Goal: Transaction & Acquisition: Purchase product/service

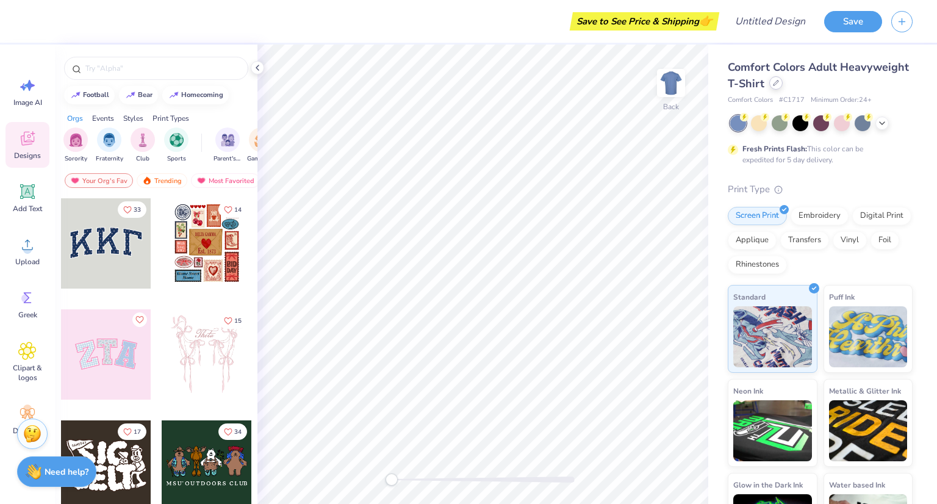
click at [779, 84] on icon at bounding box center [776, 83] width 5 height 5
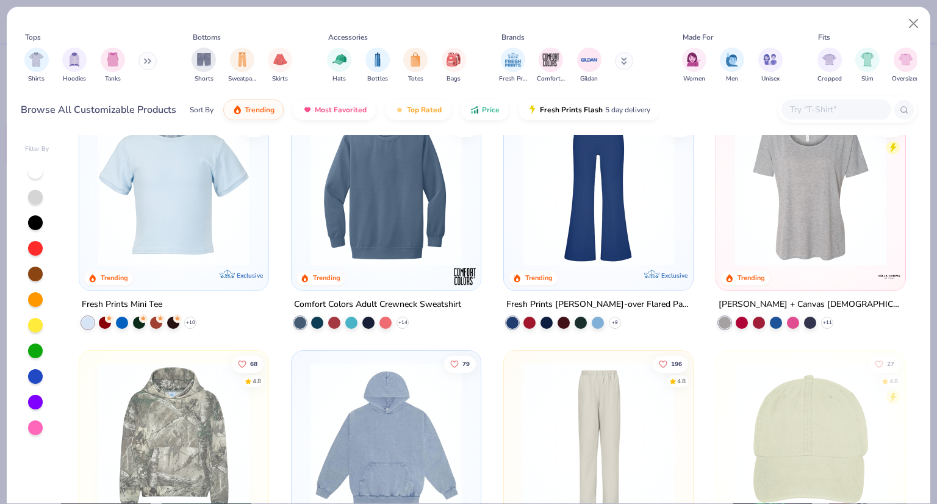
scroll to position [2035, 0]
click at [785, 272] on div at bounding box center [811, 193] width 177 height 171
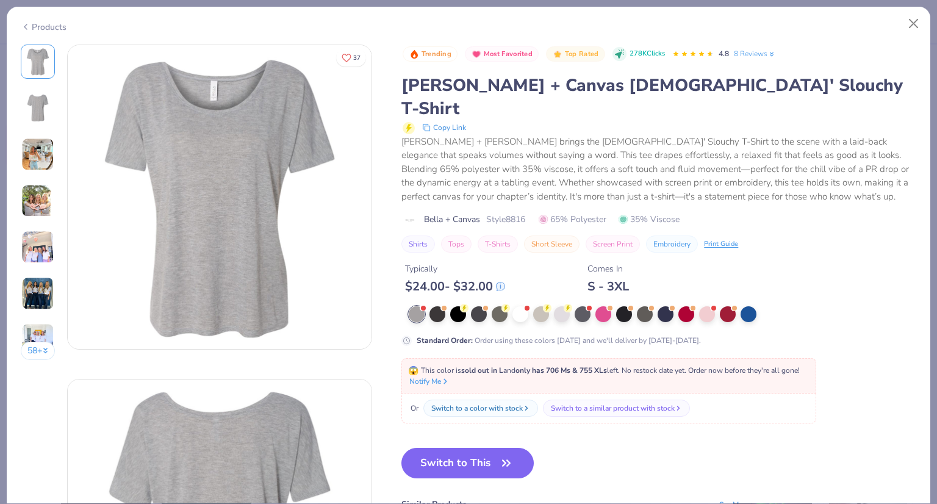
click at [488, 306] on div at bounding box center [649, 314] width 481 height 16
click at [519, 305] on div at bounding box center [521, 313] width 16 height 16
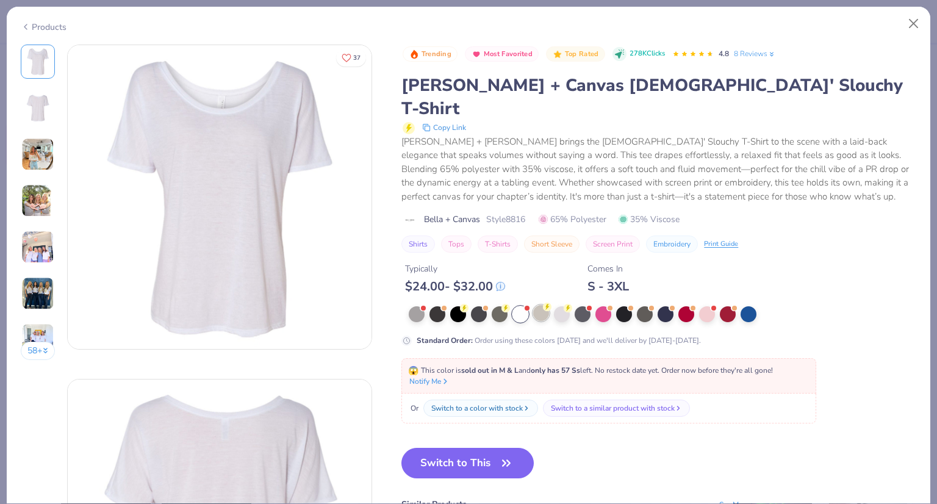
drag, startPoint x: 532, startPoint y: 284, endPoint x: 544, endPoint y: 289, distance: 13.1
click at [544, 306] on div at bounding box center [649, 314] width 481 height 16
click at [544, 305] on div at bounding box center [541, 313] width 16 height 16
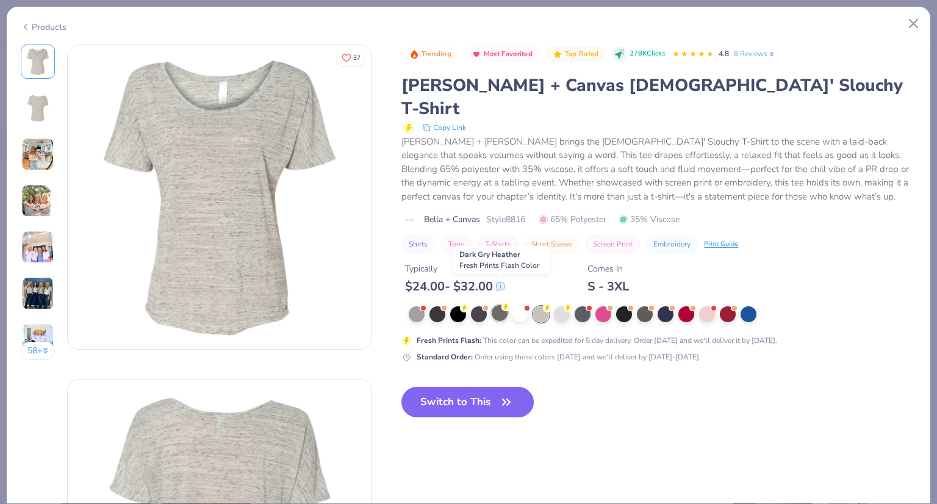
click at [500, 305] on div at bounding box center [500, 313] width 16 height 16
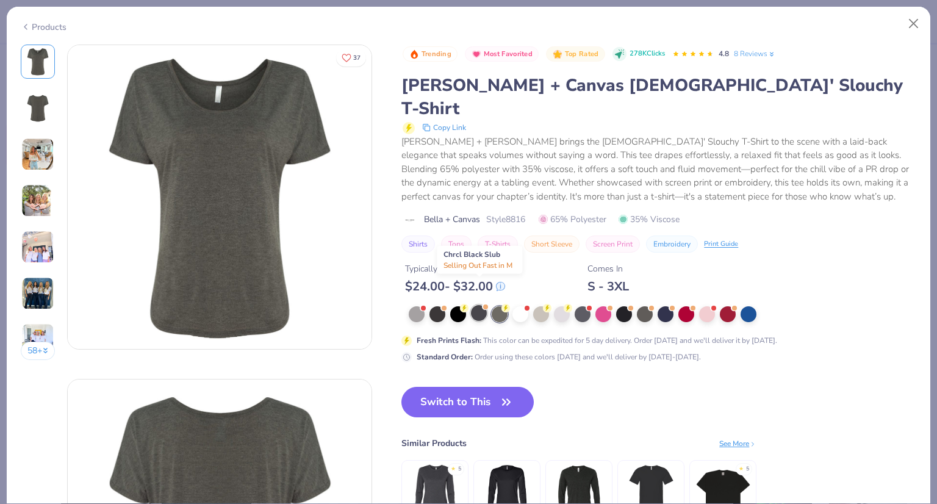
click at [481, 305] on div at bounding box center [479, 313] width 16 height 16
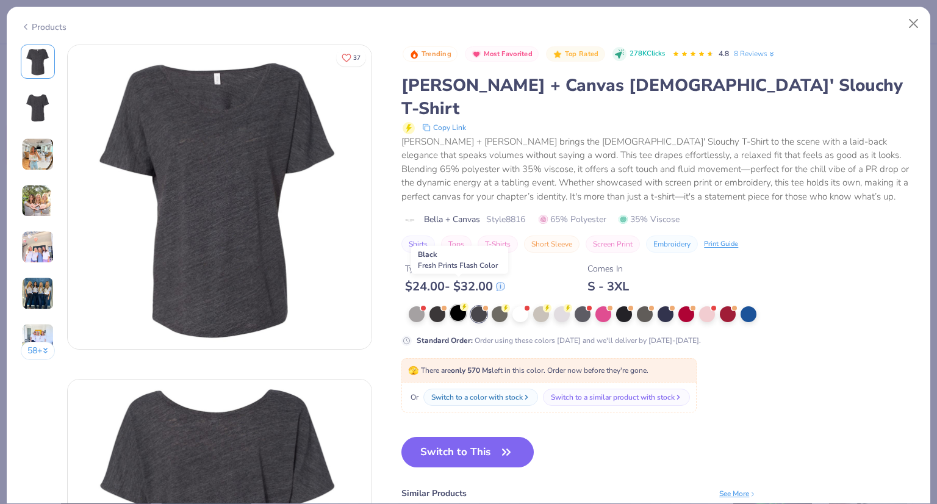
click at [452, 305] on div at bounding box center [458, 313] width 16 height 16
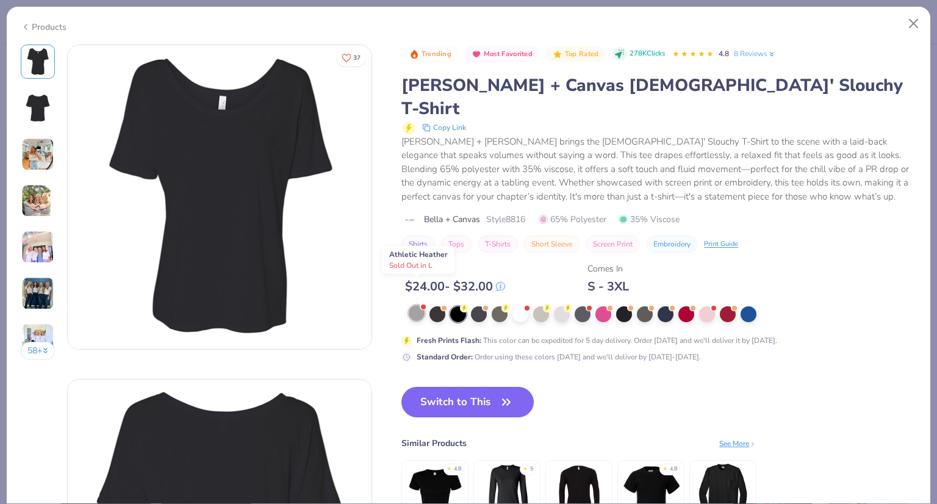
click at [410, 305] on div at bounding box center [417, 313] width 16 height 16
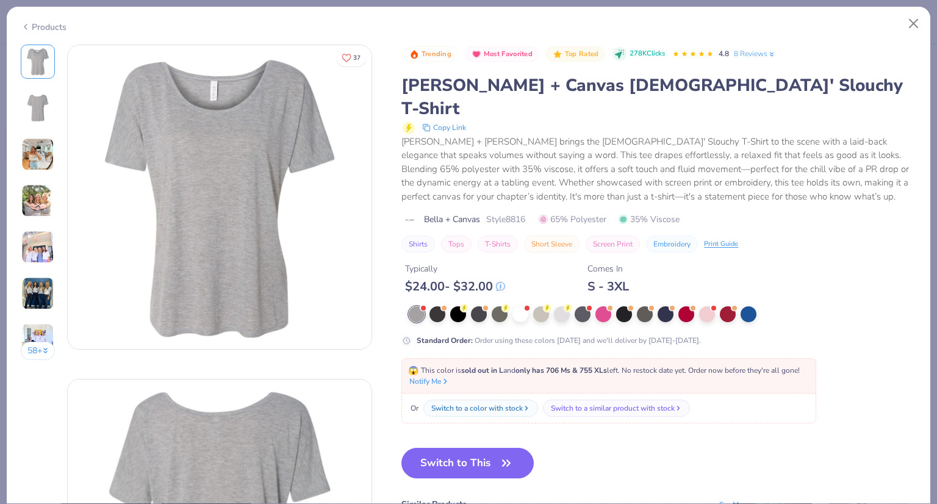
click at [698, 306] on div at bounding box center [649, 314] width 481 height 16
click at [686, 305] on div at bounding box center [687, 313] width 16 height 16
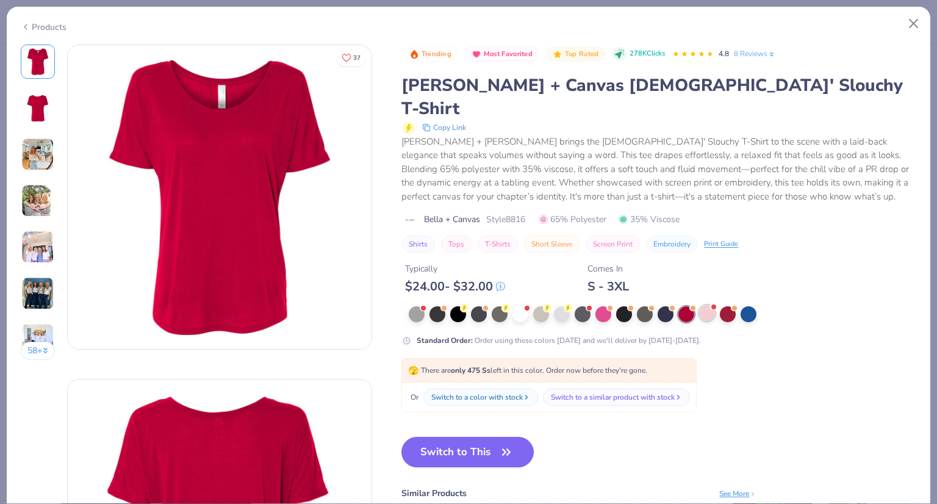
click at [705, 305] on div at bounding box center [707, 313] width 16 height 16
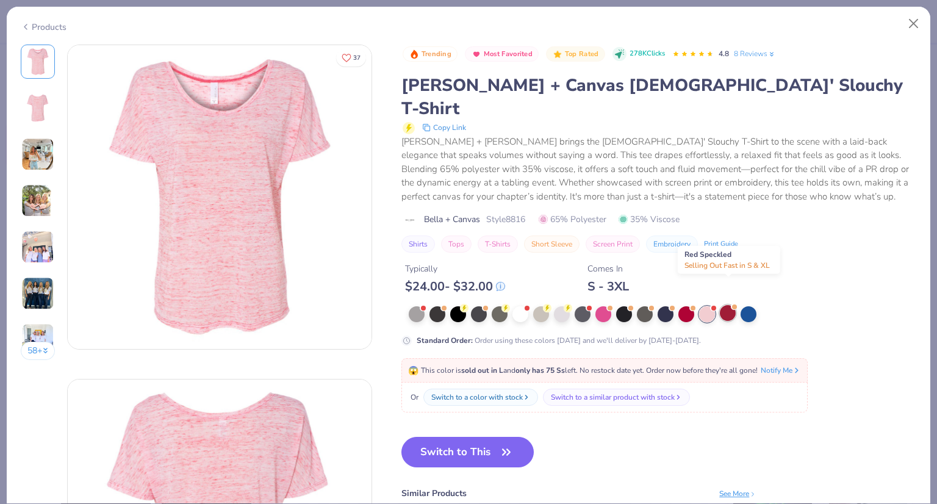
click at [726, 305] on div at bounding box center [728, 313] width 16 height 16
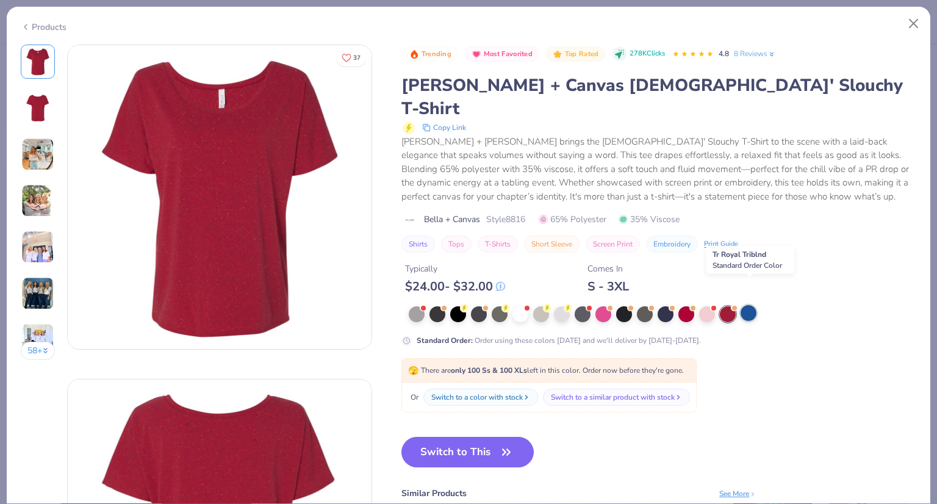
click at [745, 305] on div at bounding box center [749, 313] width 16 height 16
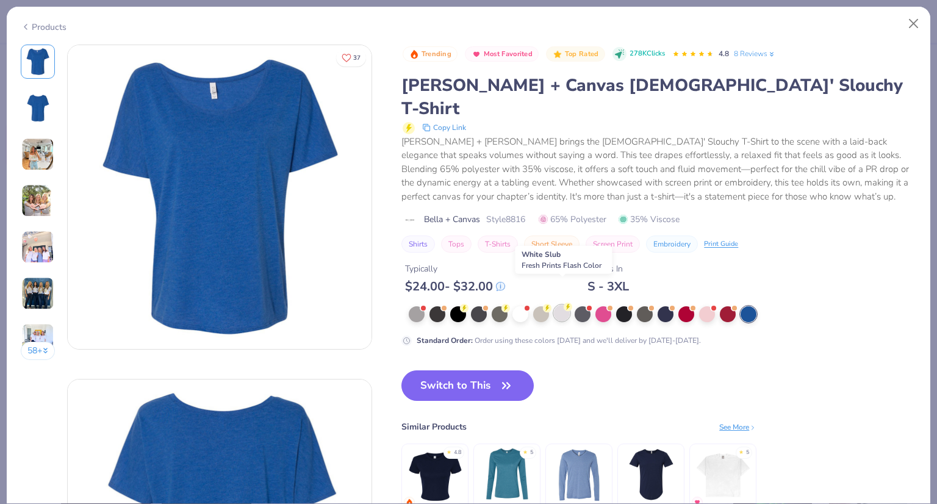
click at [568, 305] on div at bounding box center [562, 313] width 16 height 16
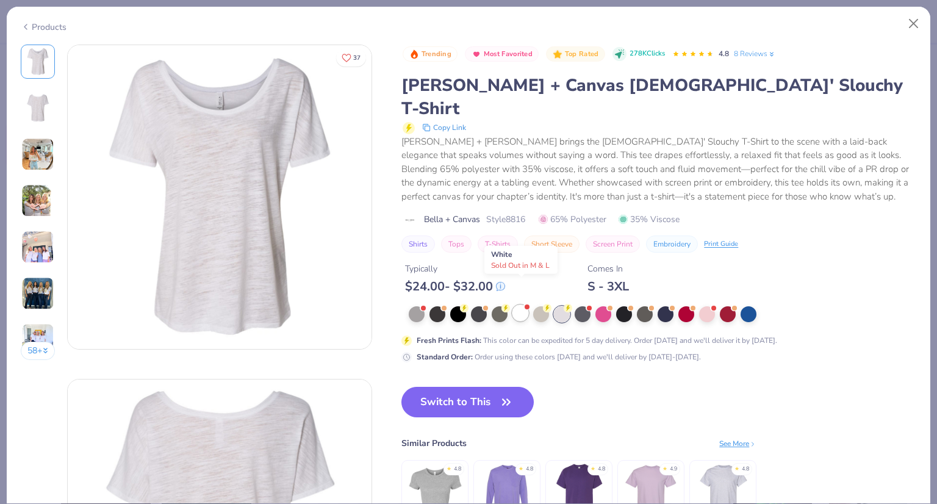
click at [525, 303] on span at bounding box center [527, 306] width 7 height 7
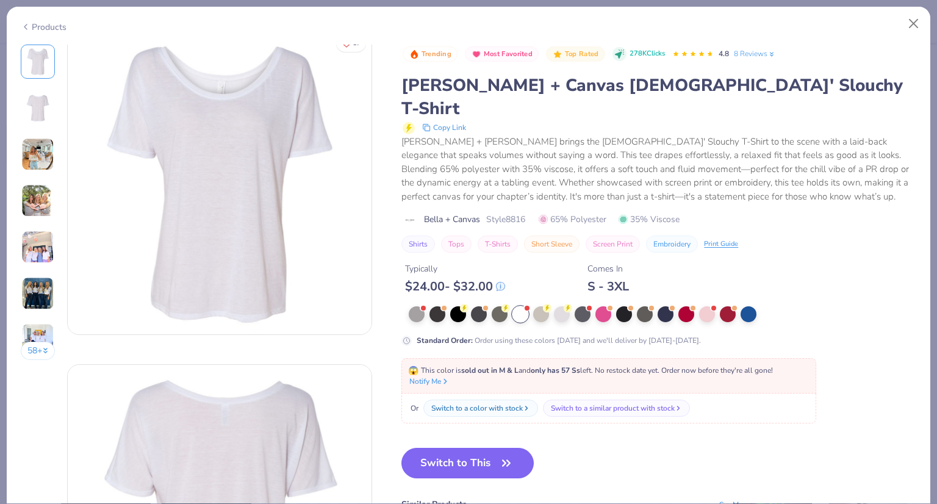
scroll to position [21, 0]
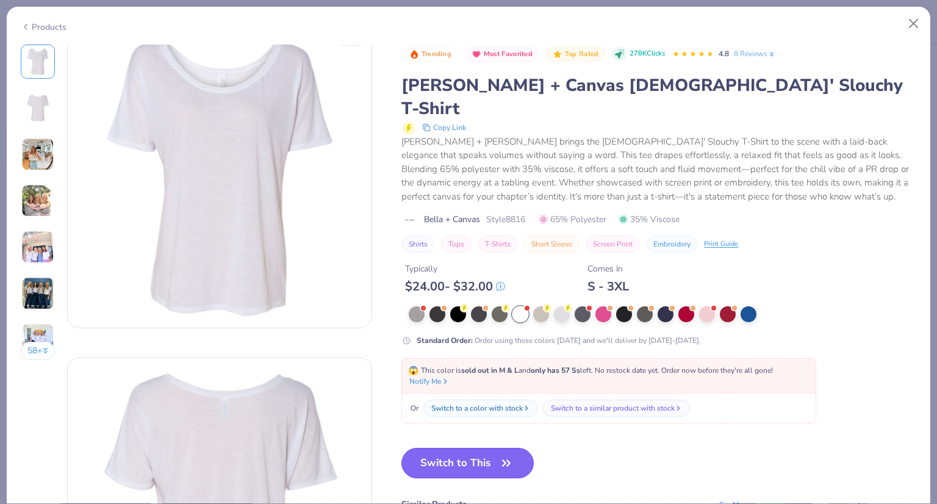
click at [469, 448] on button "Switch to This" at bounding box center [468, 463] width 132 height 31
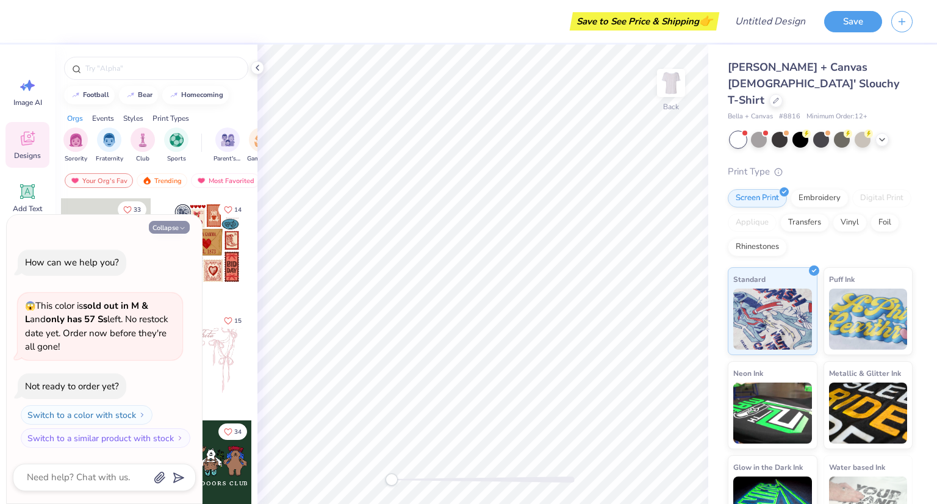
click at [182, 228] on polyline "button" at bounding box center [183, 229] width 4 height 2
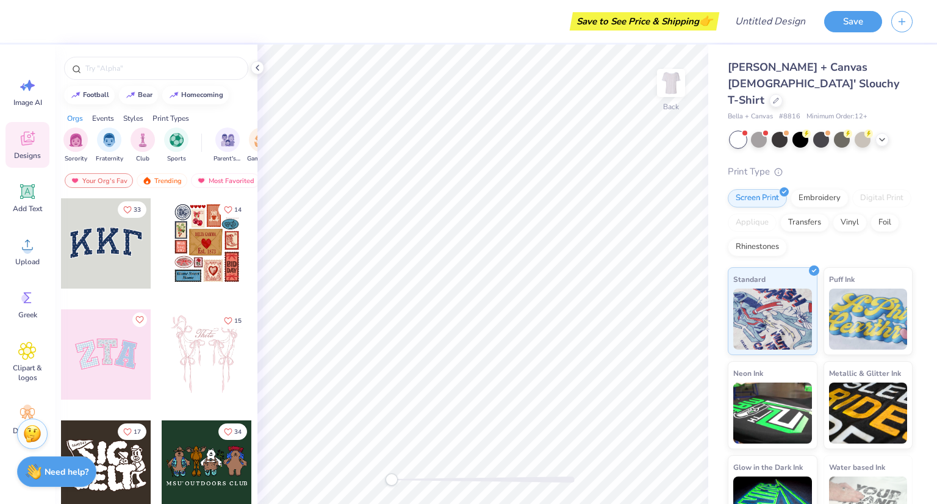
scroll to position [83, 0]
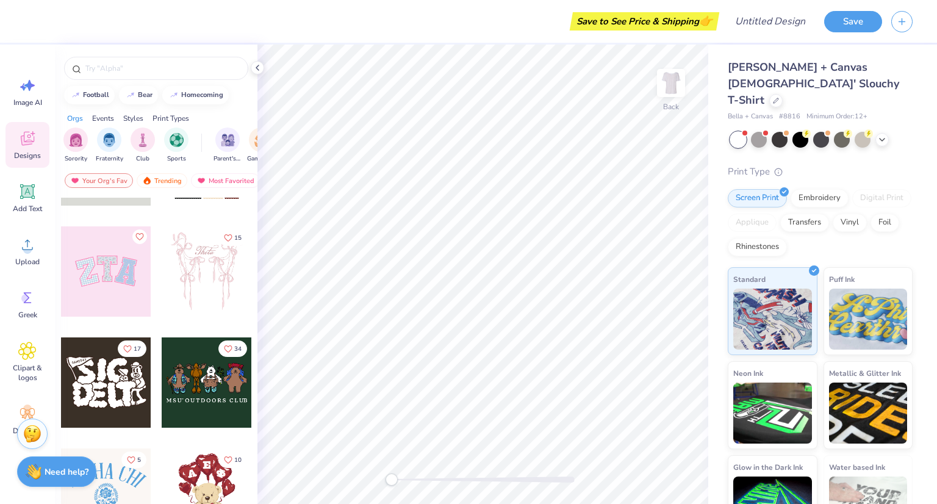
click at [103, 272] on div at bounding box center [106, 271] width 90 height 90
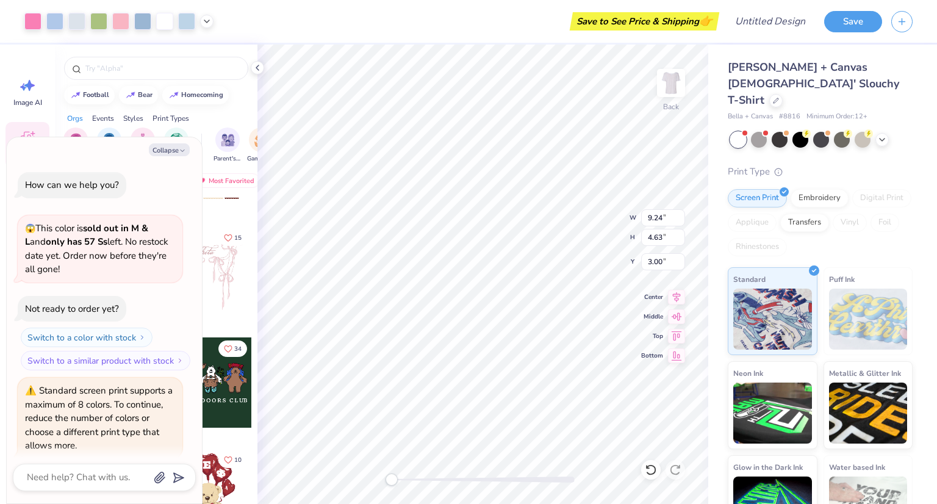
scroll to position [43, 0]
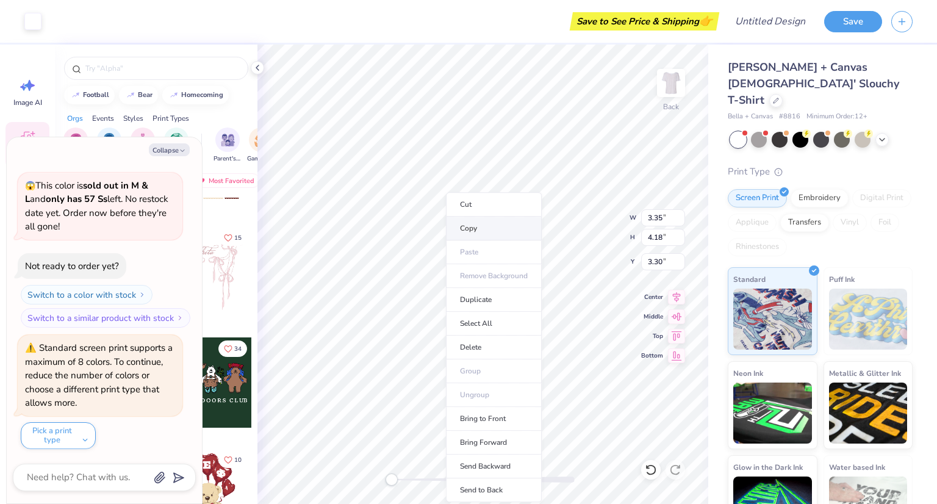
click at [479, 229] on li "Copy" at bounding box center [494, 229] width 96 height 24
type textarea "x"
type input "9.08"
type input "4.48"
type input "3.07"
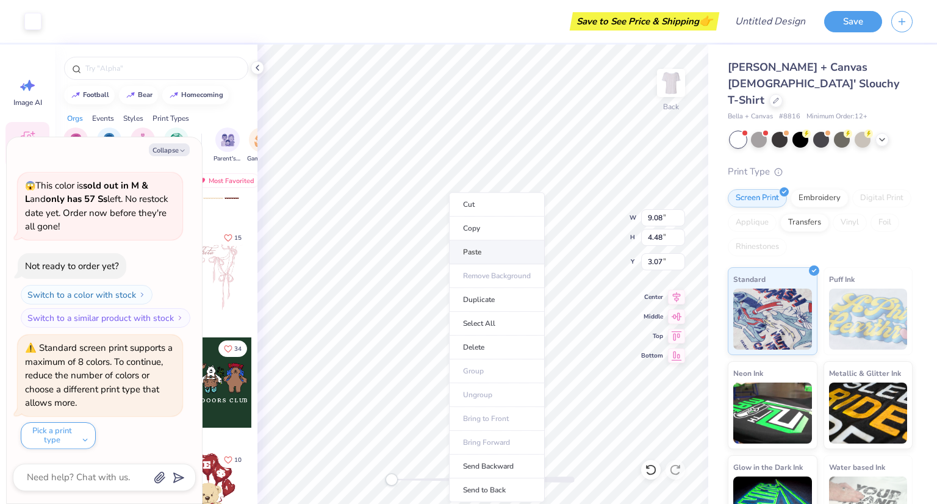
click at [474, 256] on li "Paste" at bounding box center [497, 252] width 96 height 24
type textarea "x"
type input "3.35"
type input "4.18"
type input "2.84"
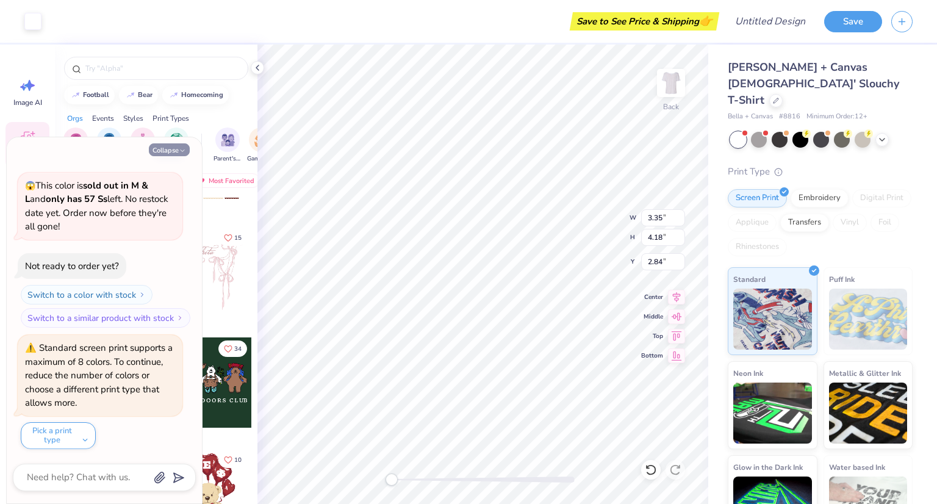
click at [165, 154] on button "Collapse" at bounding box center [169, 149] width 41 height 13
type textarea "x"
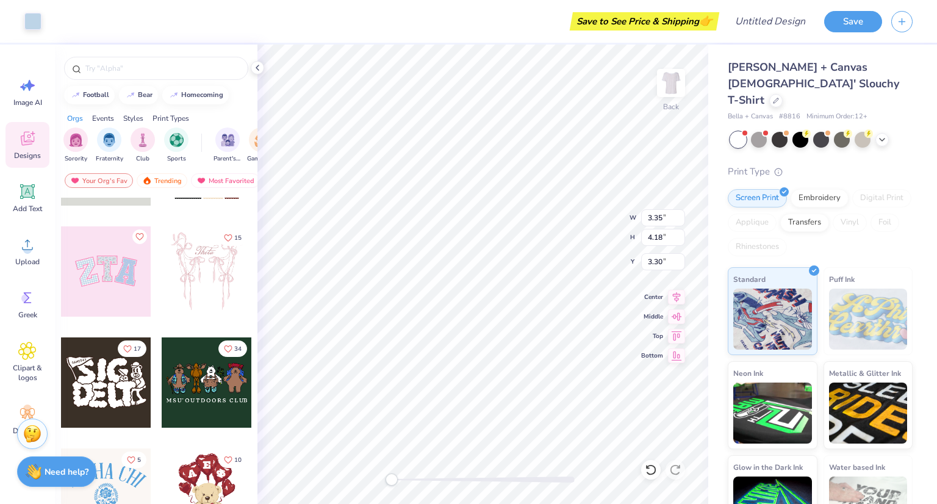
type input "9.24"
type input "4.63"
type input "3.00"
type input "3.35"
type input "4.18"
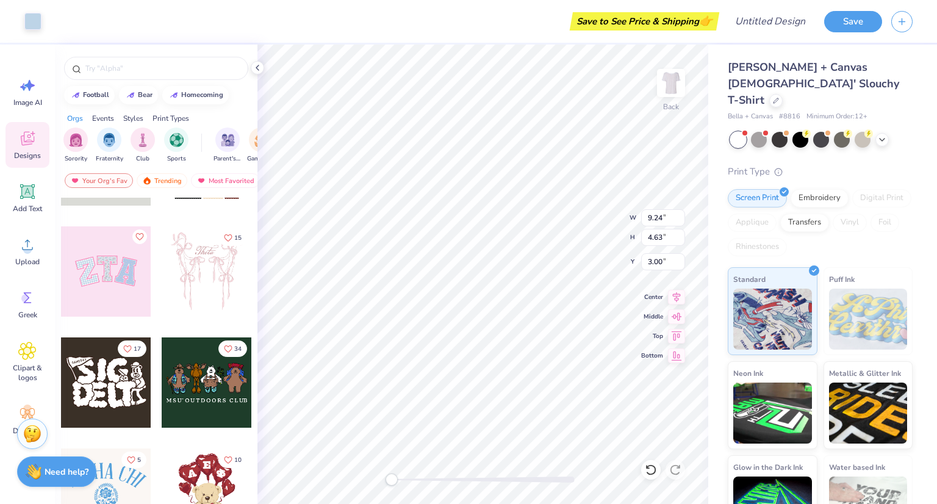
type input "3.30"
type input "9.24"
type input "4.63"
type input "3.00"
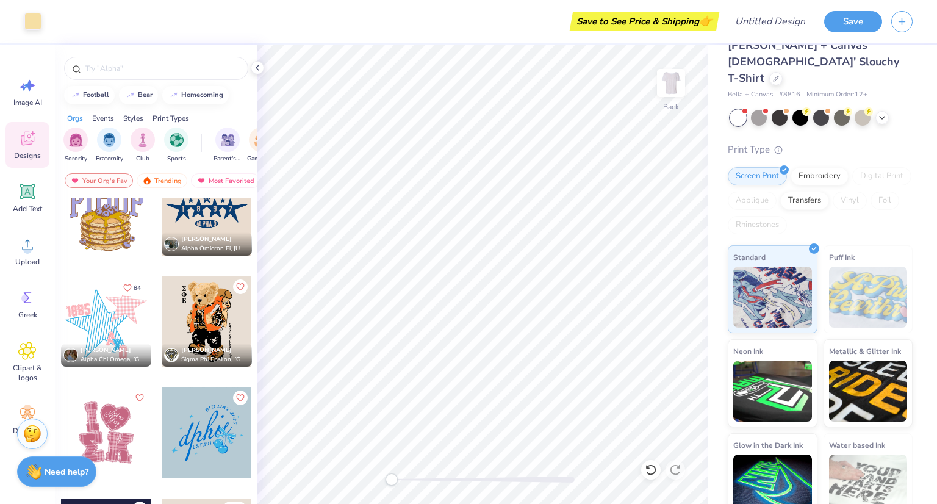
scroll to position [2809, 0]
click at [100, 322] on div at bounding box center [106, 322] width 90 height 90
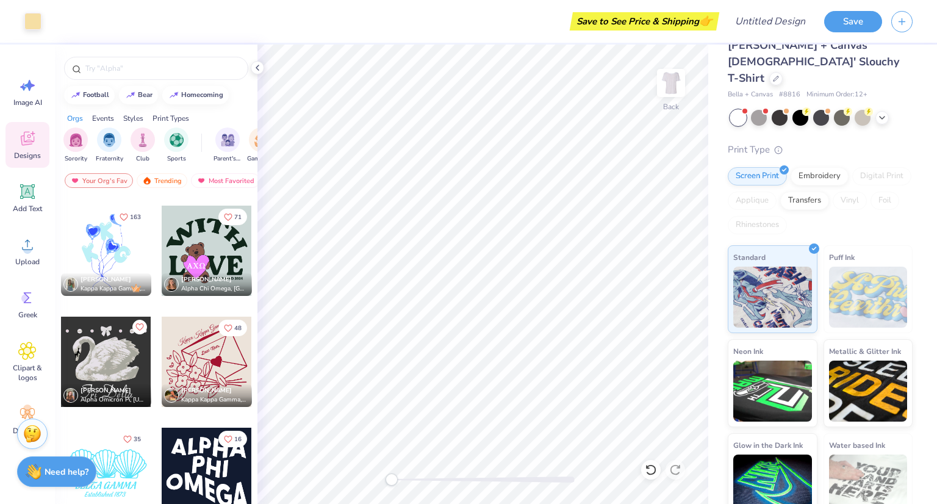
scroll to position [9101, 0]
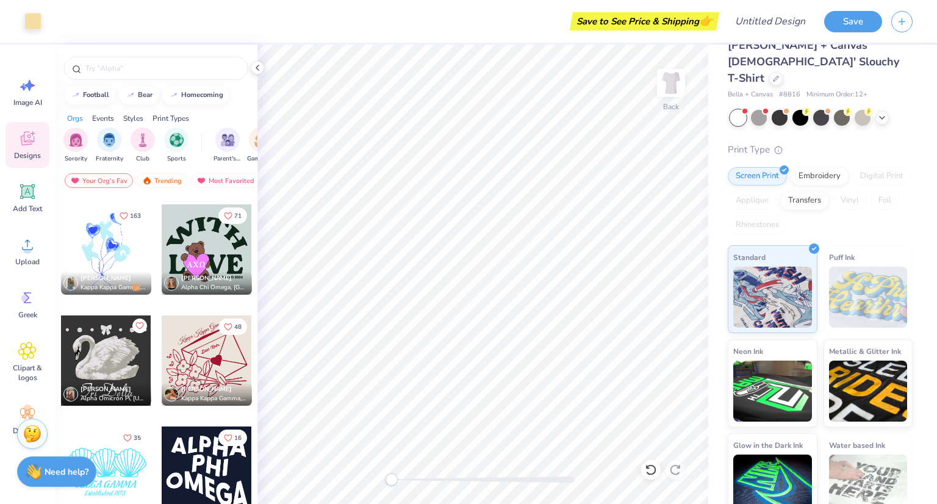
click at [212, 237] on div at bounding box center [207, 249] width 90 height 90
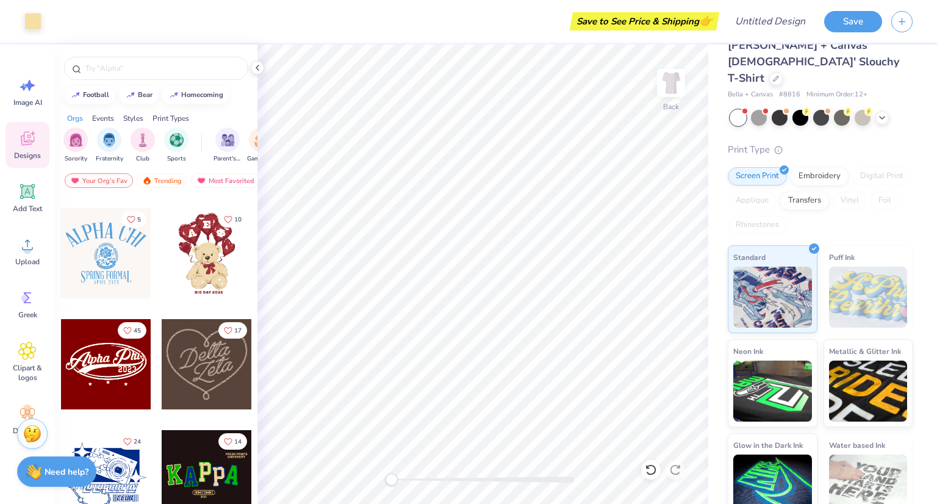
scroll to position [0, 0]
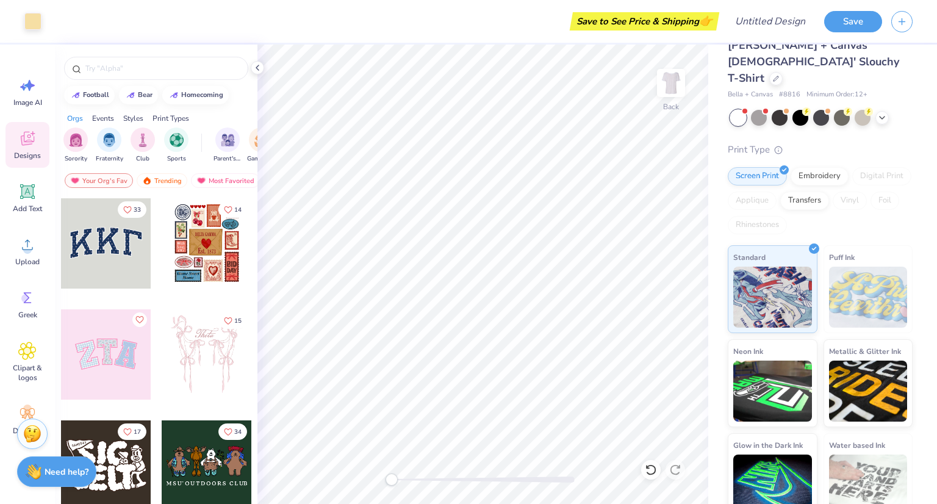
click at [96, 251] on div at bounding box center [106, 243] width 90 height 90
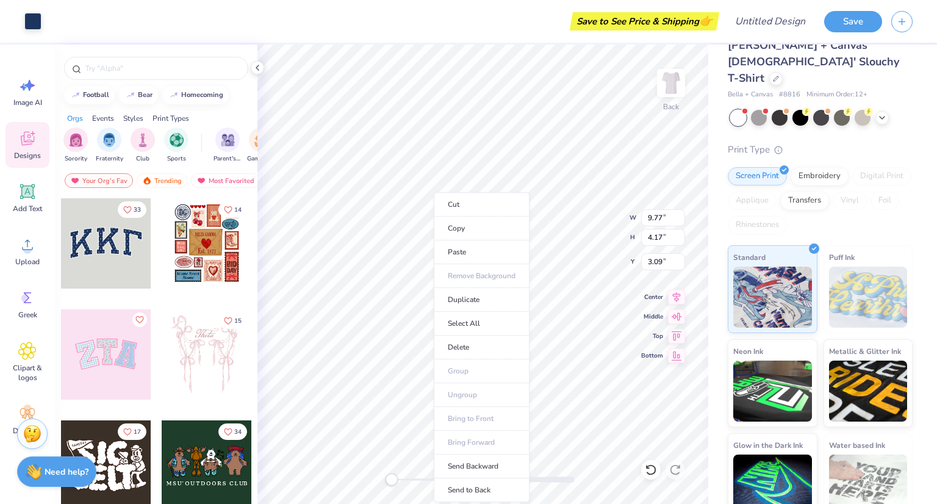
type input "9.77"
type input "4.17"
type input "3.09"
click at [442, 392] on ul "Cut Copy Paste Remove Background Duplicate Select All Delete Group Ungroup Brin…" at bounding box center [462, 347] width 96 height 310
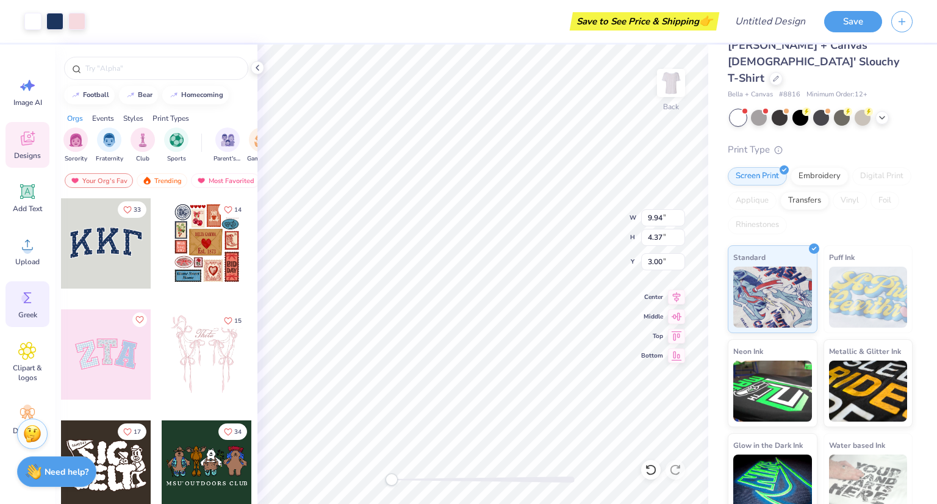
click at [24, 287] on div "Greek" at bounding box center [27, 304] width 44 height 46
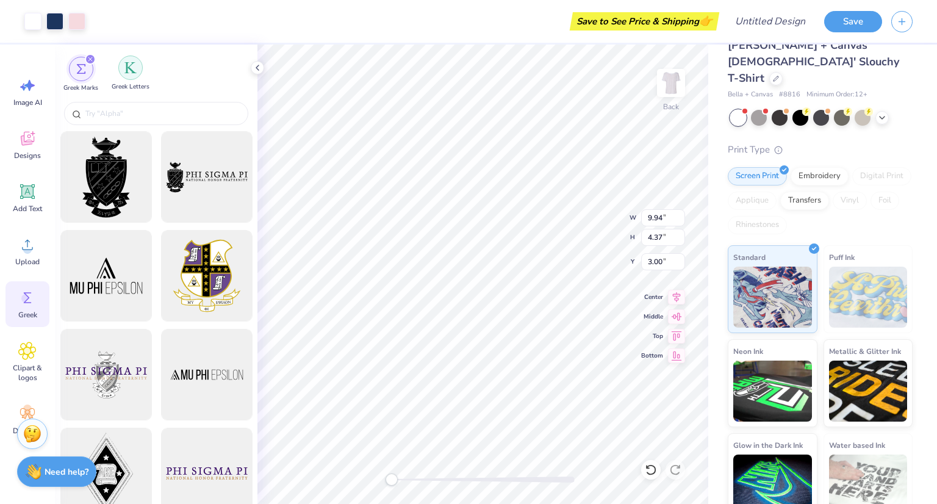
click at [125, 59] on div "filter for Greek Letters" at bounding box center [130, 68] width 24 height 24
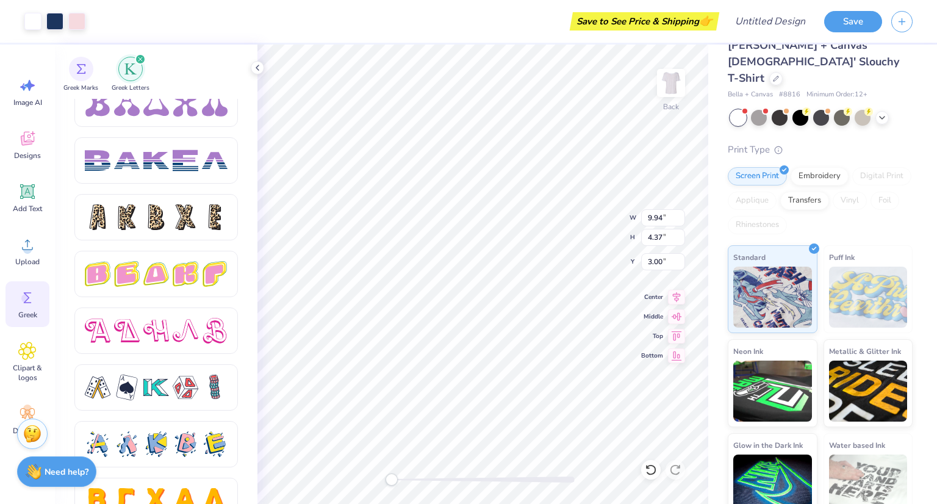
scroll to position [2033, 0]
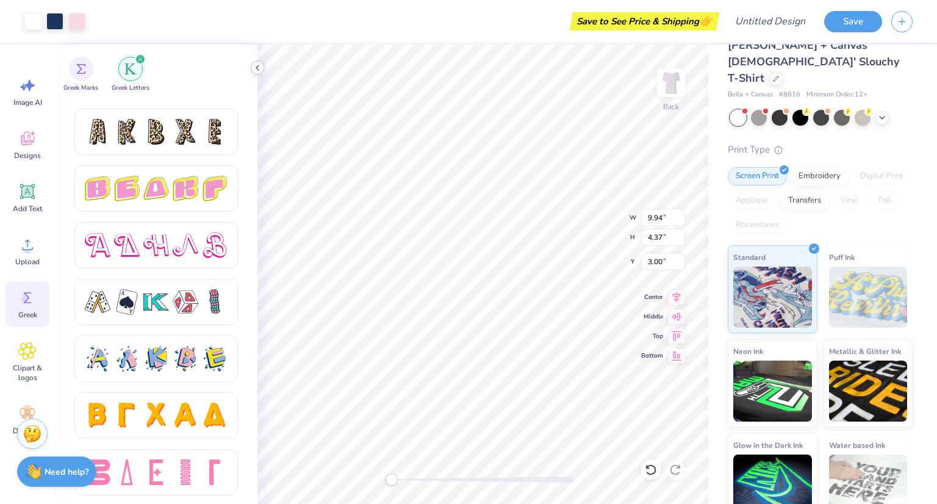
click at [254, 68] on icon at bounding box center [258, 68] width 10 height 10
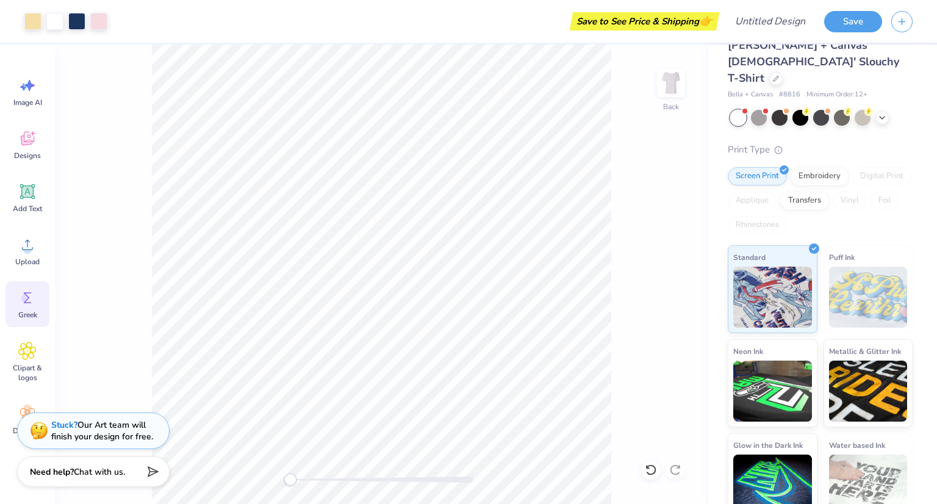
scroll to position [0, 0]
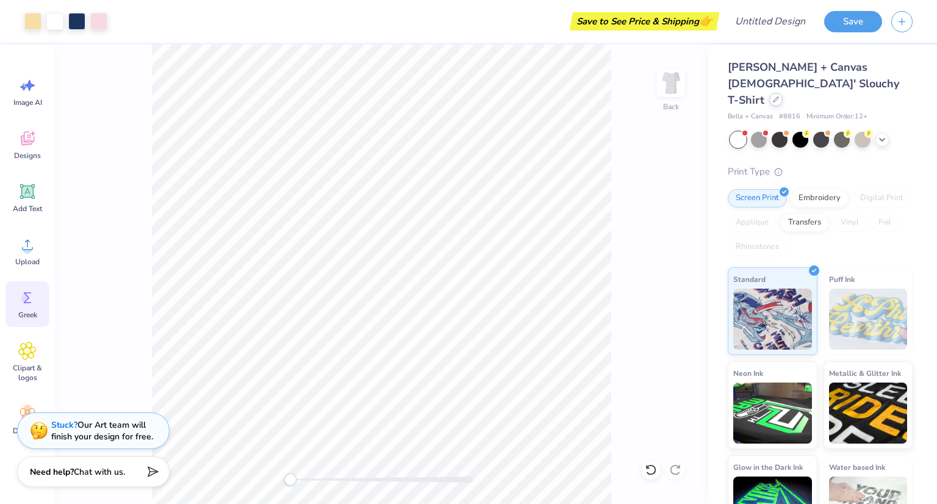
click at [773, 96] on icon at bounding box center [776, 99] width 6 height 6
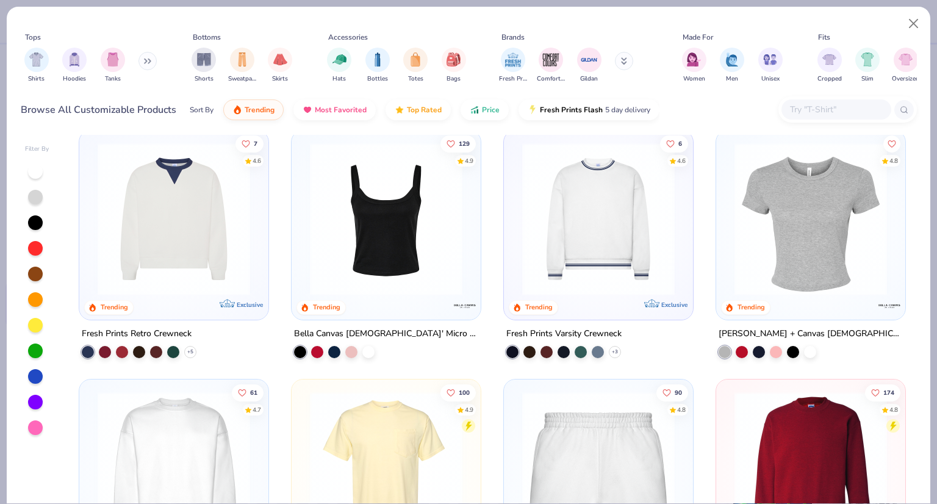
scroll to position [668, 0]
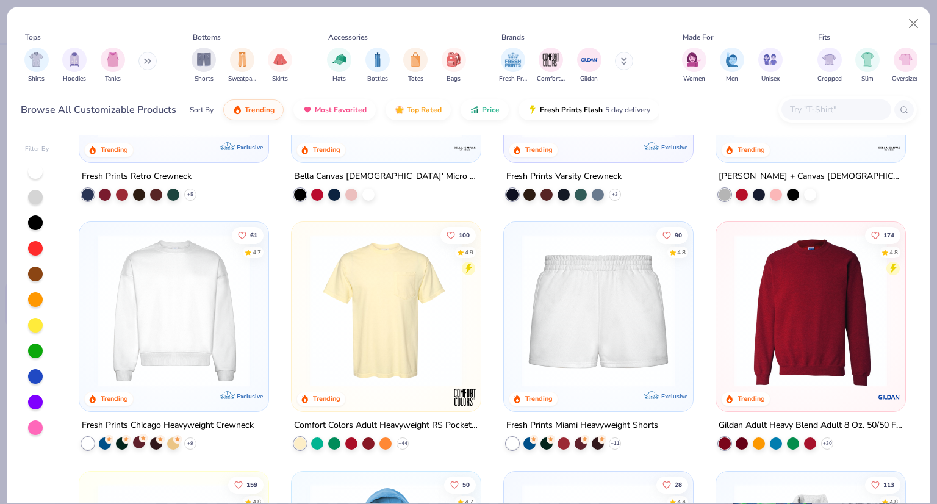
click at [134, 439] on div at bounding box center [139, 442] width 12 height 12
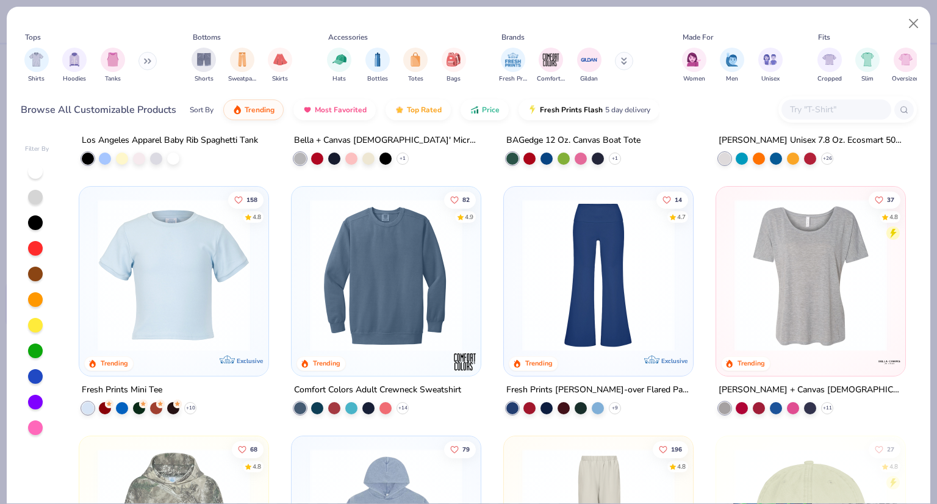
scroll to position [1950, 0]
click at [347, 401] on div at bounding box center [351, 407] width 12 height 12
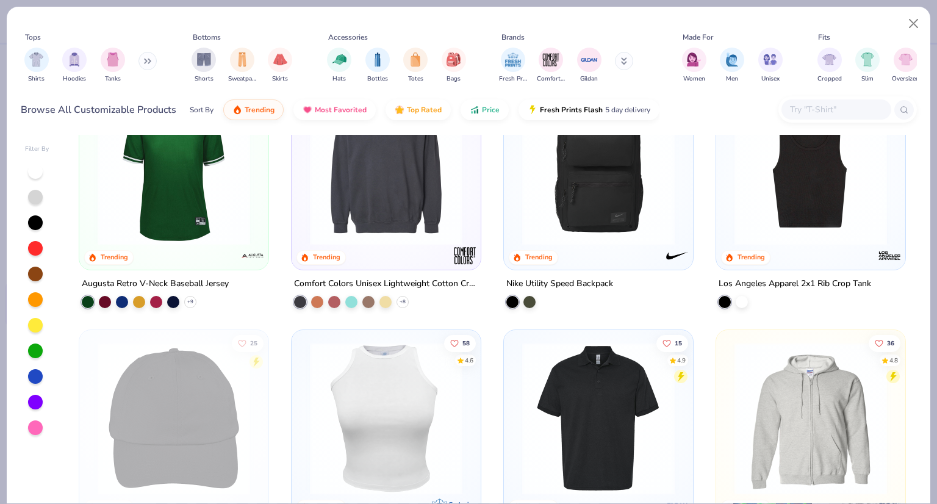
scroll to position [2762, 0]
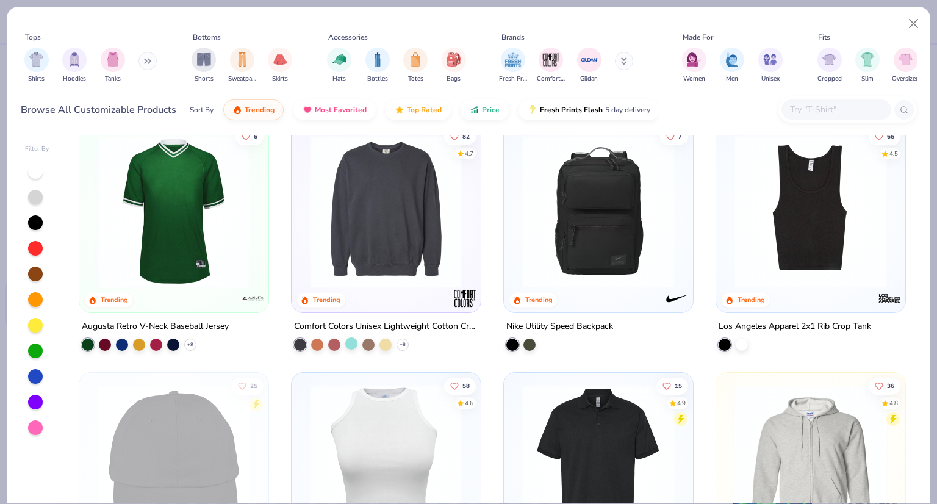
click at [345, 345] on div at bounding box center [351, 343] width 12 height 12
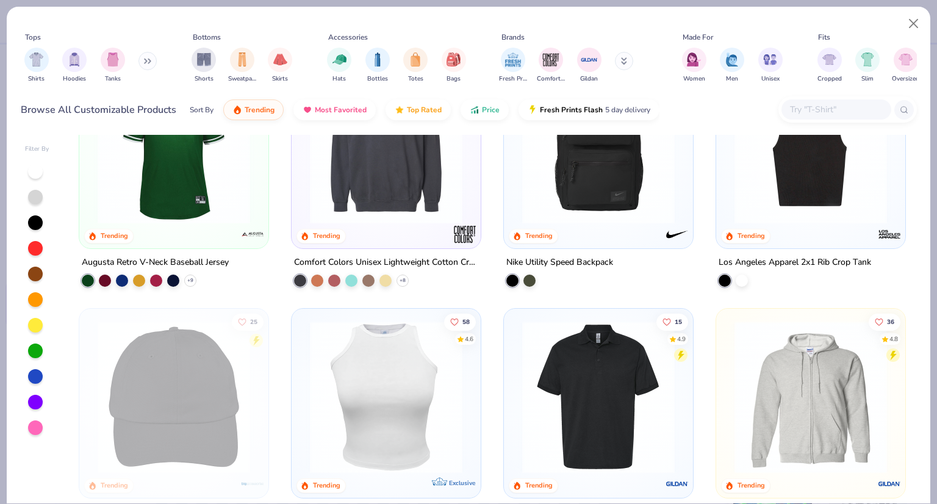
scroll to position [2745, 0]
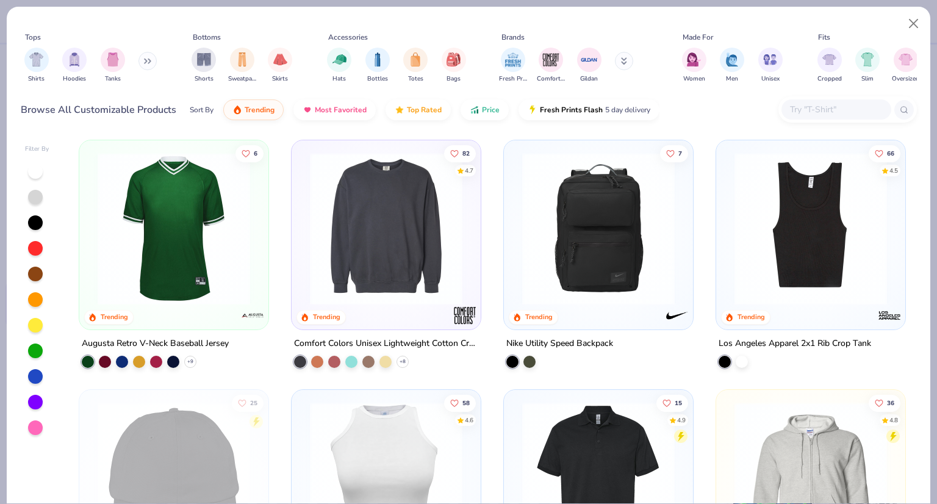
click at [375, 340] on div "Comfort Colors Unisex Lightweight Cotton Crewneck Sweatshirt" at bounding box center [386, 343] width 184 height 15
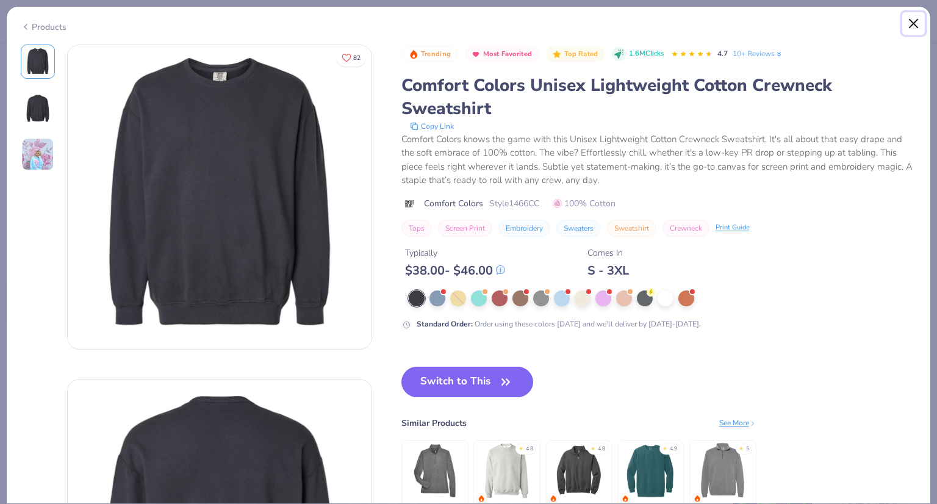
click at [905, 17] on button "Close" at bounding box center [914, 23] width 23 height 23
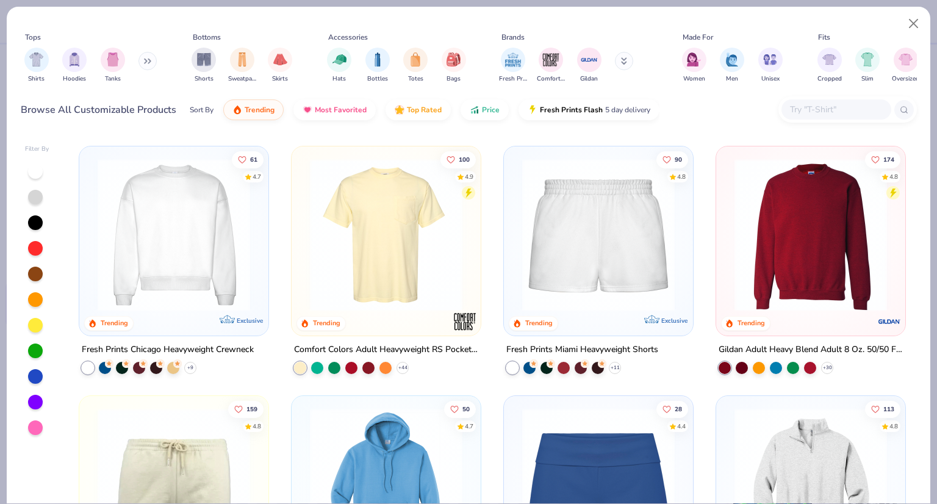
scroll to position [744, 0]
click at [768, 342] on div "Gildan Adult Heavy Blend Adult 8 Oz. 50/50 Fleece Crew" at bounding box center [811, 349] width 184 height 15
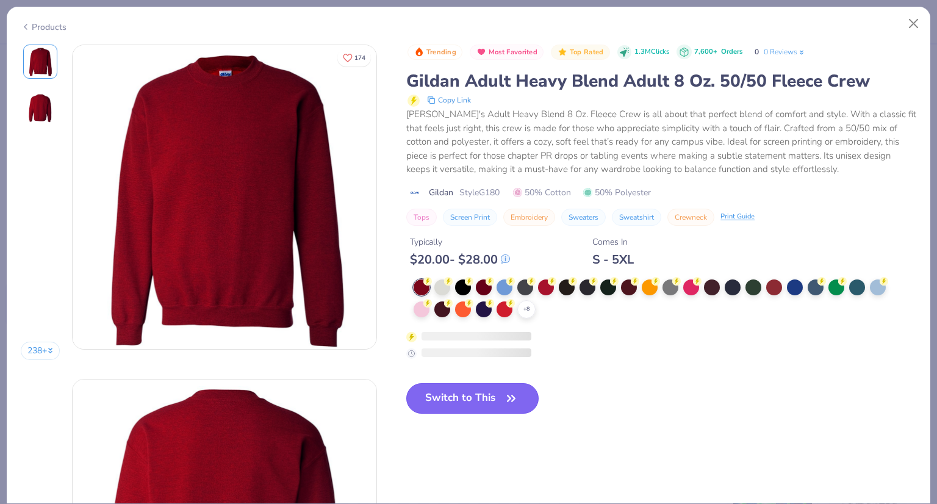
click at [496, 403] on button "Switch to This" at bounding box center [472, 398] width 132 height 31
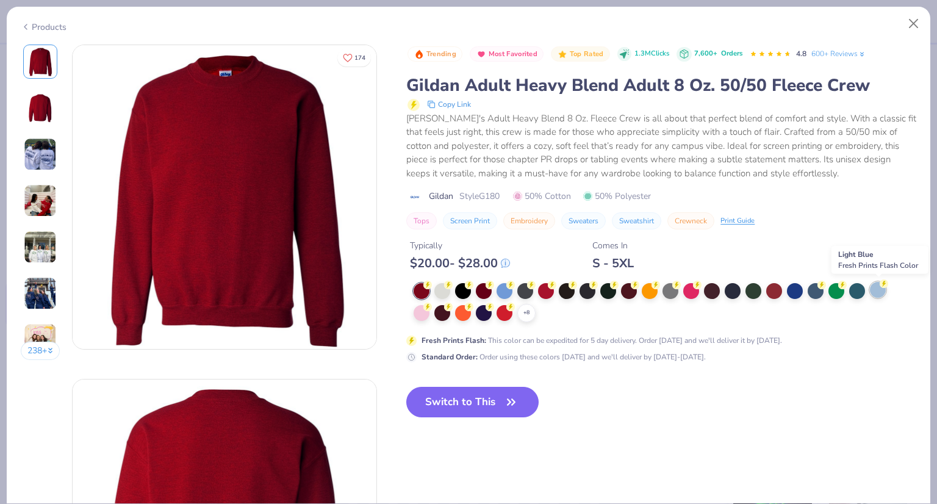
click at [886, 294] on div at bounding box center [878, 290] width 16 height 16
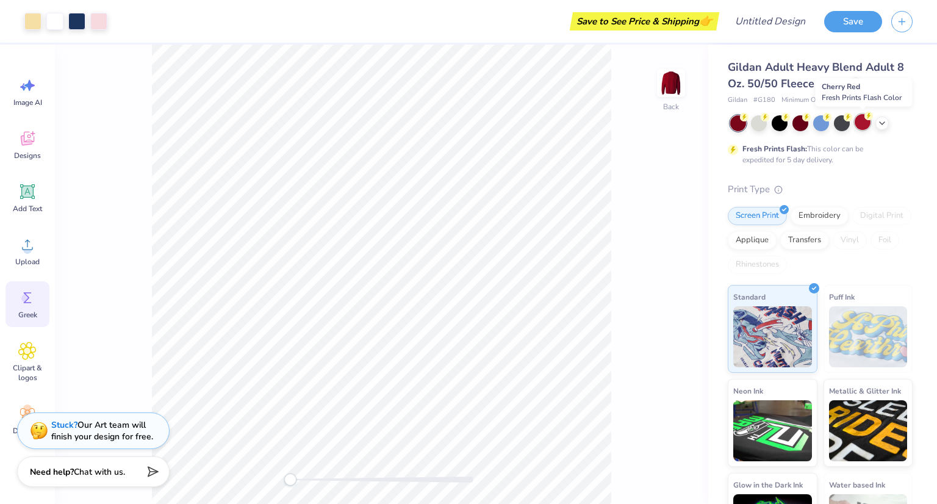
click at [869, 124] on div at bounding box center [863, 122] width 16 height 16
click at [832, 123] on div at bounding box center [821, 123] width 182 height 16
click at [843, 125] on div at bounding box center [842, 122] width 16 height 16
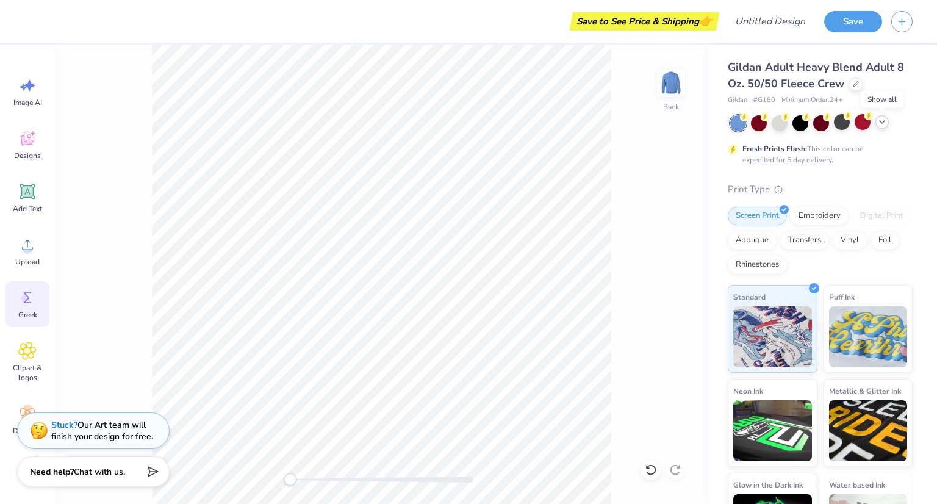
click at [878, 123] on icon at bounding box center [883, 122] width 10 height 10
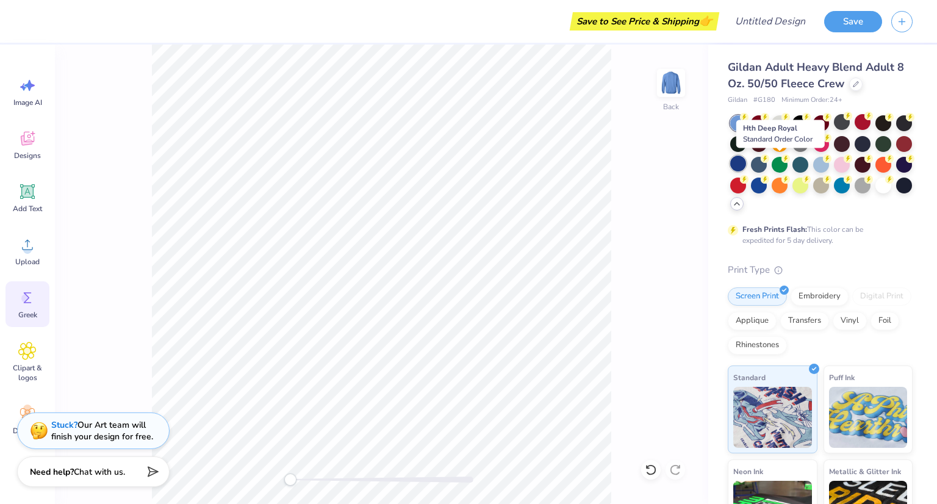
click at [746, 167] on div at bounding box center [738, 164] width 16 height 16
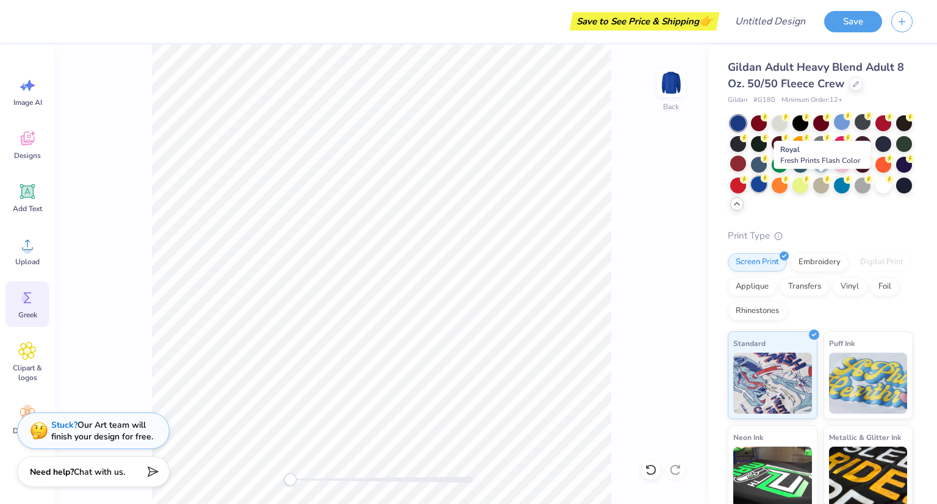
click at [767, 184] on div at bounding box center [759, 184] width 16 height 16
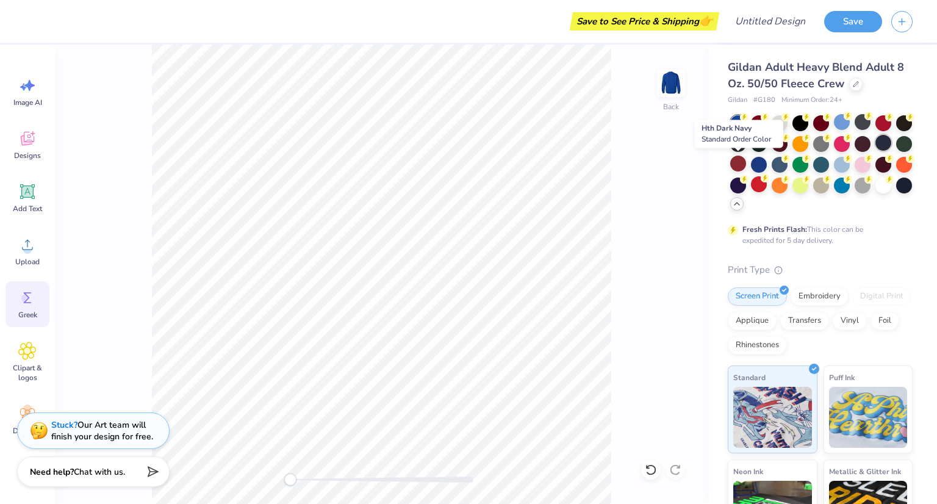
click at [876, 151] on div at bounding box center [884, 143] width 16 height 16
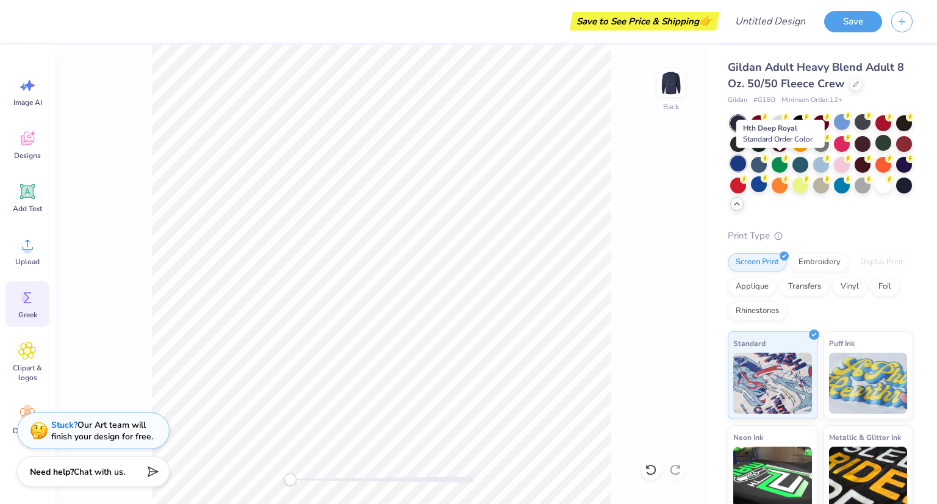
click at [746, 168] on div at bounding box center [738, 164] width 16 height 16
click at [876, 151] on div at bounding box center [884, 143] width 16 height 16
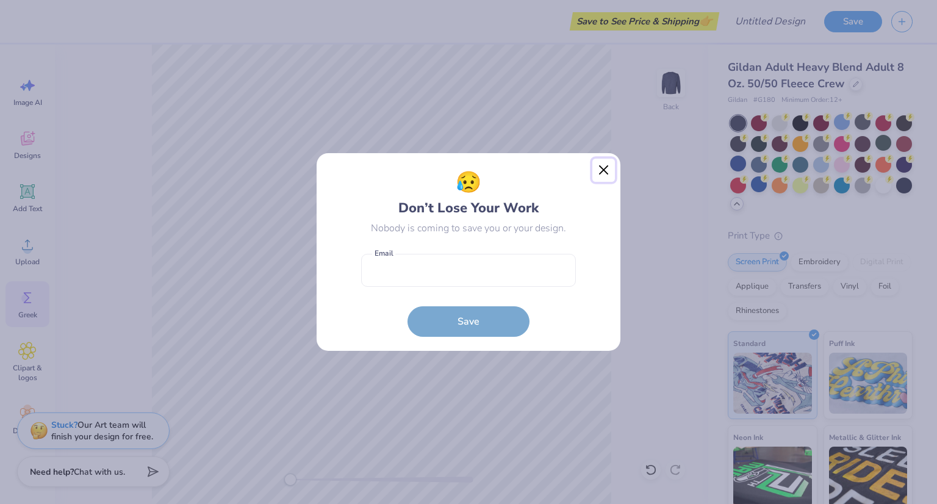
click at [597, 167] on button "Close" at bounding box center [604, 170] width 23 height 23
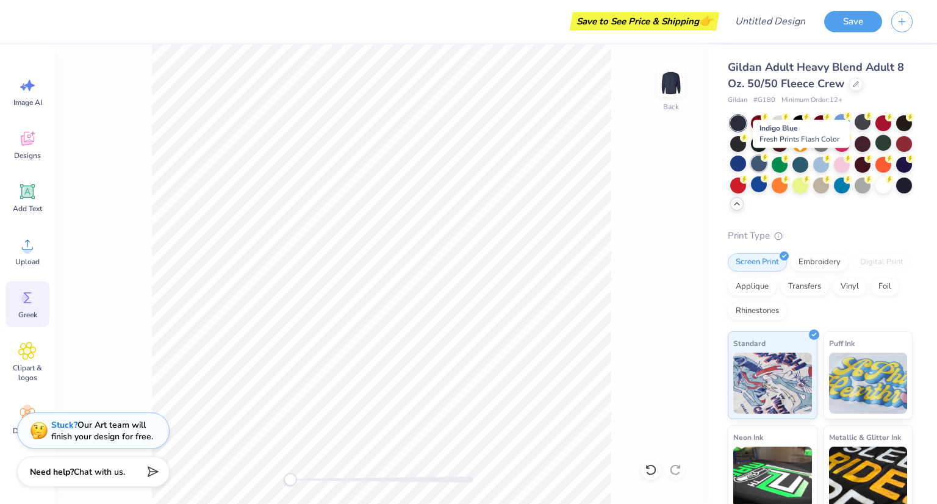
click at [767, 164] on div at bounding box center [759, 164] width 16 height 16
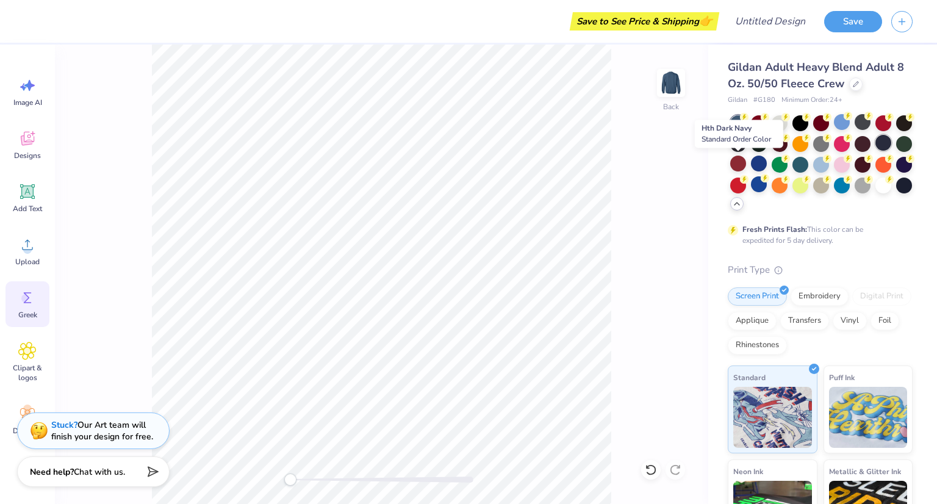
click at [876, 151] on div at bounding box center [884, 143] width 16 height 16
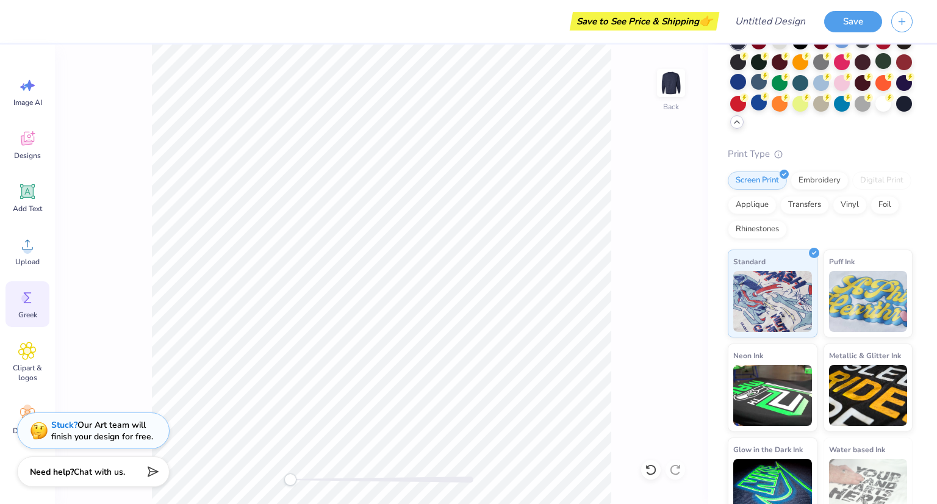
scroll to position [82, 0]
click at [17, 145] on div "Designs" at bounding box center [27, 145] width 44 height 46
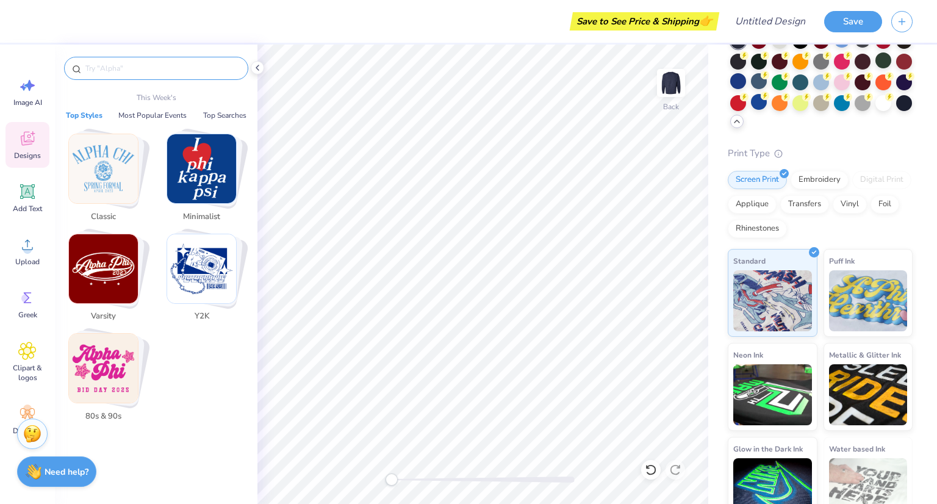
click at [139, 71] on input "text" at bounding box center [162, 68] width 156 height 12
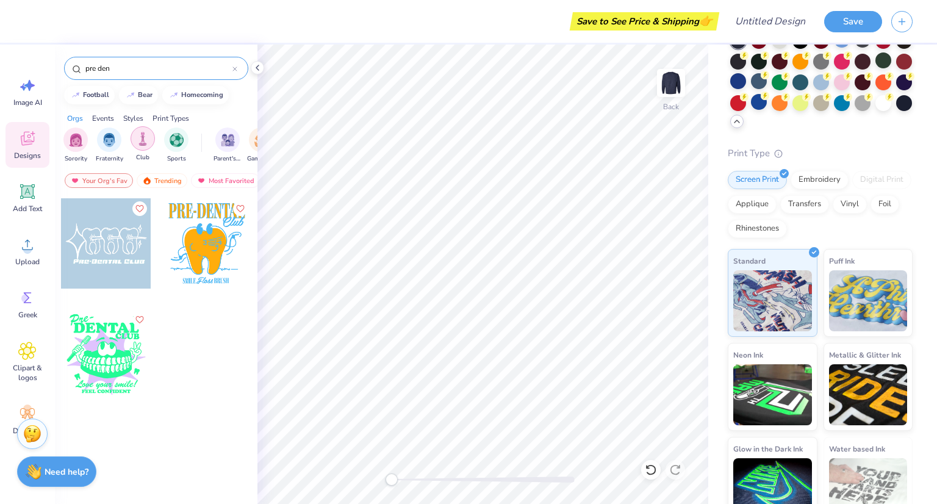
type input "pre den"
click at [134, 146] on div "filter for Club" at bounding box center [143, 138] width 24 height 24
click at [236, 65] on div at bounding box center [235, 68] width 5 height 11
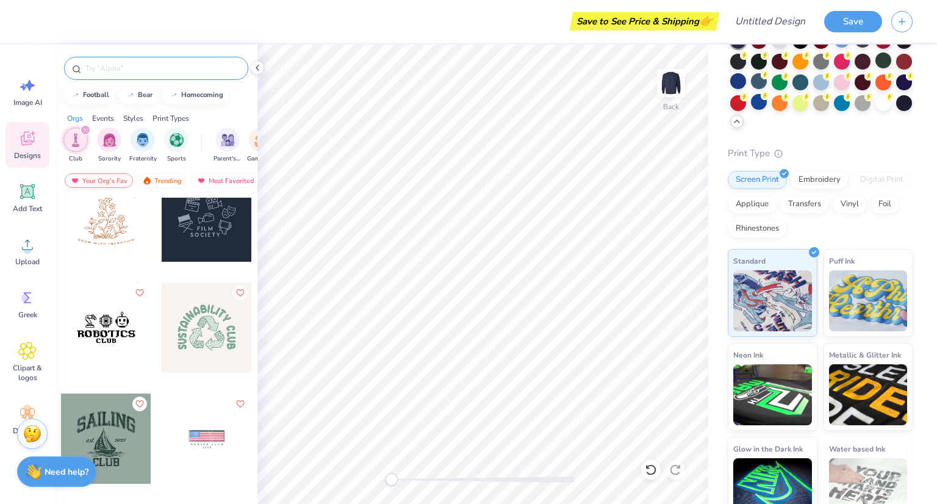
scroll to position [3041, 0]
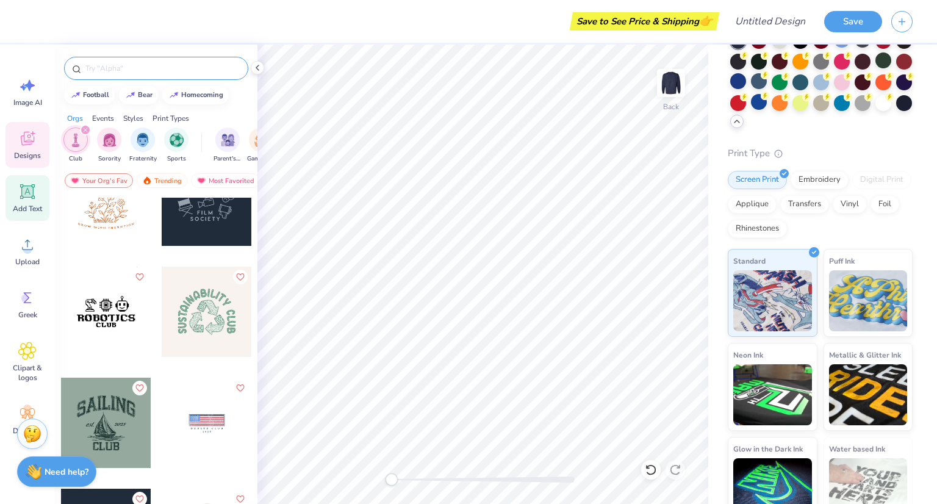
click at [25, 211] on span "Add Text" at bounding box center [27, 209] width 29 height 10
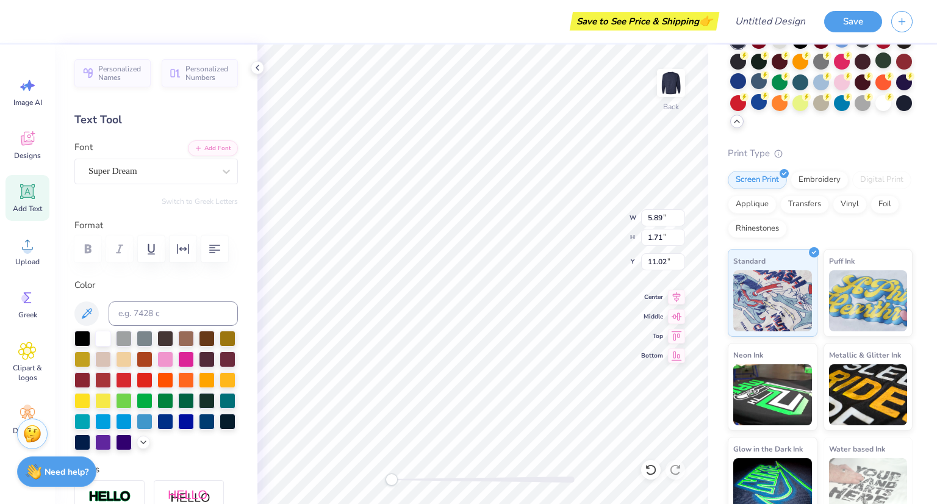
scroll to position [10, 4]
type textarea "Pre-Dental"
click at [189, 170] on div "Super Dream" at bounding box center [151, 171] width 128 height 19
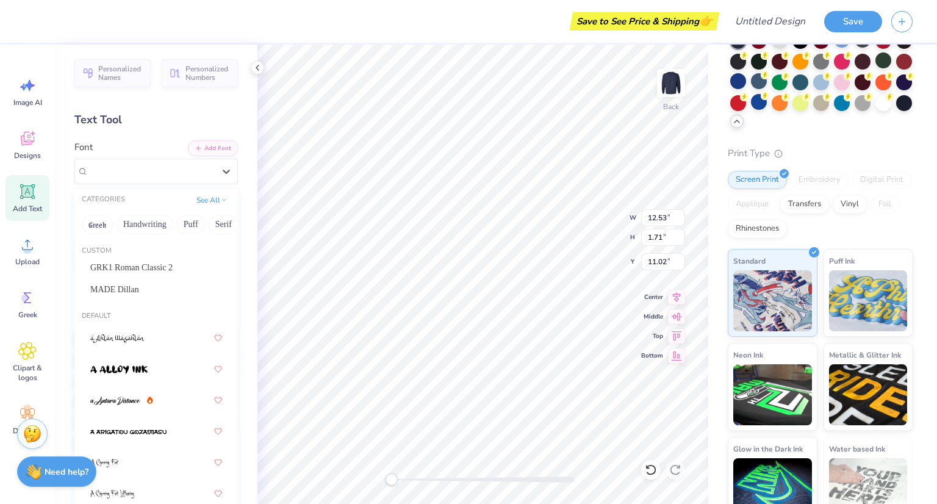
scroll to position [24, 0]
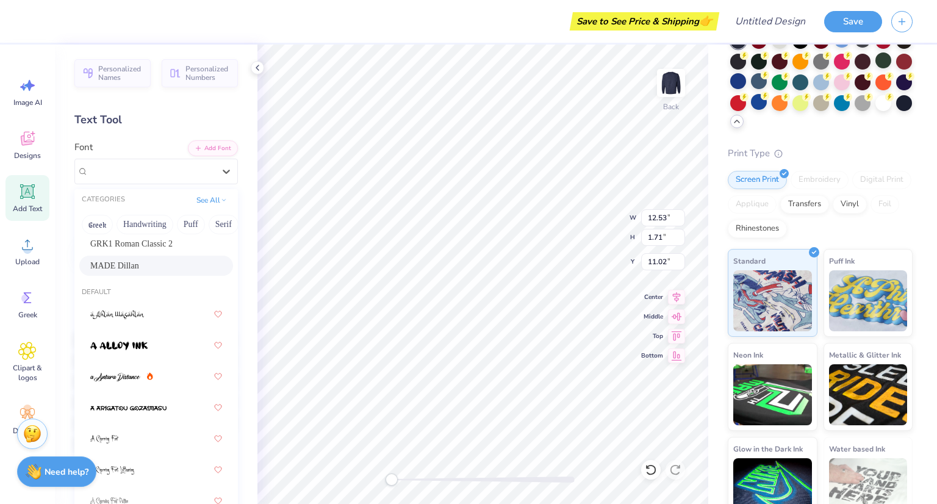
click at [142, 258] on div "MADE Dillan" at bounding box center [156, 266] width 154 height 20
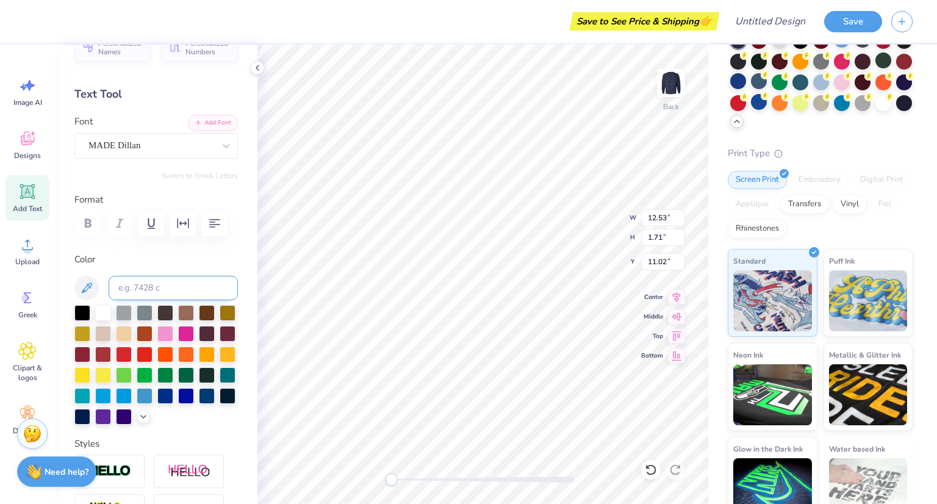
scroll to position [27, 0]
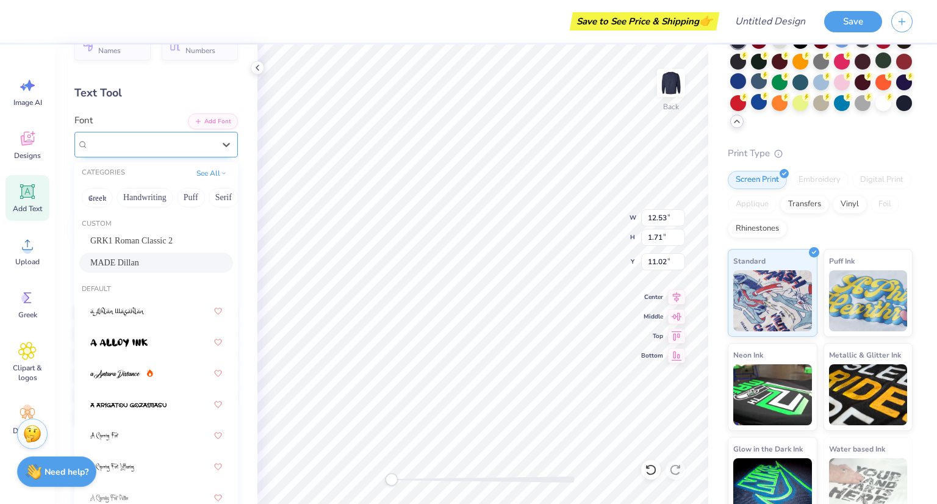
click at [176, 150] on div "MADE Dillan" at bounding box center [151, 144] width 128 height 19
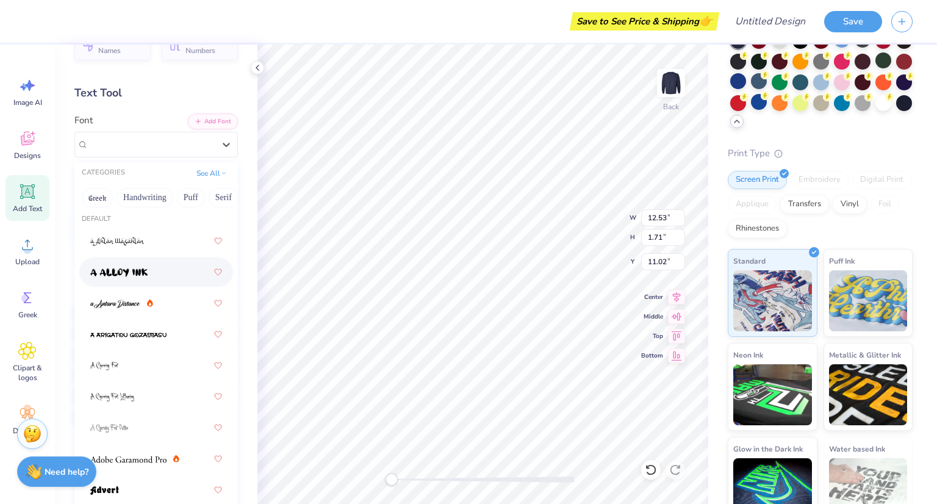
click at [164, 269] on div at bounding box center [156, 272] width 132 height 22
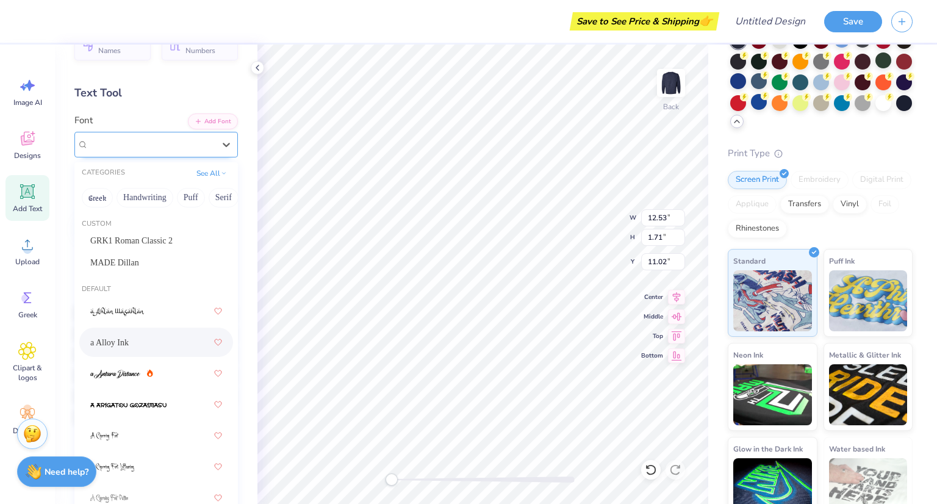
click at [144, 140] on div "a Alloy Ink" at bounding box center [151, 144] width 128 height 19
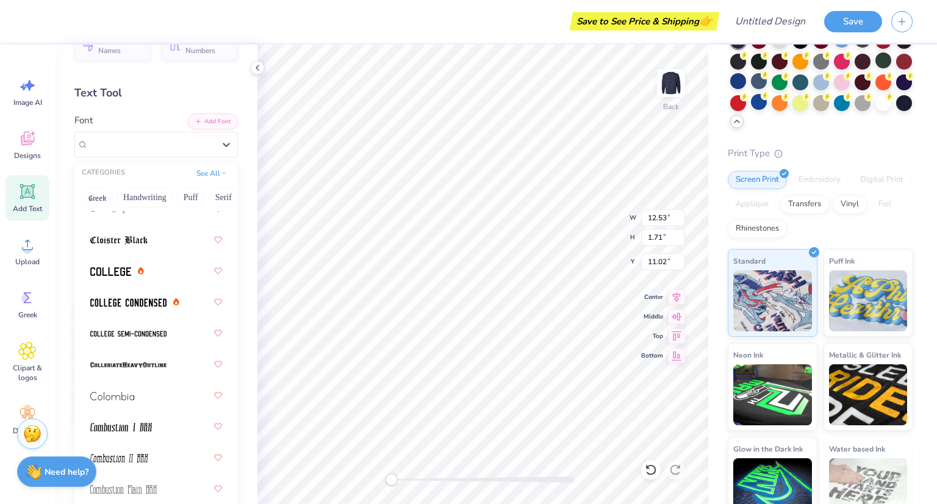
scroll to position [2282, 0]
click at [132, 272] on div at bounding box center [117, 270] width 54 height 13
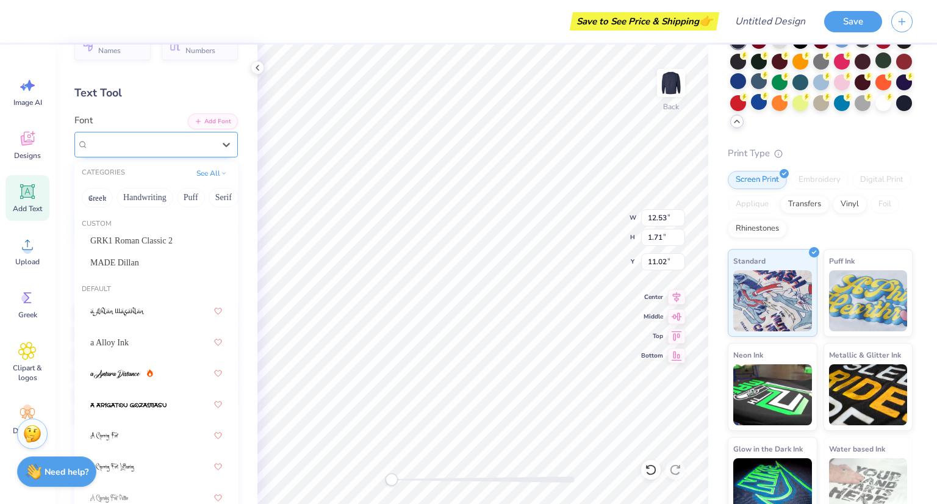
click at [148, 145] on div "College" at bounding box center [151, 144] width 128 height 19
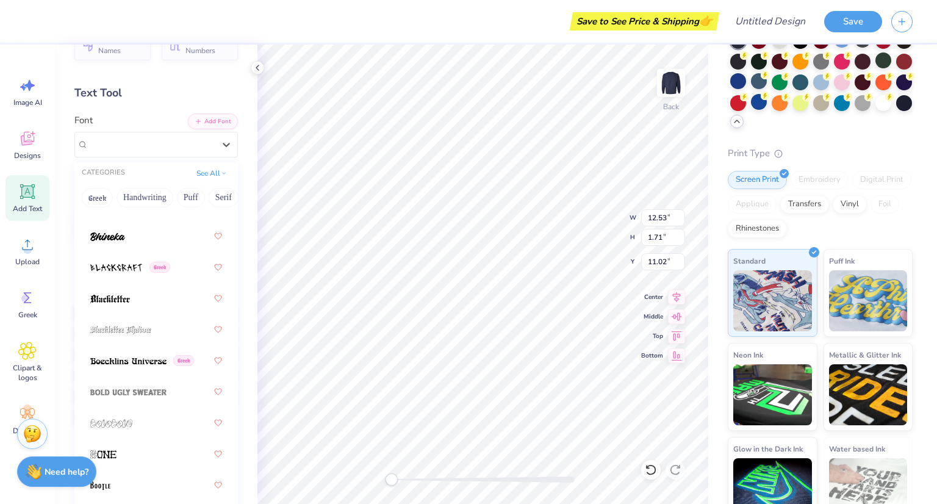
scroll to position [950, 0]
click at [140, 350] on div "Greek" at bounding box center [156, 358] width 132 height 22
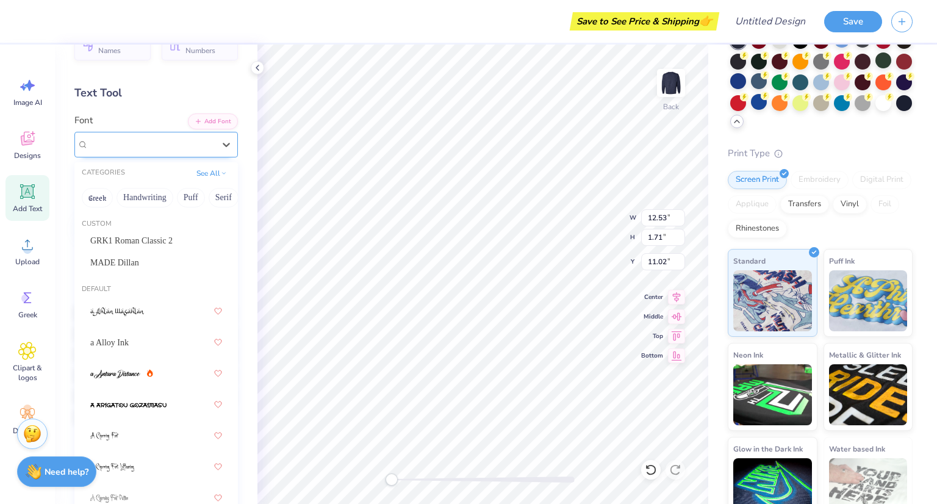
click at [160, 147] on div "Boecklins Universe Greek" at bounding box center [151, 144] width 128 height 19
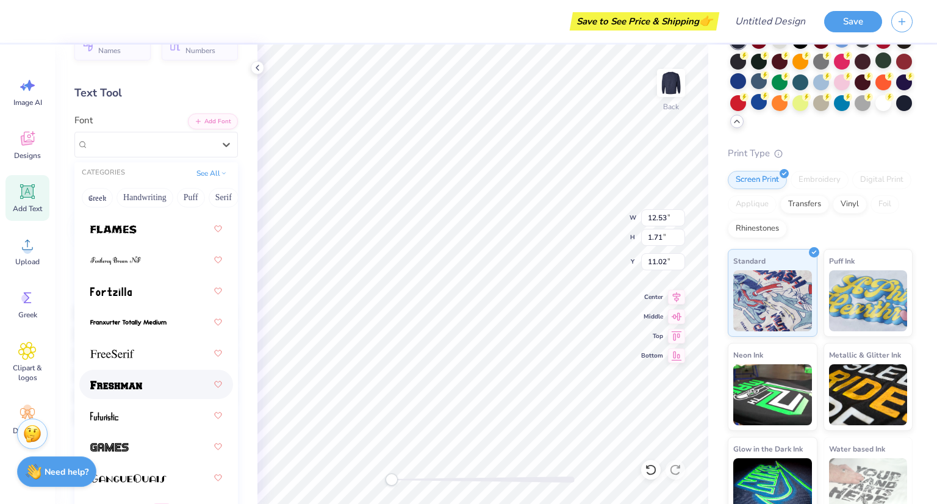
scroll to position [3878, 0]
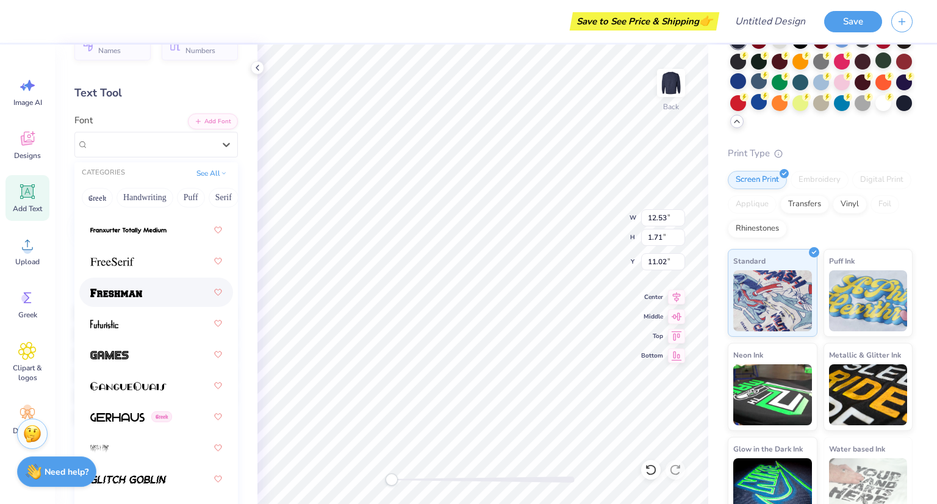
click at [145, 296] on div at bounding box center [156, 292] width 132 height 22
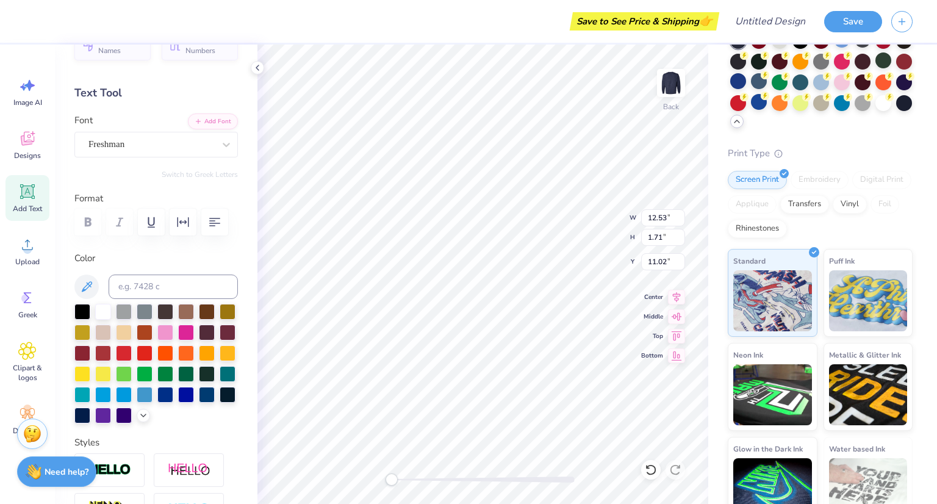
click at [9, 201] on div "Add Text" at bounding box center [27, 198] width 44 height 46
type input "5.89"
click at [29, 126] on div "Designs" at bounding box center [27, 145] width 44 height 46
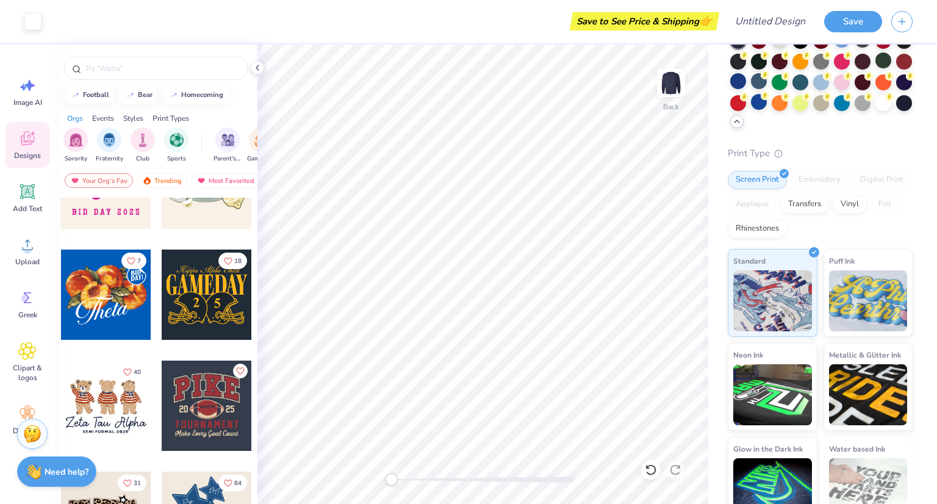
scroll to position [732, 0]
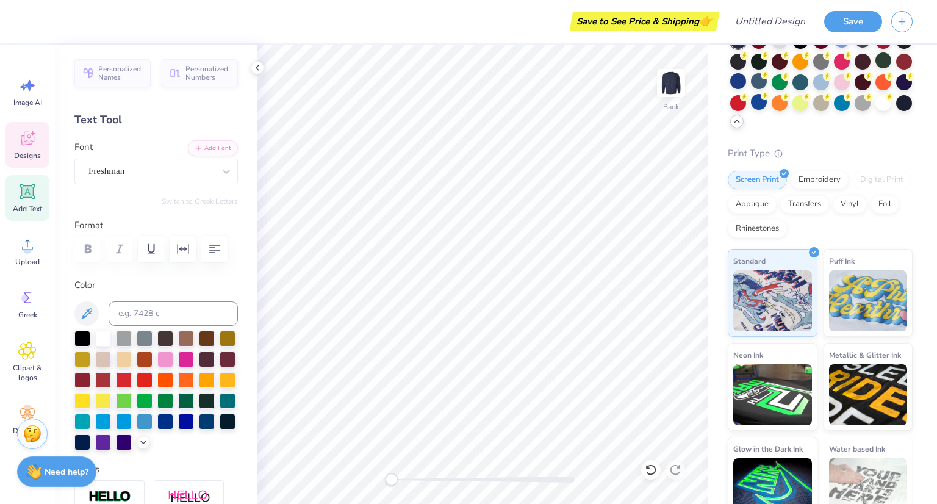
click at [19, 143] on icon at bounding box center [27, 138] width 18 height 18
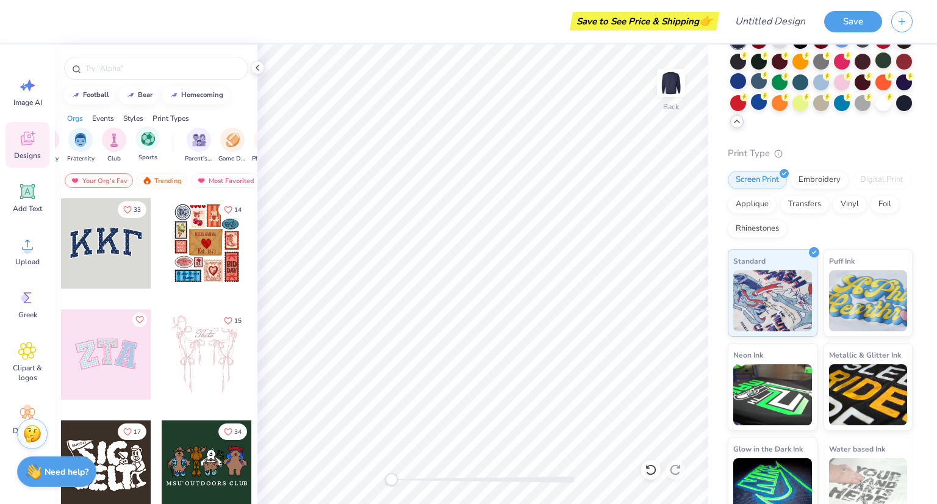
scroll to position [0, 29]
click at [112, 146] on div "filter for Club" at bounding box center [113, 138] width 24 height 24
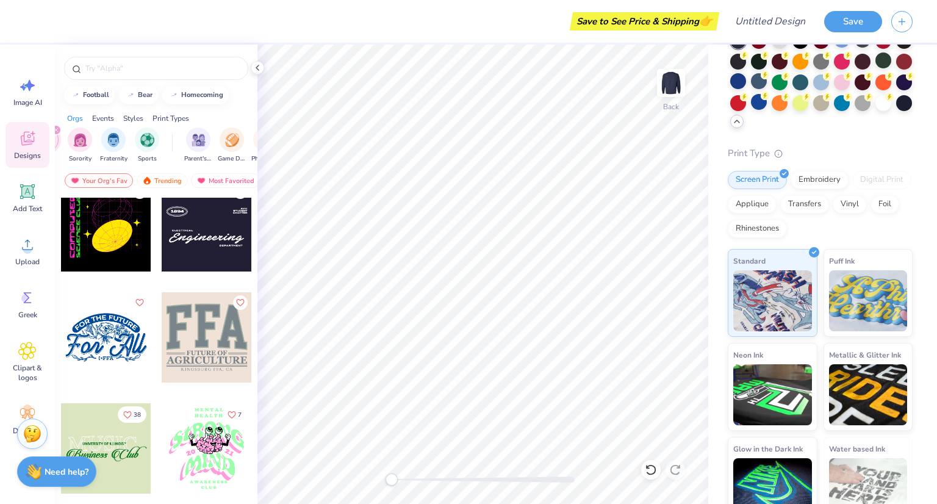
scroll to position [1017, 0]
click at [227, 248] on div at bounding box center [207, 226] width 90 height 90
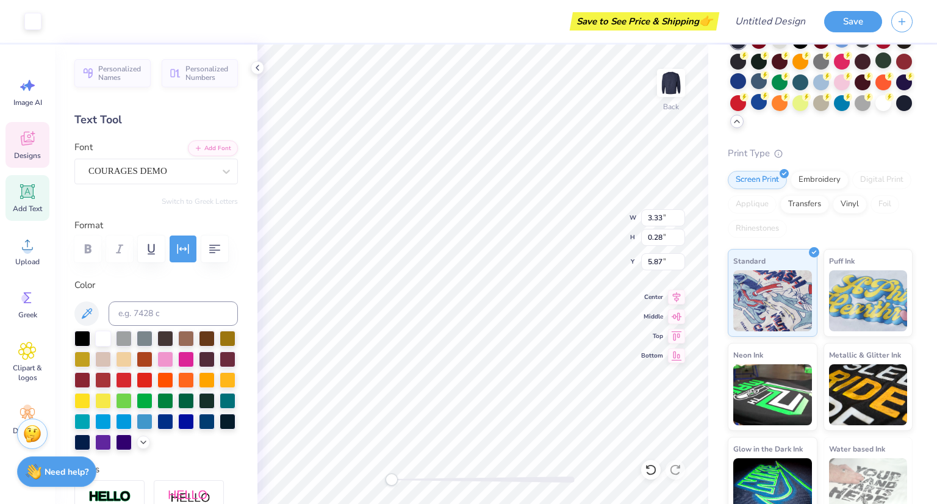
scroll to position [10, 1]
type textarea "P"
type textarea "Pre Dental"
type input "11.85"
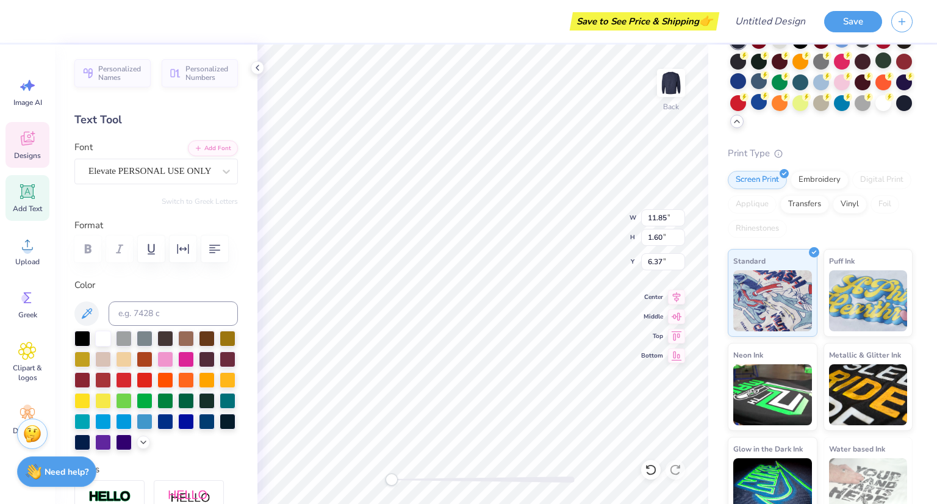
type input "1.60"
type input "6.37"
type textarea "Society"
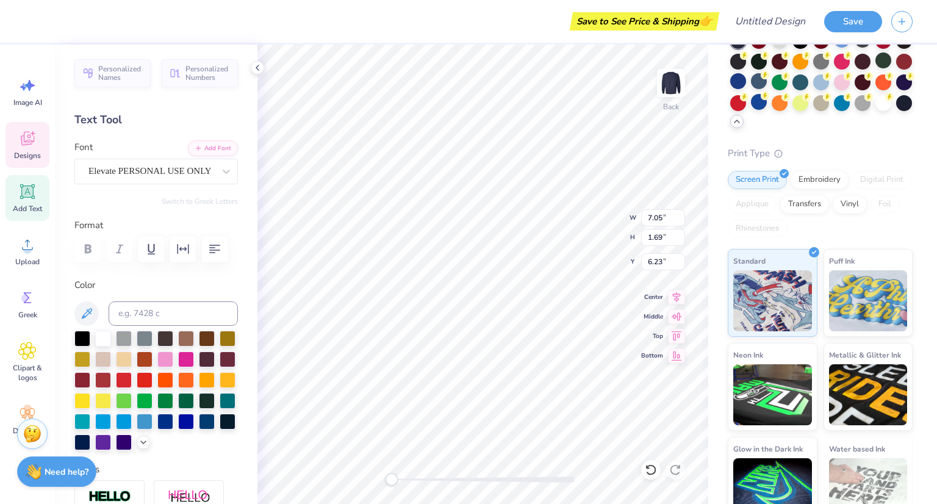
type textarea "S"
type textarea "Pre-Dental"
type input "3.69"
type input "0.26"
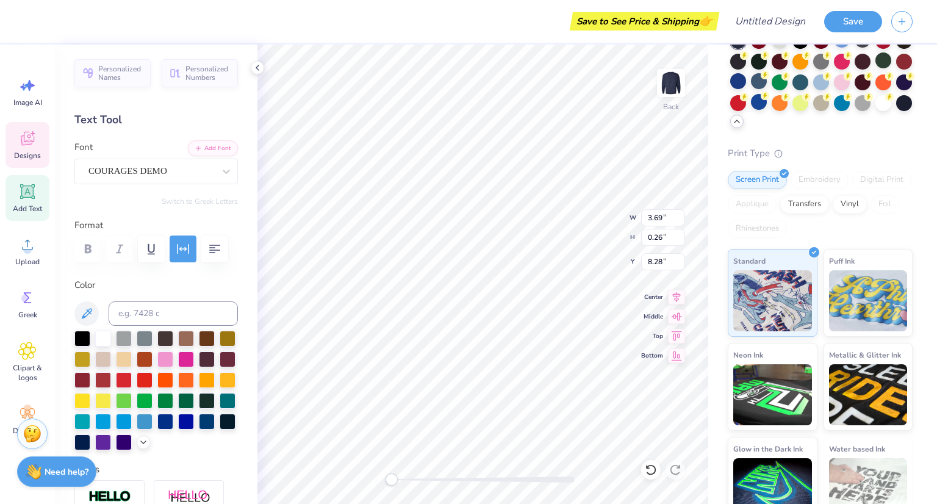
type input "8.28"
type textarea "Society"
type input "12.13"
type input "1.58"
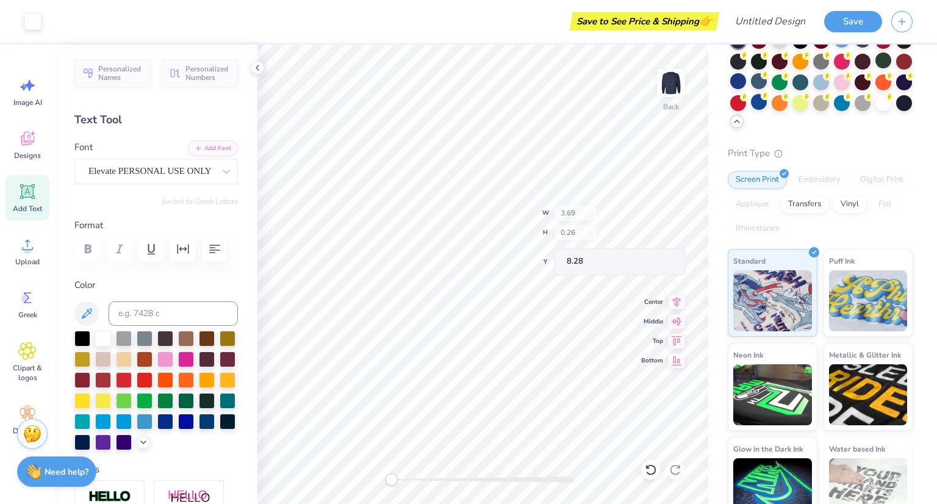
type input "6.28"
type textarea "P"
type textarea "USM"
type textarea "1"
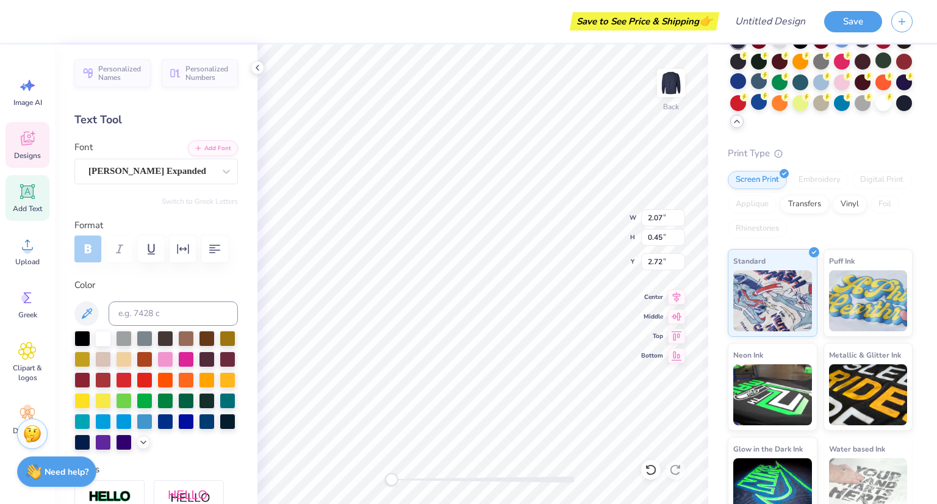
type textarea "2025"
type input "2.30"
type input "0.28"
type input "3.05"
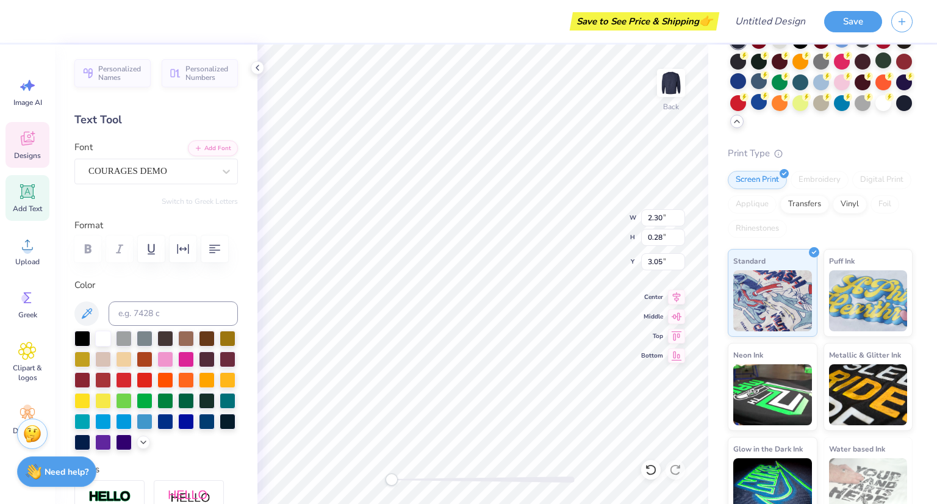
type textarea "TER"
type input "2.24"
type input "2.71"
type input "12.13"
type input "1.58"
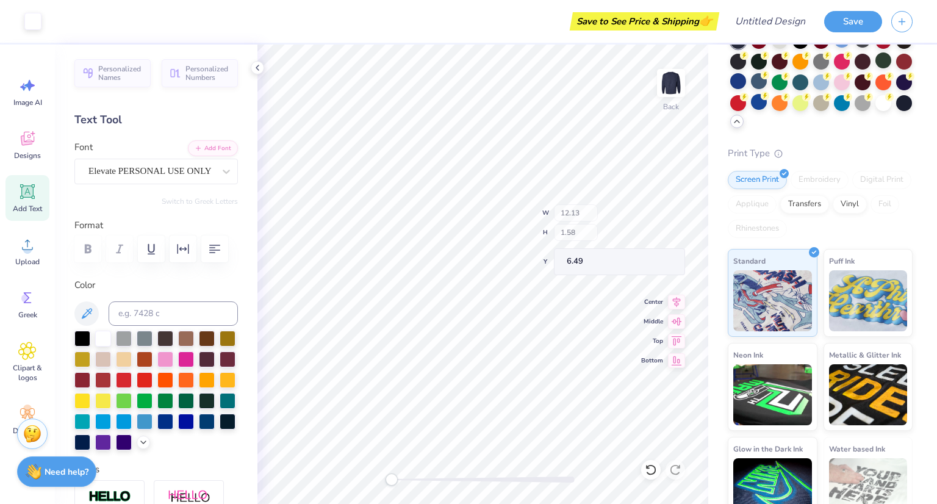
type input "5.98"
type input "2.15"
type input "0.49"
type input "4.94"
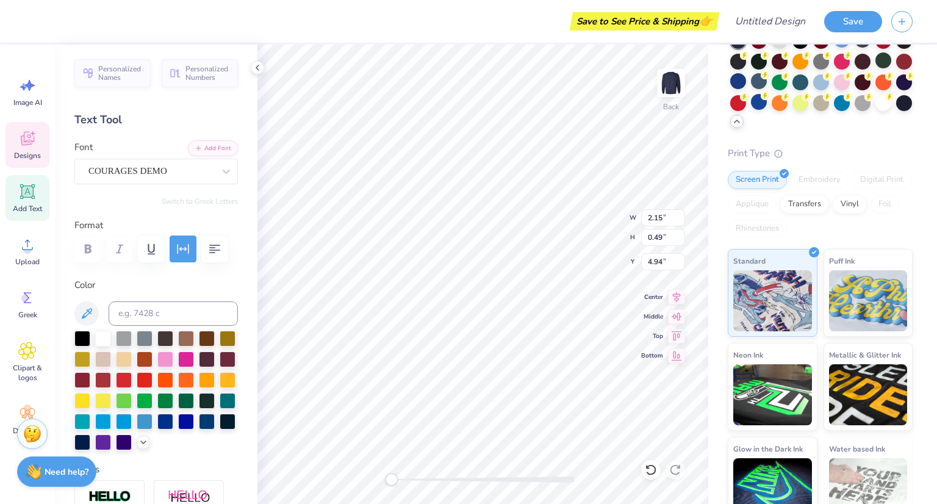
type input "3.76"
type input "0.42"
click at [569, 308] on li "Duplicate" at bounding box center [587, 300] width 96 height 24
type input "8.45"
type input "3.76"
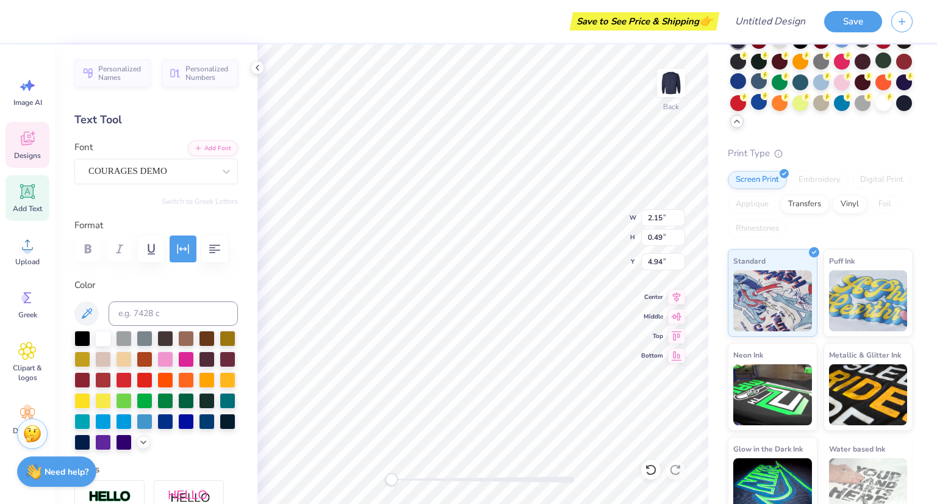
type input "0.42"
type input "8.45"
type textarea "t"
type textarea "Southern Miss"
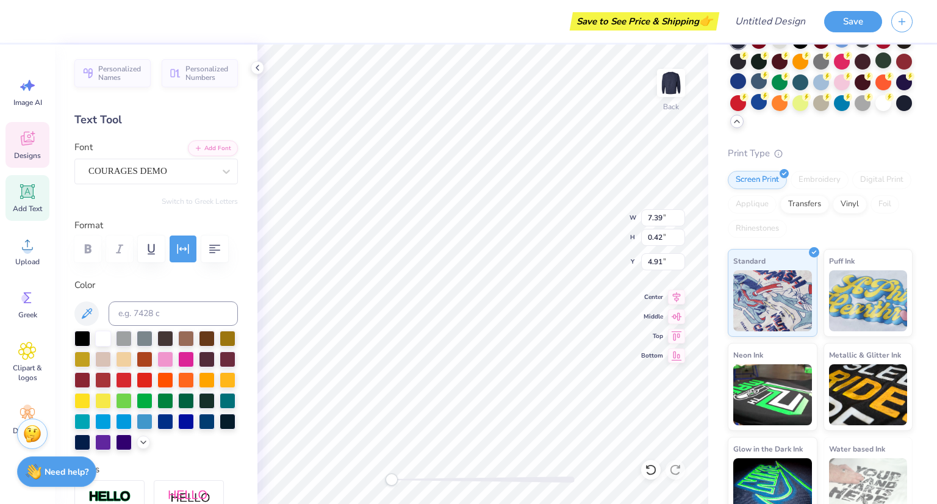
type input "3.76"
type input "7.45"
type input "13.51"
type input "1.75"
type input "5.69"
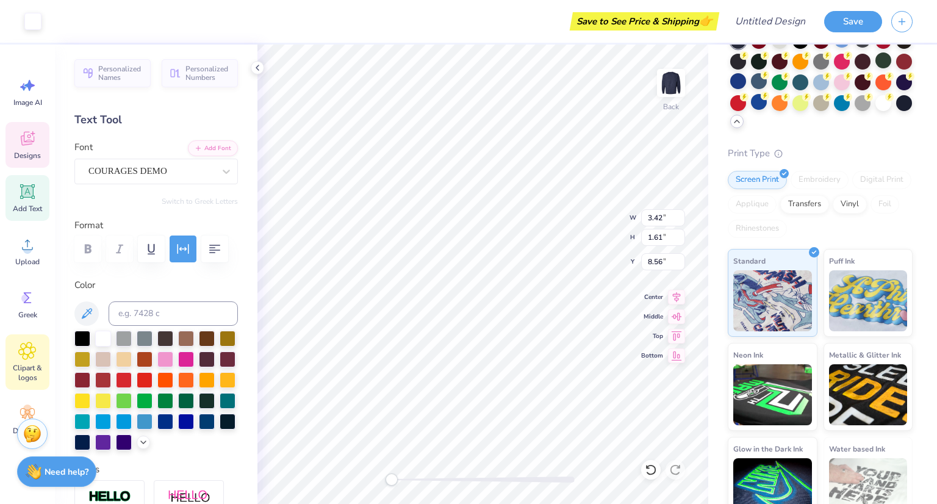
click at [28, 344] on icon at bounding box center [27, 351] width 18 height 18
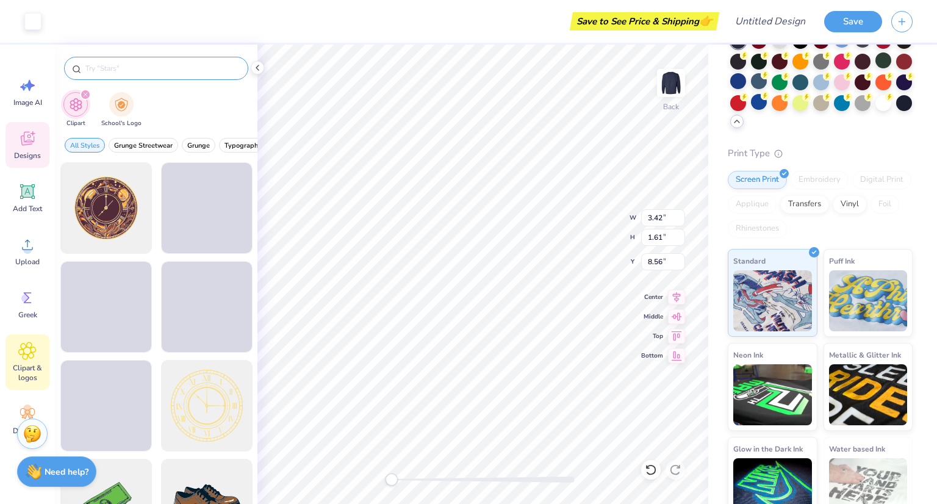
click at [115, 67] on input "text" at bounding box center [162, 68] width 156 height 12
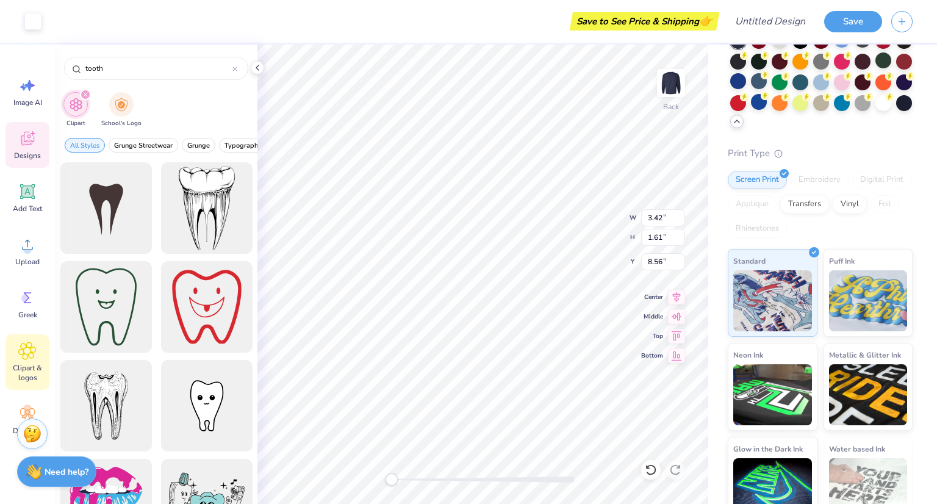
scroll to position [0, 0]
type input "tooth"
click at [29, 411] on circle at bounding box center [27, 409] width 9 height 9
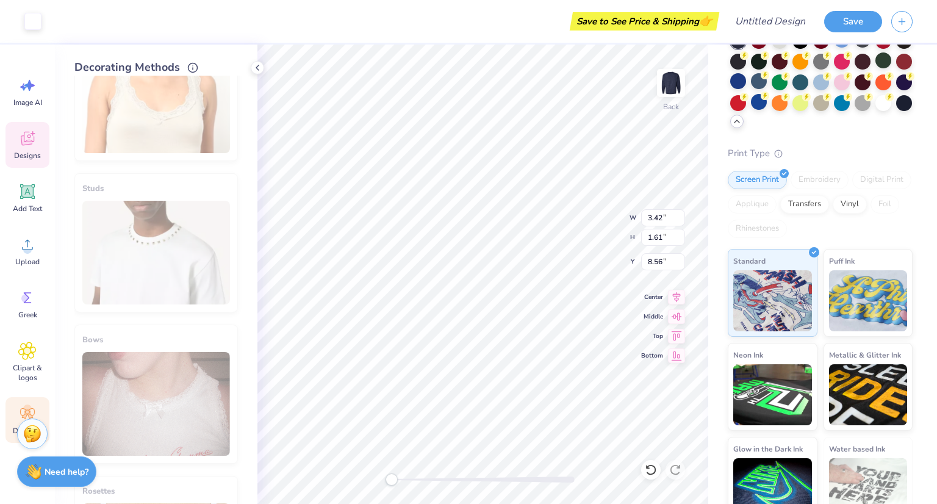
scroll to position [639, 0]
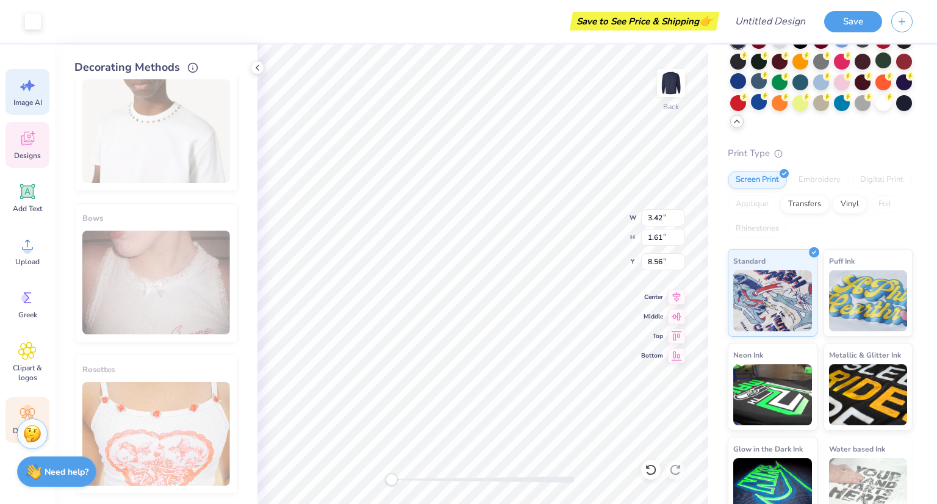
click at [28, 94] on icon at bounding box center [27, 85] width 18 height 18
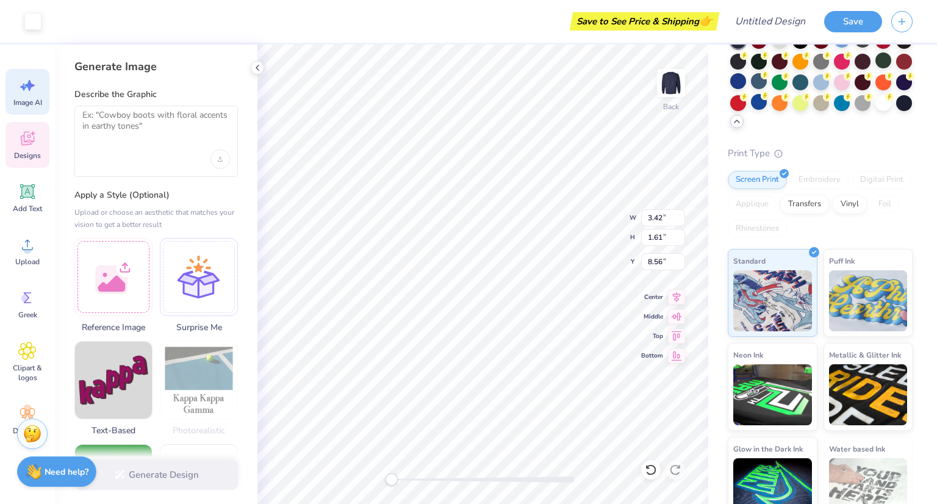
click at [156, 156] on div at bounding box center [156, 160] width 148 height 20
drag, startPoint x: 152, startPoint y: 146, endPoint x: 140, endPoint y: 124, distance: 24.3
click at [140, 124] on div at bounding box center [156, 141] width 164 height 71
click at [140, 124] on textarea at bounding box center [156, 125] width 148 height 31
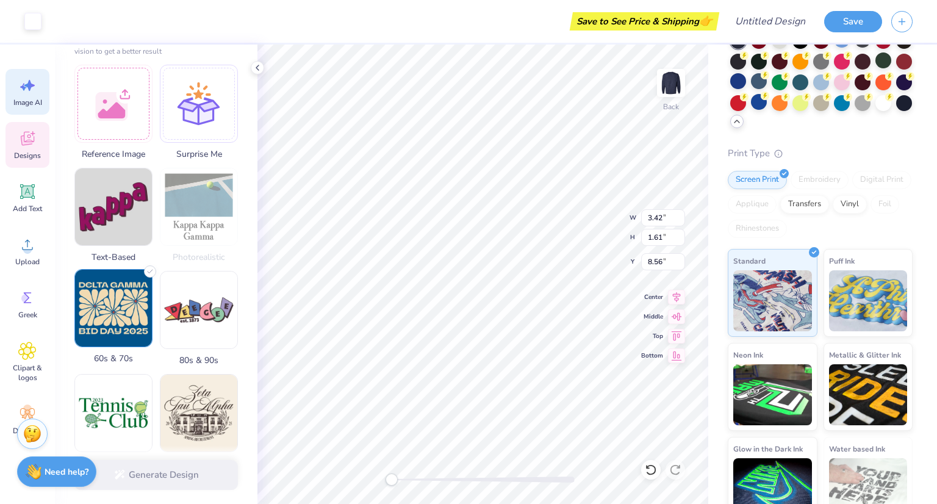
scroll to position [168, 0]
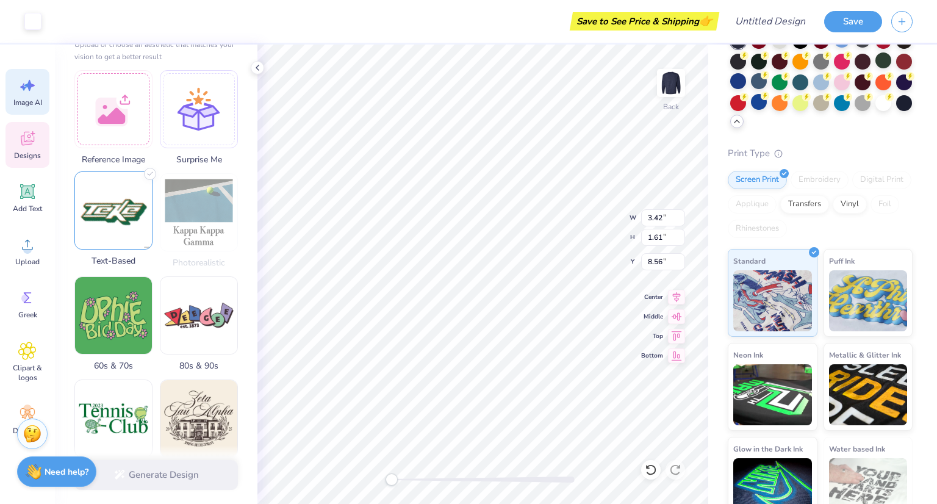
click at [129, 206] on img at bounding box center [113, 210] width 77 height 77
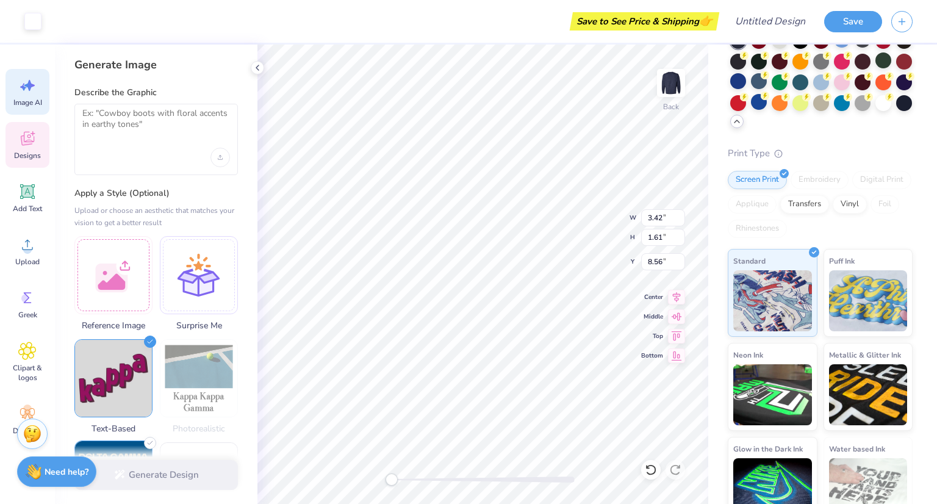
scroll to position [0, 0]
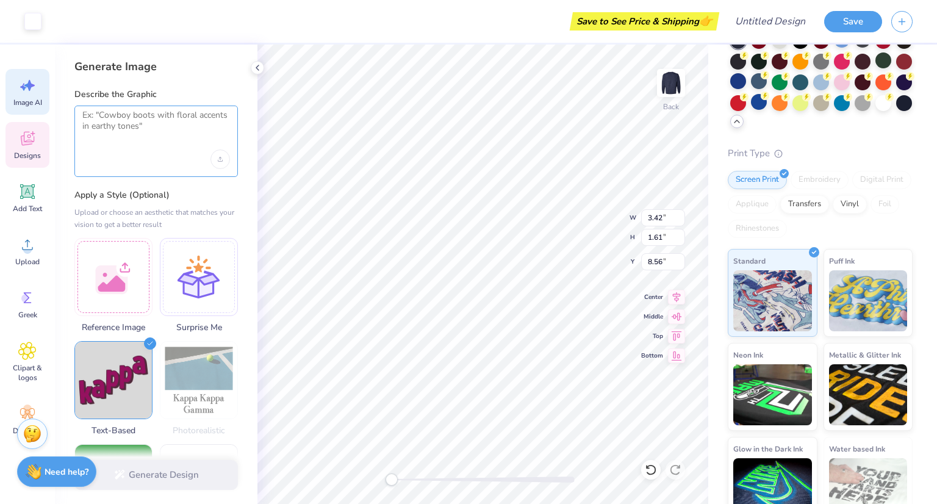
click at [148, 139] on textarea at bounding box center [156, 125] width 148 height 31
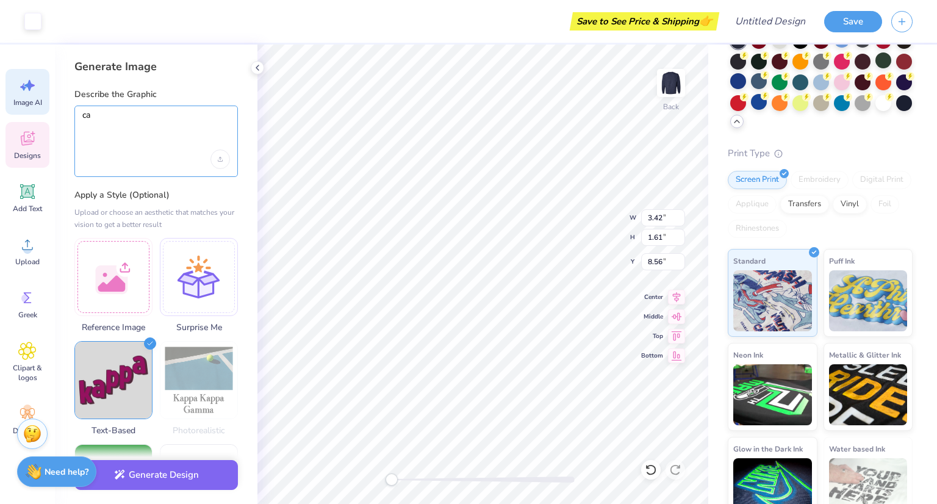
type textarea "c"
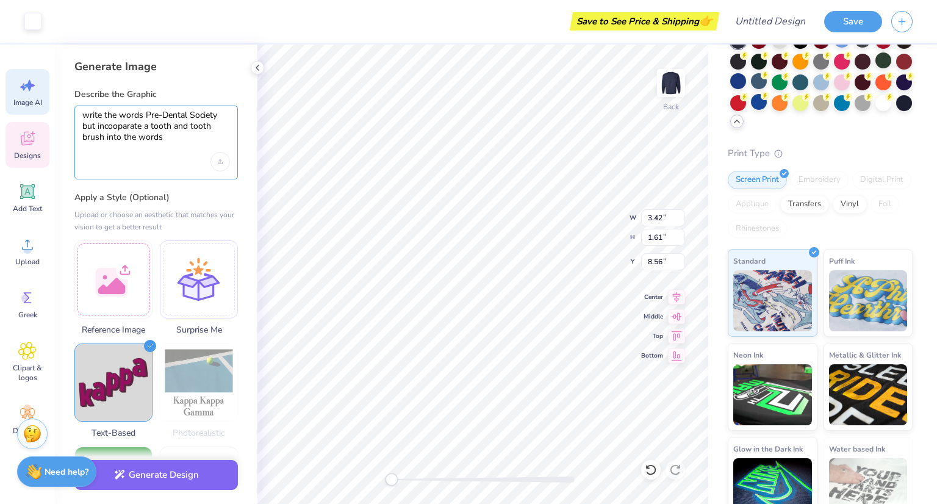
click at [127, 132] on textarea "write the words Pre-Dental Society but incooparate a tooth and tooth brush into…" at bounding box center [156, 126] width 148 height 33
drag, startPoint x: 90, startPoint y: 121, endPoint x: 90, endPoint y: 112, distance: 9.2
click at [90, 112] on textarea "write the words Pre-Dental Society but incorporate a tooth and tooth brush into…" at bounding box center [156, 126] width 148 height 33
click at [88, 128] on textarea "Write the words Pre-Dental Society but incorporate a tooth and tooth brush into…" at bounding box center [156, 126] width 148 height 33
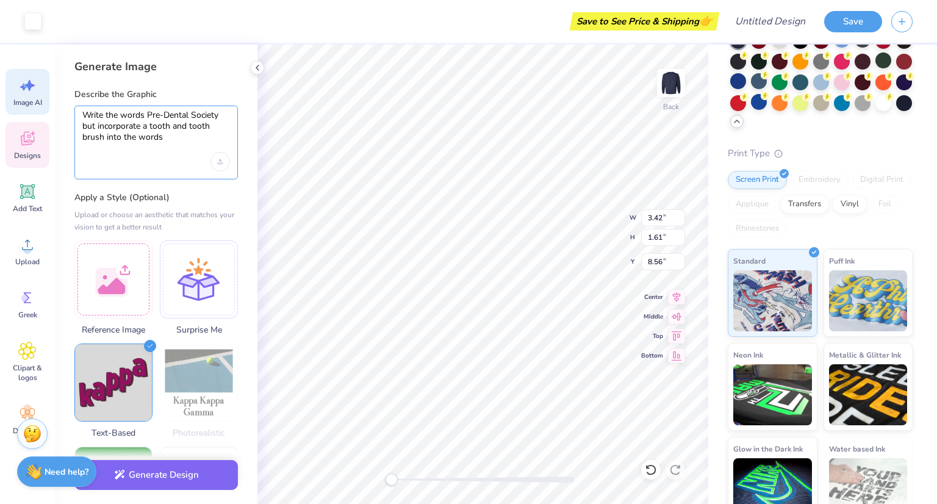
click at [90, 134] on textarea "Write the words Pre-Dental Society but incorporate a tooth and tooth brush into…" at bounding box center [156, 126] width 148 height 33
type textarea "Write the words Pre-Dental Society but incorporate a tooth and tooth toothbrush…"
click at [215, 162] on div "Upload image" at bounding box center [221, 162] width 20 height 20
click at [191, 479] on button "Generate Design" at bounding box center [156, 472] width 164 height 30
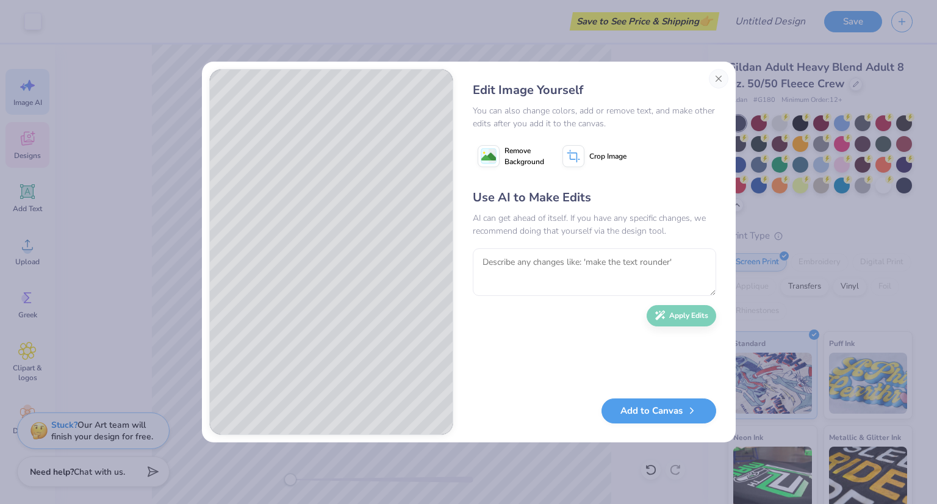
scroll to position [82, 0]
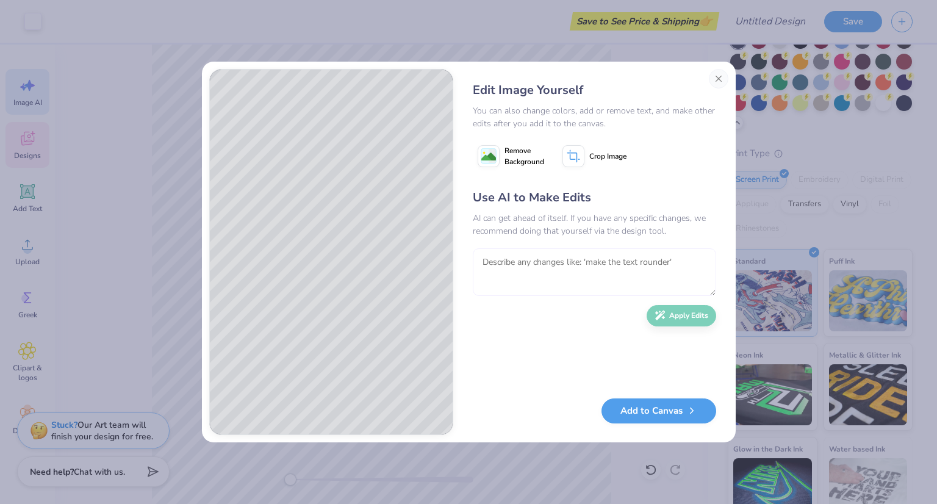
click at [537, 262] on textarea at bounding box center [594, 272] width 243 height 48
click at [536, 262] on textarea "make the texr white" at bounding box center [594, 272] width 243 height 48
click at [531, 262] on textarea "make the texr white" at bounding box center [594, 272] width 243 height 48
click at [538, 282] on textarea "make the texr white" at bounding box center [594, 272] width 243 height 48
click at [528, 262] on textarea "make the texr white" at bounding box center [594, 272] width 243 height 48
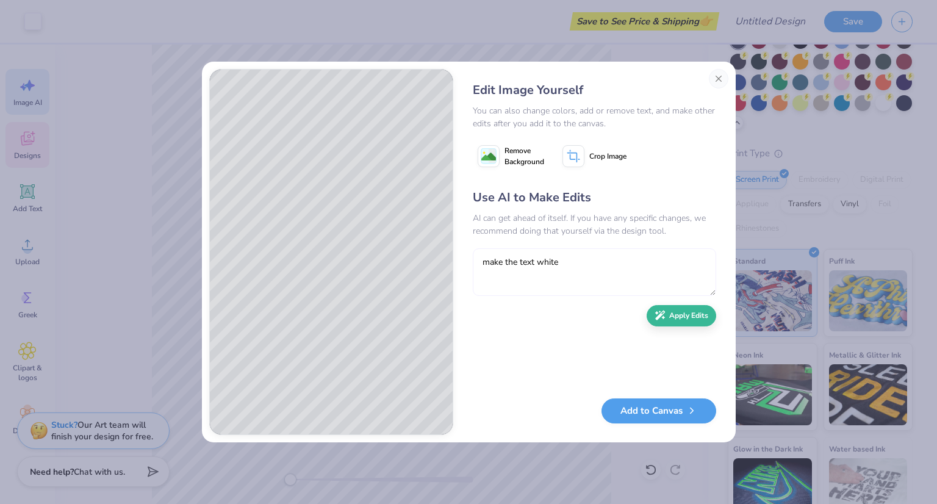
click at [582, 258] on textarea "make the text white" at bounding box center [594, 272] width 243 height 48
type textarea "make the text white"
click at [685, 322] on button "Apply Edits" at bounding box center [682, 312] width 70 height 21
click at [513, 152] on span "Remove Background" at bounding box center [525, 156] width 40 height 22
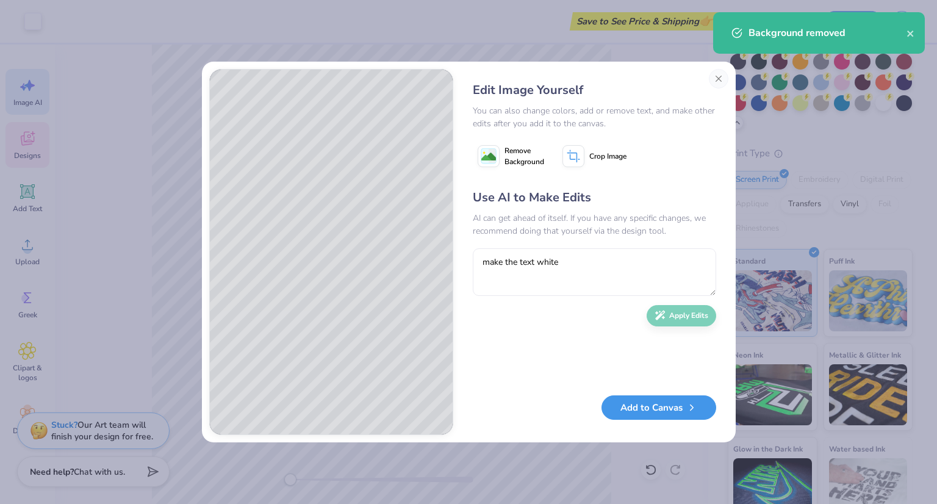
click at [643, 411] on button "Add to Canvas" at bounding box center [659, 407] width 115 height 25
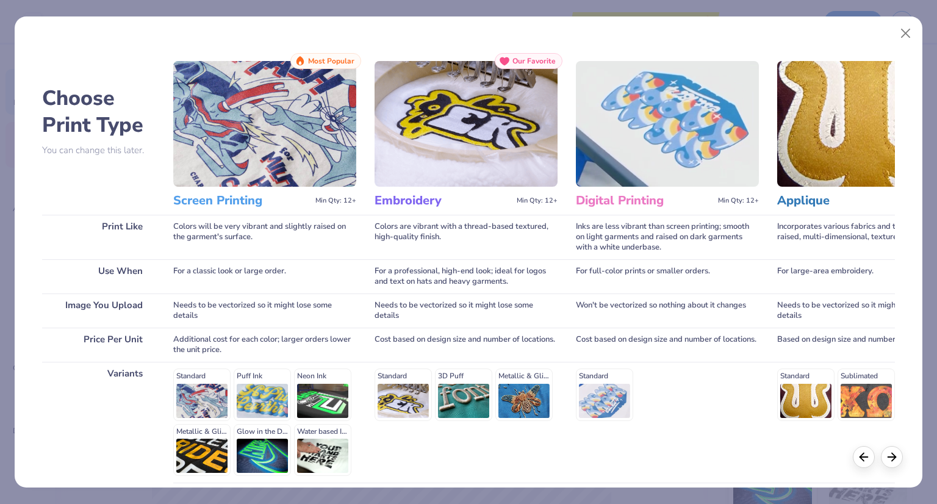
click at [410, 204] on h3 "Embroidery" at bounding box center [443, 201] width 137 height 16
click at [427, 129] on img at bounding box center [466, 124] width 183 height 126
click at [425, 340] on div "Cost based on design size and number of locations." at bounding box center [466, 345] width 183 height 34
click at [395, 374] on div "Standard 3D Puff Metallic & Glitter" at bounding box center [466, 395] width 183 height 52
click at [394, 408] on div "Standard 3D Puff Metallic & Glitter" at bounding box center [466, 395] width 183 height 52
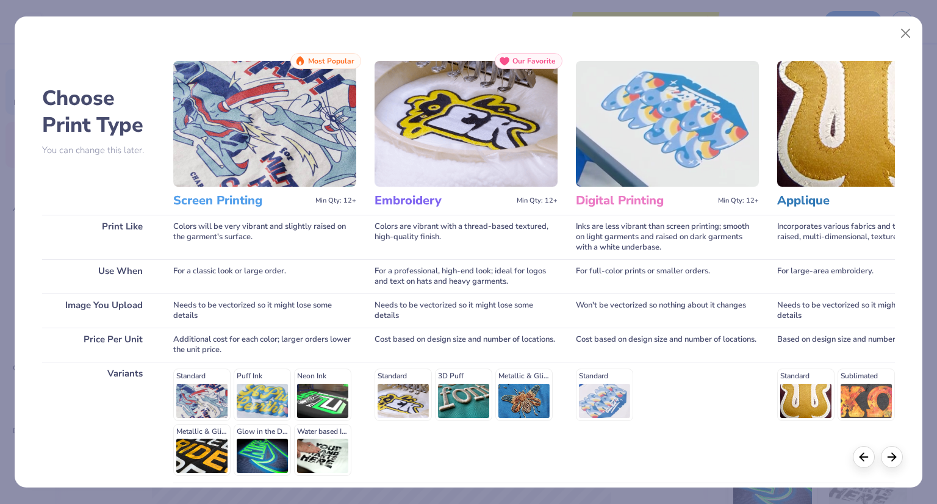
click at [394, 408] on div "Standard 3D Puff Metallic & Glitter" at bounding box center [466, 395] width 183 height 52
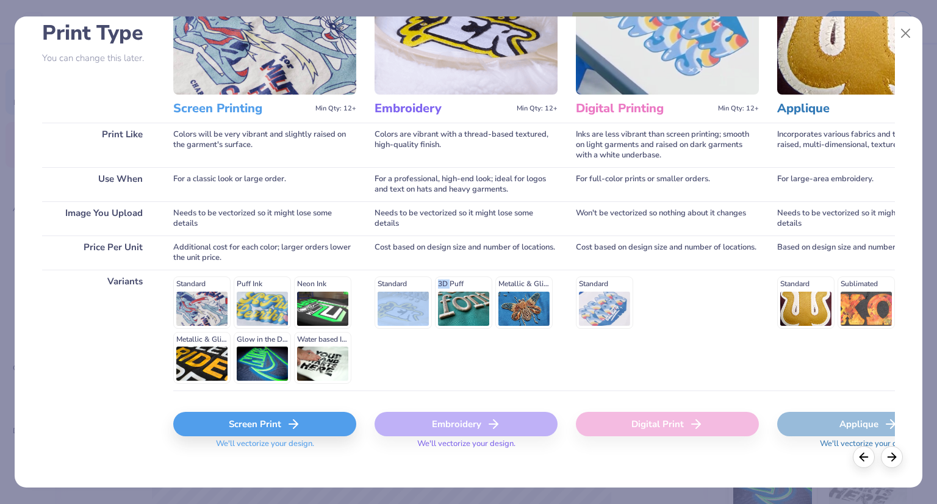
scroll to position [98, 0]
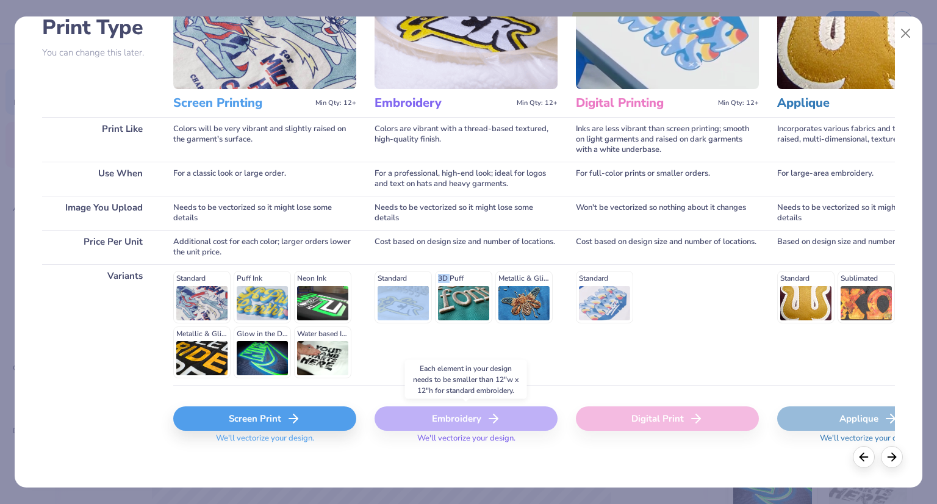
click at [439, 422] on div "Embroidery" at bounding box center [466, 418] width 183 height 24
click at [500, 428] on div "Embroidery" at bounding box center [466, 418] width 183 height 24
click at [536, 391] on div "Embroidery We'll vectorize your design." at bounding box center [466, 421] width 183 height 73
click at [479, 422] on div "Embroidery" at bounding box center [466, 418] width 183 height 24
click at [322, 417] on div "Screen Print" at bounding box center [264, 418] width 183 height 24
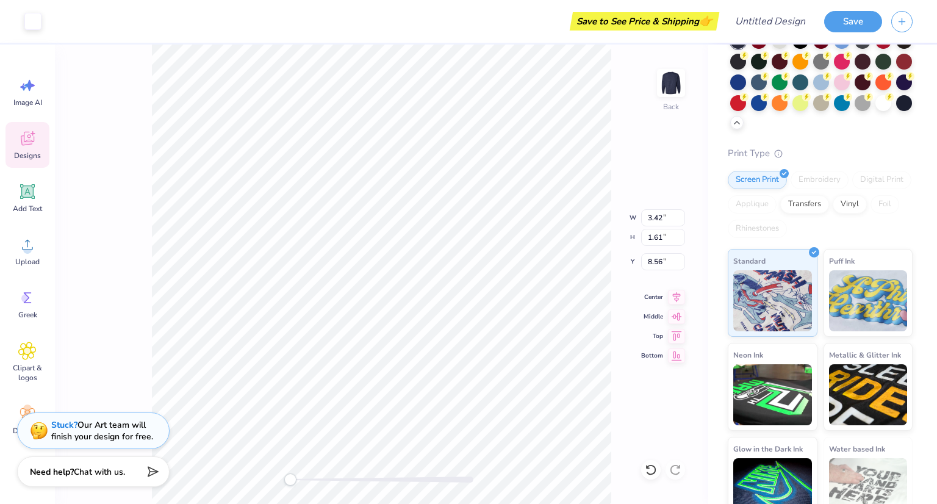
scroll to position [0, 0]
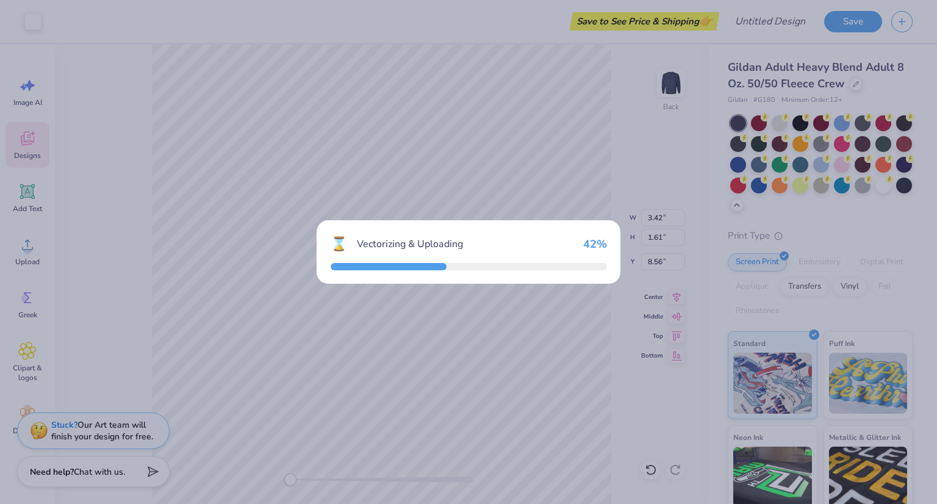
scroll to position [82, 0]
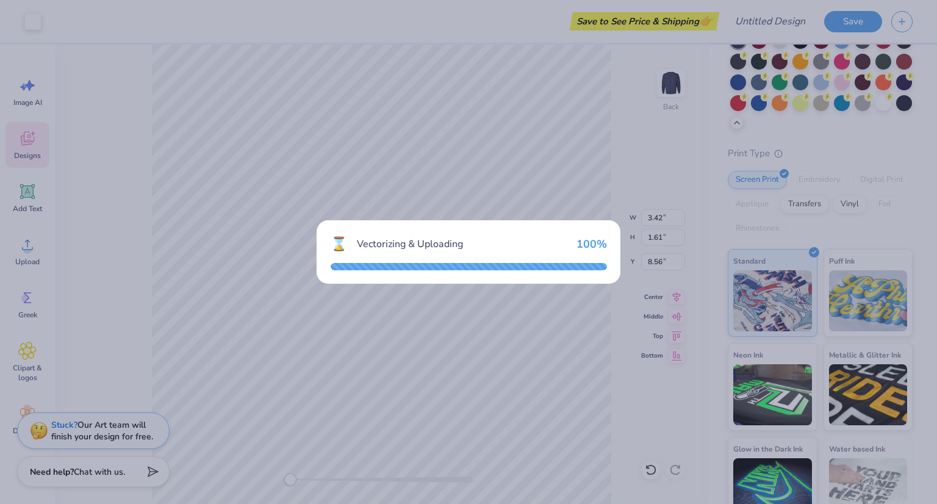
type input "14.58"
type input "18.00"
type input "2.88"
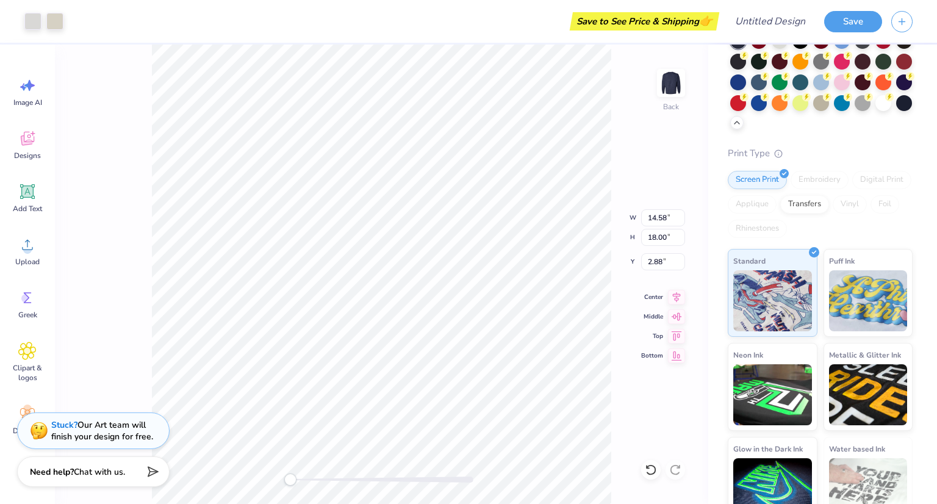
click at [358, 475] on div "Back W 14.58 14.58 " H 18.00 18.00 " Y 2.88 2.88 " Center Middle Top Bottom" at bounding box center [382, 275] width 654 height 460
click at [358, 481] on div at bounding box center [381, 480] width 183 height 12
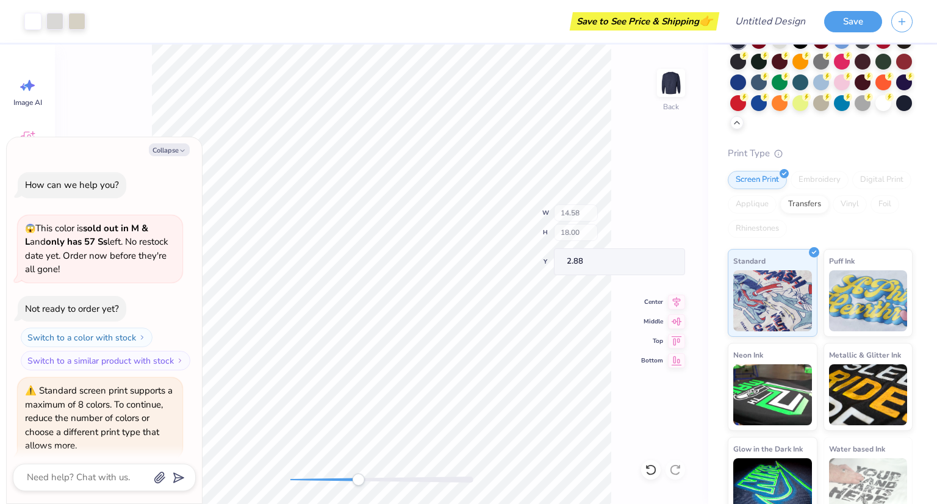
scroll to position [117, 0]
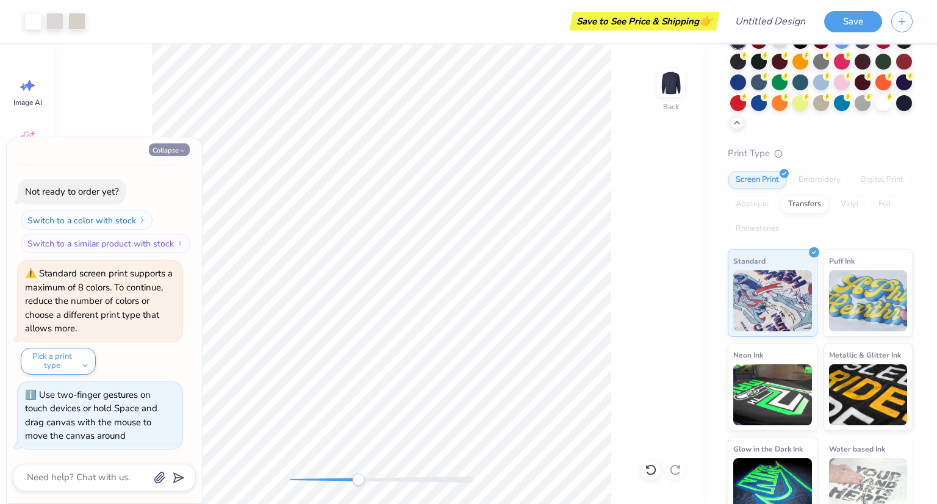
click at [173, 154] on button "Collapse" at bounding box center [169, 149] width 41 height 13
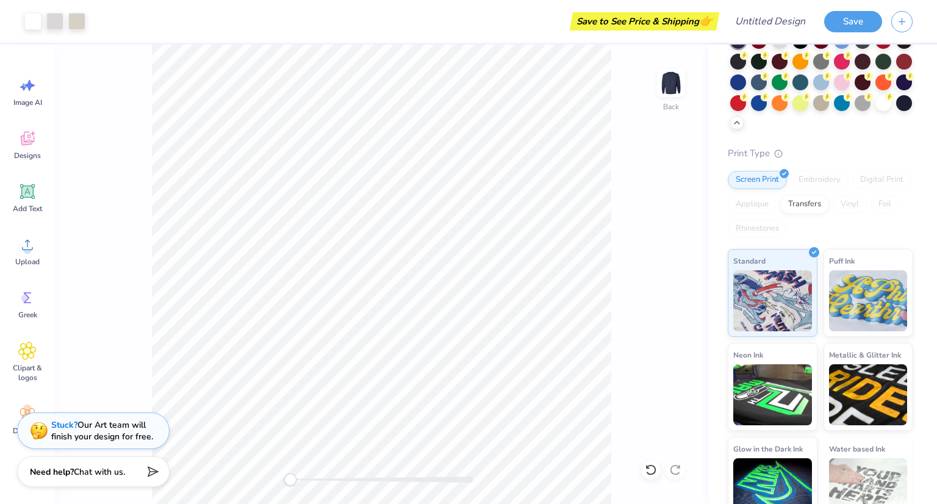
click at [225, 472] on div "Back" at bounding box center [382, 275] width 654 height 460
drag, startPoint x: 332, startPoint y: 480, endPoint x: 47, endPoint y: 331, distance: 321.8
click at [47, 331] on div "Art colors Save to See Price & Shipping 👉 Design Title Save Image AI Designs Ad…" at bounding box center [468, 252] width 937 height 504
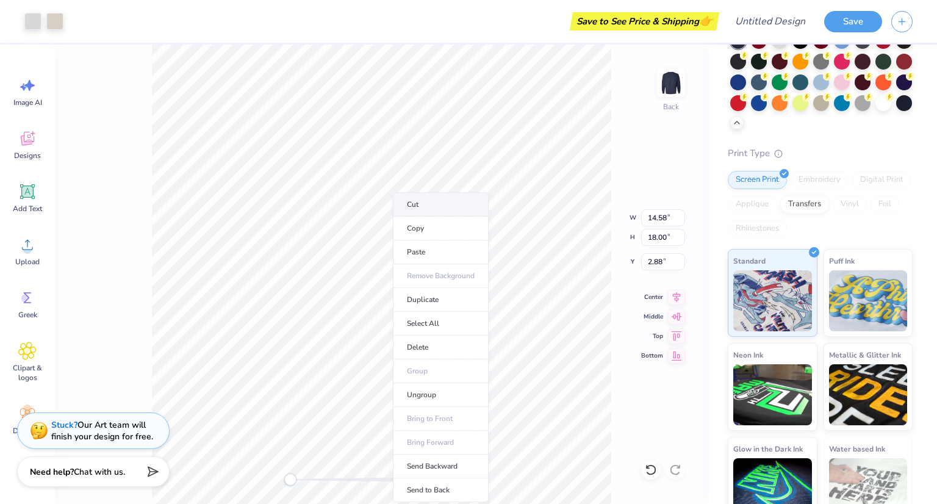
click at [428, 211] on li "Cut" at bounding box center [441, 204] width 96 height 24
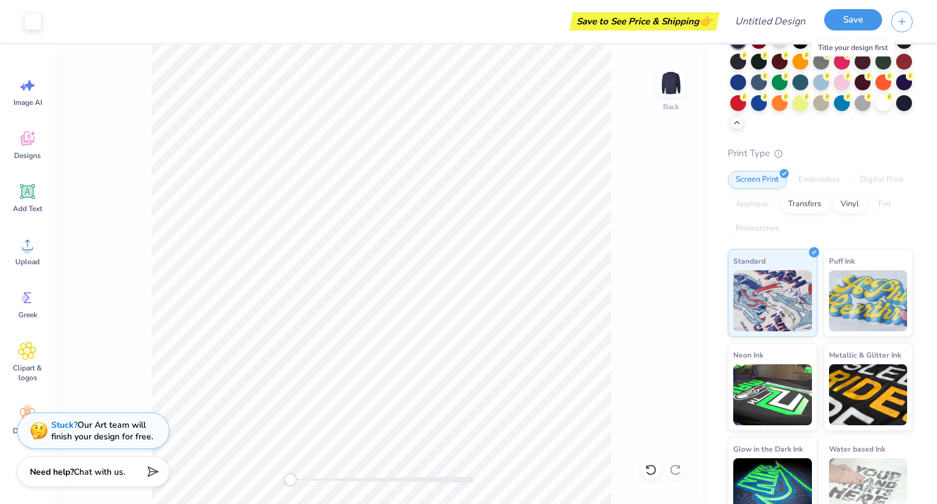
click at [851, 23] on button "Save" at bounding box center [853, 19] width 58 height 21
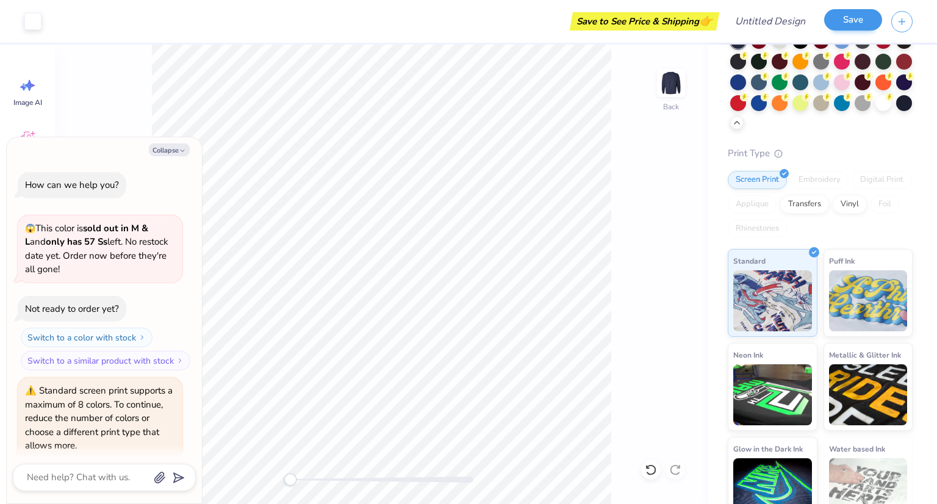
scroll to position [151, 0]
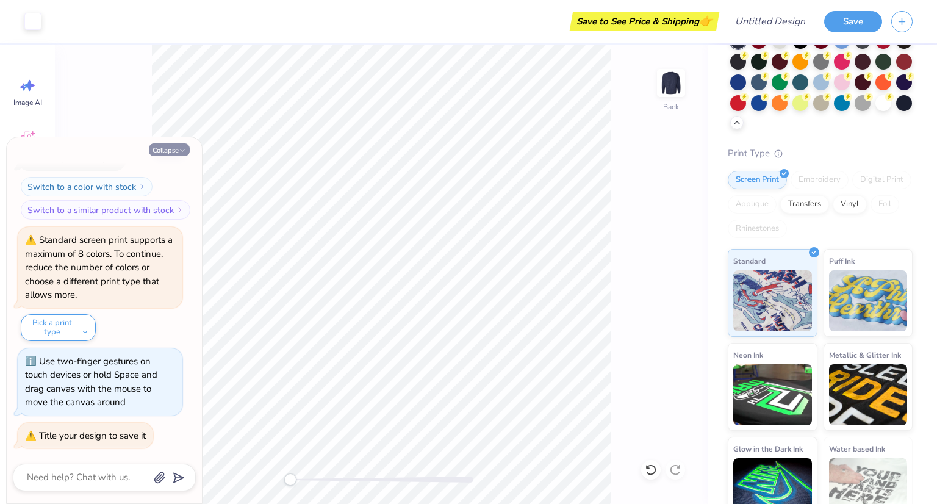
click at [172, 152] on button "Collapse" at bounding box center [169, 149] width 41 height 13
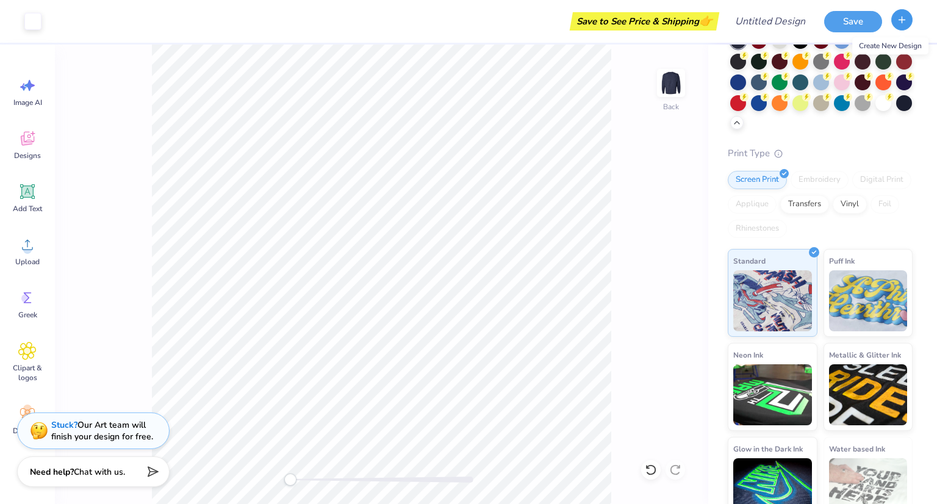
click at [905, 22] on icon "button" at bounding box center [902, 20] width 10 height 10
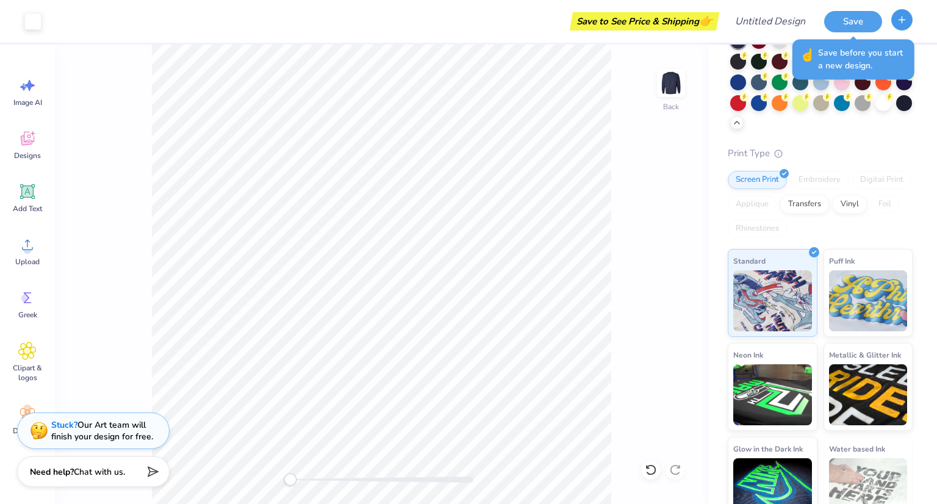
click at [910, 19] on button "button" at bounding box center [902, 19] width 21 height 21
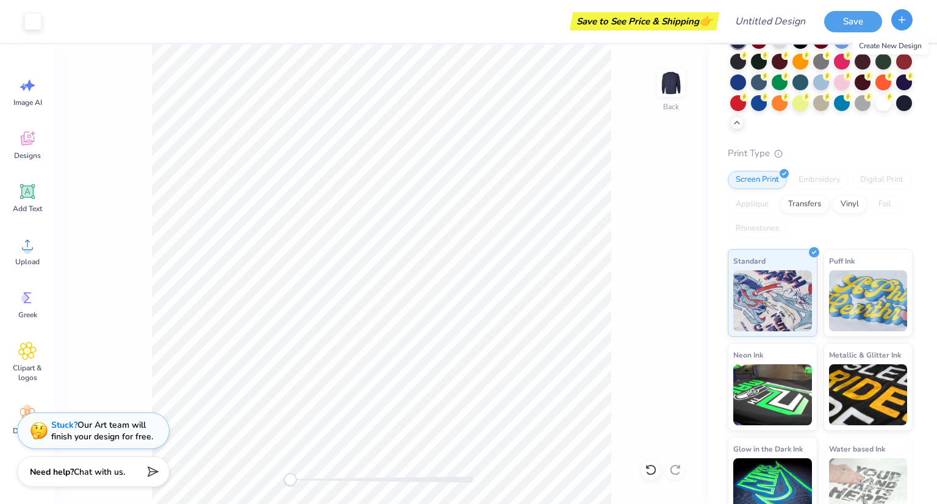
click at [900, 21] on icon "button" at bounding box center [902, 20] width 10 height 10
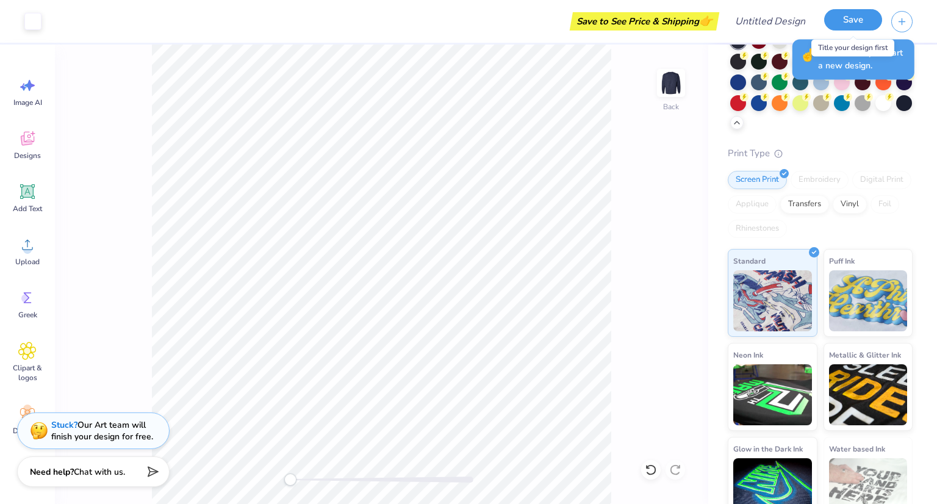
click at [850, 20] on button "Save" at bounding box center [853, 19] width 58 height 21
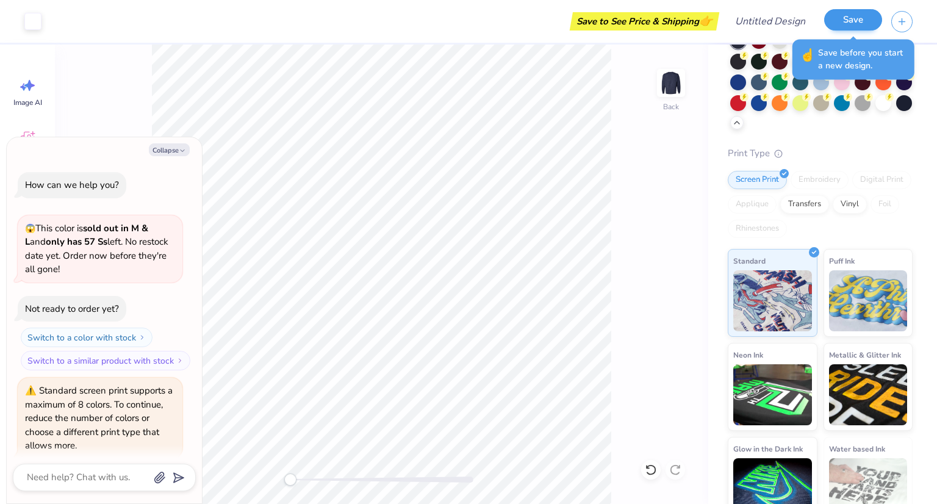
scroll to position [184, 0]
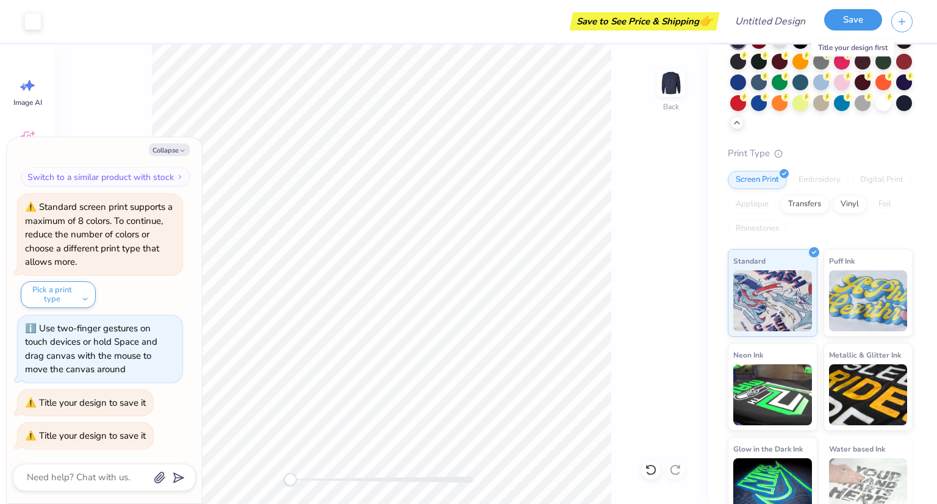
click at [852, 21] on button "Save" at bounding box center [853, 19] width 58 height 21
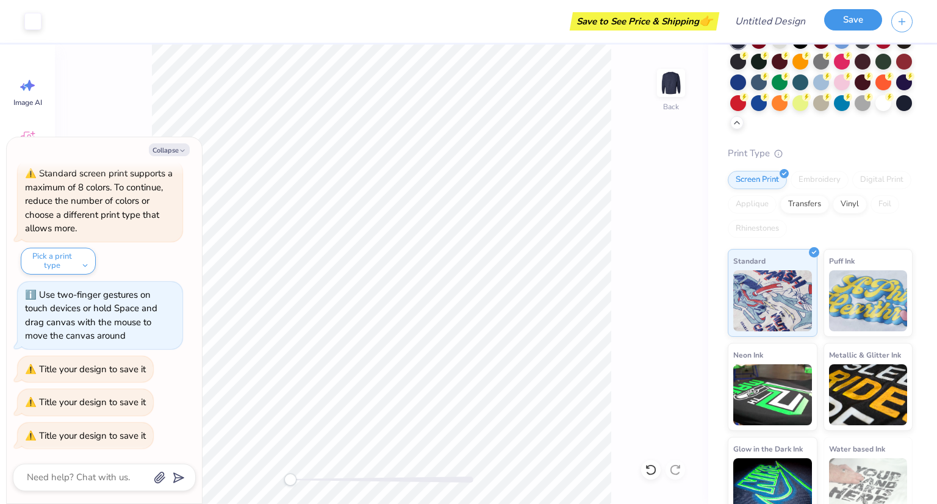
click at [852, 21] on button "Save" at bounding box center [853, 19] width 58 height 21
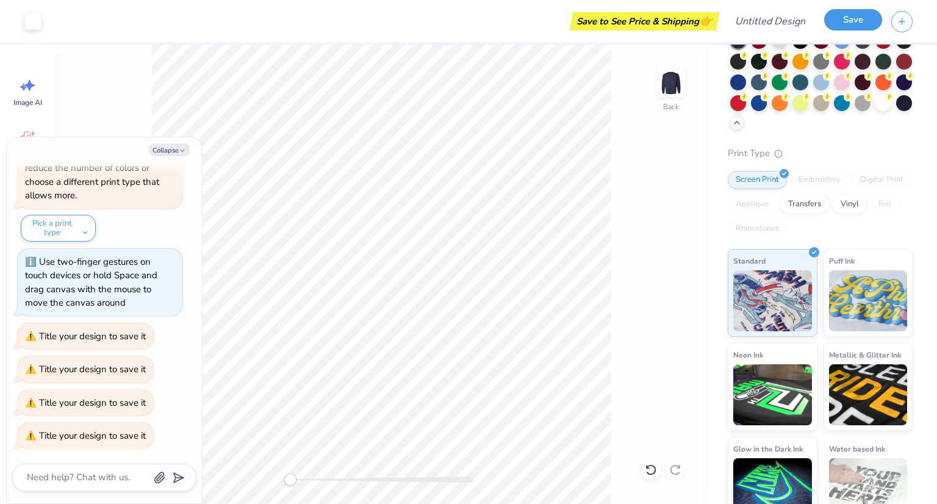
click at [852, 21] on button "Save" at bounding box center [853, 19] width 58 height 21
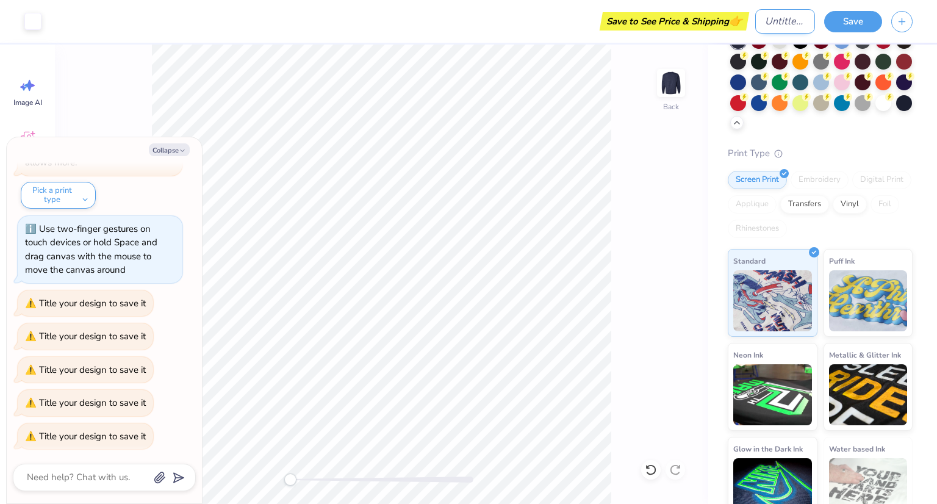
type textarea "x"
click at [766, 20] on input "Design Title" at bounding box center [785, 21] width 60 height 24
type input "p"
type textarea "x"
type input "pr"
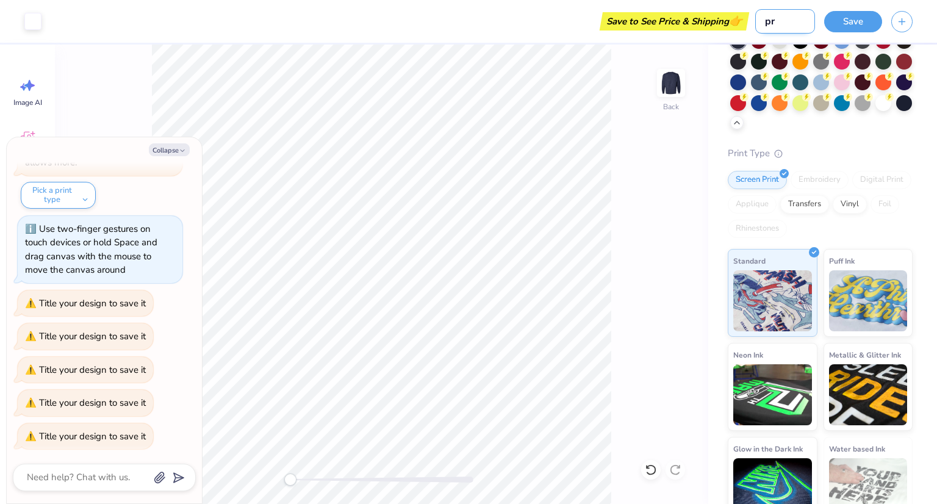
type textarea "x"
type input "pre"
type textarea "x"
type input "pred"
type textarea "x"
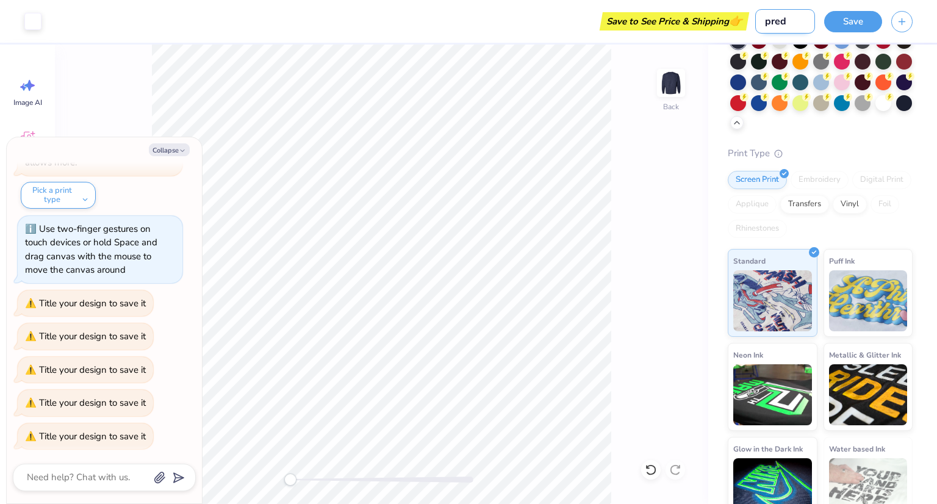
type input "prede"
type textarea "x"
type input "preden"
type textarea "x"
type input "predent"
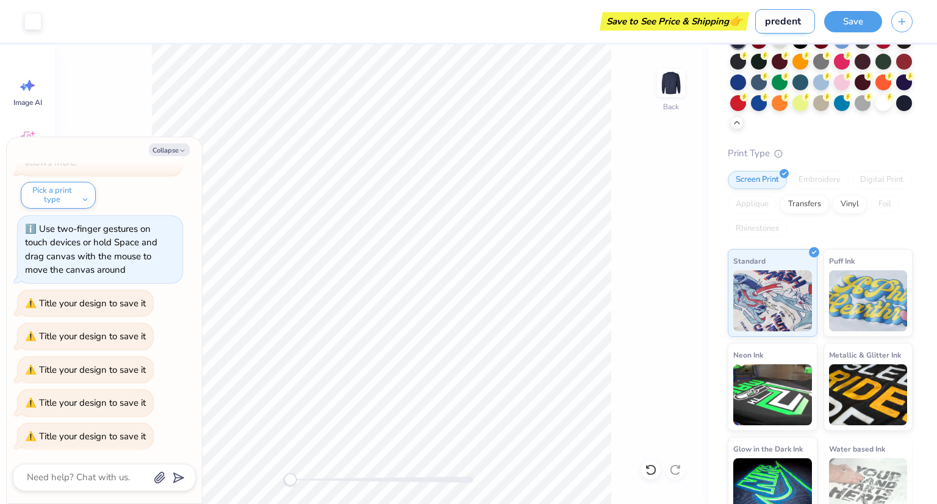
type textarea "x"
type input "predenta"
type textarea "x"
type input "predental"
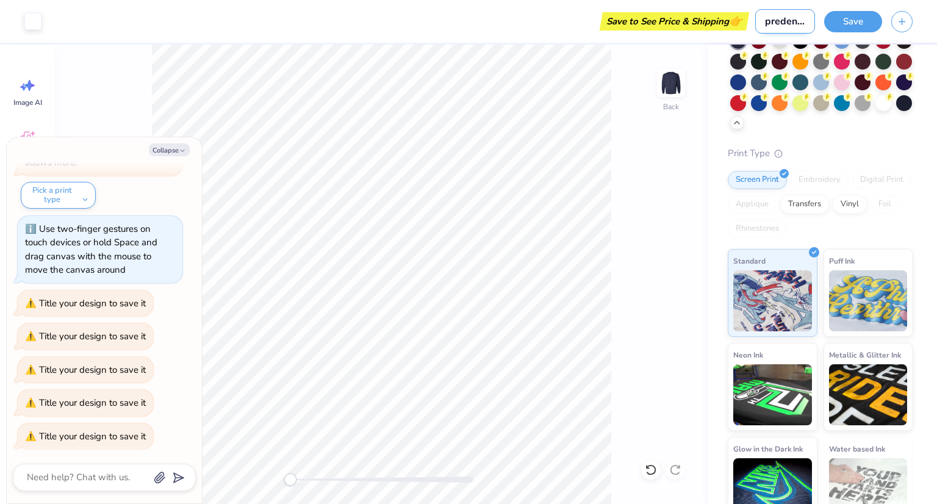
type textarea "x"
type input "predental"
click at [856, 24] on button "Save" at bounding box center [853, 19] width 58 height 21
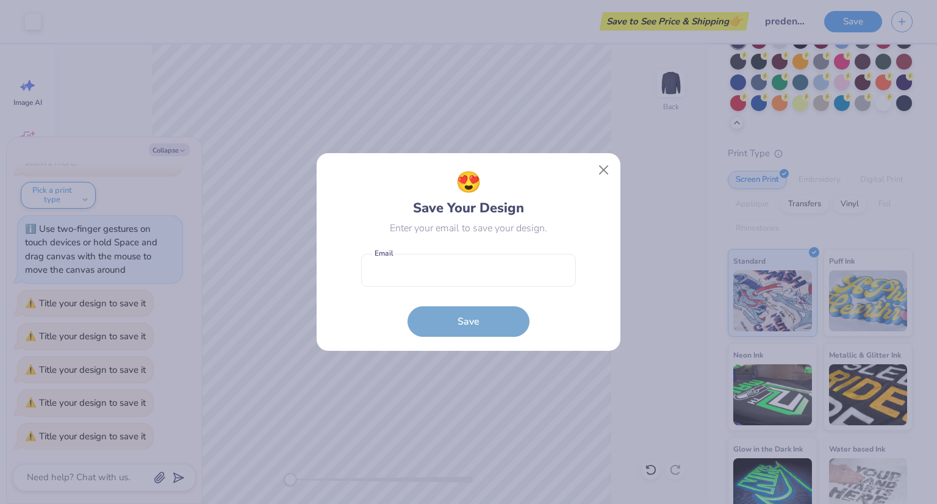
click at [463, 316] on form "Email is a required field Email Save" at bounding box center [468, 293] width 215 height 90
click at [479, 268] on input "email" at bounding box center [468, 271] width 215 height 34
type input "[EMAIL_ADDRESS][DOMAIN_NAME]"
click at [483, 314] on button "Save" at bounding box center [469, 318] width 122 height 31
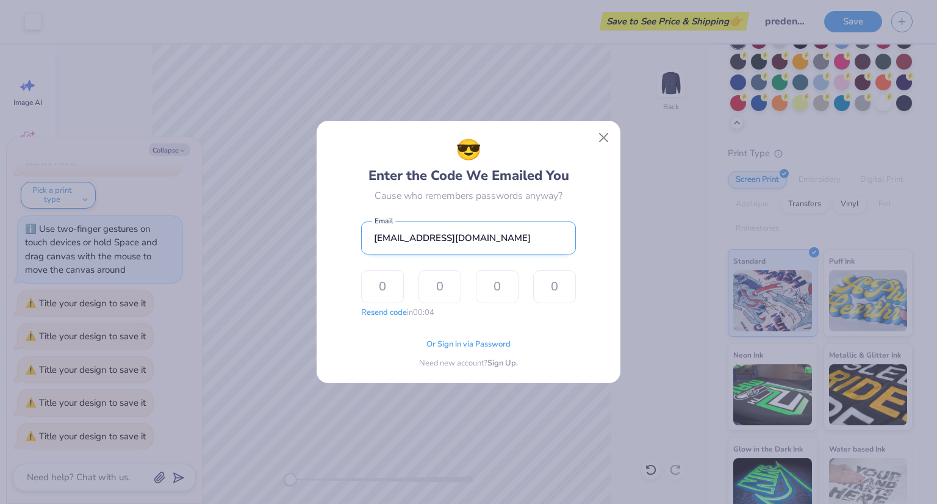
click at [490, 222] on input "[EMAIL_ADDRESS][DOMAIN_NAME]" at bounding box center [468, 239] width 215 height 34
click at [469, 344] on span "Or Sign in via Password" at bounding box center [469, 343] width 84 height 12
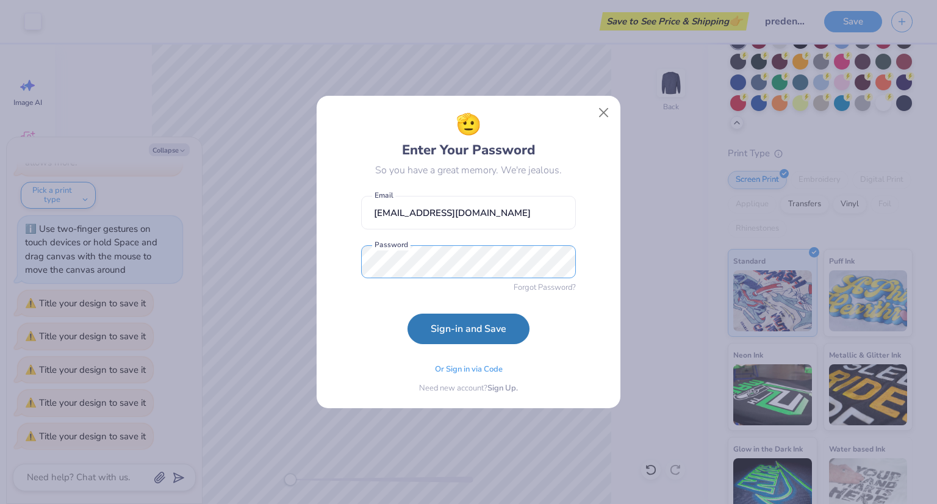
click at [408, 314] on button "Sign-in and Save" at bounding box center [469, 329] width 122 height 31
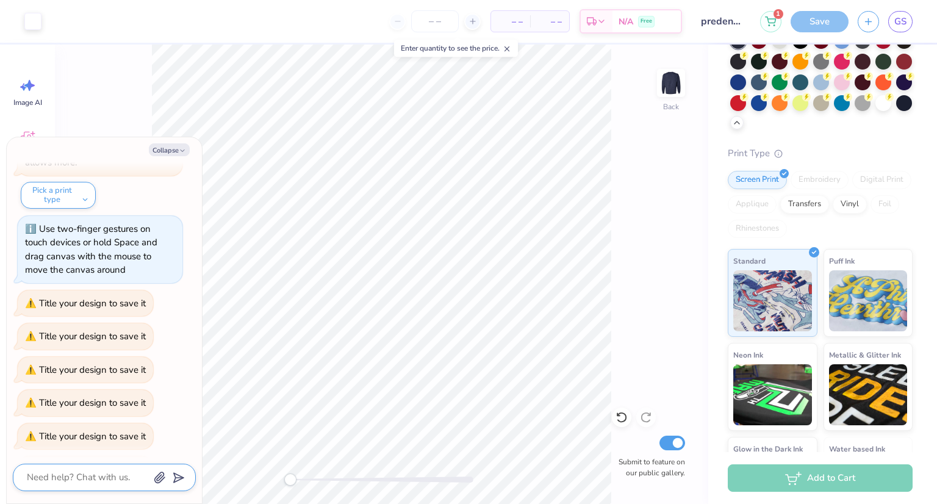
scroll to position [317, 0]
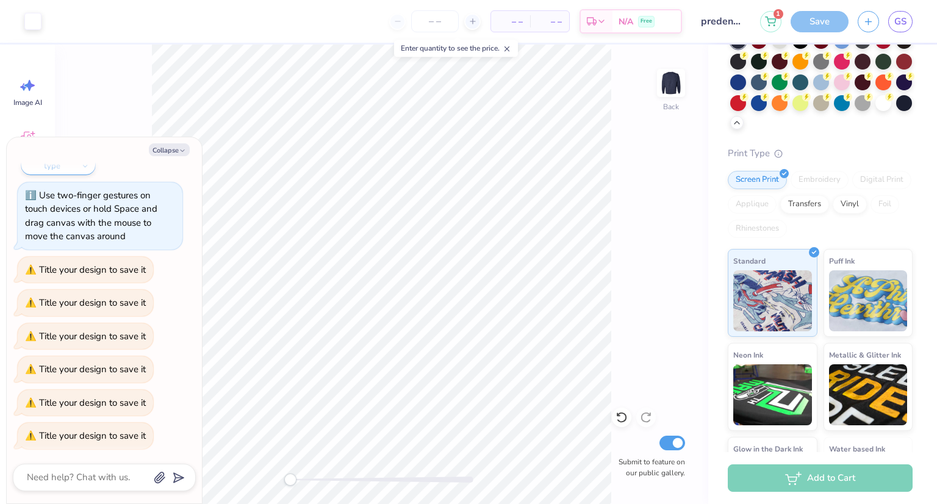
click at [703, 214] on div "Back Submit to feature on our public gallery." at bounding box center [382, 275] width 654 height 460
click at [830, 23] on div "Save" at bounding box center [820, 21] width 58 height 21
click at [867, 21] on icon "button" at bounding box center [869, 20] width 10 height 10
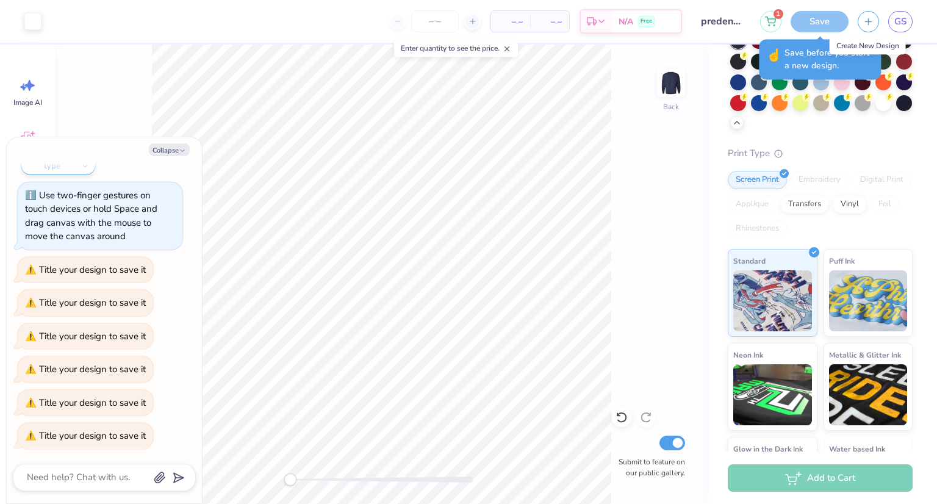
scroll to position [103, 0]
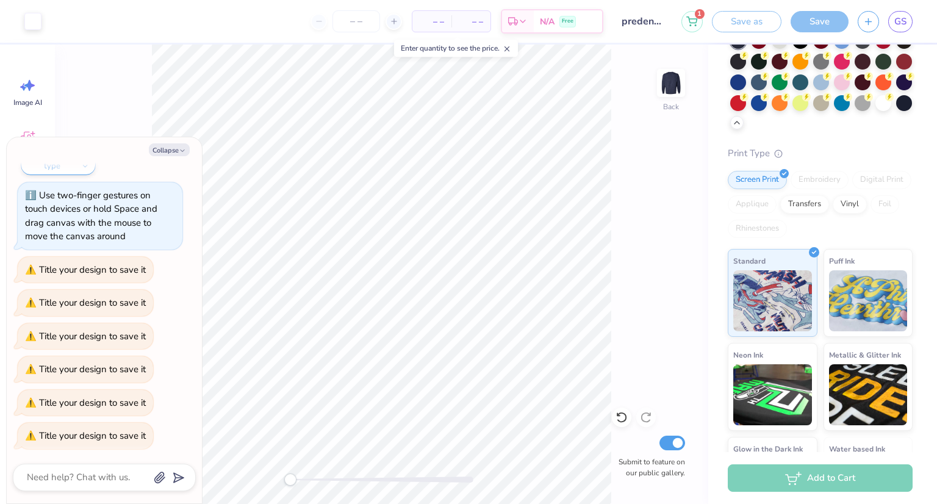
click at [799, 20] on div "Save" at bounding box center [820, 21] width 58 height 21
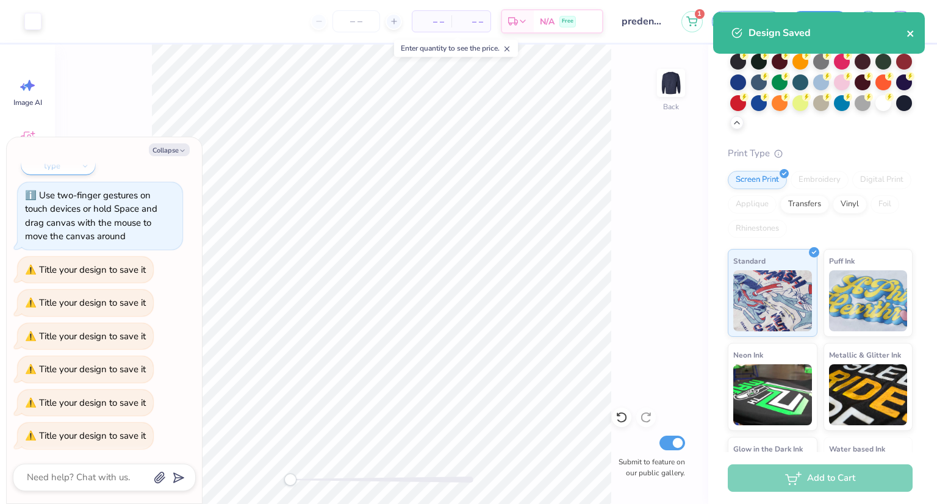
click at [911, 34] on icon "close" at bounding box center [910, 34] width 6 height 6
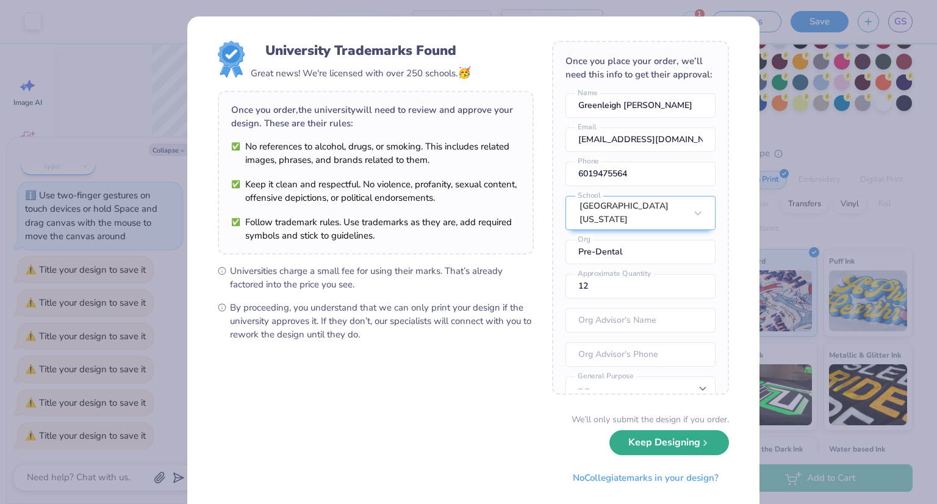
click at [658, 449] on button "Keep Designing" at bounding box center [670, 442] width 120 height 25
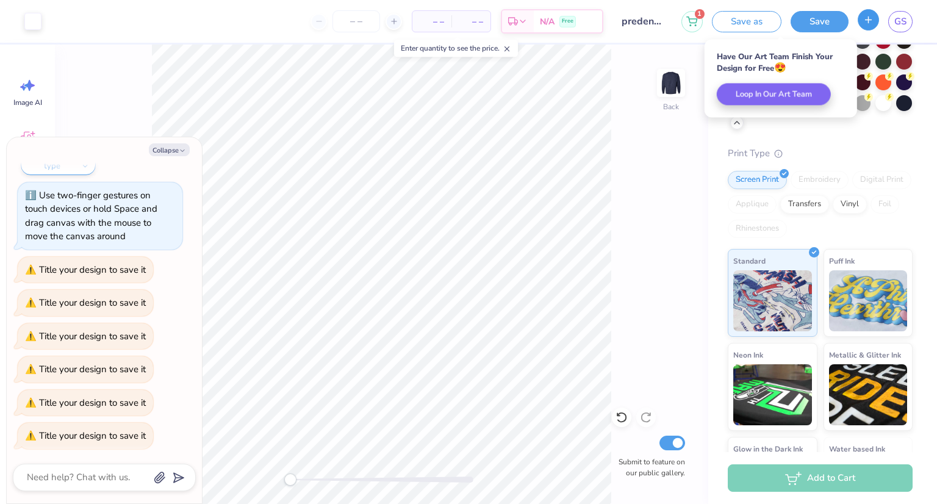
click at [864, 23] on icon "button" at bounding box center [869, 20] width 10 height 10
type textarea "x"
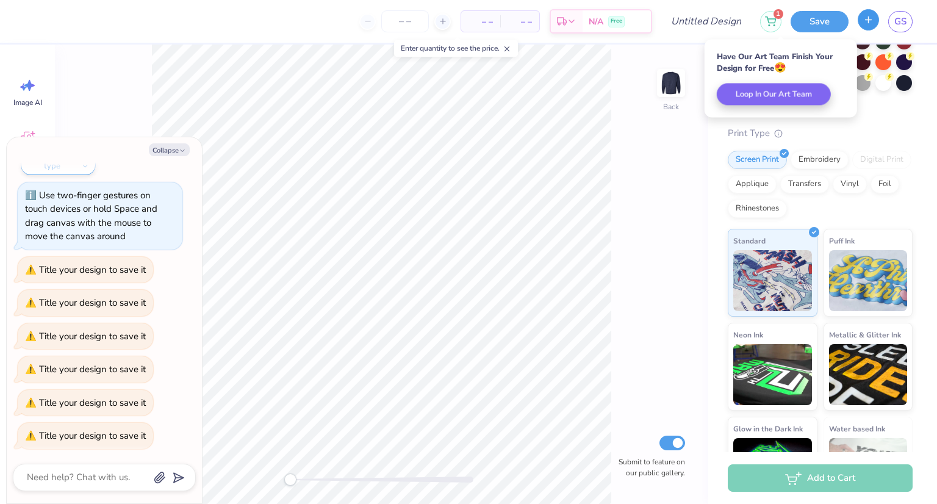
scroll to position [82, 0]
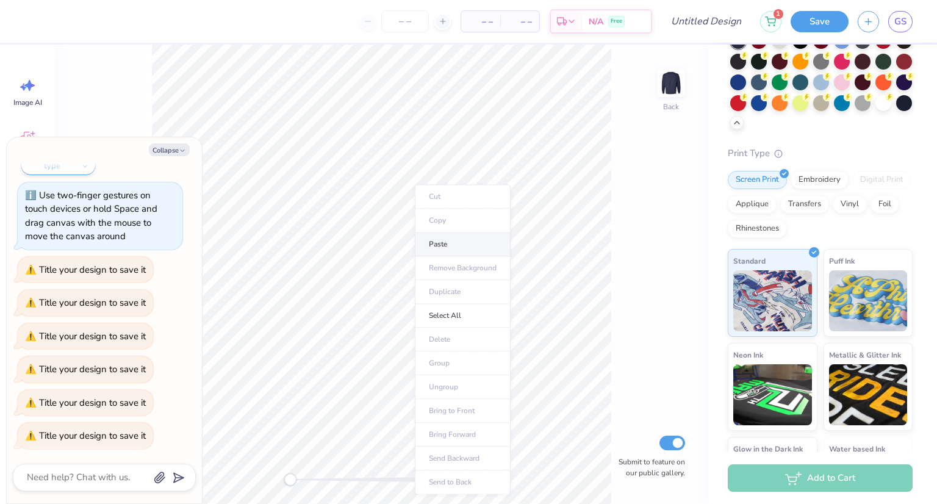
click at [440, 246] on li "Paste" at bounding box center [463, 245] width 96 height 24
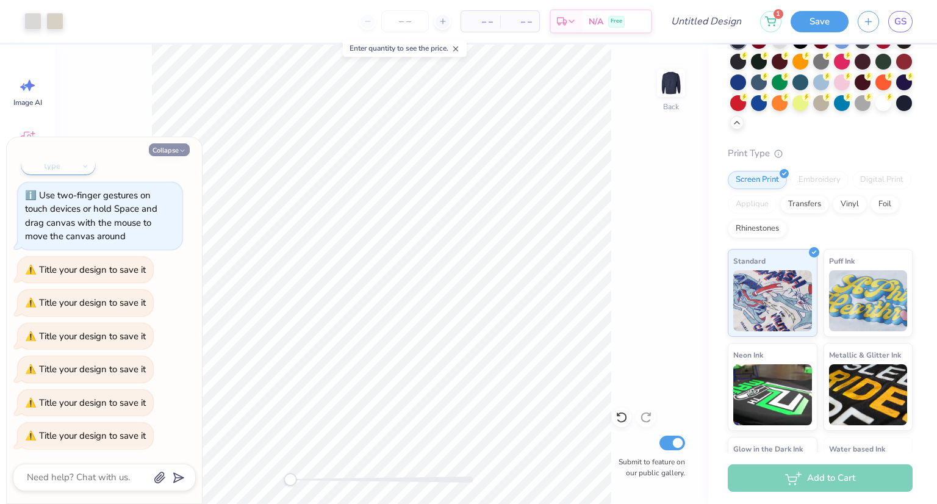
click at [167, 151] on button "Collapse" at bounding box center [169, 149] width 41 height 13
type textarea "x"
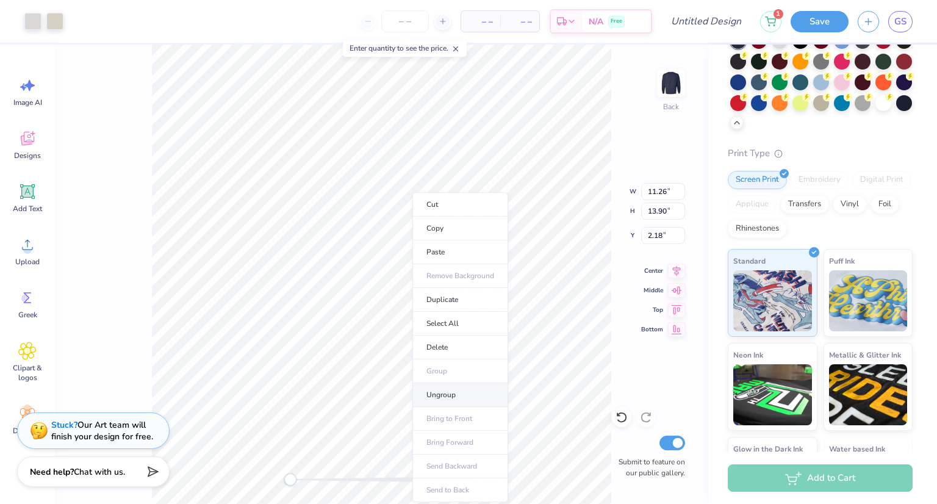
click at [454, 393] on li "Ungroup" at bounding box center [461, 395] width 96 height 24
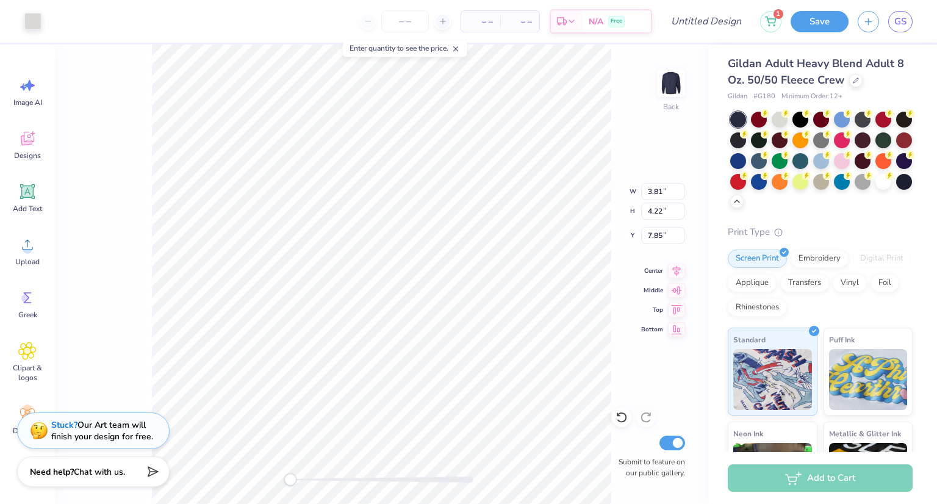
scroll to position [0, 0]
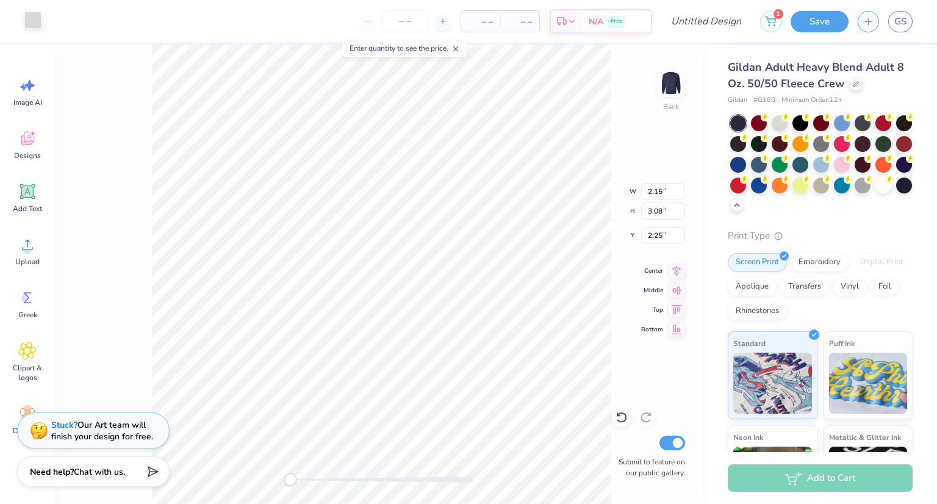
click at [35, 27] on div at bounding box center [32, 20] width 17 height 17
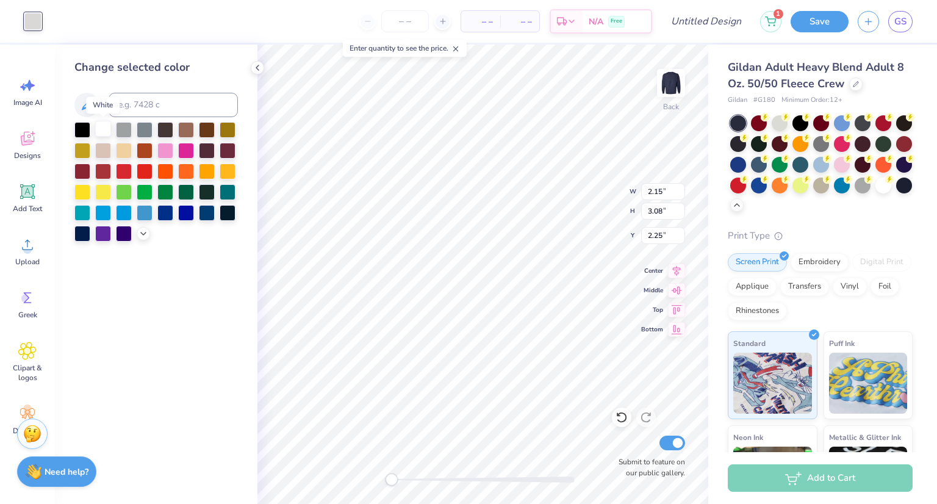
click at [100, 126] on div at bounding box center [103, 129] width 16 height 16
click at [103, 129] on div at bounding box center [103, 129] width 16 height 16
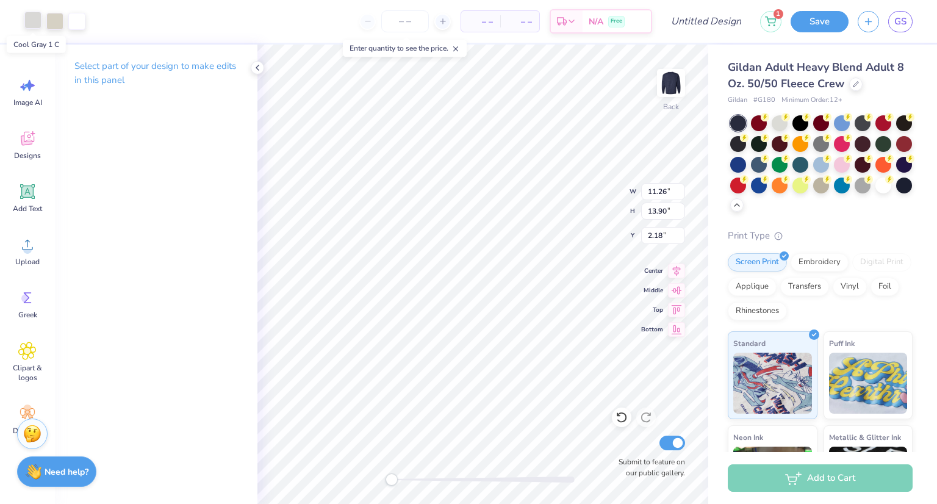
click at [39, 20] on div at bounding box center [32, 20] width 17 height 17
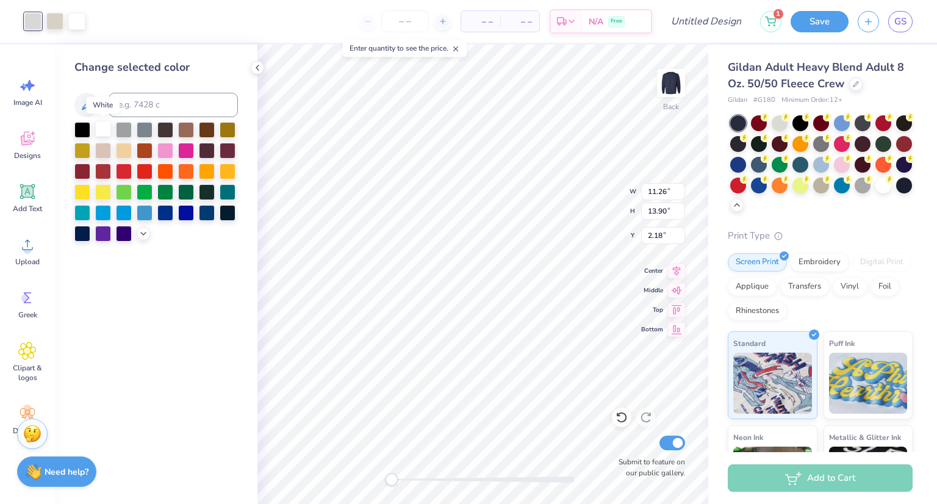
click at [101, 128] on div at bounding box center [103, 129] width 16 height 16
click at [59, 26] on div at bounding box center [54, 20] width 17 height 17
click at [110, 131] on div at bounding box center [103, 129] width 16 height 16
click at [142, 326] on div "Change selected color" at bounding box center [156, 275] width 203 height 460
click at [117, 24] on div "– – Per Item – – Total Est. Delivery N/A Free" at bounding box center [352, 21] width 602 height 43
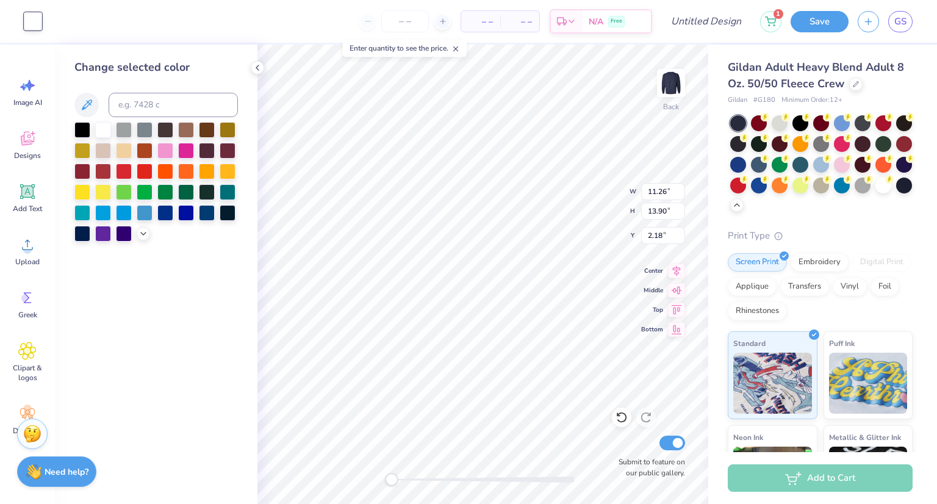
click at [48, 21] on div "Art colors – – Per Item – – Total Est. Delivery N/A Free Design Title 1 Save GS" at bounding box center [468, 21] width 937 height 43
click at [116, 147] on div at bounding box center [124, 150] width 16 height 16
click at [118, 176] on div at bounding box center [124, 170] width 16 height 16
click at [79, 132] on div at bounding box center [82, 129] width 16 height 16
drag, startPoint x: 60, startPoint y: 35, endPoint x: 51, endPoint y: 16, distance: 20.8
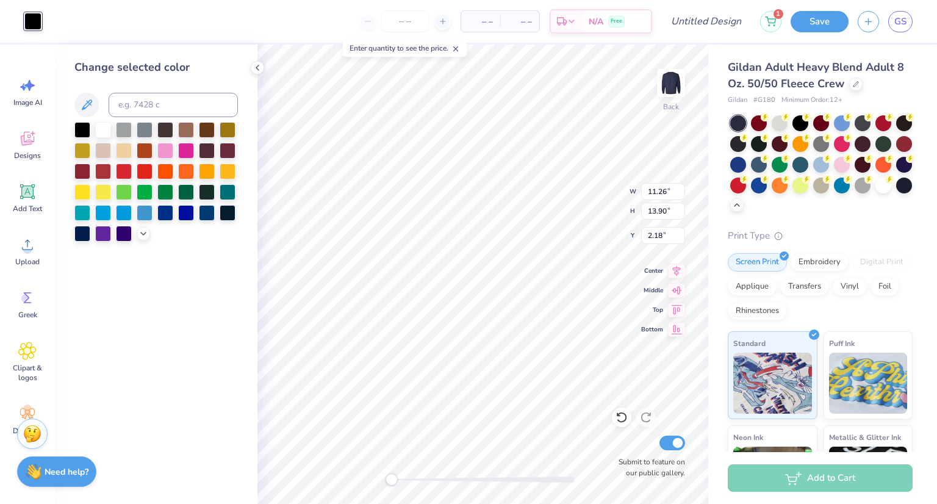
click at [51, 16] on div "– – Per Item – – Total Est. Delivery N/A Free" at bounding box center [352, 21] width 602 height 43
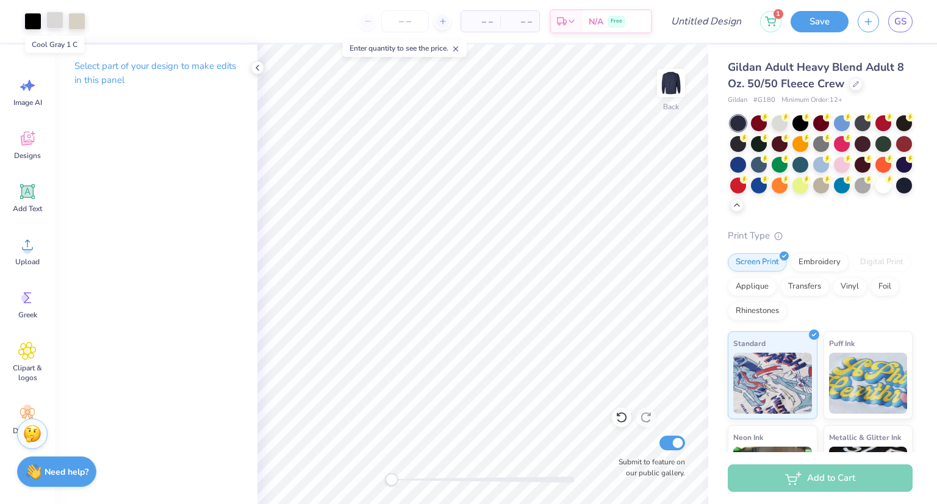
click at [60, 23] on div at bounding box center [54, 20] width 17 height 17
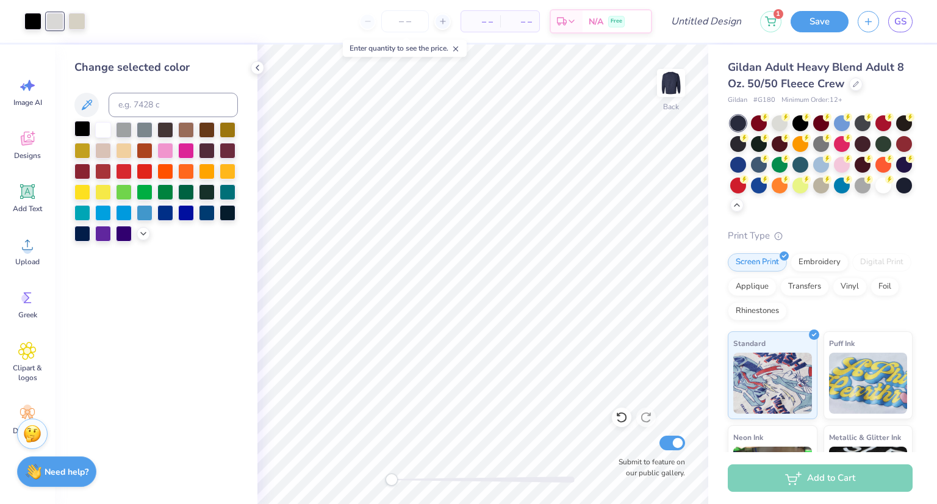
click at [88, 132] on div at bounding box center [82, 129] width 16 height 16
click at [59, 25] on div at bounding box center [54, 20] width 17 height 17
click at [83, 127] on div at bounding box center [82, 129] width 16 height 16
click at [251, 65] on div "Art colors – – Per Item – – Total Est. Delivery N/A Free Design Title 1 Save GS…" at bounding box center [468, 252] width 937 height 504
click at [251, 65] on div at bounding box center [257, 67] width 13 height 13
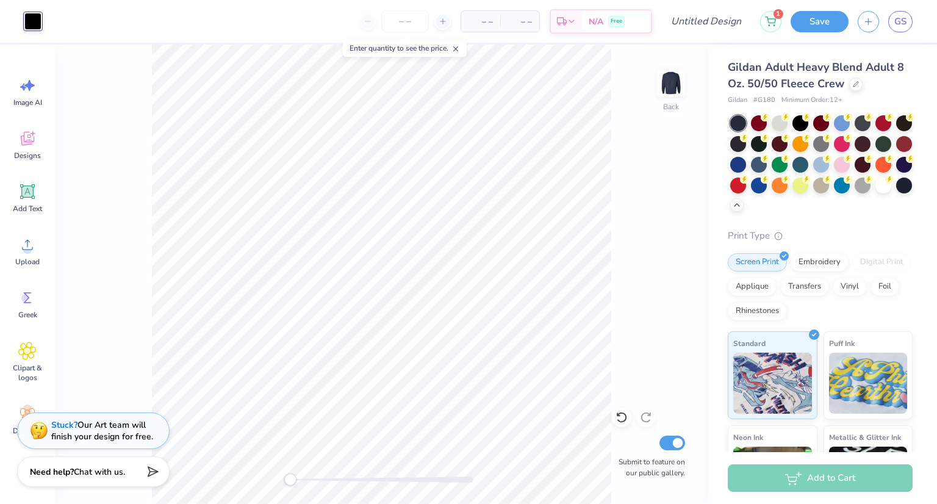
click at [61, 81] on div "Back Submit to feature on our public gallery." at bounding box center [382, 275] width 654 height 460
type input "1.99"
type input "2.83"
type input "2.18"
click at [32, 21] on div at bounding box center [32, 20] width 17 height 17
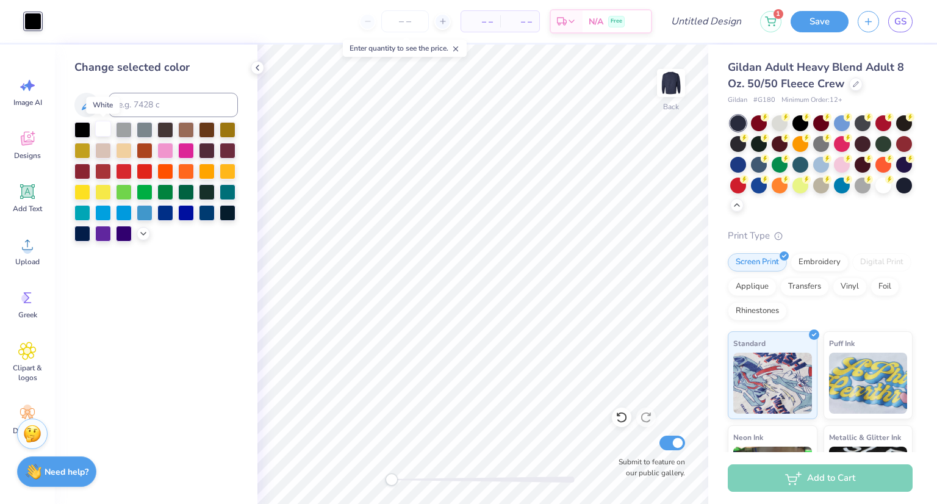
click at [103, 129] on div at bounding box center [103, 129] width 16 height 16
click at [259, 70] on icon at bounding box center [258, 68] width 10 height 10
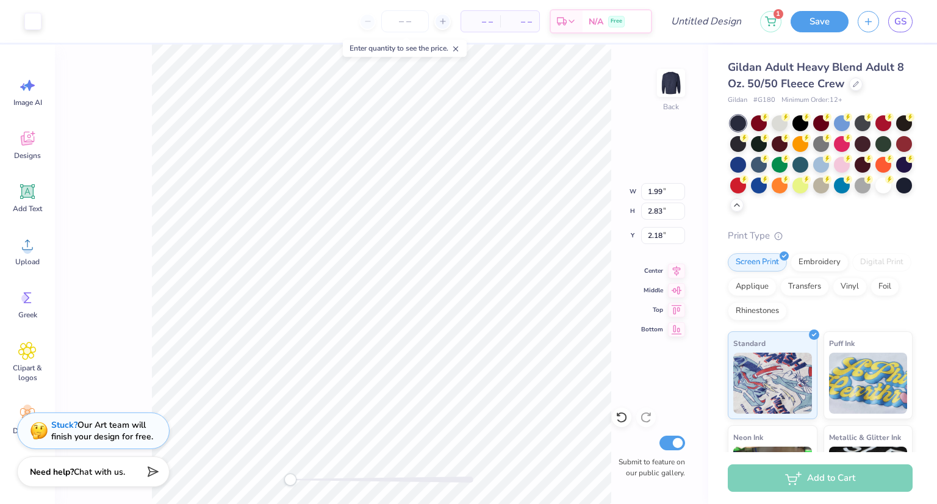
type input "1.76"
type input "2.63"
type input "5.15"
click at [820, 19] on button "Save" at bounding box center [820, 19] width 58 height 21
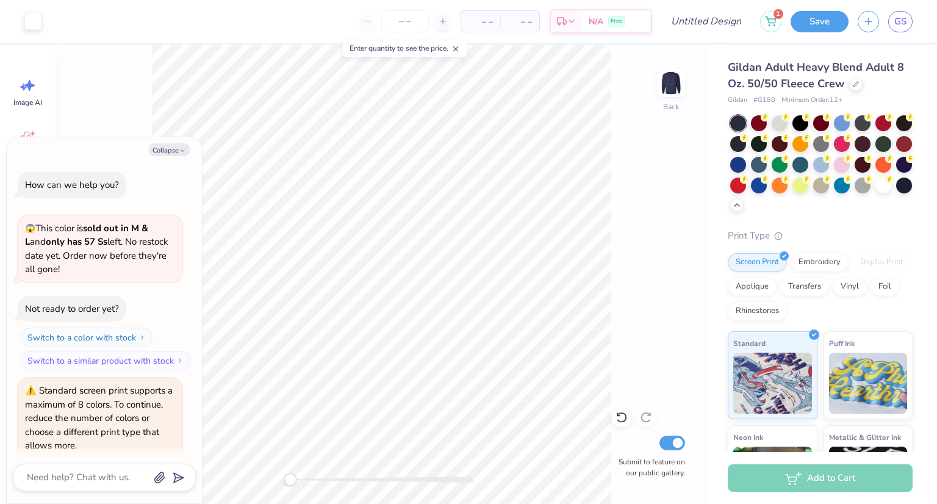
scroll to position [350, 0]
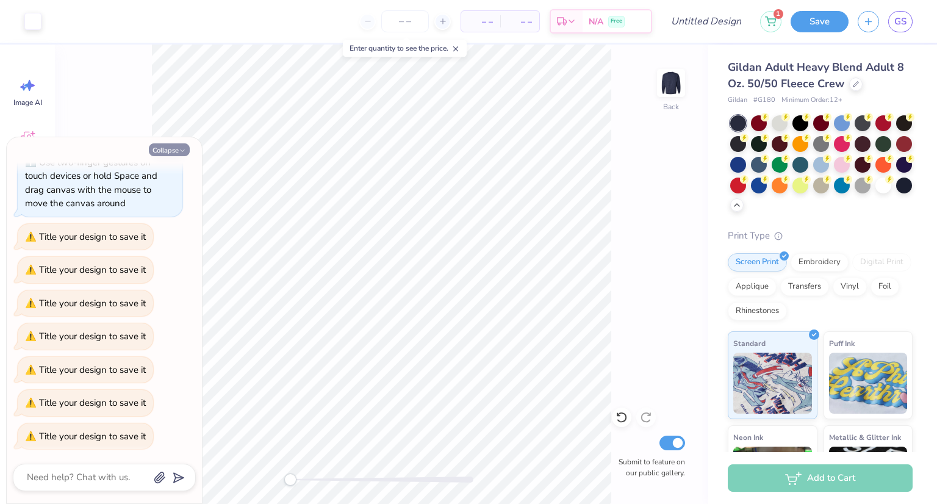
click at [168, 148] on button "Collapse" at bounding box center [169, 149] width 41 height 13
type textarea "x"
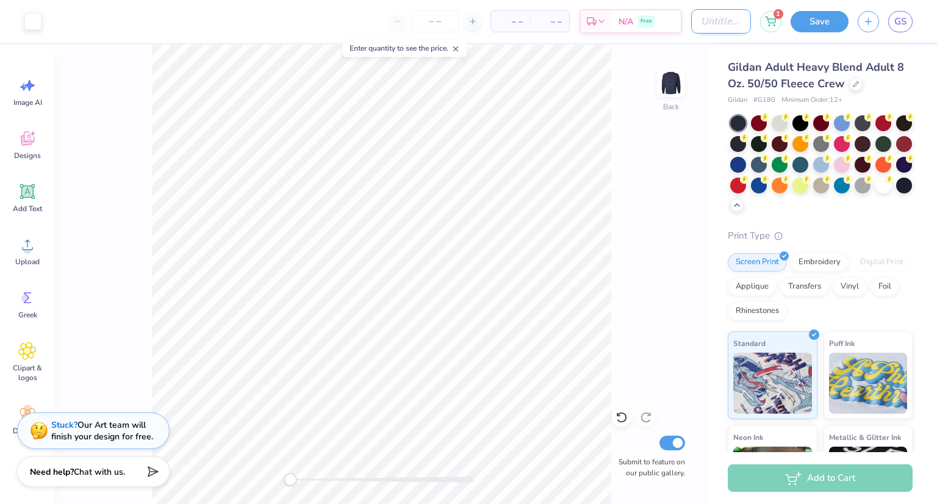
click at [685, 21] on div "Art colors – – Per Item – – Total Est. Delivery N/A Free Design Title 1 Save GS" at bounding box center [468, 21] width 937 height 43
type input "pre dental"
click at [823, 26] on button "Save" at bounding box center [820, 19] width 58 height 21
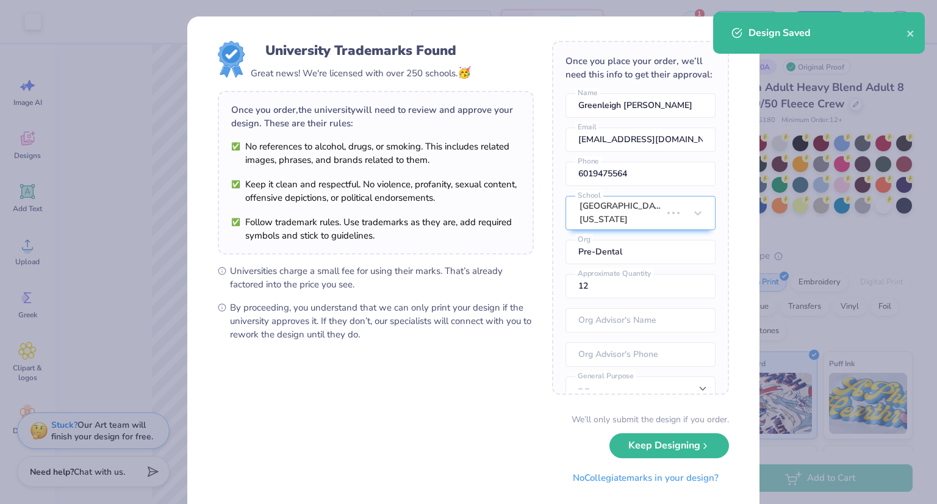
click at [362, 206] on body "Art colors – – Per Item – – Total Est. Delivery N/A Free Design Title pre denta…" at bounding box center [468, 252] width 937 height 504
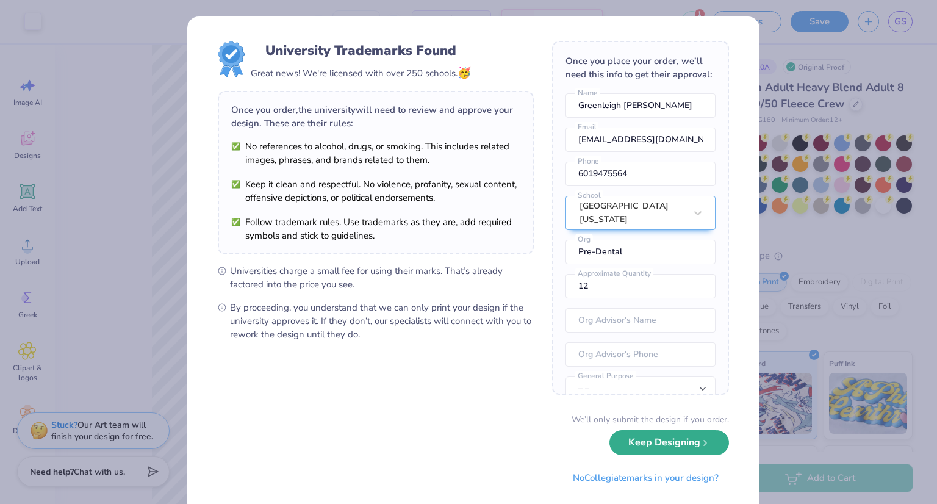
click at [645, 449] on button "Keep Designing" at bounding box center [670, 442] width 120 height 25
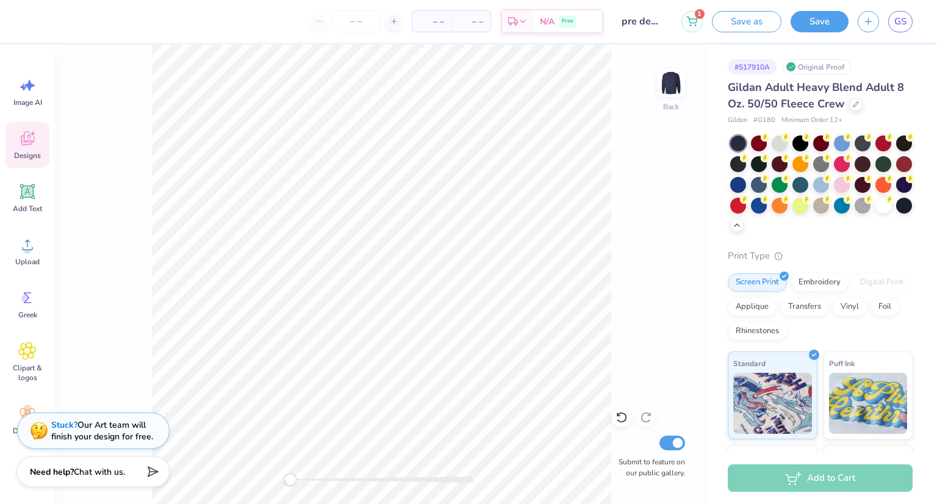
click at [26, 140] on icon at bounding box center [27, 138] width 18 height 18
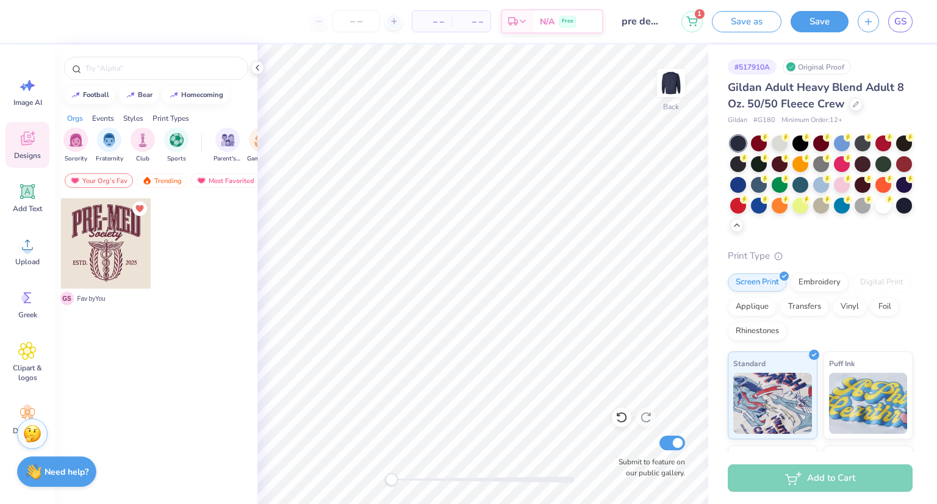
click at [112, 221] on div at bounding box center [106, 243] width 90 height 90
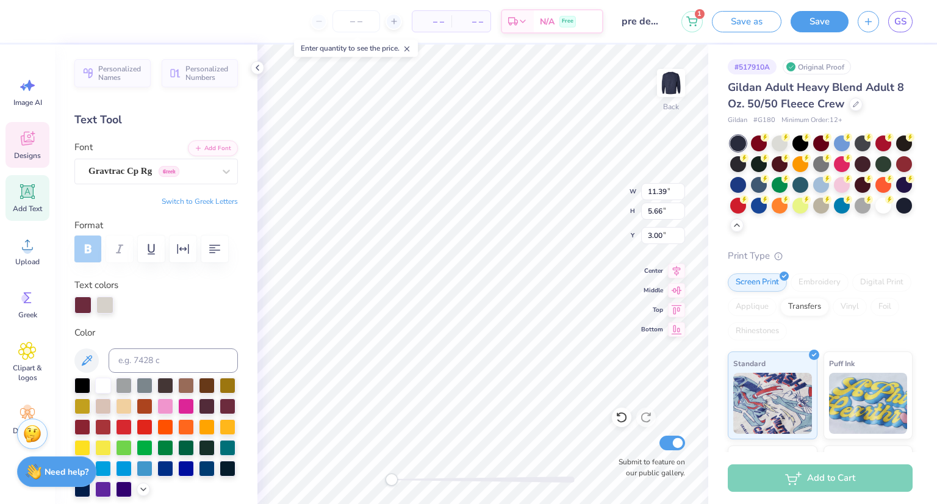
scroll to position [10, 2]
type textarea "PRE-DENTAl"
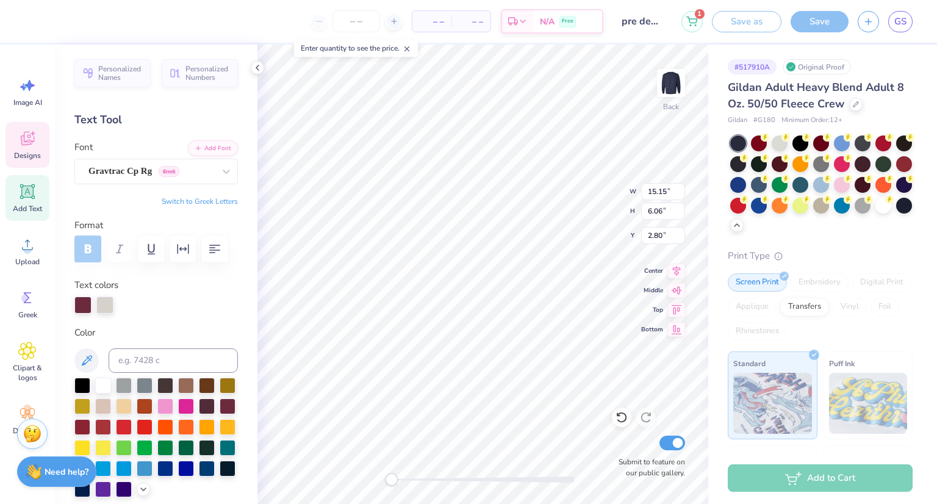
scroll to position [10, 4]
type textarea "PRE-DENTAL"
type input "15.15"
type input "5.88"
type input "2.89"
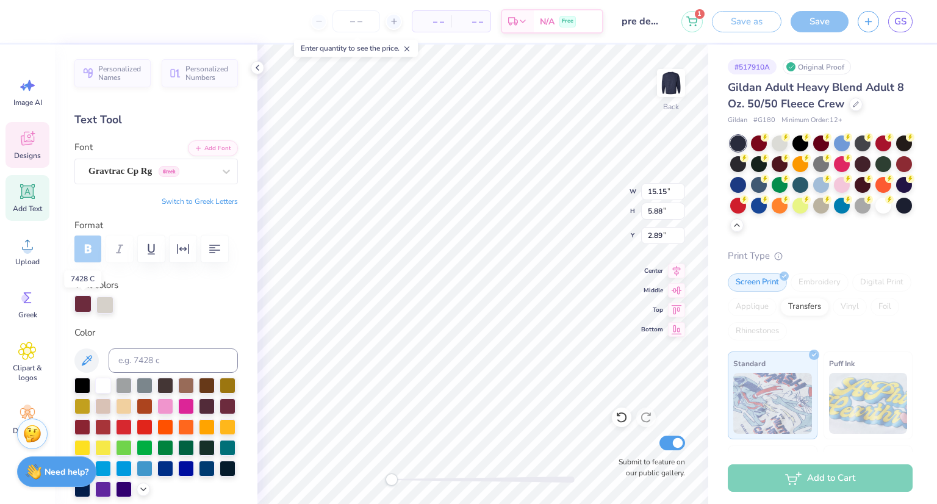
click at [85, 296] on div at bounding box center [82, 303] width 17 height 17
click at [84, 301] on div at bounding box center [82, 305] width 17 height 17
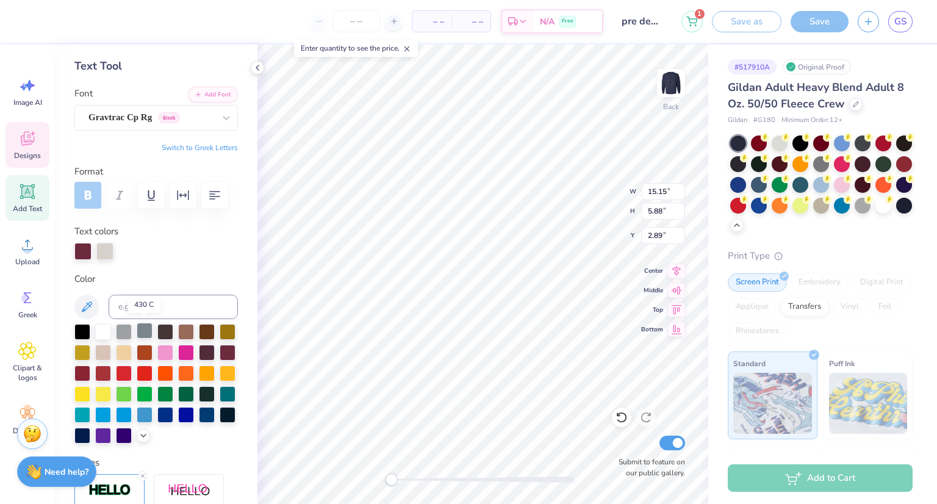
scroll to position [56, 0]
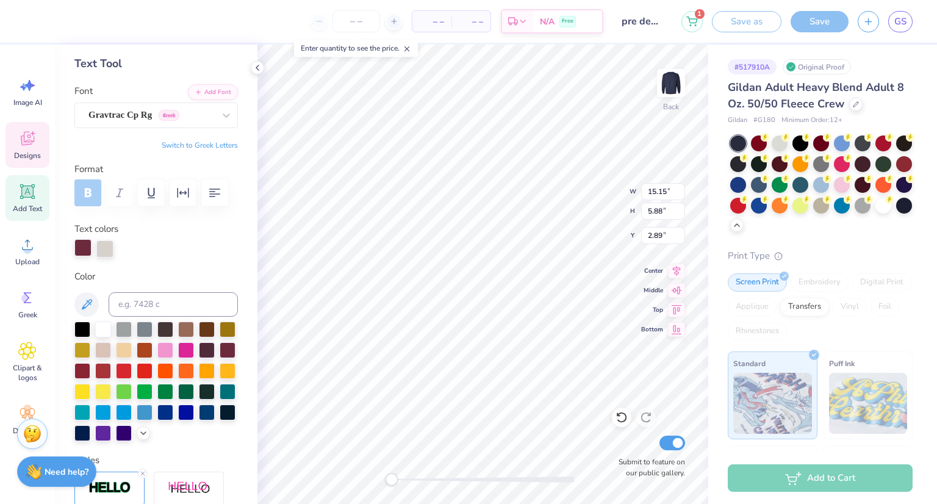
click at [81, 250] on div at bounding box center [82, 247] width 17 height 17
click at [178, 419] on div at bounding box center [186, 411] width 16 height 16
click at [220, 400] on div at bounding box center [228, 392] width 16 height 16
click at [220, 398] on div at bounding box center [228, 391] width 16 height 16
click at [111, 428] on div at bounding box center [103, 432] width 16 height 16
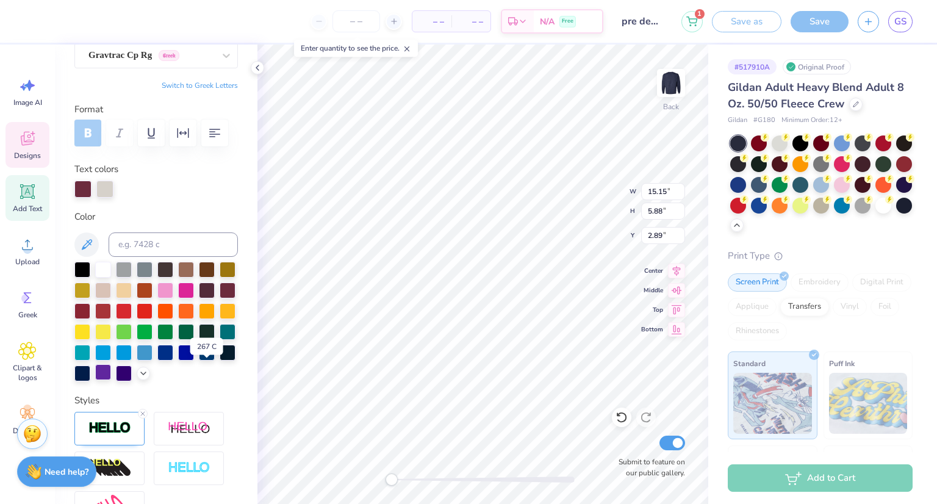
scroll to position [117, 0]
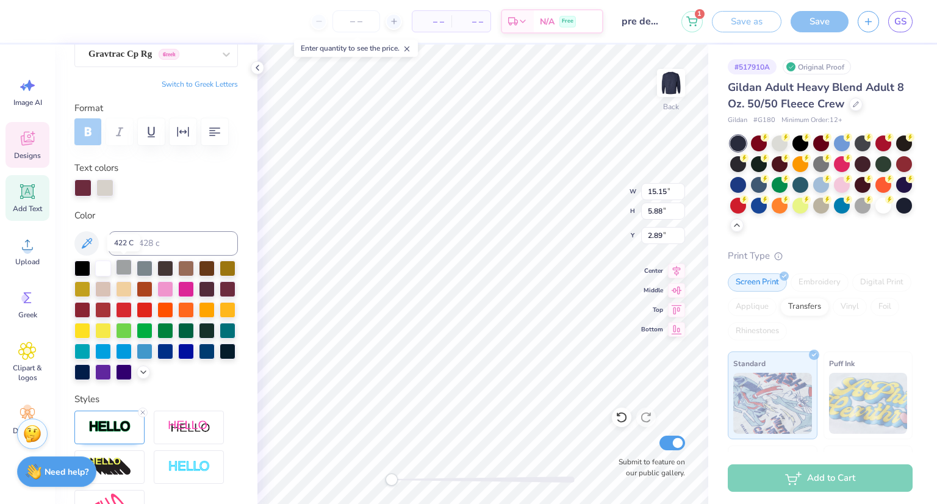
click at [116, 264] on div at bounding box center [124, 267] width 16 height 16
click at [121, 272] on div at bounding box center [124, 267] width 16 height 16
click at [128, 269] on div at bounding box center [124, 267] width 16 height 16
click at [90, 342] on div at bounding box center [82, 350] width 16 height 16
click at [111, 349] on div at bounding box center [103, 350] width 16 height 16
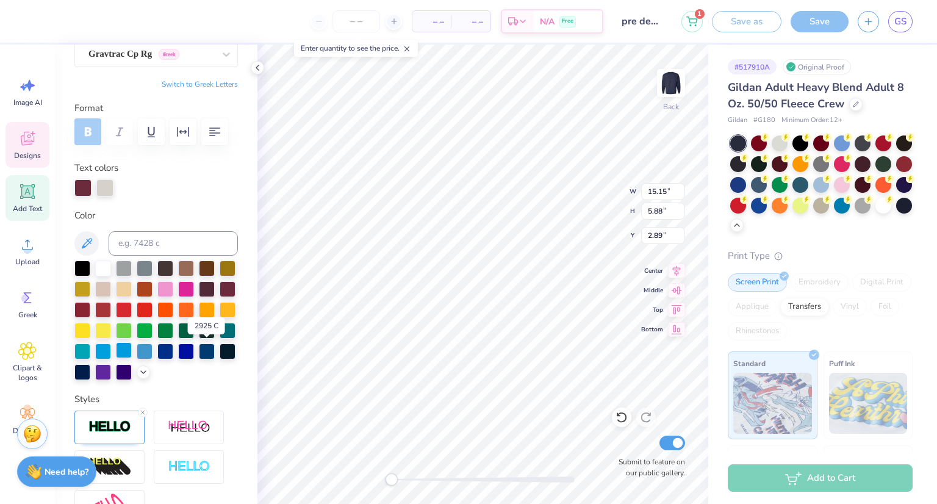
click at [132, 350] on div at bounding box center [124, 350] width 16 height 16
click at [111, 348] on div at bounding box center [103, 350] width 16 height 16
click at [90, 352] on div at bounding box center [82, 350] width 16 height 16
click at [220, 337] on div at bounding box center [228, 330] width 16 height 16
click at [90, 353] on div at bounding box center [82, 350] width 16 height 16
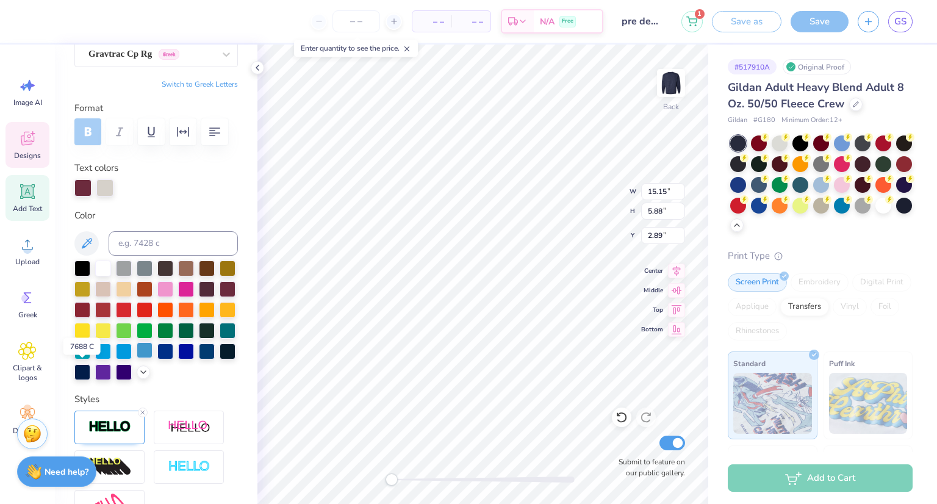
click at [137, 358] on div at bounding box center [145, 350] width 16 height 16
click at [116, 379] on div at bounding box center [124, 371] width 16 height 16
click at [137, 358] on div at bounding box center [145, 350] width 16 height 16
click at [132, 350] on div at bounding box center [124, 350] width 16 height 16
click at [111, 350] on div at bounding box center [103, 350] width 16 height 16
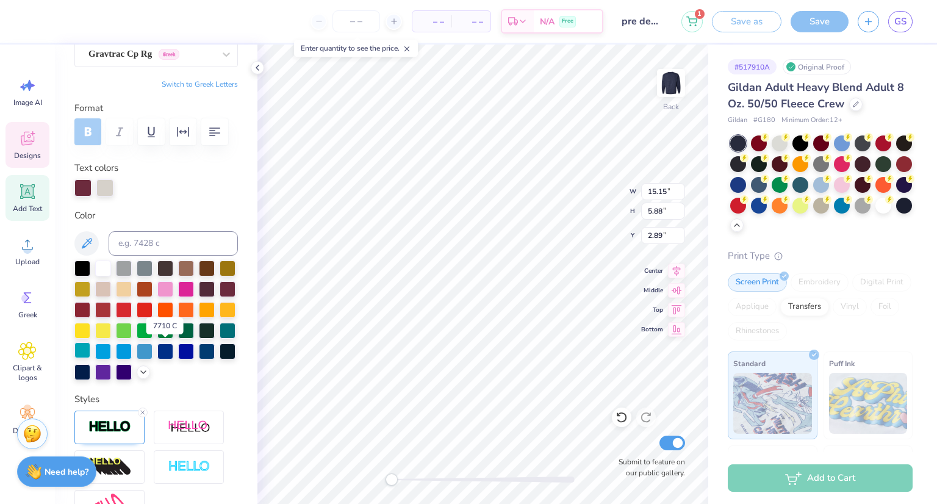
click at [90, 354] on div at bounding box center [82, 350] width 16 height 16
click at [137, 358] on div at bounding box center [145, 350] width 16 height 16
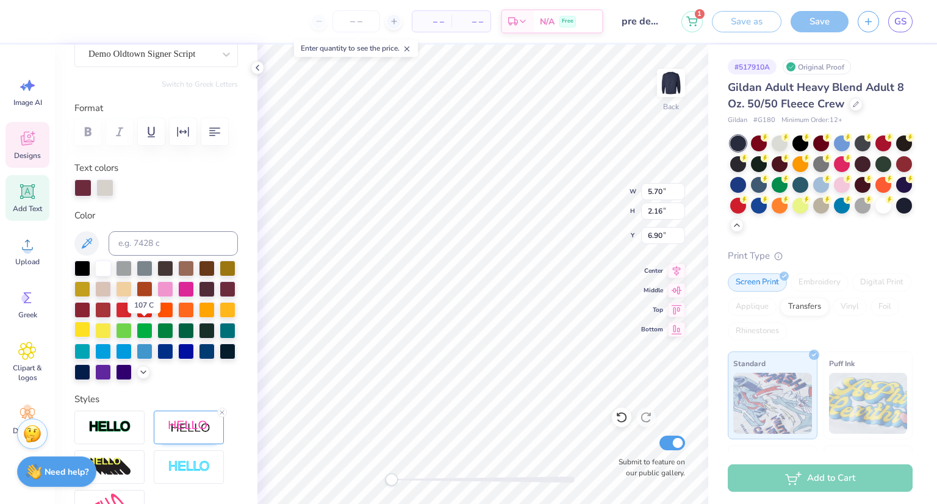
click at [90, 328] on div at bounding box center [82, 330] width 16 height 16
click at [111, 328] on div at bounding box center [103, 330] width 16 height 16
click at [137, 358] on div at bounding box center [145, 350] width 16 height 16
click at [90, 358] on div at bounding box center [82, 350] width 16 height 16
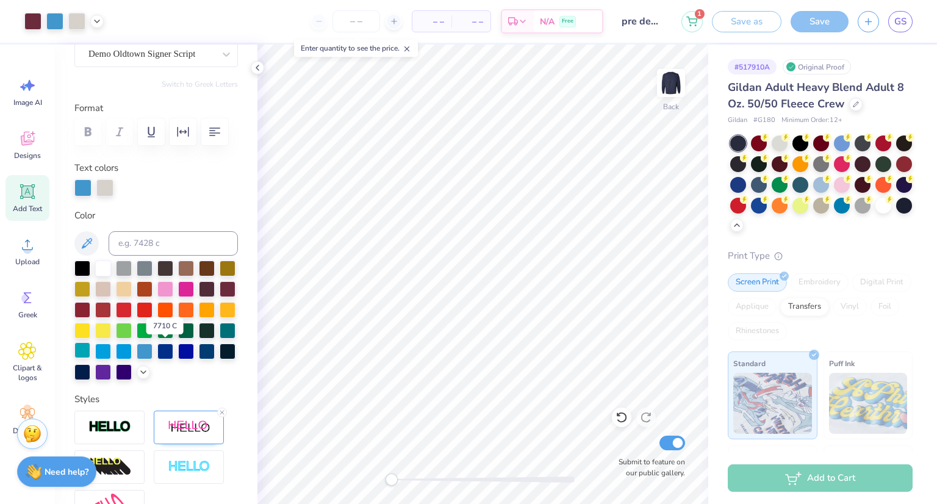
click at [90, 356] on div at bounding box center [82, 350] width 16 height 16
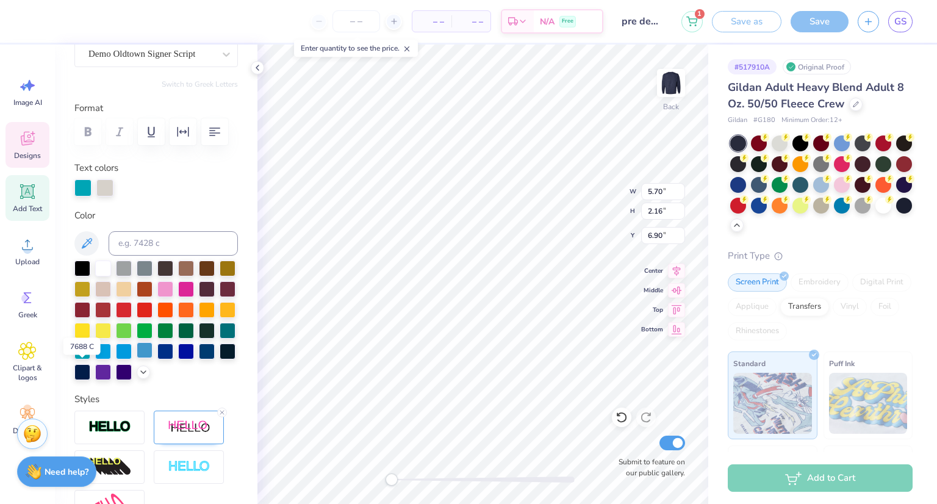
click at [137, 358] on div at bounding box center [145, 350] width 16 height 16
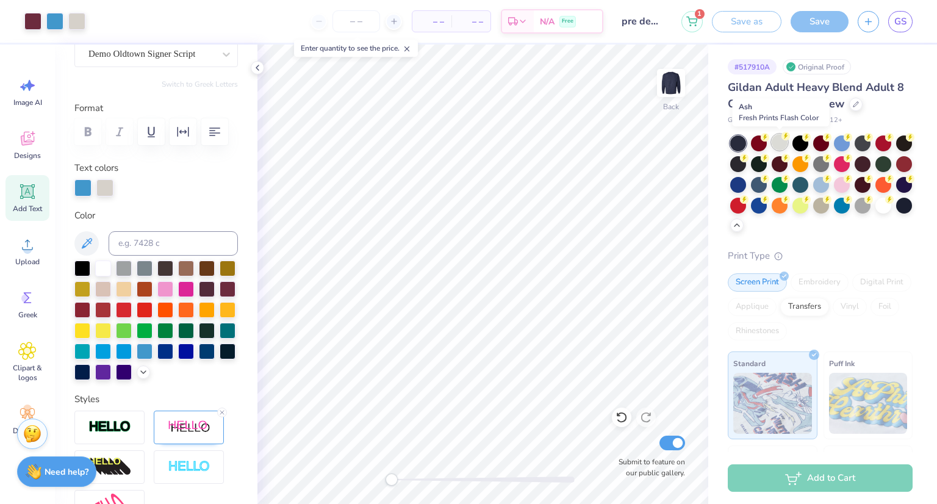
click at [781, 146] on div at bounding box center [780, 142] width 16 height 16
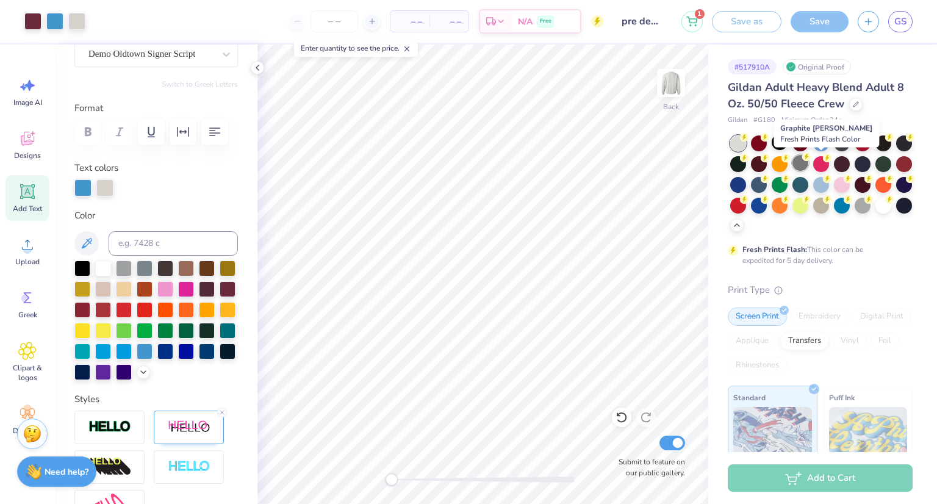
click at [811, 157] on icon at bounding box center [806, 157] width 9 height 9
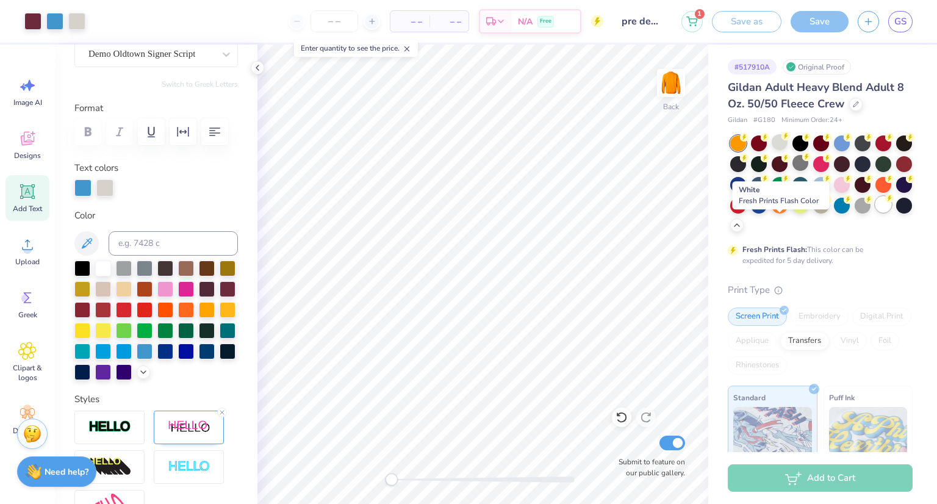
click at [885, 203] on icon at bounding box center [889, 198] width 9 height 9
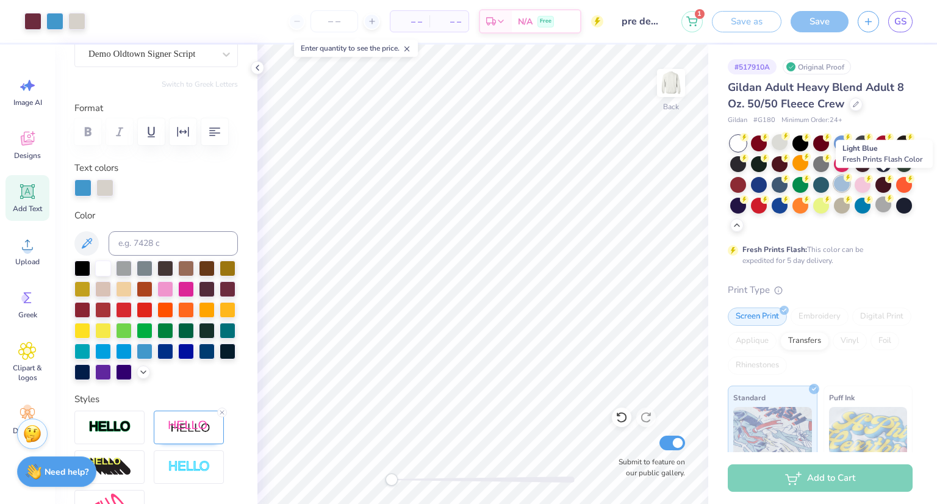
click at [850, 182] on div at bounding box center [842, 184] width 16 height 16
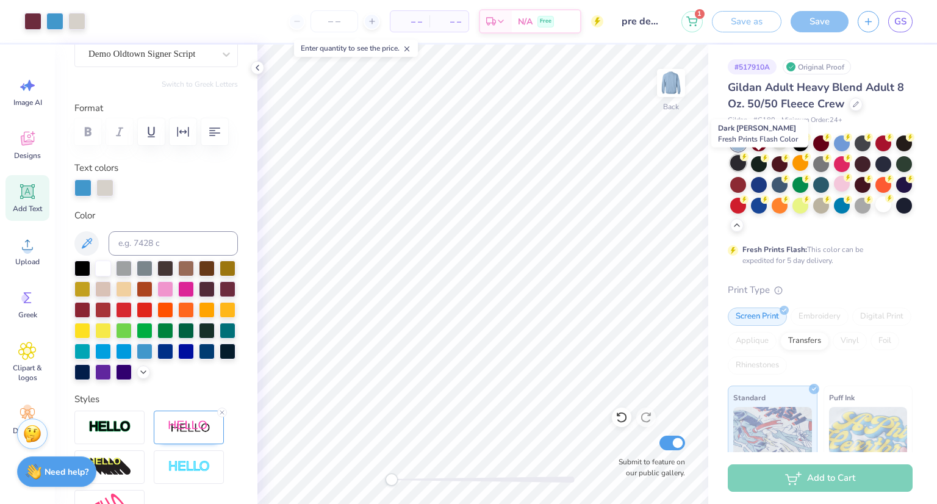
click at [746, 168] on div at bounding box center [738, 163] width 16 height 16
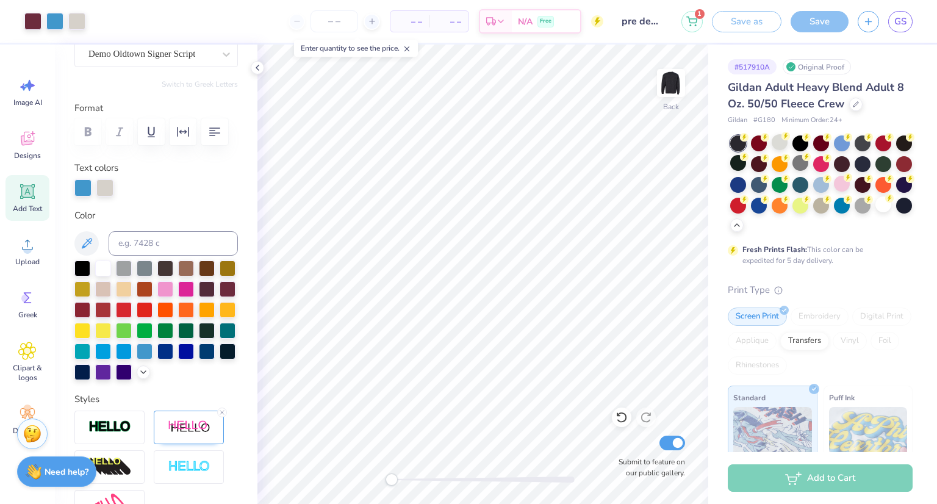
click at [746, 168] on div at bounding box center [738, 163] width 16 height 16
click at [871, 162] on div at bounding box center [863, 163] width 16 height 16
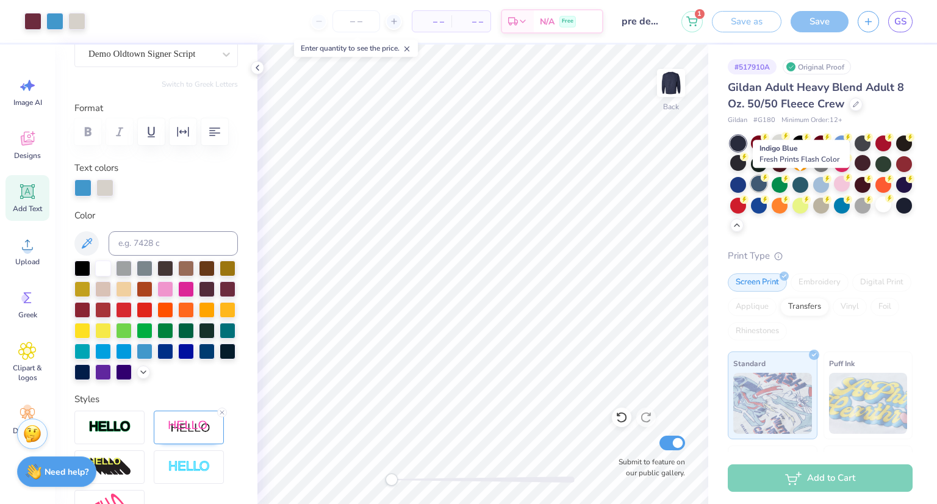
click at [767, 185] on div at bounding box center [759, 184] width 16 height 16
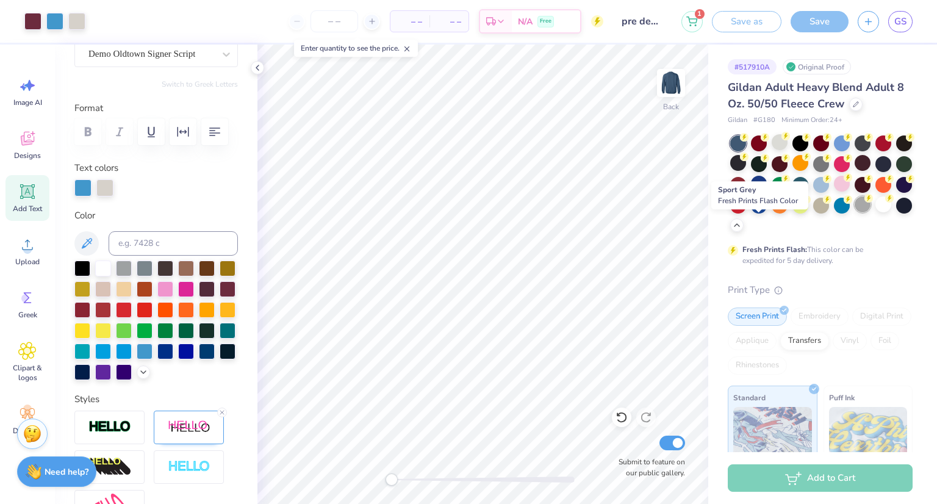
click at [855, 212] on div at bounding box center [863, 204] width 16 height 16
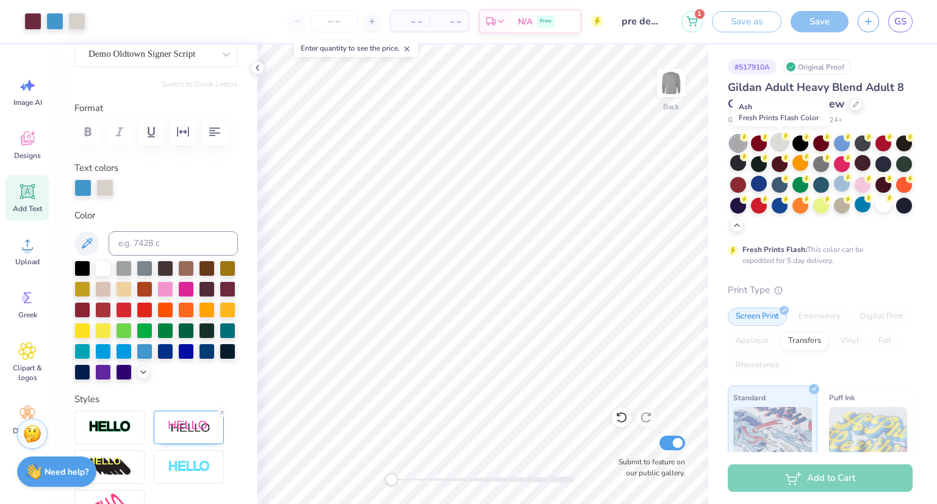
click at [779, 135] on div at bounding box center [780, 142] width 16 height 16
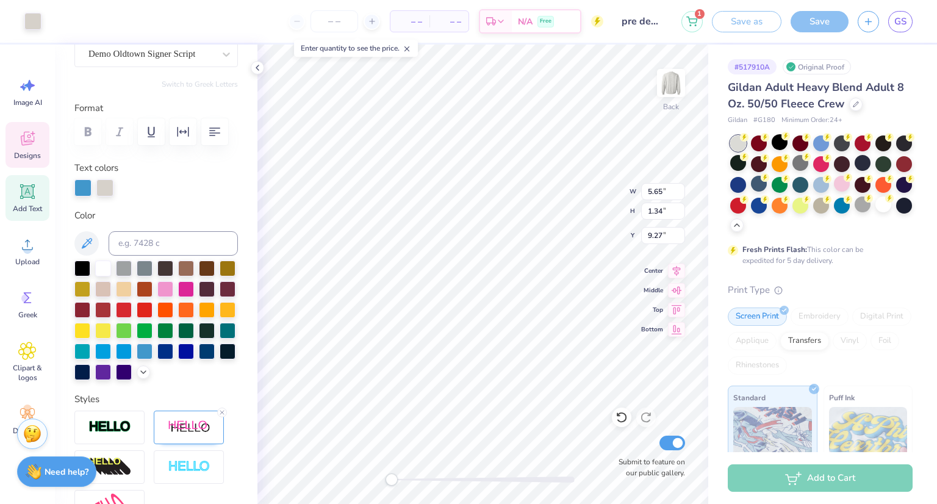
type input "5.65"
type input "1.34"
type input "9.27"
type input "5.70"
type input "2.16"
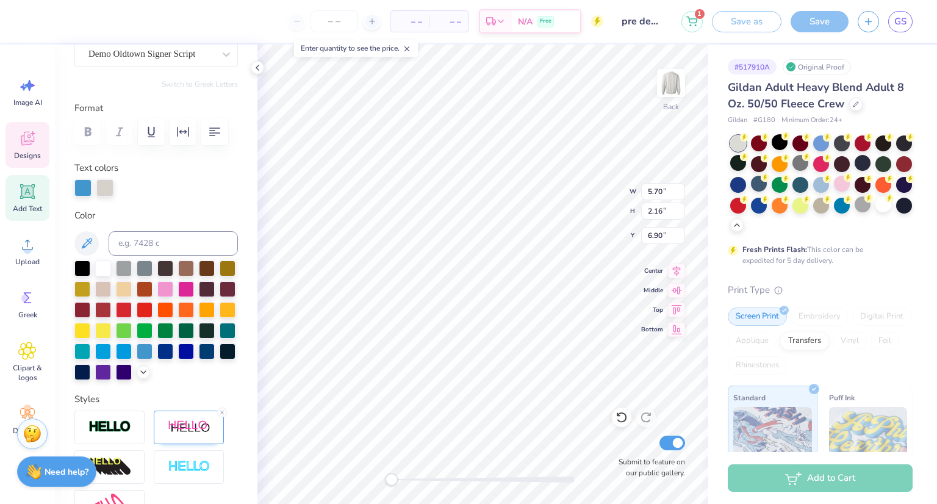
type input "6.90"
click at [510, 292] on li "Duplicate" at bounding box center [529, 300] width 96 height 24
type input "5.43"
type input "6.29"
type input "9.31"
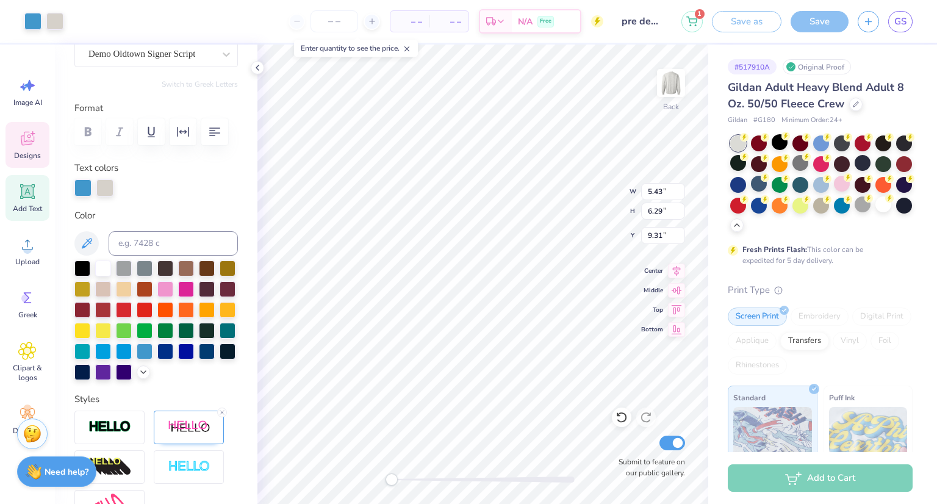
type input "5.70"
type input "2.16"
type input "7.90"
type textarea "Southern Miss"
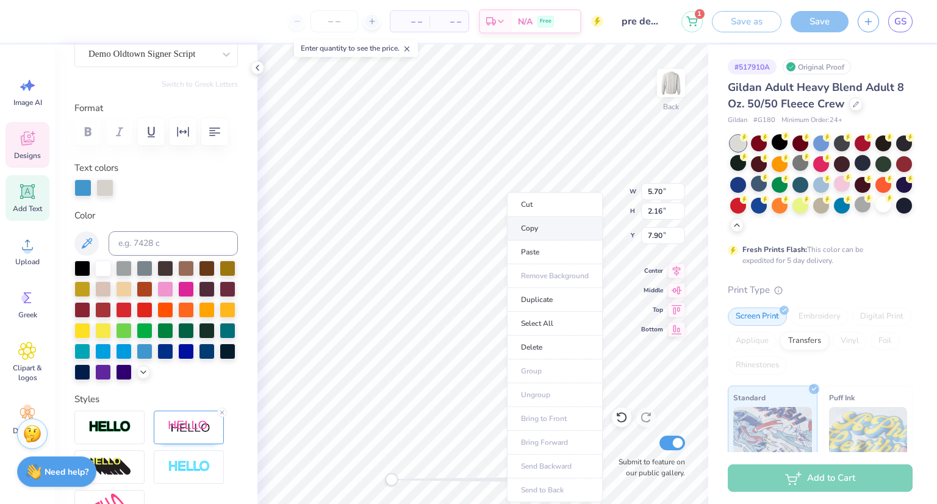
scroll to position [10, 2]
type input "6.90"
type input "2.33"
type input "0.71"
type input "12.34"
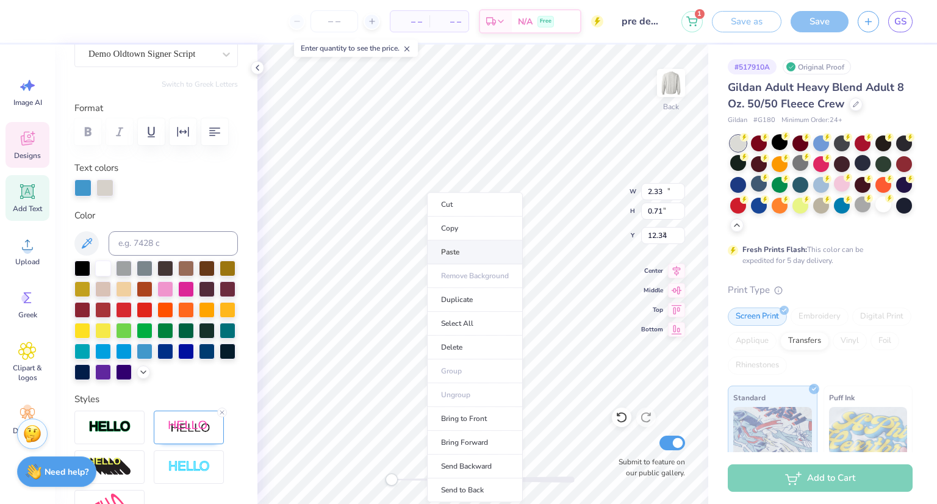
type input "11.27"
type input "1.59"
type input "8.19"
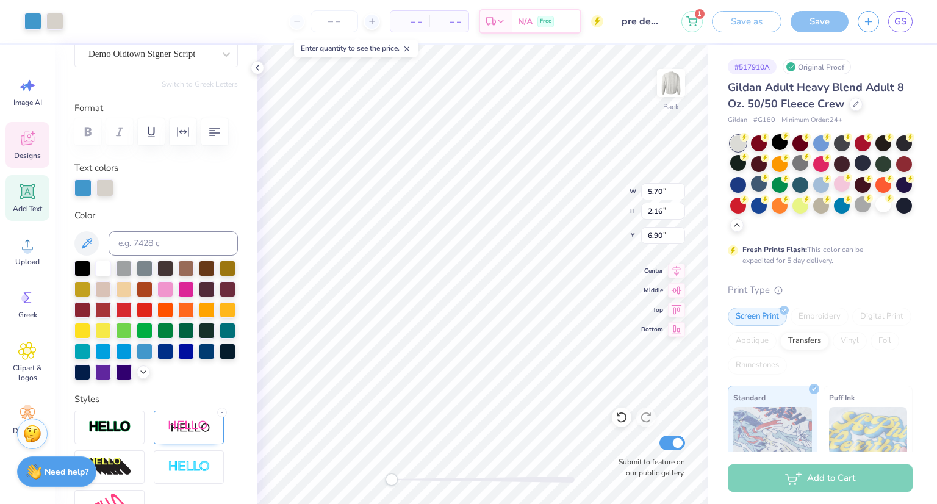
type input "5.70"
type input "2.16"
type input "6.90"
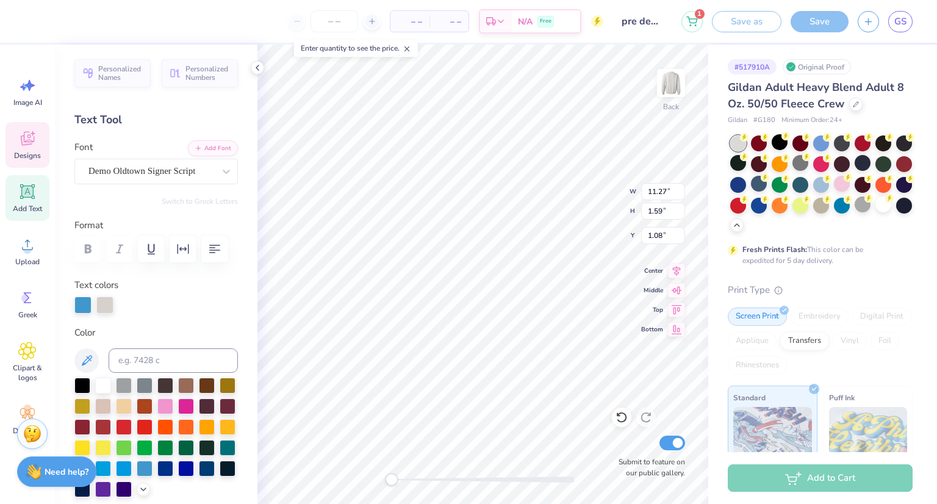
scroll to position [321, 0]
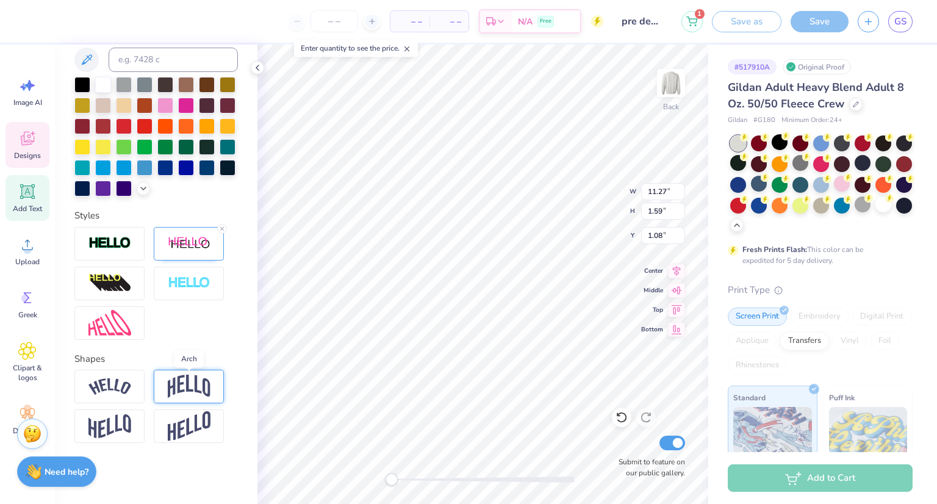
click at [184, 377] on img at bounding box center [189, 386] width 43 height 23
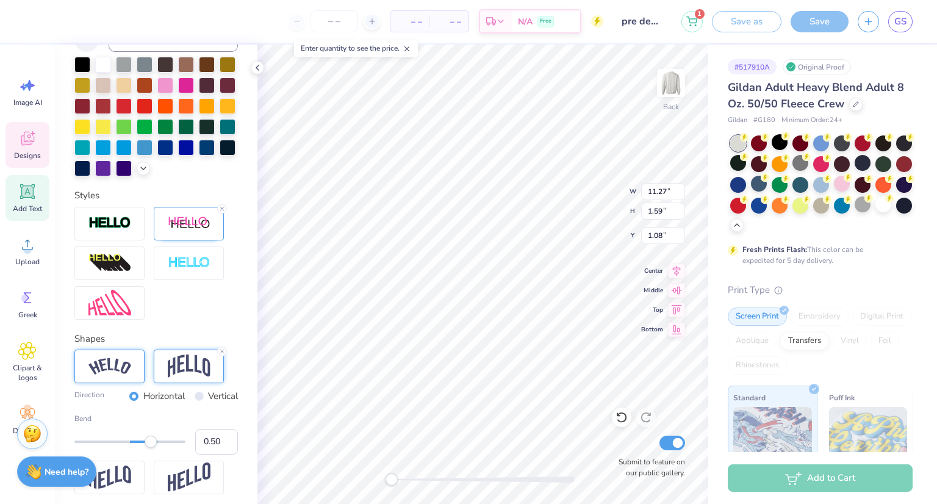
scroll to position [392, 0]
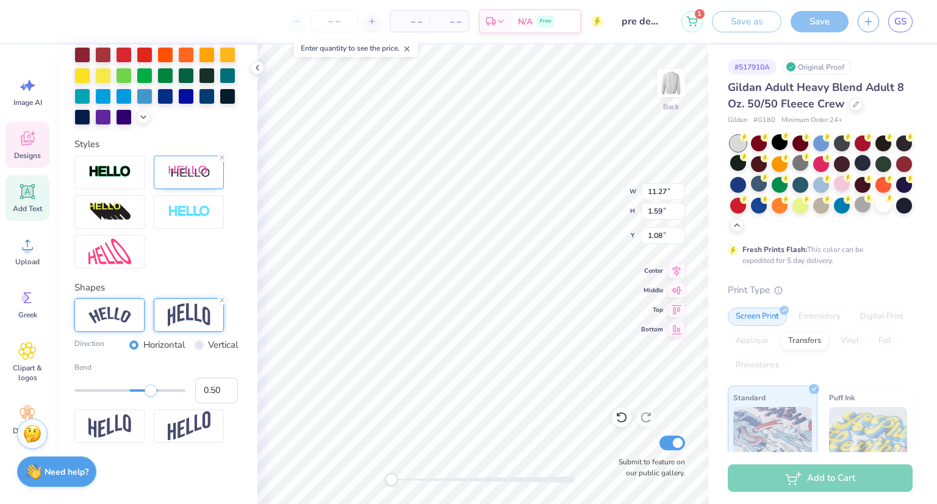
click at [116, 329] on div at bounding box center [109, 315] width 70 height 34
type input "-0.87"
drag, startPoint x: 151, startPoint y: 391, endPoint x: 81, endPoint y: 406, distance: 71.7
click at [81, 406] on div "Direction Horizontal Vertical Bend -0.87" at bounding box center [156, 370] width 164 height 145
type input "0.18"
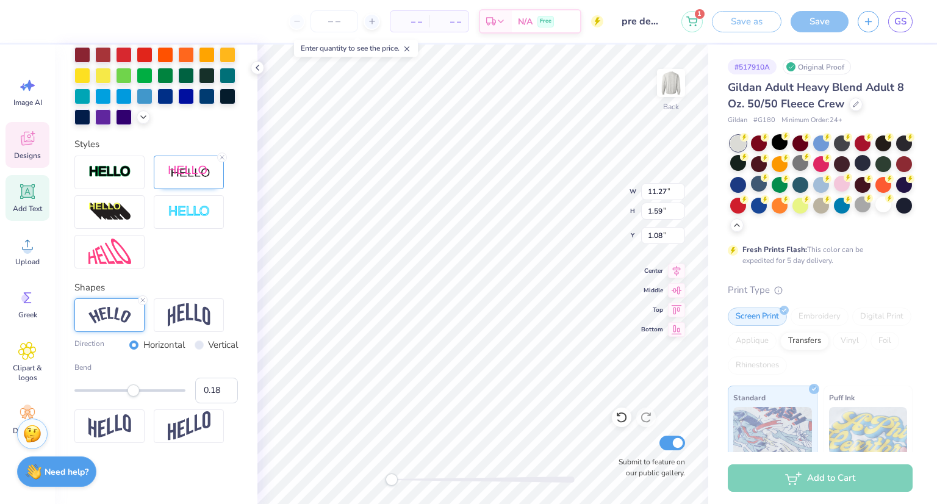
drag, startPoint x: 83, startPoint y: 391, endPoint x: 134, endPoint y: 396, distance: 51.5
click at [134, 396] on div "Accessibility label" at bounding box center [134, 390] width 12 height 12
type input "0.51"
drag, startPoint x: 140, startPoint y: 386, endPoint x: 151, endPoint y: 386, distance: 11.0
click at [151, 386] on div at bounding box center [129, 390] width 111 height 12
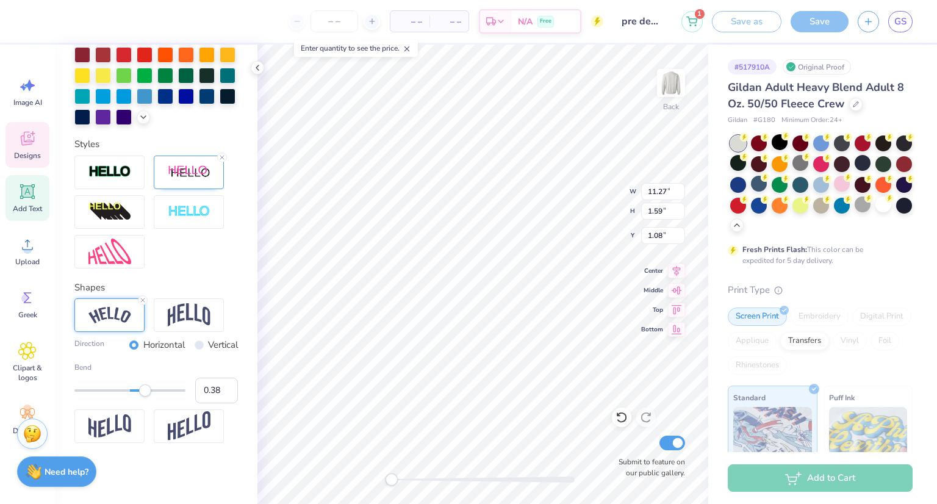
type input "0.39"
click at [145, 388] on div "Accessibility label" at bounding box center [145, 390] width 12 height 12
type input "0.35"
click at [143, 392] on div "Accessibility label" at bounding box center [143, 390] width 12 height 12
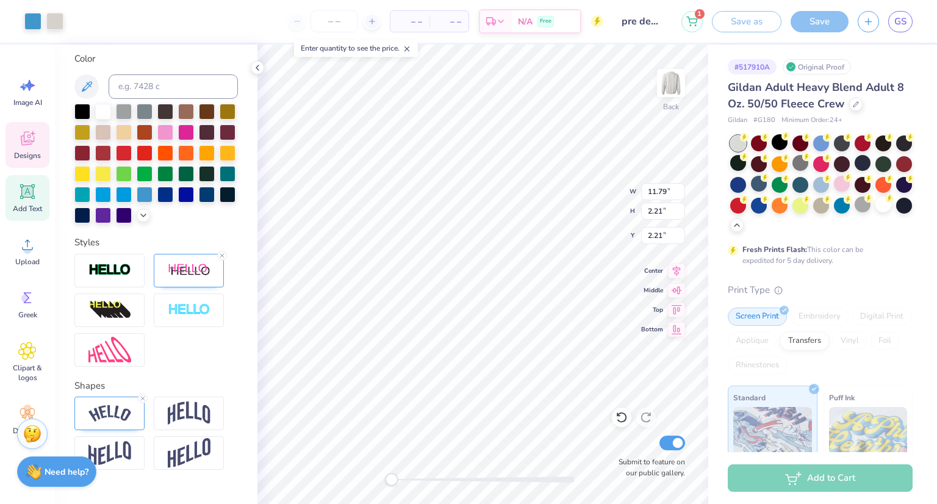
scroll to position [322, 0]
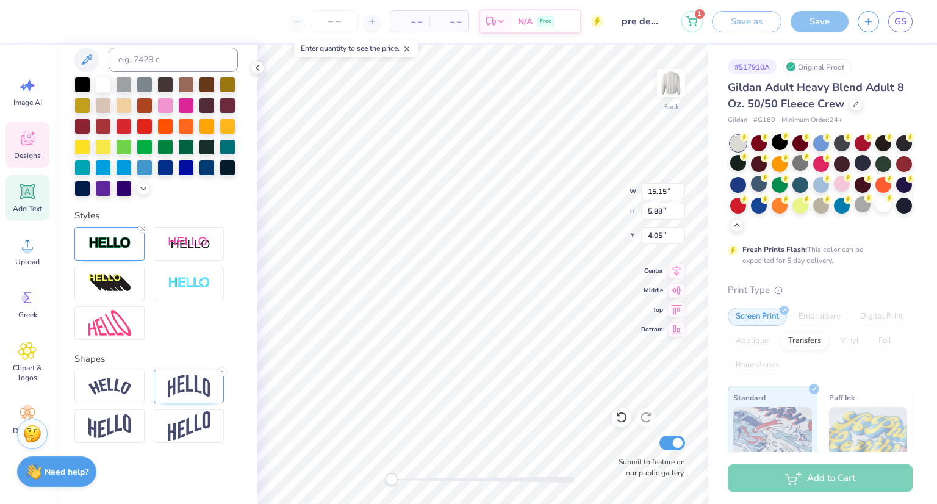
type input "15.15"
type input "5.88"
type input "4.05"
type input "11.79"
type input "2.21"
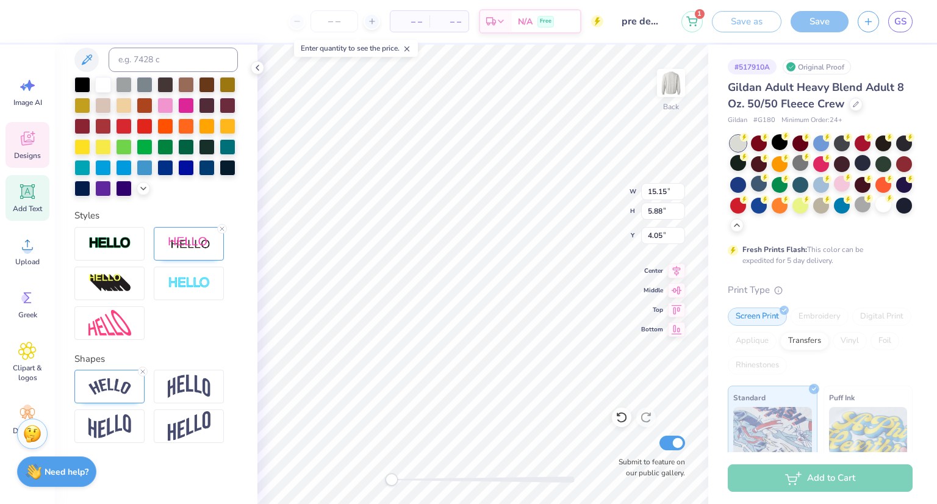
type input "2.21"
type input "15.15"
type input "5.88"
type input "4.05"
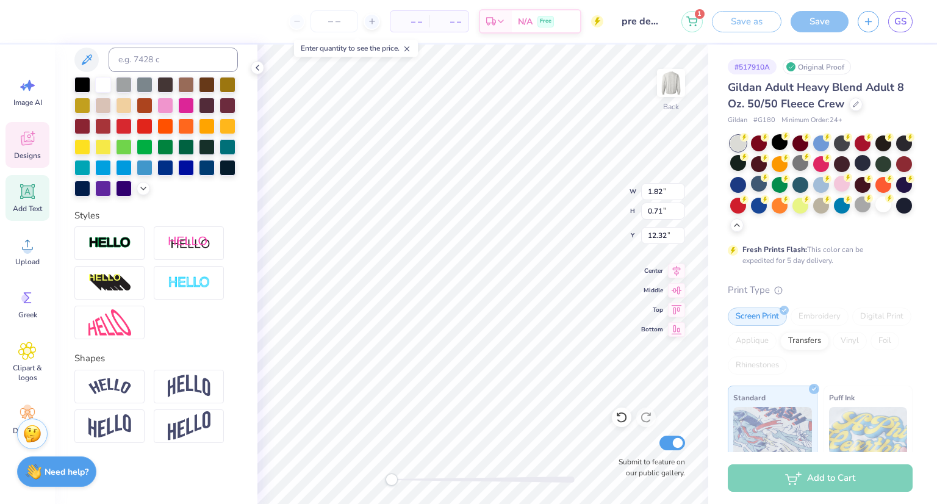
type textarea "2025"
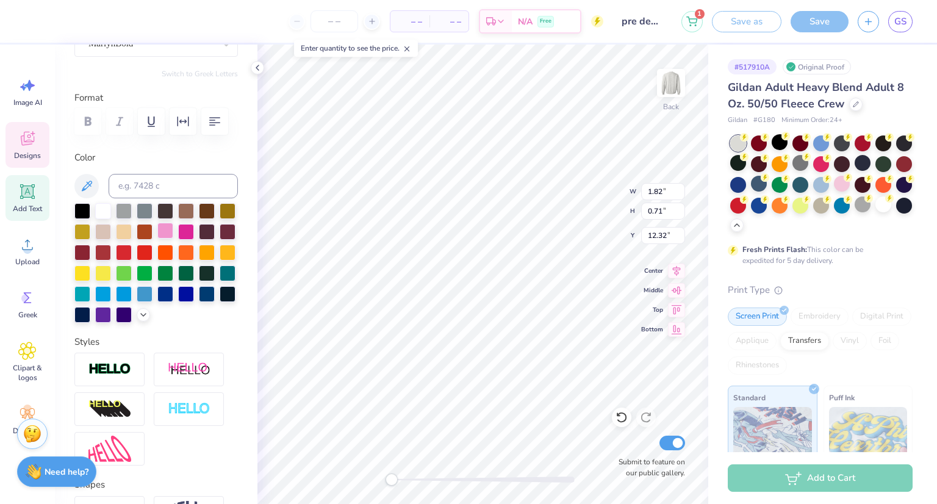
scroll to position [0, 0]
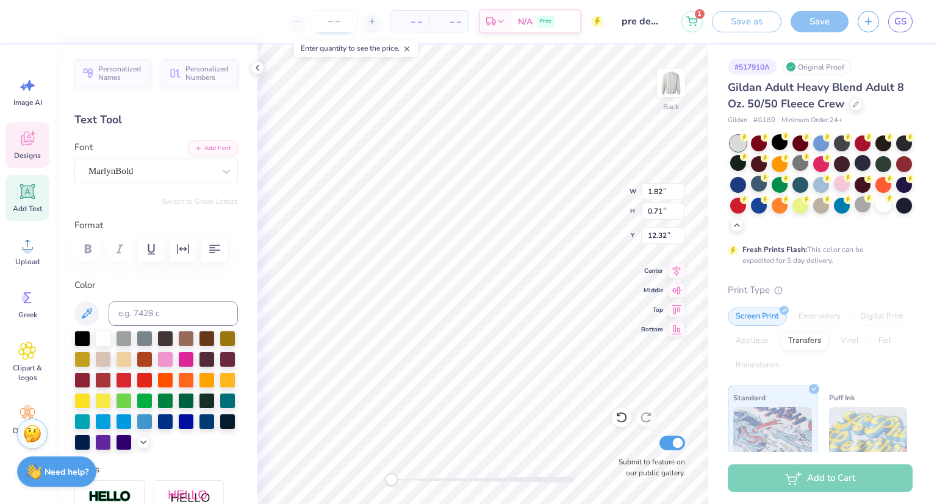
click at [256, 66] on icon at bounding box center [258, 68] width 10 height 10
click at [339, 24] on input "number" at bounding box center [335, 21] width 48 height 22
click at [106, 337] on div at bounding box center [103, 338] width 16 height 16
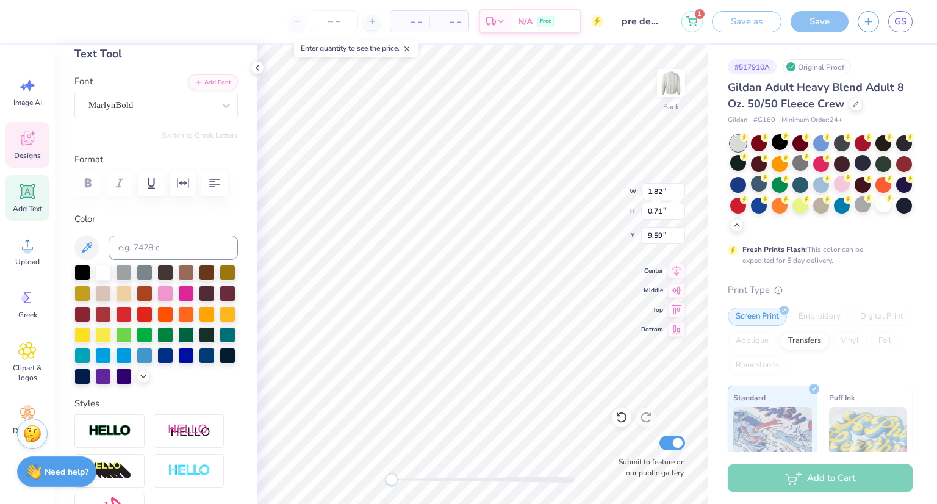
scroll to position [65, 0]
click at [137, 363] on div at bounding box center [145, 355] width 16 height 16
click at [258, 70] on icon at bounding box center [258, 68] width 10 height 10
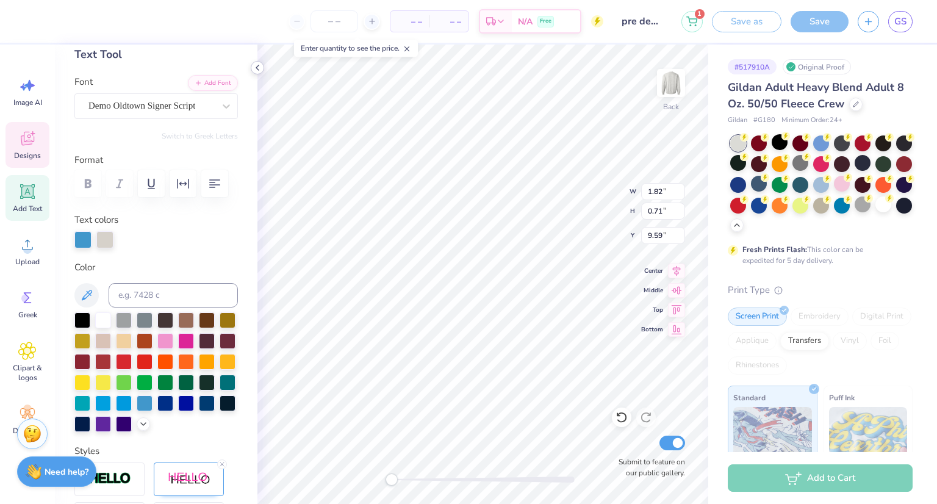
type input "15.15"
type input "5.88"
type input "4.05"
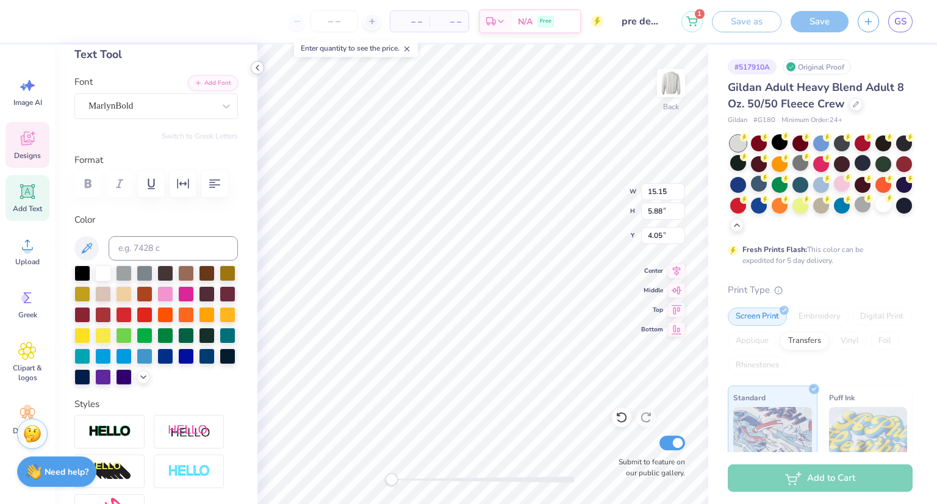
type input "1.82"
type input "0.71"
type input "9.23"
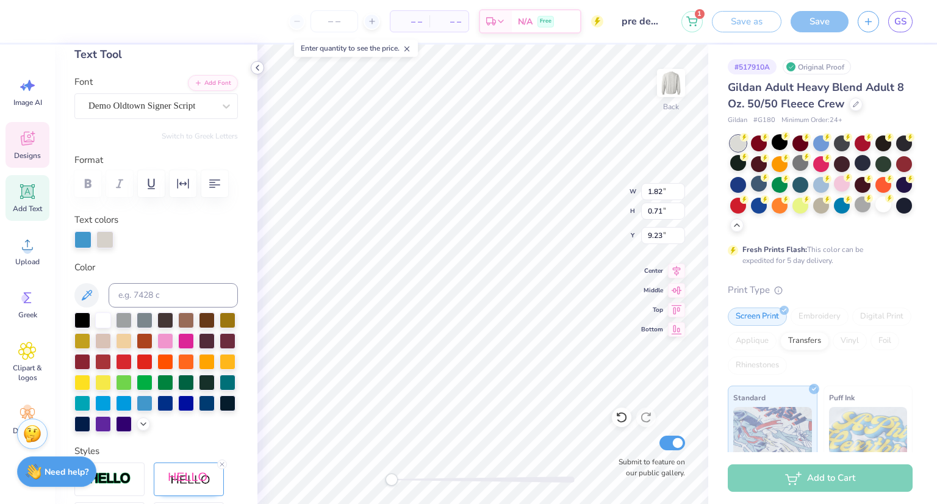
type input "5.70"
type input "2.16"
type input "7.78"
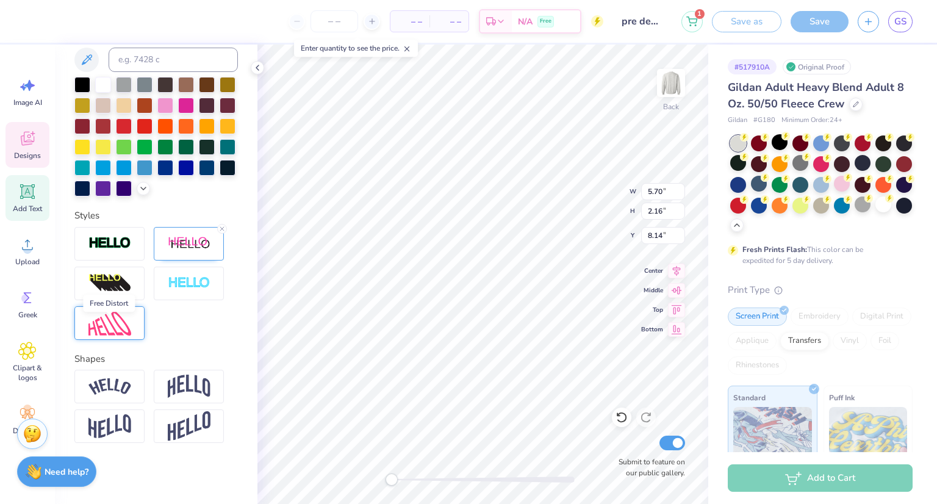
scroll to position [316, 0]
click at [109, 386] on img at bounding box center [109, 386] width 43 height 16
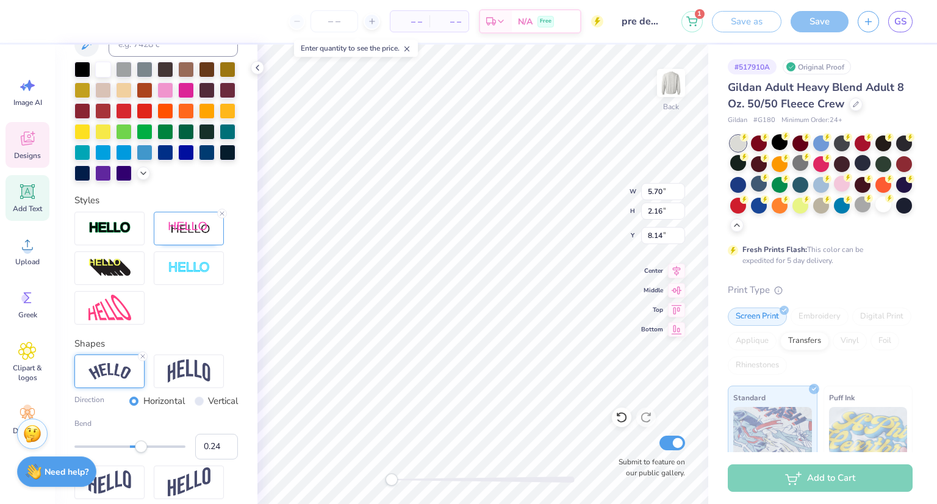
type input "0.22"
drag, startPoint x: 151, startPoint y: 467, endPoint x: 137, endPoint y: 467, distance: 14.6
click at [137, 453] on div "Accessibility label" at bounding box center [137, 447] width 12 height 12
click at [220, 460] on input "0.23" at bounding box center [216, 447] width 43 height 26
click at [220, 460] on input "0.24" at bounding box center [216, 447] width 43 height 26
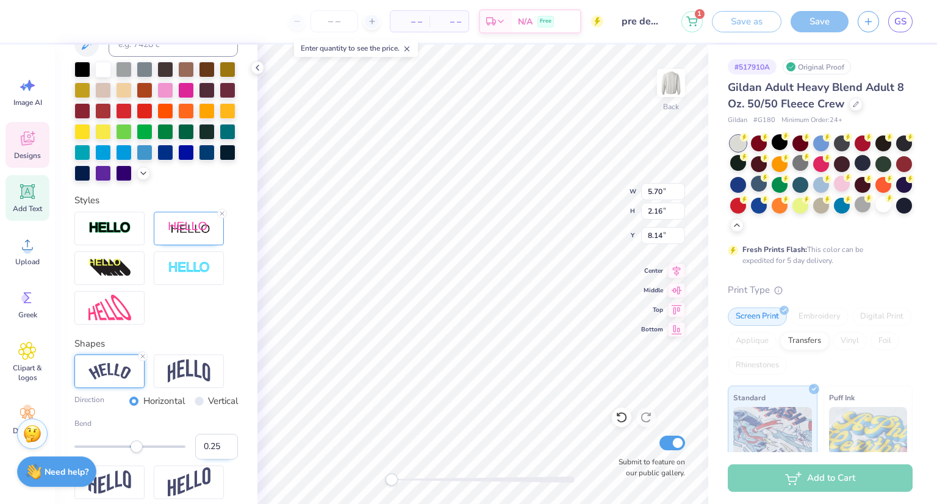
click at [220, 460] on input "0.25" at bounding box center [216, 447] width 43 height 26
click at [220, 460] on input "0.26" at bounding box center [216, 447] width 43 height 26
click at [220, 460] on input "0.27" at bounding box center [216, 447] width 43 height 26
click at [220, 460] on input "0.28" at bounding box center [216, 447] width 43 height 26
click at [220, 460] on input "0.29" at bounding box center [216, 447] width 43 height 26
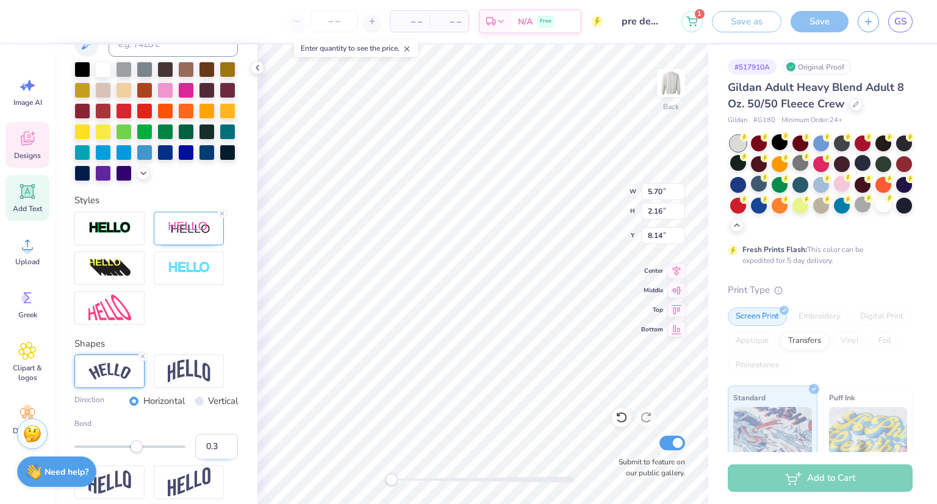
click at [220, 460] on input "0.3" at bounding box center [216, 447] width 43 height 26
click at [220, 460] on input "0.31" at bounding box center [216, 447] width 43 height 26
click at [220, 460] on input "0.32" at bounding box center [216, 447] width 43 height 26
click at [220, 460] on input "0.33" at bounding box center [216, 447] width 43 height 26
click at [220, 460] on input "0.34" at bounding box center [216, 447] width 43 height 26
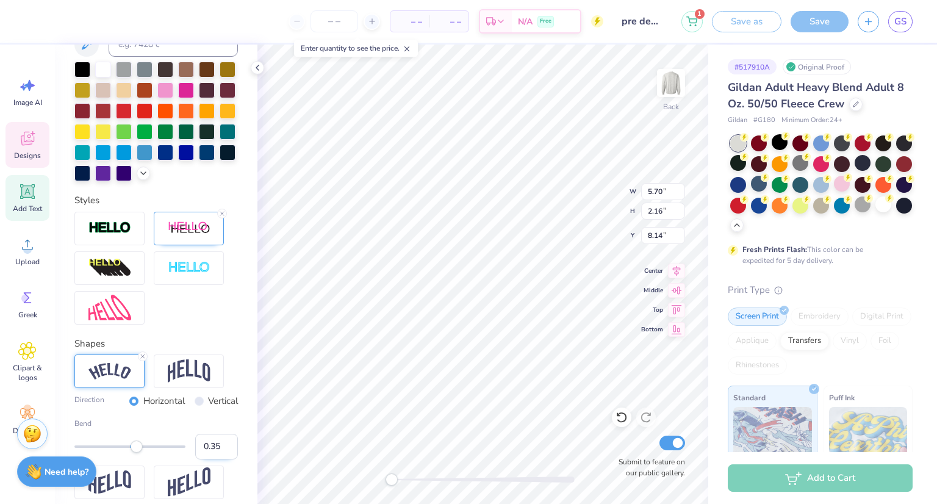
click at [220, 460] on input "0.35" at bounding box center [216, 447] width 43 height 26
click at [220, 460] on input "0.36" at bounding box center [216, 447] width 43 height 26
click at [220, 460] on input "0.37" at bounding box center [216, 447] width 43 height 26
click at [220, 460] on input "0.38" at bounding box center [216, 447] width 43 height 26
click at [220, 460] on input "0.39" at bounding box center [216, 447] width 43 height 26
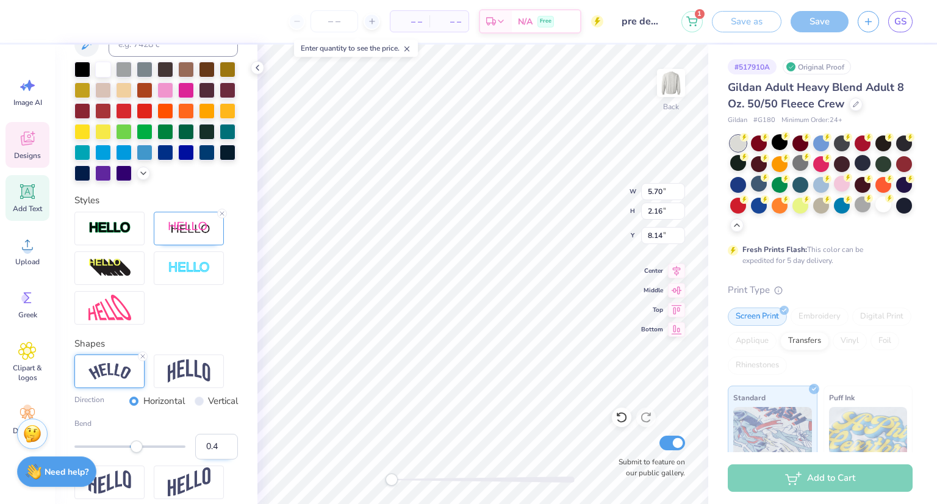
type input "0.4"
click at [220, 460] on input "0.4" at bounding box center [216, 447] width 43 height 26
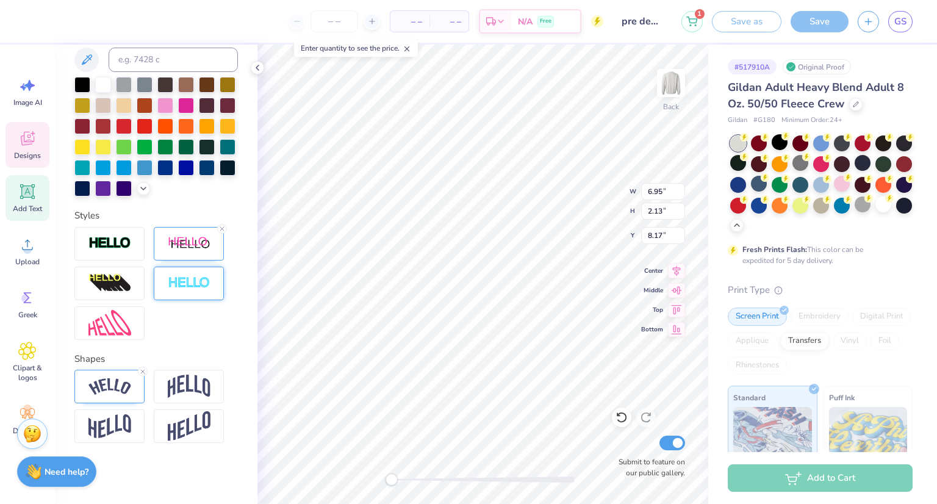
scroll to position [321, 0]
click at [125, 388] on img at bounding box center [109, 386] width 43 height 16
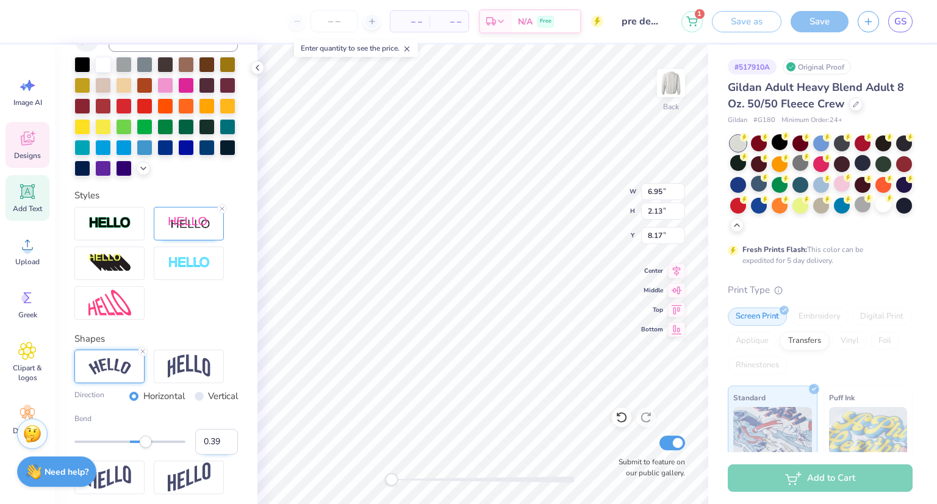
click at [220, 455] on input "0.39" at bounding box center [216, 442] width 43 height 26
click at [220, 455] on input "0.38" at bounding box center [216, 442] width 43 height 26
click at [220, 455] on input "0.37" at bounding box center [216, 442] width 43 height 26
click at [220, 455] on input "0.36" at bounding box center [216, 442] width 43 height 26
type input "0.35"
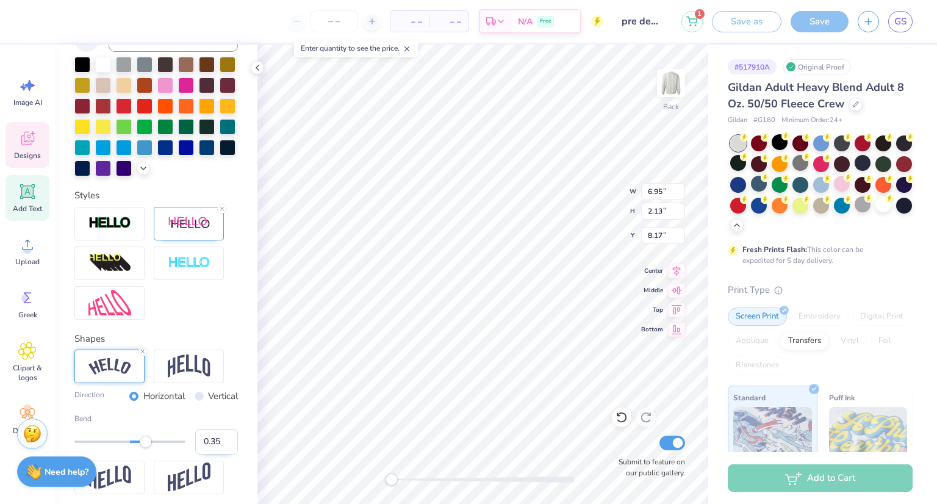
click at [220, 455] on input "0.35" at bounding box center [216, 442] width 43 height 26
click at [235, 397] on div "Personalized Names Personalized Numbers Text Tool Add Font Font Demo Oldtown Si…" at bounding box center [156, 275] width 203 height 460
click at [220, 455] on input "0.31" at bounding box center [216, 442] width 43 height 26
type input "0.3"
click at [220, 455] on input "0.3" at bounding box center [216, 442] width 43 height 26
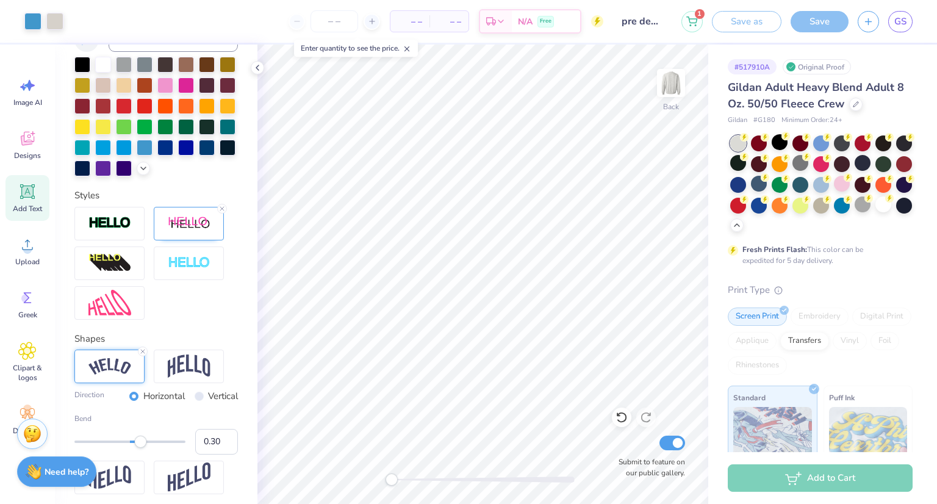
click at [74, 203] on label "Styles" at bounding box center [86, 196] width 25 height 14
click at [24, 151] on span "Designs" at bounding box center [27, 156] width 27 height 10
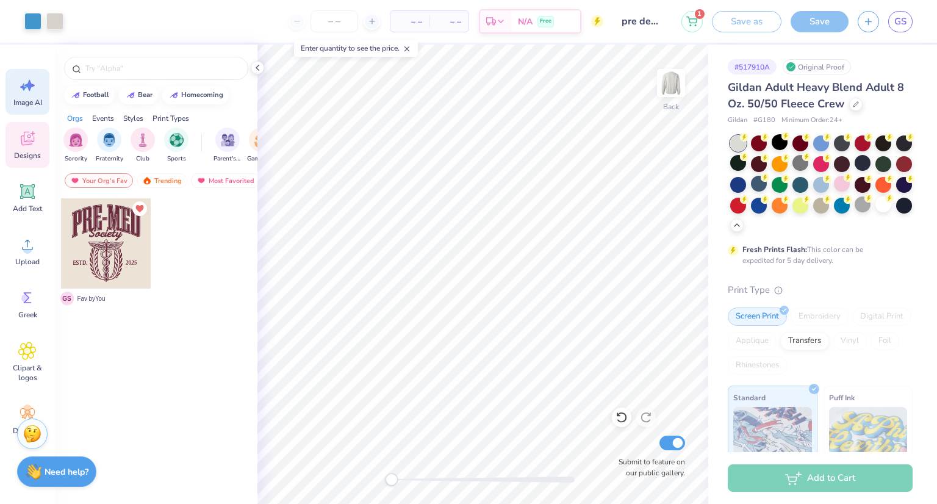
click at [22, 110] on div "Image AI" at bounding box center [27, 92] width 44 height 46
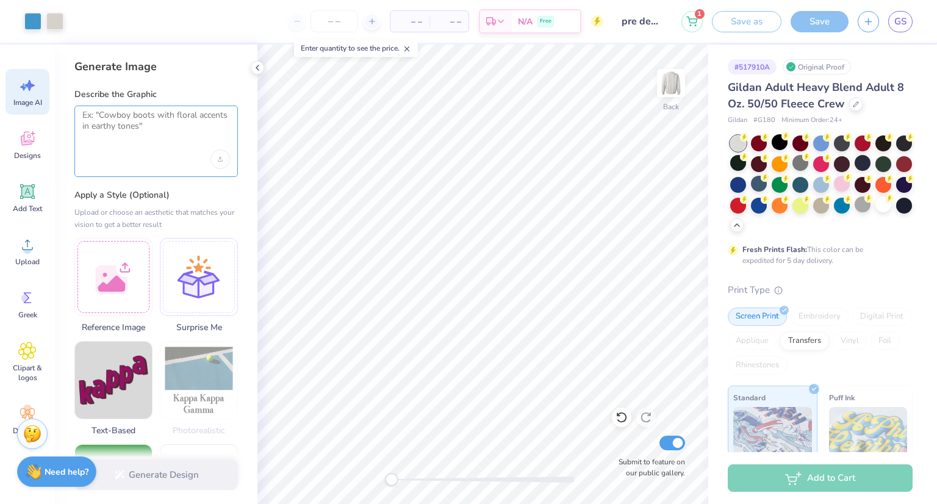
click at [128, 112] on textarea at bounding box center [156, 125] width 148 height 31
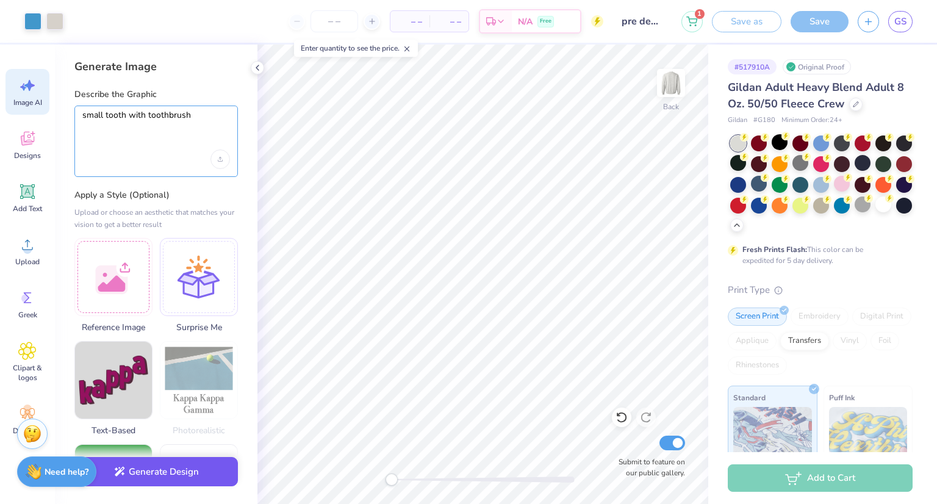
type textarea "small tooth with toothbrush"
click at [189, 488] on div "Generate Design" at bounding box center [156, 474] width 203 height 59
click at [173, 462] on button "Generate Design" at bounding box center [156, 472] width 164 height 30
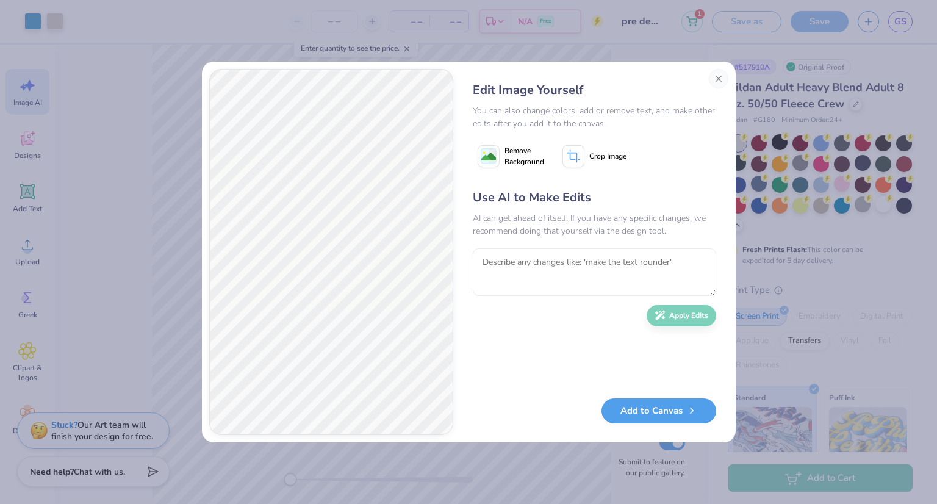
click at [500, 156] on button "Remove Background" at bounding box center [511, 156] width 76 height 31
click at [671, 409] on button "Add to Canvas" at bounding box center [659, 407] width 115 height 25
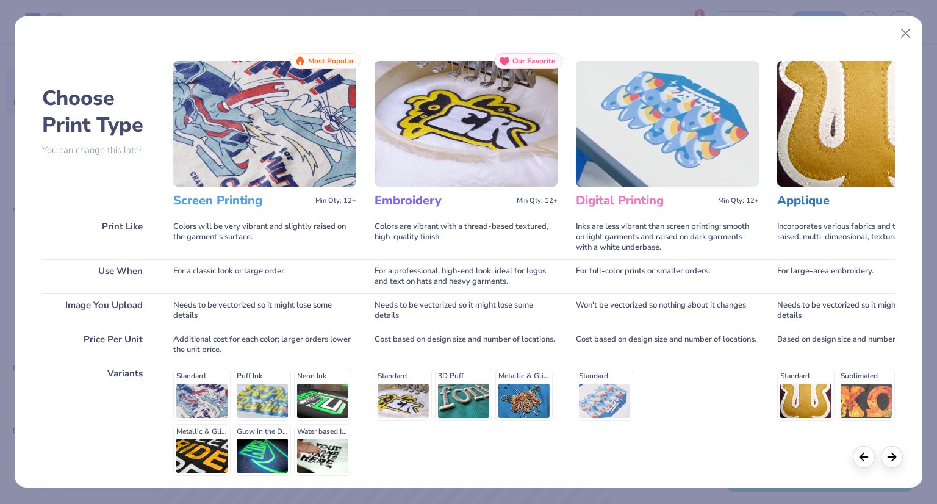
scroll to position [104, 0]
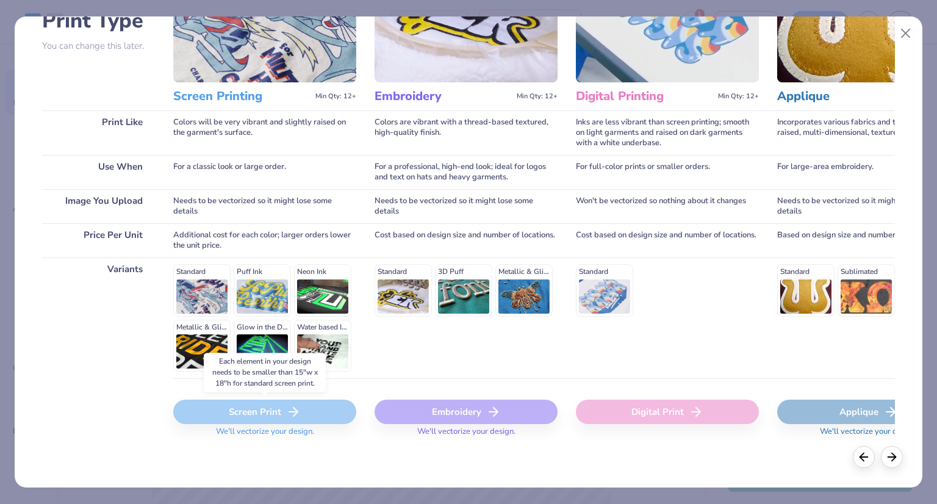
click at [260, 414] on div "Screen Print" at bounding box center [264, 412] width 183 height 24
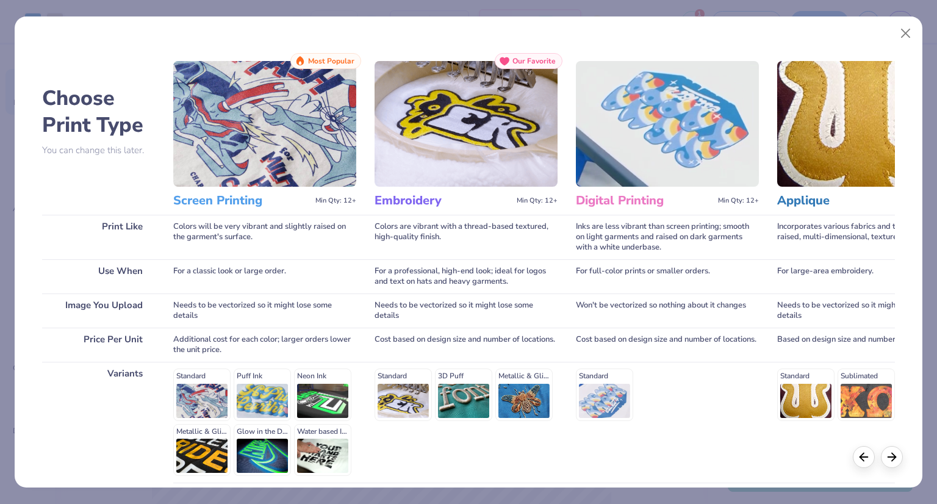
click at [298, 151] on img at bounding box center [264, 124] width 183 height 126
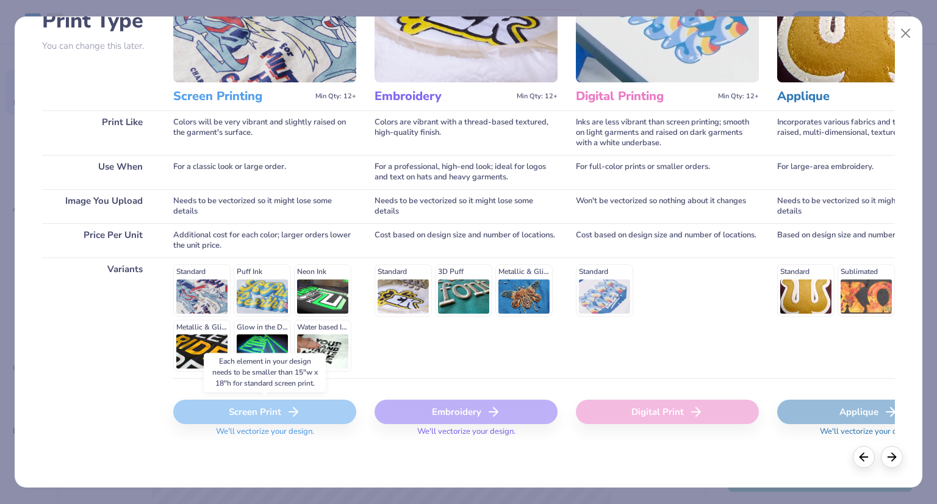
click at [283, 414] on div "Screen Print" at bounding box center [264, 412] width 183 height 24
drag, startPoint x: 290, startPoint y: 429, endPoint x: 280, endPoint y: 411, distance: 20.7
click at [280, 411] on div "Screen Print We'll vectorize your design." at bounding box center [264, 422] width 183 height 45
click at [195, 286] on div "Standard Puff Ink Neon Ink Metallic & Glitter Ink Glow in the Dark Ink Water ba…" at bounding box center [264, 317] width 183 height 107
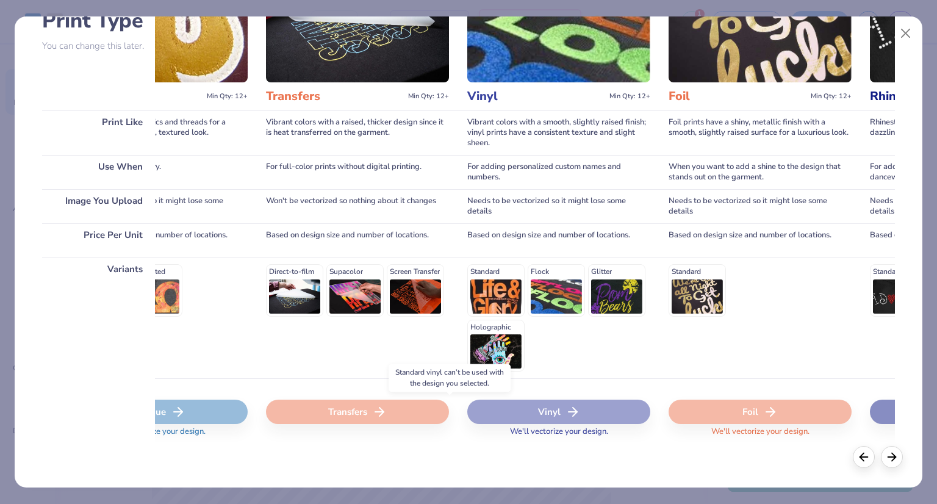
scroll to position [0, 889]
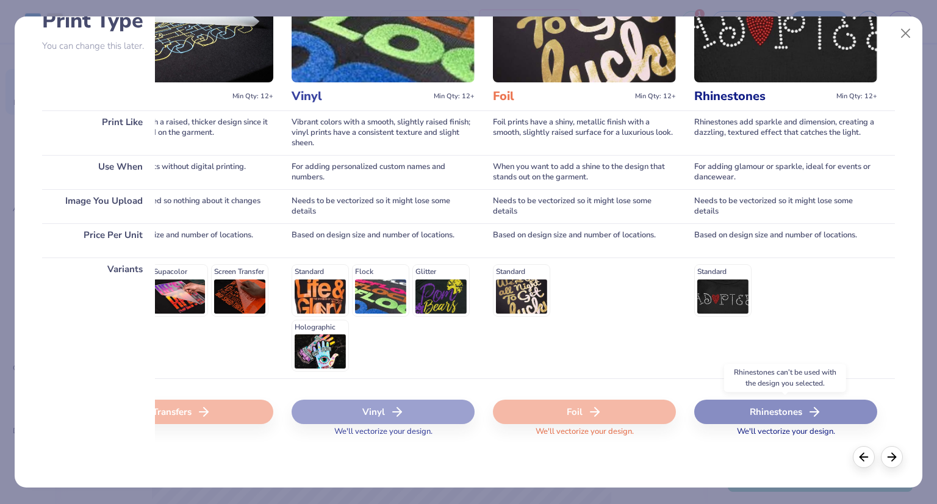
click at [754, 419] on div "Rhinestones" at bounding box center [785, 412] width 183 height 24
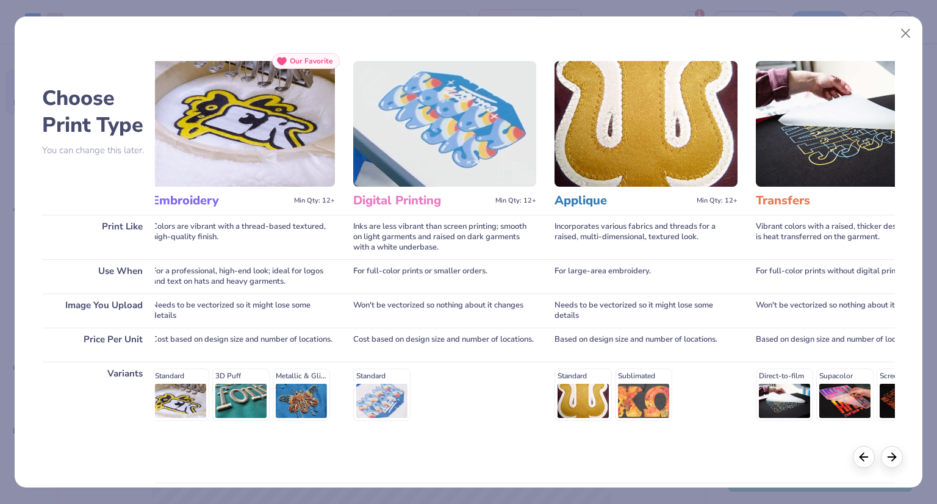
scroll to position [0, 0]
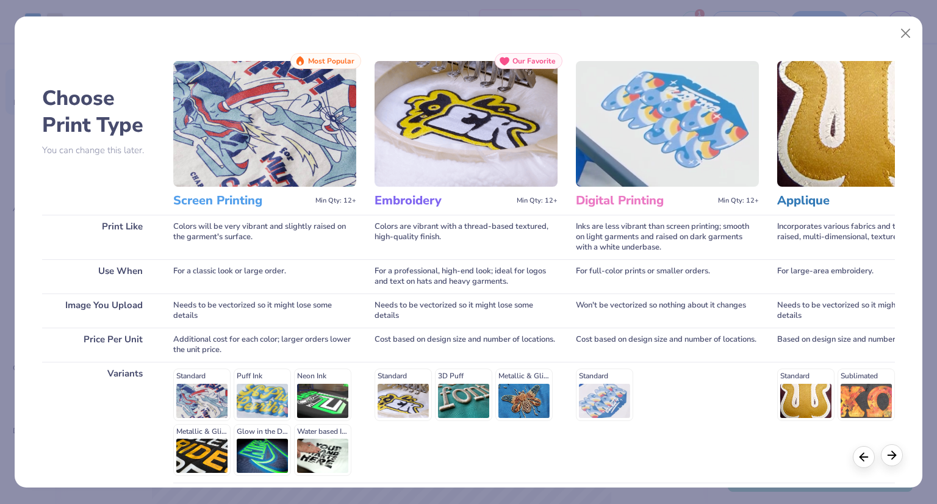
drag, startPoint x: 882, startPoint y: 447, endPoint x: 890, endPoint y: 452, distance: 8.8
click at [890, 452] on div at bounding box center [878, 457] width 50 height 22
click at [890, 452] on icon at bounding box center [891, 455] width 13 height 13
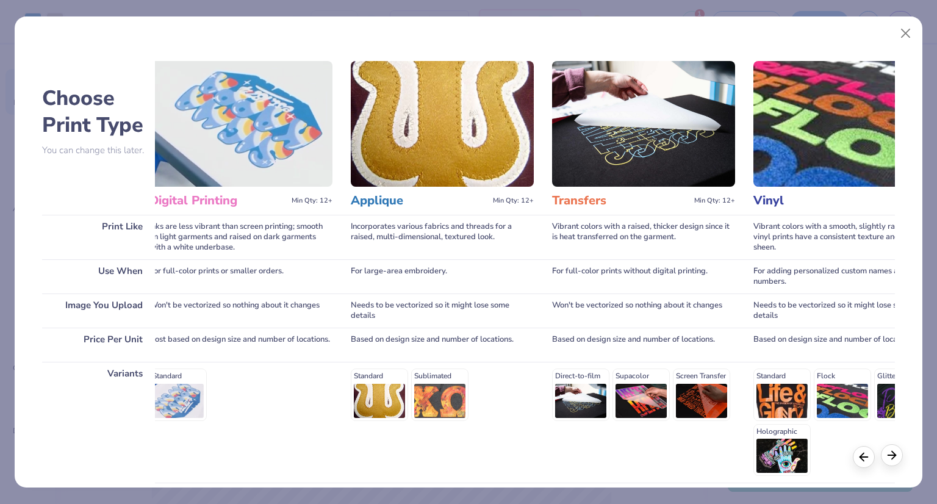
click at [890, 452] on icon at bounding box center [891, 455] width 13 height 13
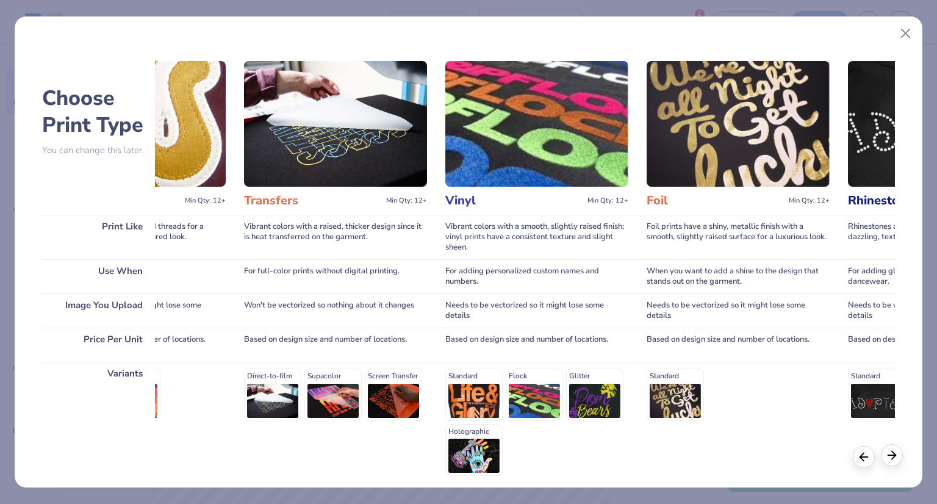
click at [890, 452] on icon at bounding box center [891, 455] width 13 height 13
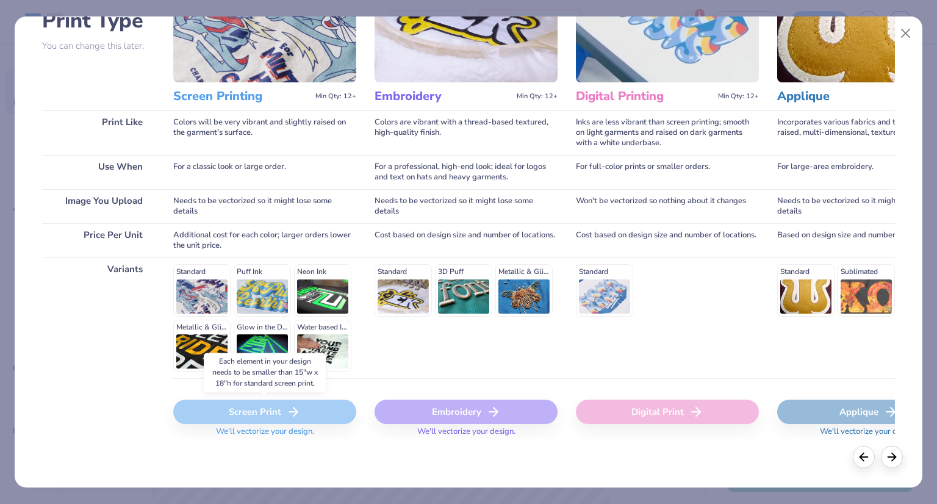
click at [258, 423] on div "Screen Print" at bounding box center [264, 412] width 183 height 24
drag, startPoint x: 266, startPoint y: 436, endPoint x: 342, endPoint y: 419, distance: 77.4
click at [342, 419] on div "Screen Print We'll vectorize your design." at bounding box center [264, 422] width 183 height 45
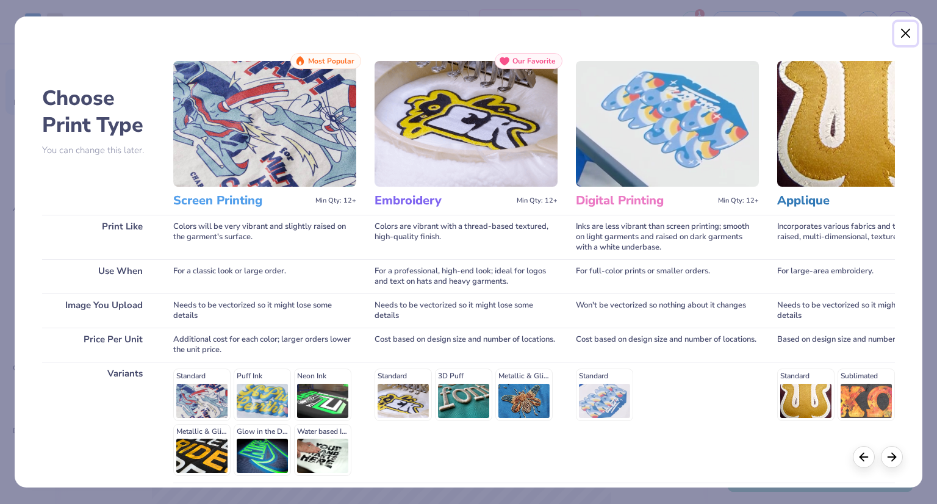
click at [903, 37] on button "Close" at bounding box center [906, 33] width 23 height 23
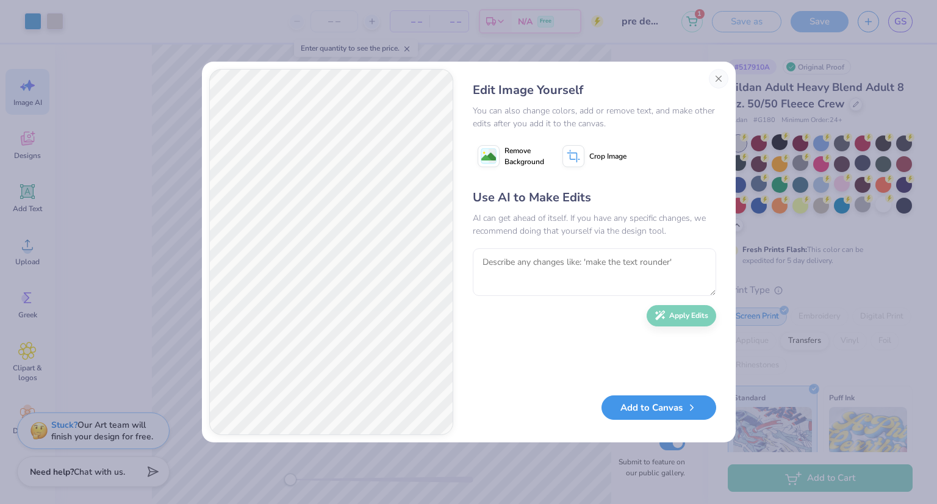
click at [642, 411] on button "Add to Canvas" at bounding box center [659, 407] width 115 height 25
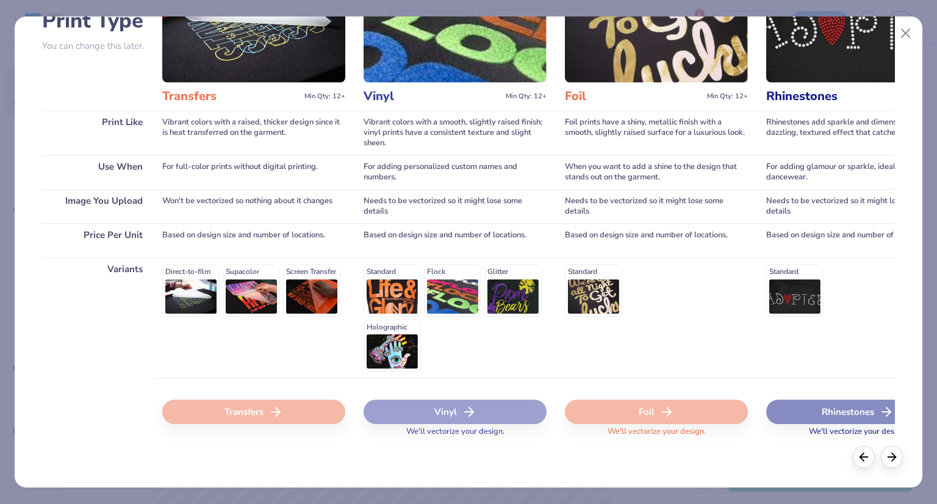
scroll to position [0, 889]
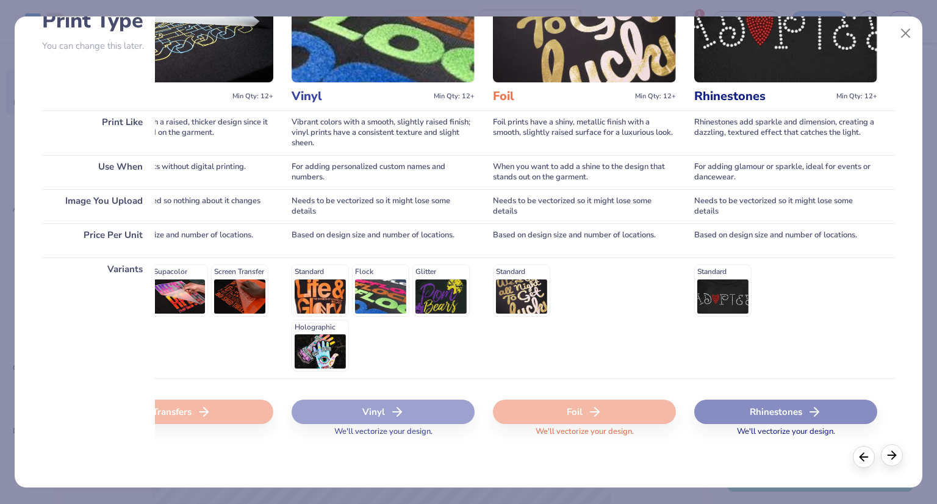
click at [893, 452] on polyline at bounding box center [894, 455] width 4 height 8
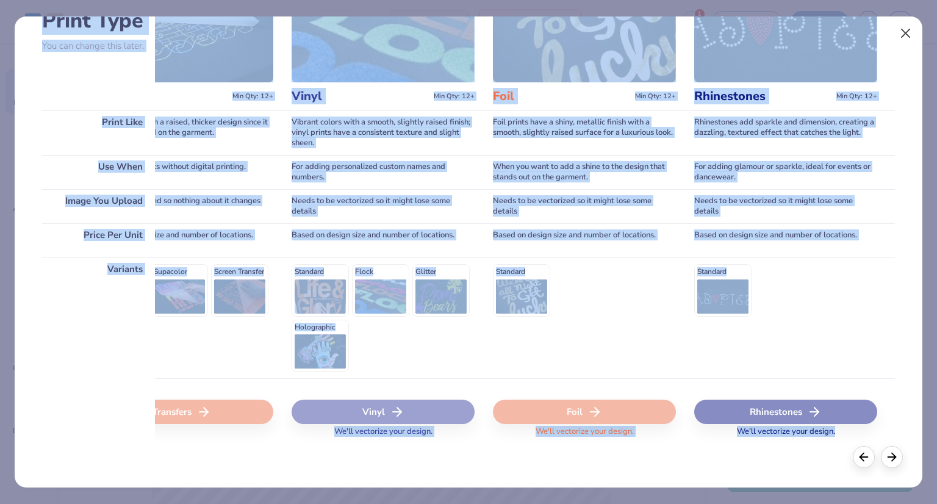
drag, startPoint x: 893, startPoint y: 452, endPoint x: 900, endPoint y: 34, distance: 418.7
click at [900, 34] on div "Choose Print Type You can change this later. Print Like Use When Image You Uplo…" at bounding box center [468, 252] width 909 height 472
click at [774, 330] on div "Standard" at bounding box center [785, 318] width 183 height 121
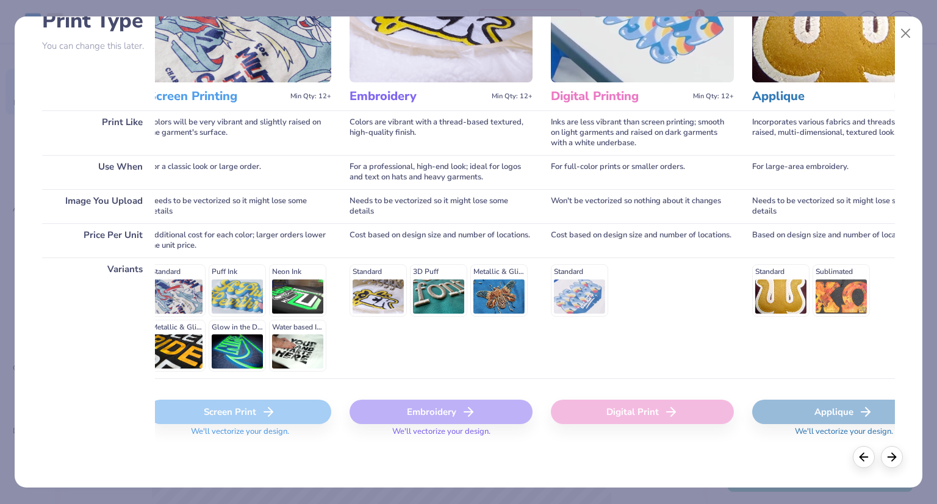
scroll to position [0, 0]
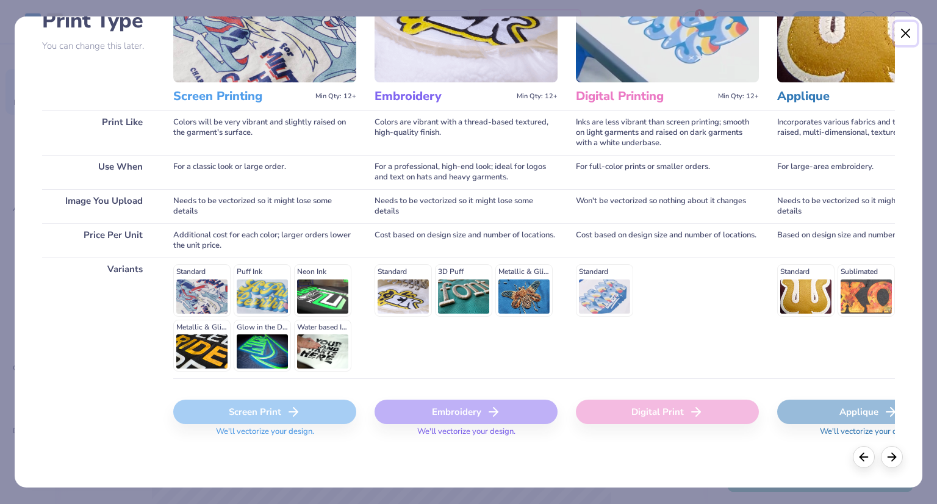
click at [913, 27] on button "Close" at bounding box center [906, 33] width 23 height 23
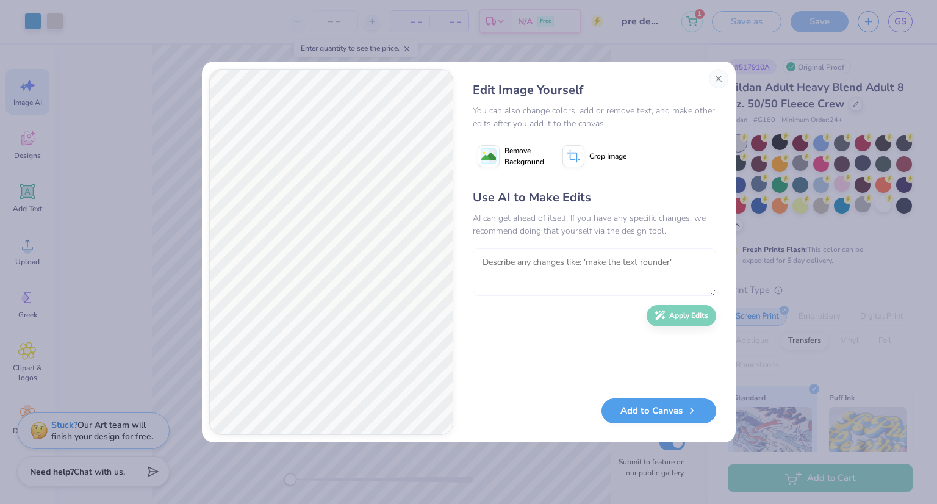
click at [558, 275] on textarea at bounding box center [594, 272] width 243 height 48
click at [651, 417] on button "Add to Canvas" at bounding box center [659, 407] width 115 height 25
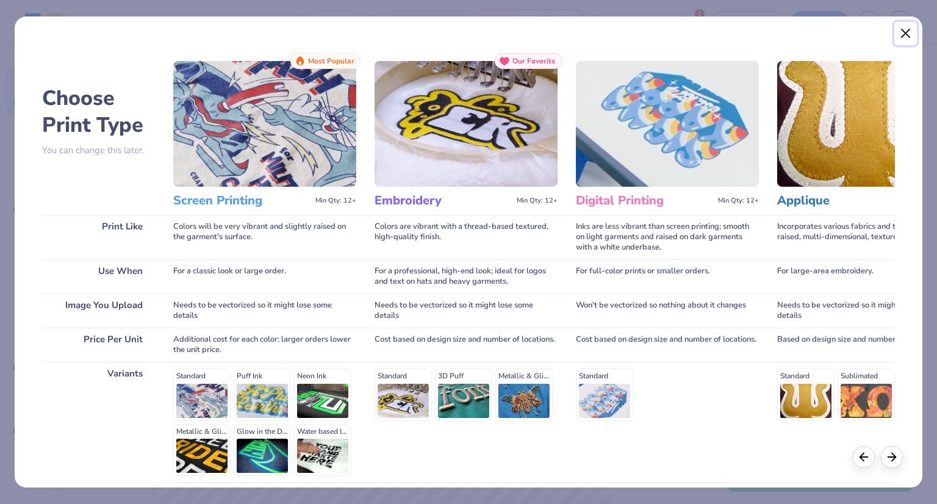
click at [903, 35] on button "Close" at bounding box center [906, 33] width 23 height 23
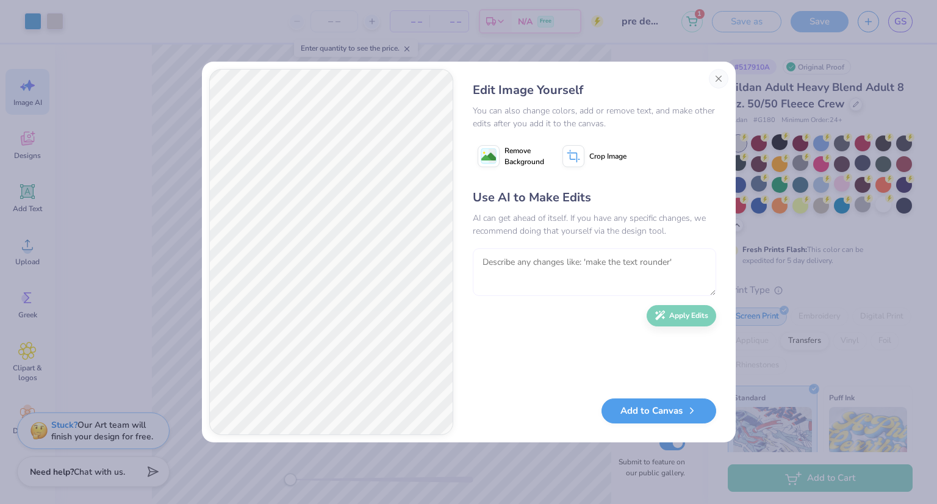
click at [623, 264] on textarea at bounding box center [594, 272] width 243 height 48
click at [527, 254] on textarea at bounding box center [594, 272] width 243 height 48
type textarea "make a little bigger"
click at [679, 320] on button "Apply Edits" at bounding box center [682, 312] width 70 height 21
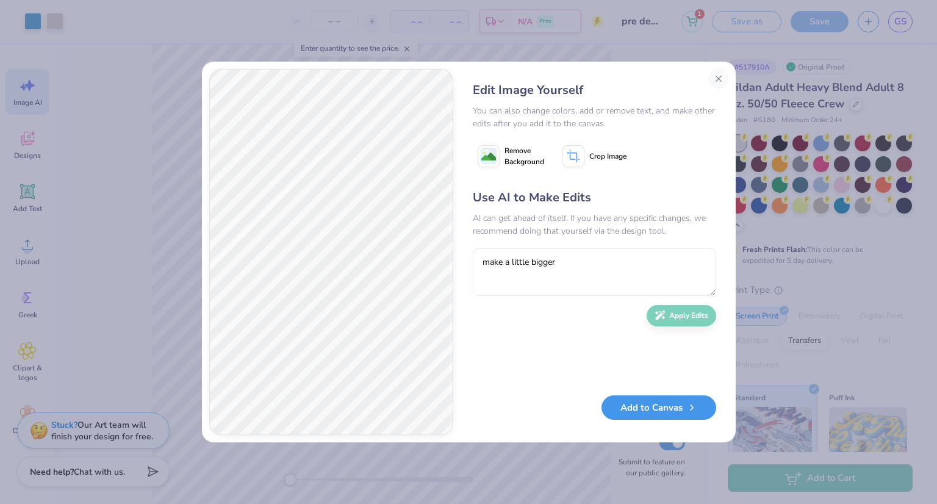
click at [663, 404] on button "Add to Canvas" at bounding box center [659, 407] width 115 height 25
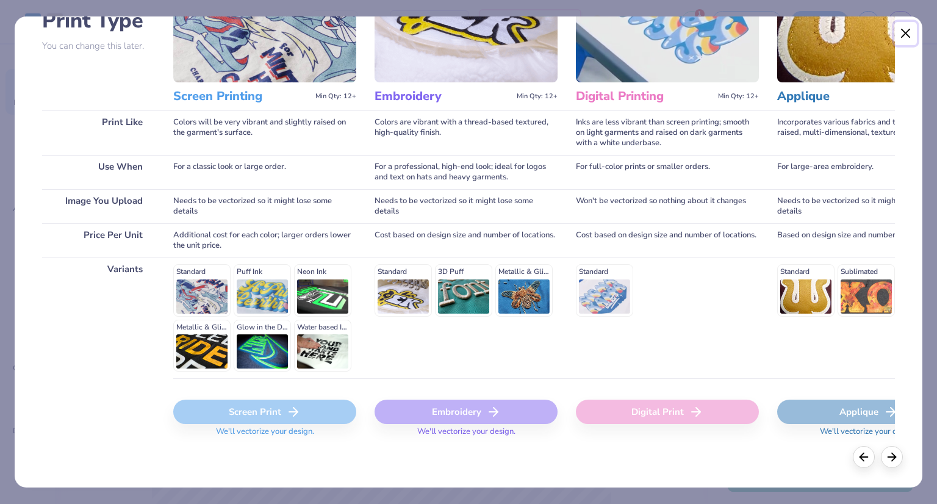
click at [897, 31] on button "Close" at bounding box center [906, 33] width 23 height 23
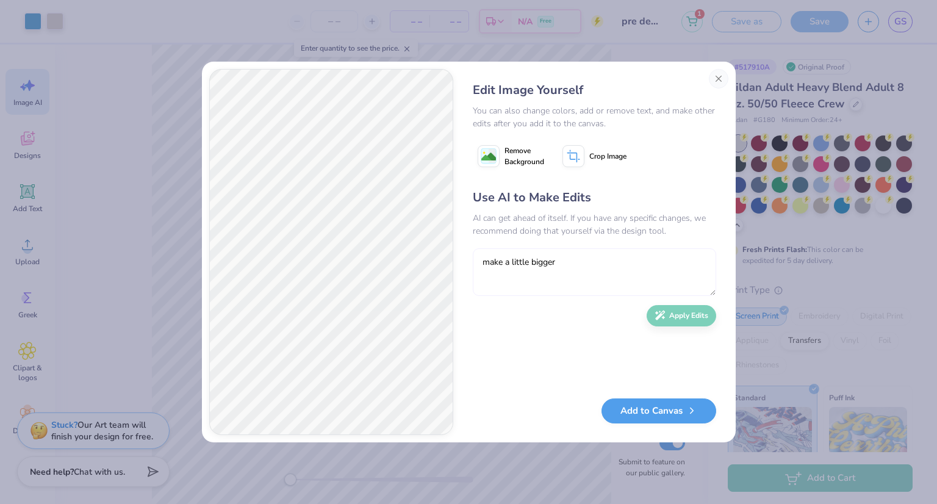
drag, startPoint x: 530, startPoint y: 264, endPoint x: 483, endPoint y: 287, distance: 52.1
click at [530, 264] on textarea "make a little bigger" at bounding box center [594, 272] width 243 height 48
click at [464, 313] on div "Edit Image Yourself You can also change colors, add or remove text, and make ot…" at bounding box center [468, 252] width 519 height 366
click at [719, 74] on button "Close" at bounding box center [719, 79] width 20 height 20
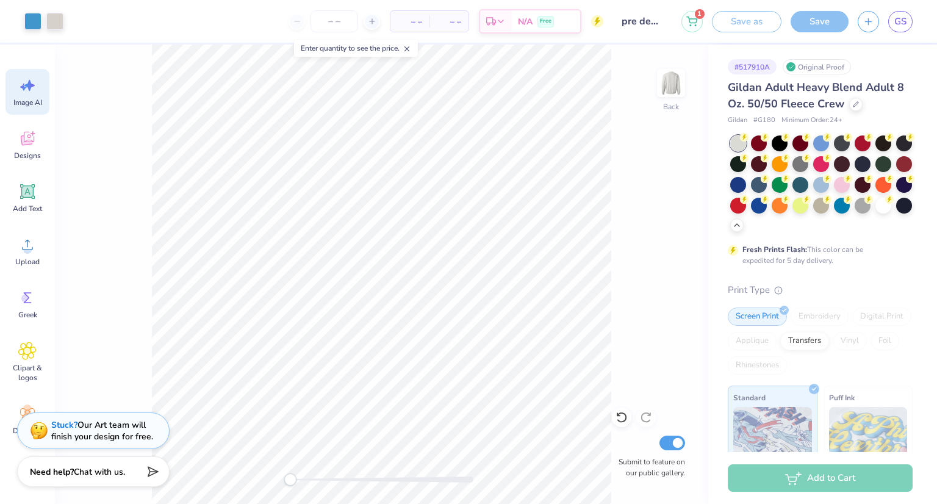
scroll to position [0, 27]
click at [29, 148] on div "Designs" at bounding box center [27, 145] width 44 height 46
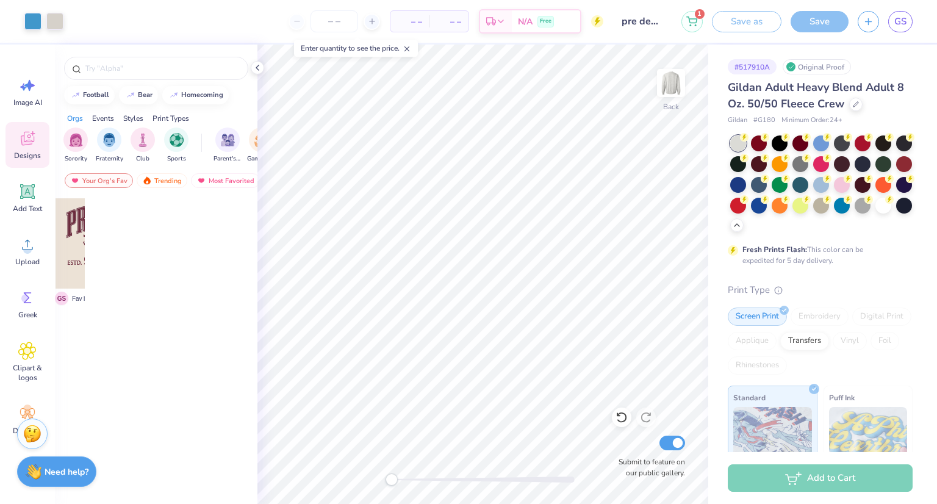
scroll to position [0, 0]
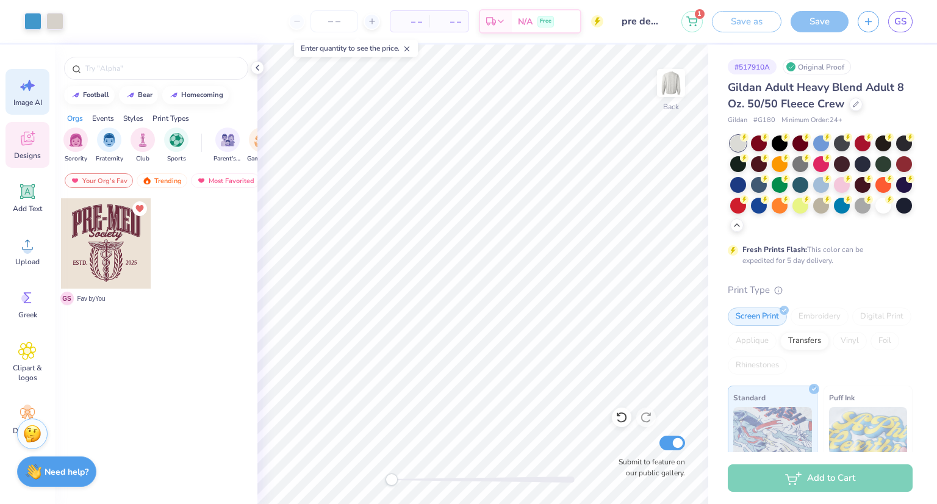
click at [21, 104] on span "Image AI" at bounding box center [27, 103] width 29 height 10
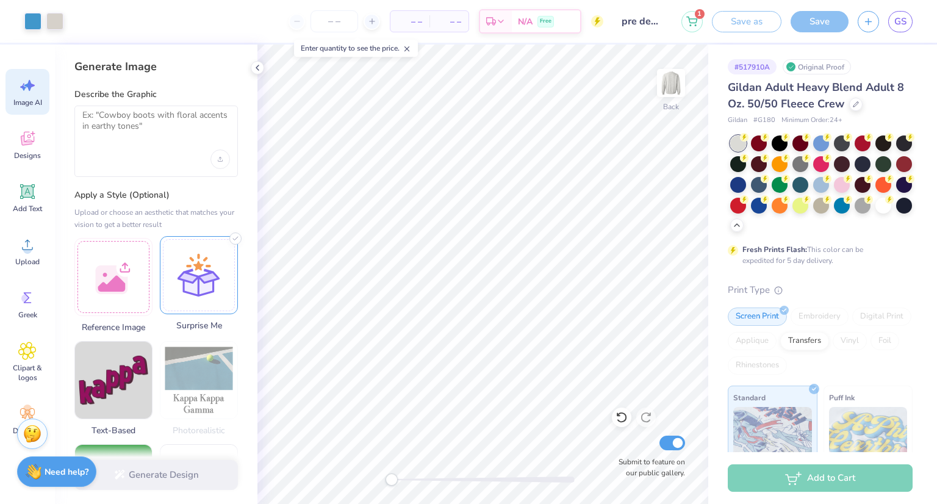
click at [203, 276] on div at bounding box center [199, 275] width 78 height 78
click at [149, 164] on div at bounding box center [156, 160] width 148 height 20
click at [157, 145] on div at bounding box center [156, 141] width 164 height 71
click at [142, 123] on textarea at bounding box center [156, 125] width 148 height 31
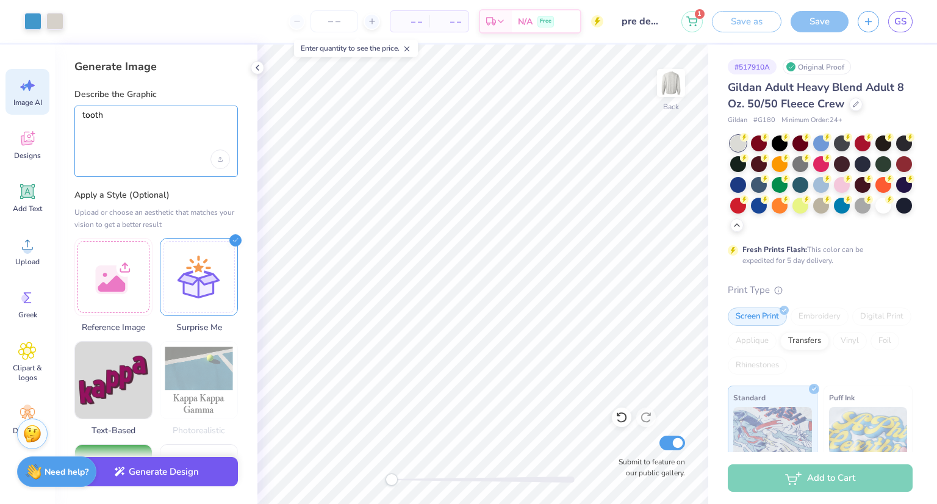
type textarea "tooth"
click at [165, 476] on button "Generate Design" at bounding box center [156, 472] width 164 height 30
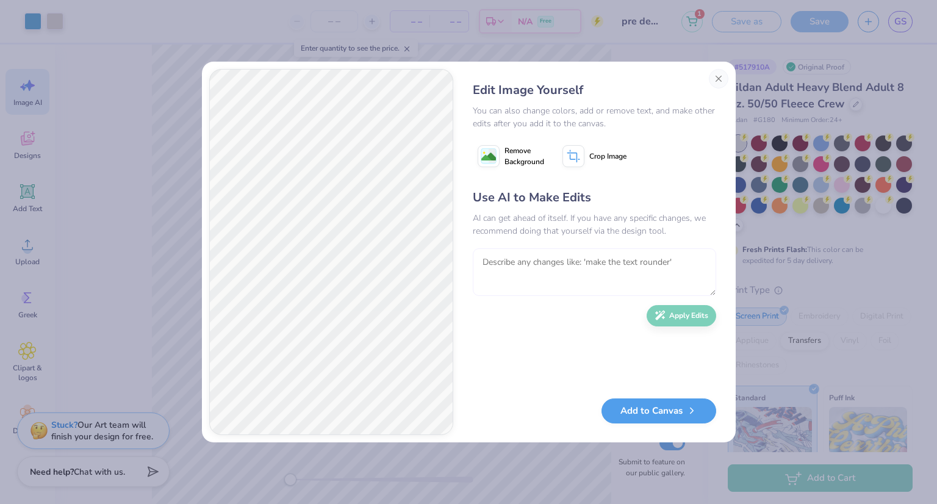
click at [564, 269] on textarea at bounding box center [594, 272] width 243 height 48
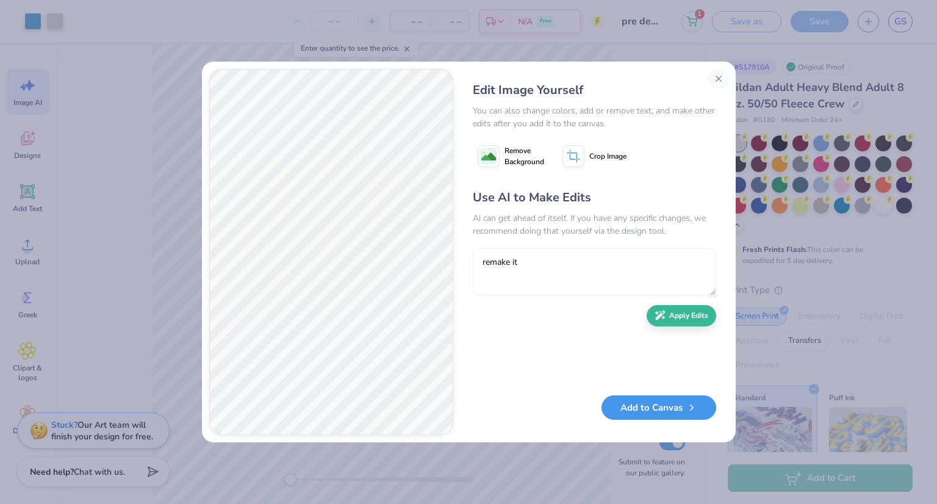
type textarea "remake it"
click at [632, 408] on button "Add to Canvas" at bounding box center [659, 407] width 115 height 25
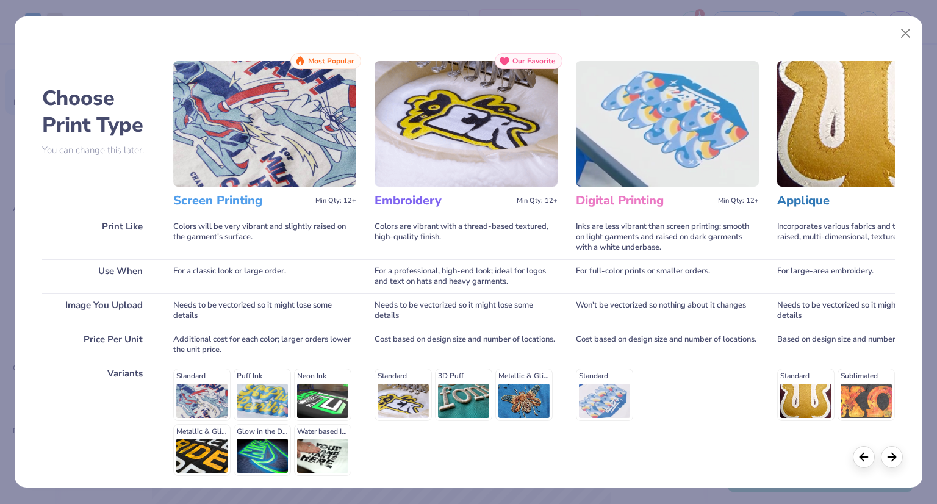
drag, startPoint x: 632, startPoint y: 408, endPoint x: 633, endPoint y: 419, distance: 11.1
click at [633, 419] on div "Standard" at bounding box center [667, 395] width 183 height 52
click at [910, 31] on button "Close" at bounding box center [906, 33] width 23 height 23
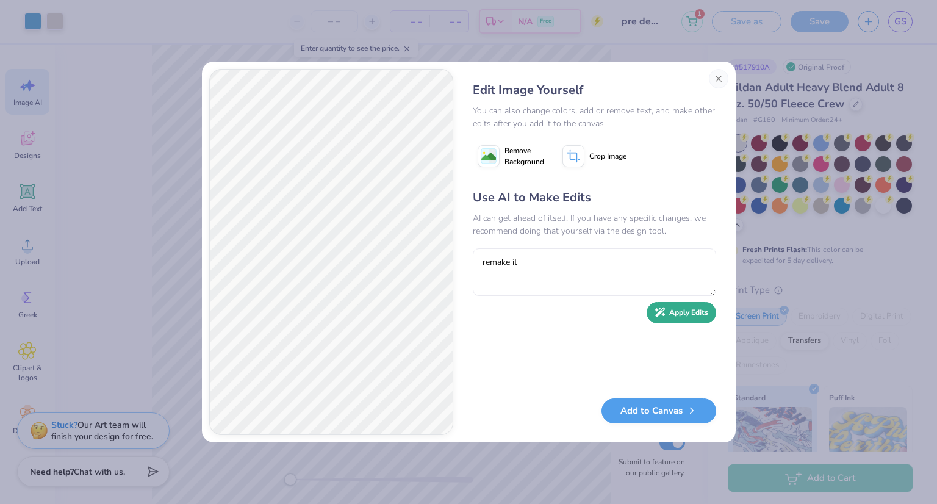
click at [666, 320] on button "Apply Edits" at bounding box center [682, 312] width 70 height 21
click at [718, 82] on button "Close" at bounding box center [719, 79] width 20 height 20
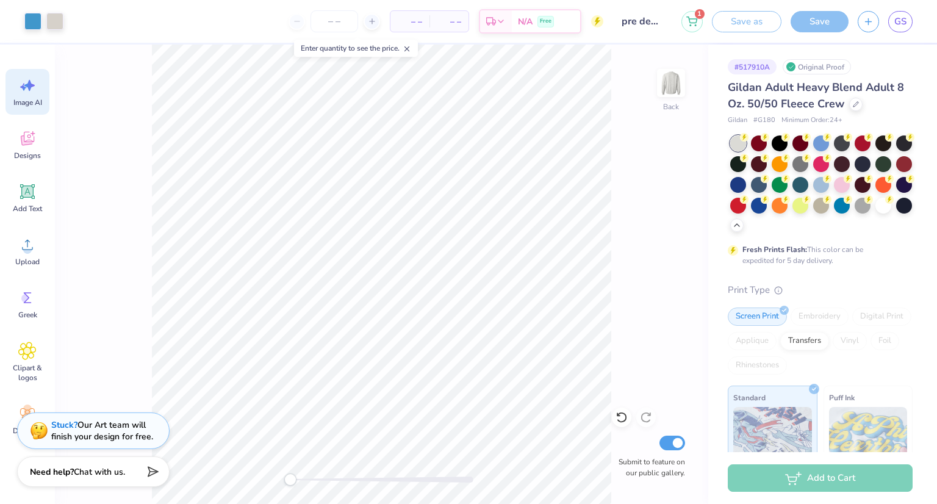
scroll to position [0, 27]
click at [806, 12] on div "Save" at bounding box center [820, 21] width 58 height 21
click at [646, 20] on input "pre dental" at bounding box center [643, 21] width 60 height 24
click at [654, 21] on input "pre dental" at bounding box center [643, 21] width 60 height 24
click at [657, 23] on input "pre dental" at bounding box center [643, 21] width 60 height 24
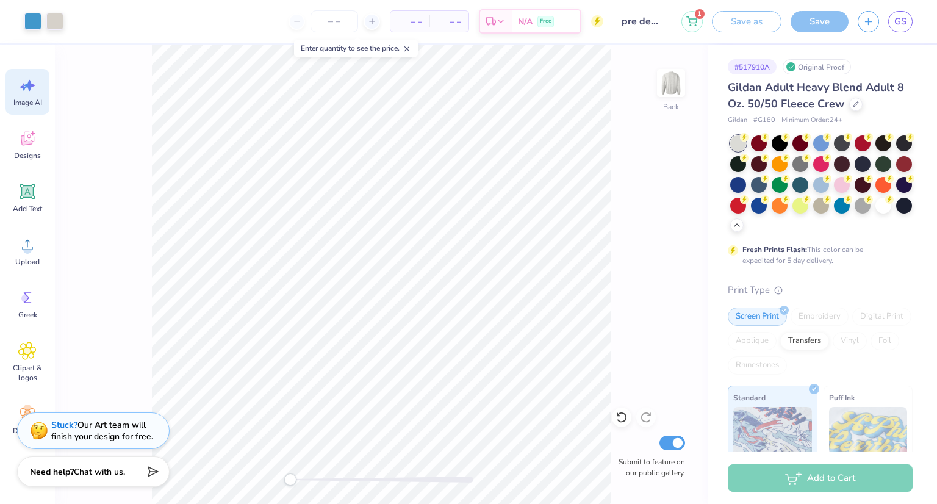
click at [682, 186] on div "Back Submit to feature on our public gallery." at bounding box center [382, 275] width 654 height 460
click at [344, 27] on input "number" at bounding box center [335, 21] width 48 height 22
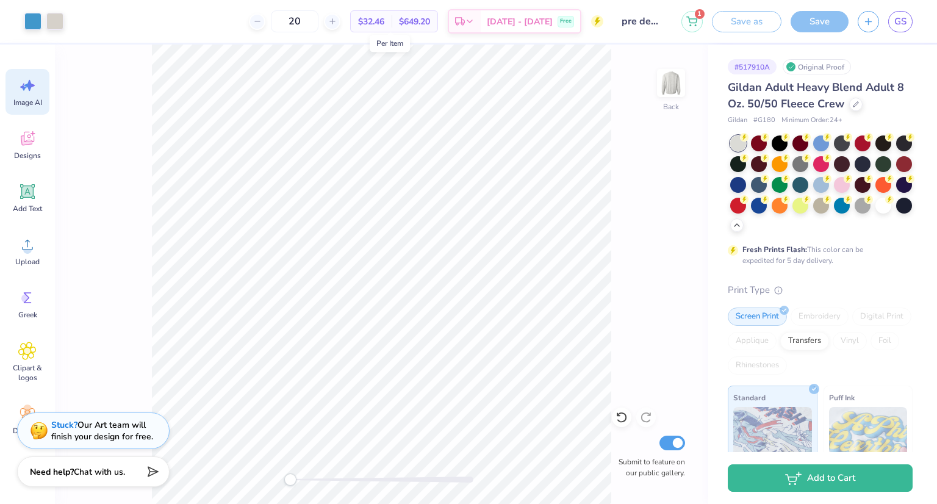
click at [384, 23] on span "$32.46" at bounding box center [371, 21] width 26 height 13
click at [319, 24] on input "20" at bounding box center [295, 21] width 48 height 22
click at [309, 21] on input "20" at bounding box center [295, 21] width 48 height 22
click at [337, 18] on icon at bounding box center [332, 21] width 9 height 9
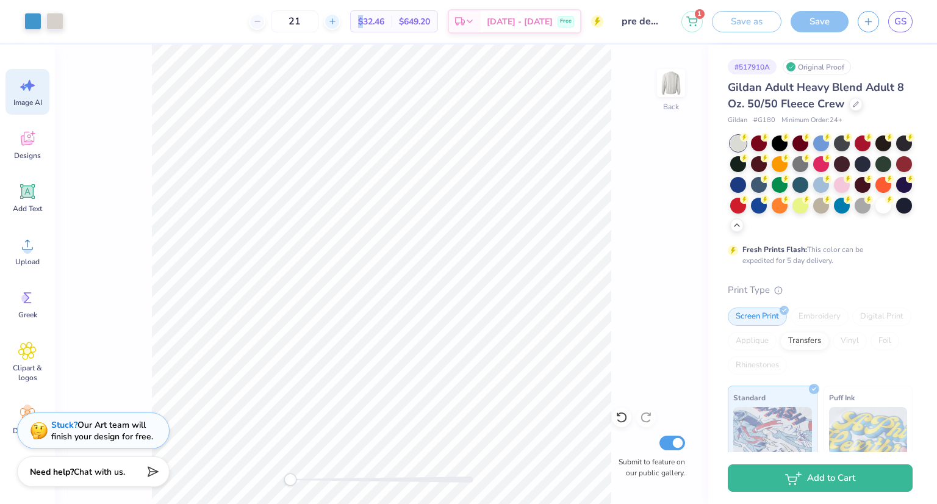
click at [337, 18] on icon at bounding box center [332, 21] width 9 height 9
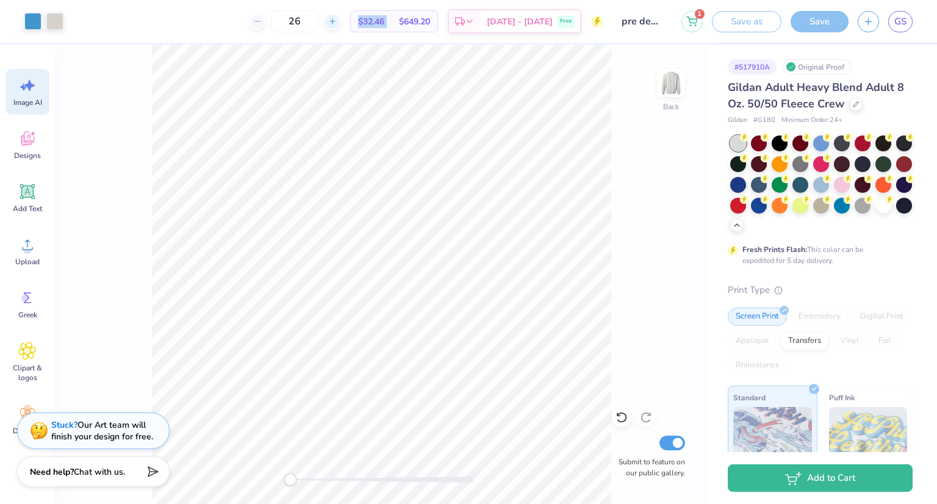
click at [337, 18] on icon at bounding box center [332, 21] width 9 height 9
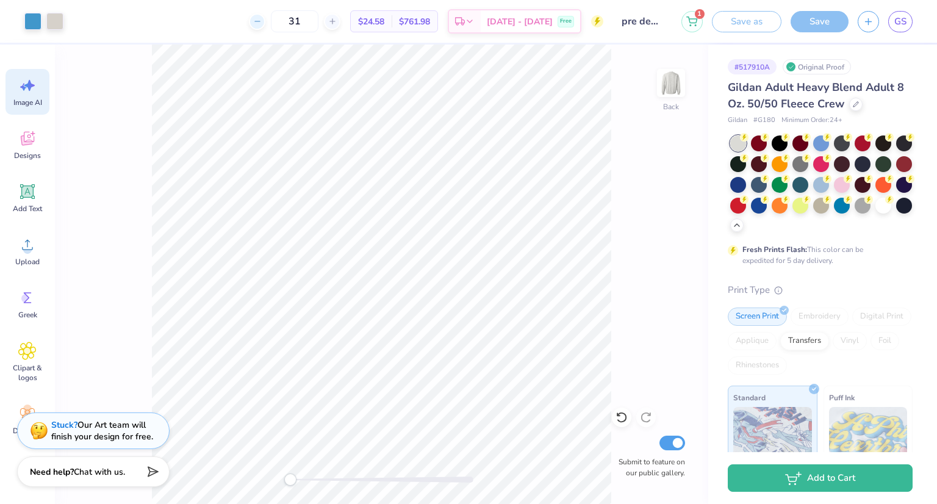
click at [298, 20] on input "31" at bounding box center [295, 21] width 48 height 22
click at [262, 22] on icon at bounding box center [257, 21] width 9 height 9
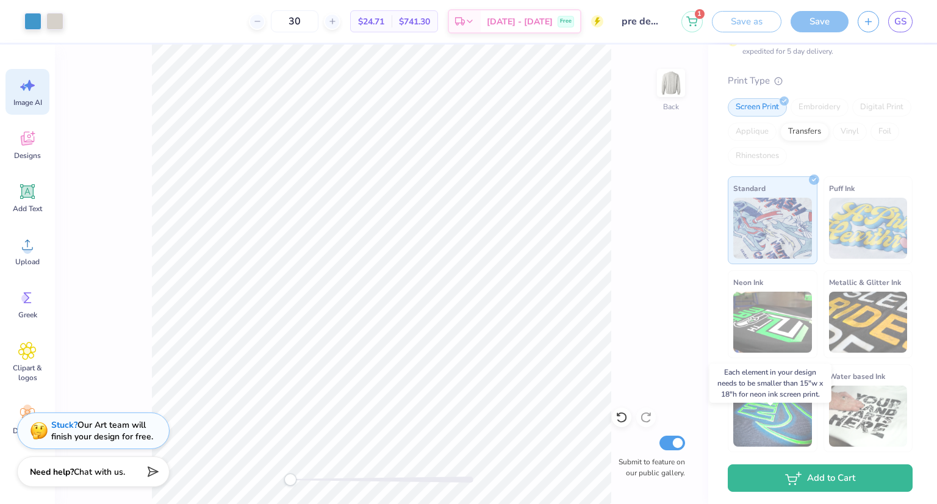
scroll to position [0, 0]
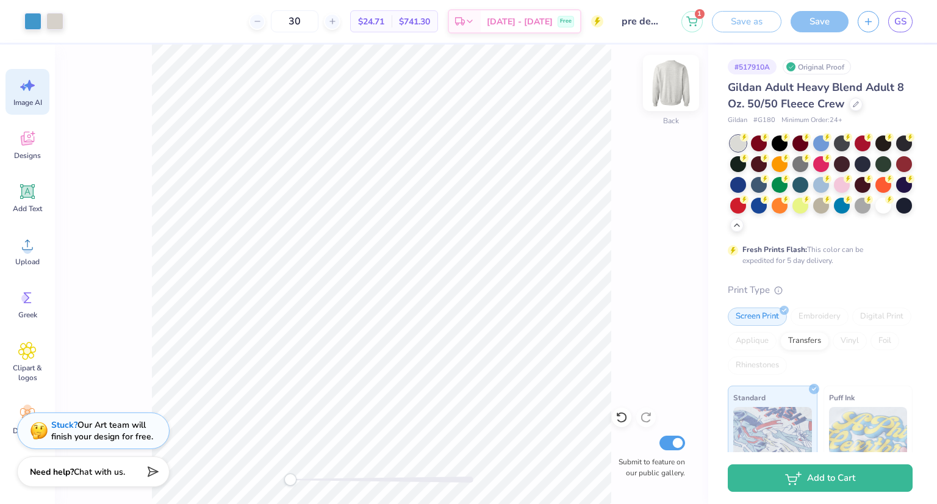
click at [666, 89] on img at bounding box center [671, 83] width 49 height 49
click at [662, 92] on img at bounding box center [671, 83] width 49 height 49
click at [817, 26] on div "Save" at bounding box center [820, 21] width 58 height 21
click at [57, 21] on div "30 $24.71 Per Item $741.30 Total Est. Delivery [DATE] - [DATE] Free" at bounding box center [319, 21] width 570 height 43
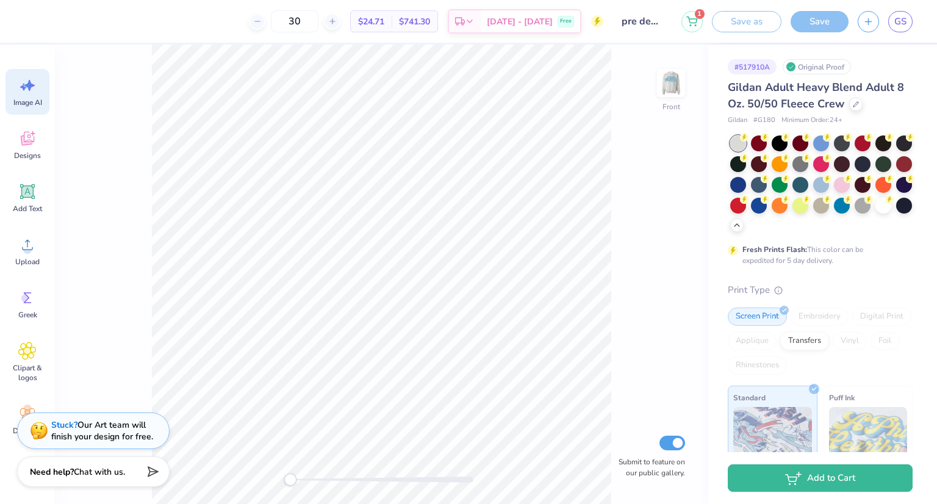
scroll to position [212, 0]
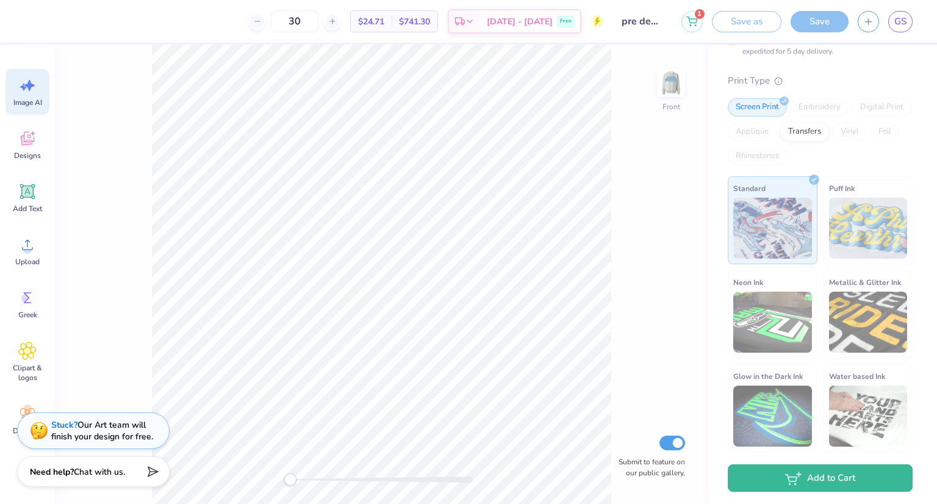
click at [688, 86] on div "Front Submit to feature on our public gallery." at bounding box center [382, 275] width 654 height 460
click at [674, 84] on img at bounding box center [671, 83] width 49 height 49
click at [51, 20] on div at bounding box center [54, 20] width 17 height 17
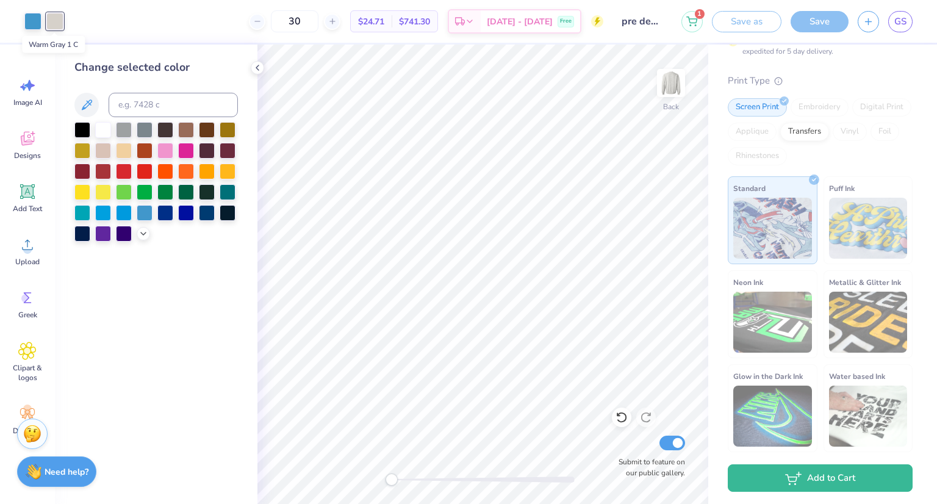
scroll to position [0, 0]
click at [101, 131] on div at bounding box center [103, 129] width 16 height 16
click at [258, 64] on icon at bounding box center [258, 68] width 10 height 10
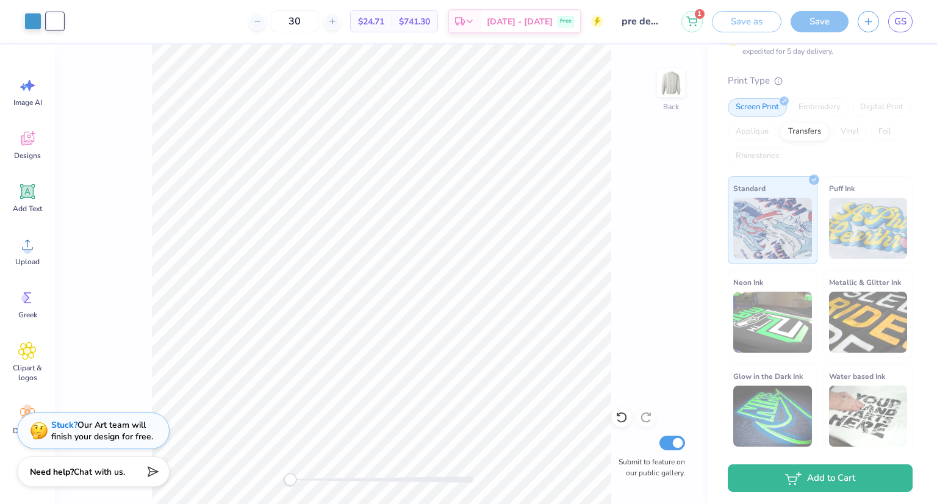
click at [806, 35] on div "1 Save as Save GS" at bounding box center [810, 21] width 256 height 43
click at [766, 100] on div "Screen Print" at bounding box center [757, 107] width 59 height 18
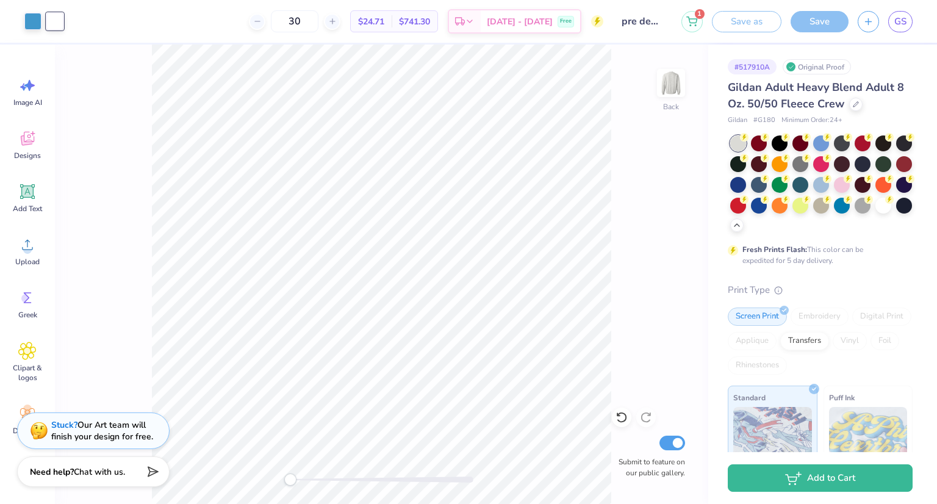
click at [766, 325] on div "Screen Print" at bounding box center [757, 317] width 59 height 18
click at [319, 23] on input "30" at bounding box center [295, 21] width 48 height 22
type input "3"
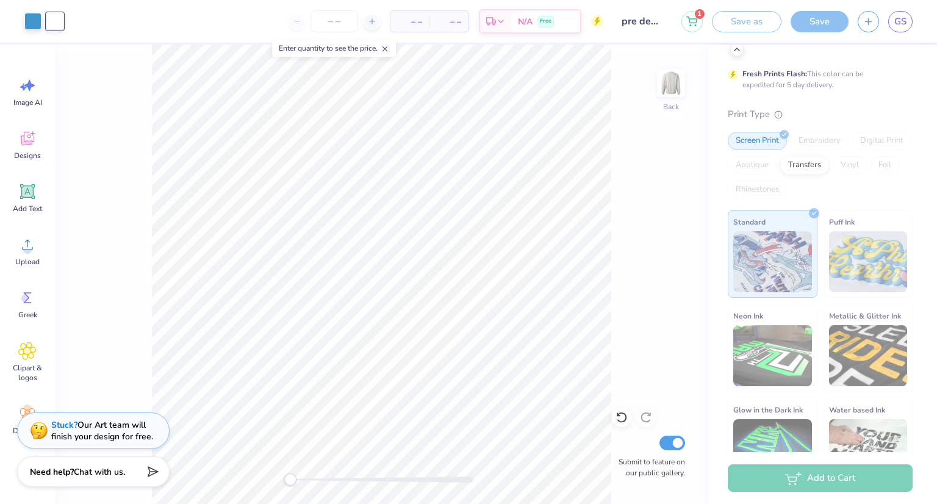
scroll to position [212, 0]
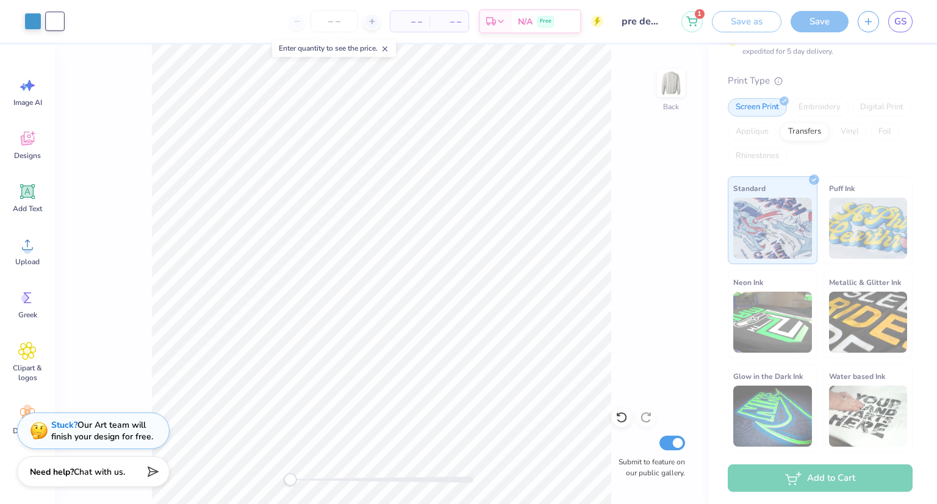
click at [658, 30] on input "pre dental" at bounding box center [643, 21] width 60 height 24
click at [654, 23] on input "pre dental" at bounding box center [643, 21] width 60 height 24
click at [614, 132] on div "Back Submit to feature on our public gallery." at bounding box center [382, 275] width 654 height 460
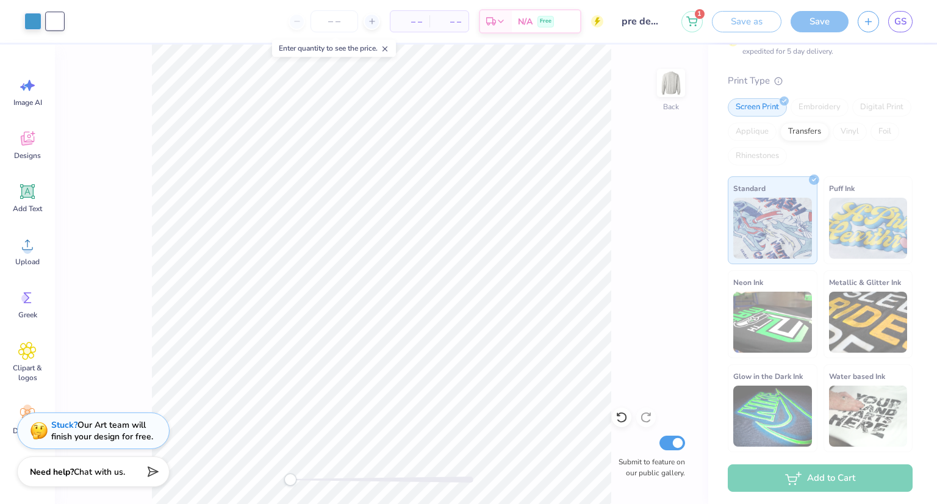
click at [657, 267] on div "Back Submit to feature on our public gallery." at bounding box center [382, 275] width 654 height 460
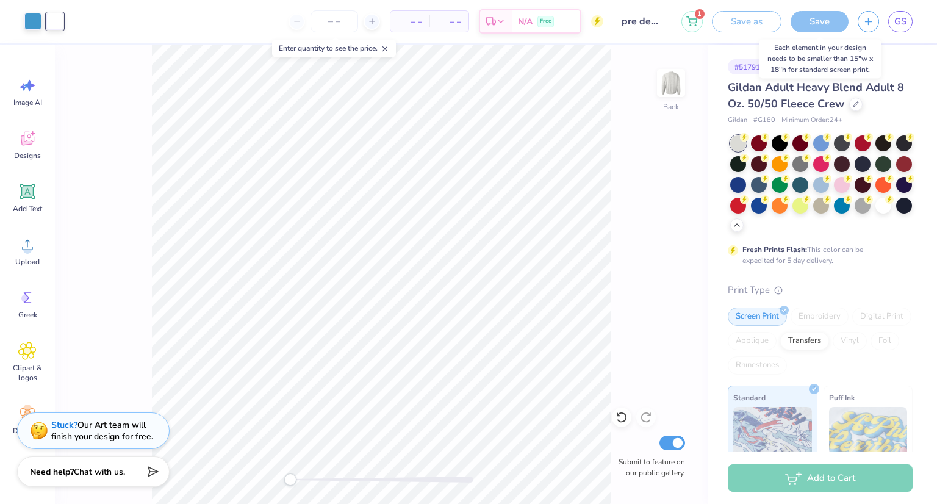
click at [817, 25] on div "Save" at bounding box center [820, 21] width 58 height 21
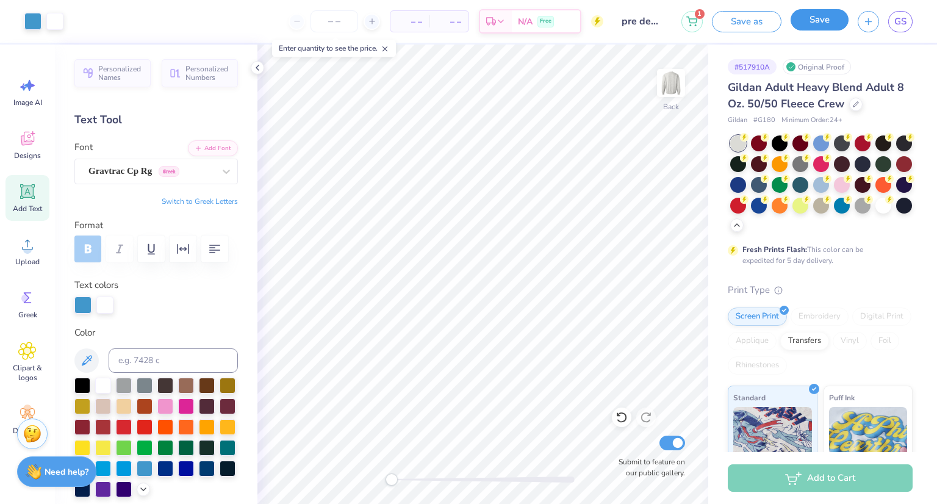
click at [818, 26] on button "Save" at bounding box center [820, 19] width 58 height 21
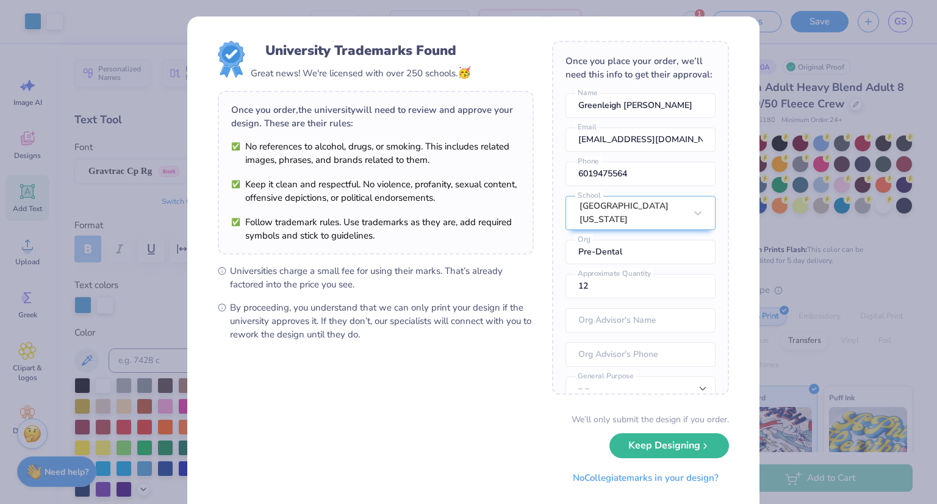
click at [862, 110] on div "University Trademarks Found Great news! We're licensed with over 250 schools. 🥳…" at bounding box center [468, 252] width 937 height 504
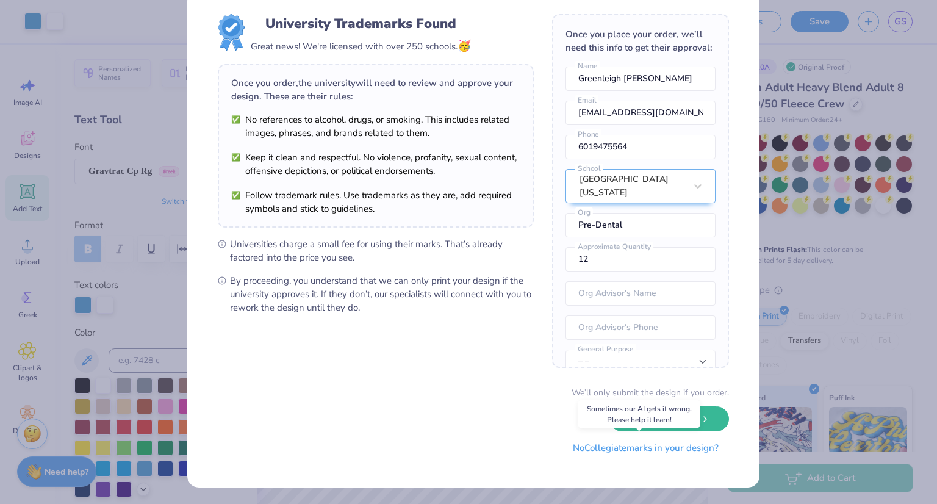
click at [672, 452] on button "No Collegiate marks in your design?" at bounding box center [646, 448] width 167 height 25
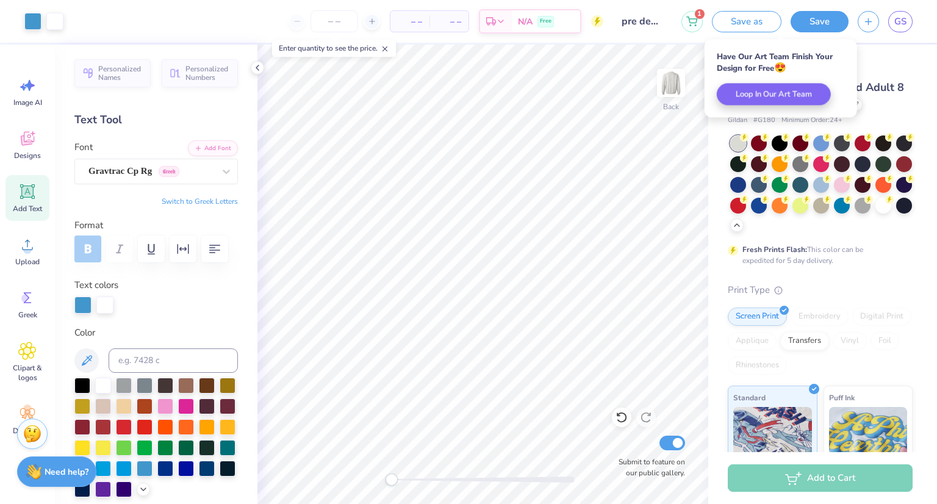
scroll to position [0, 0]
